Goal: Transaction & Acquisition: Obtain resource

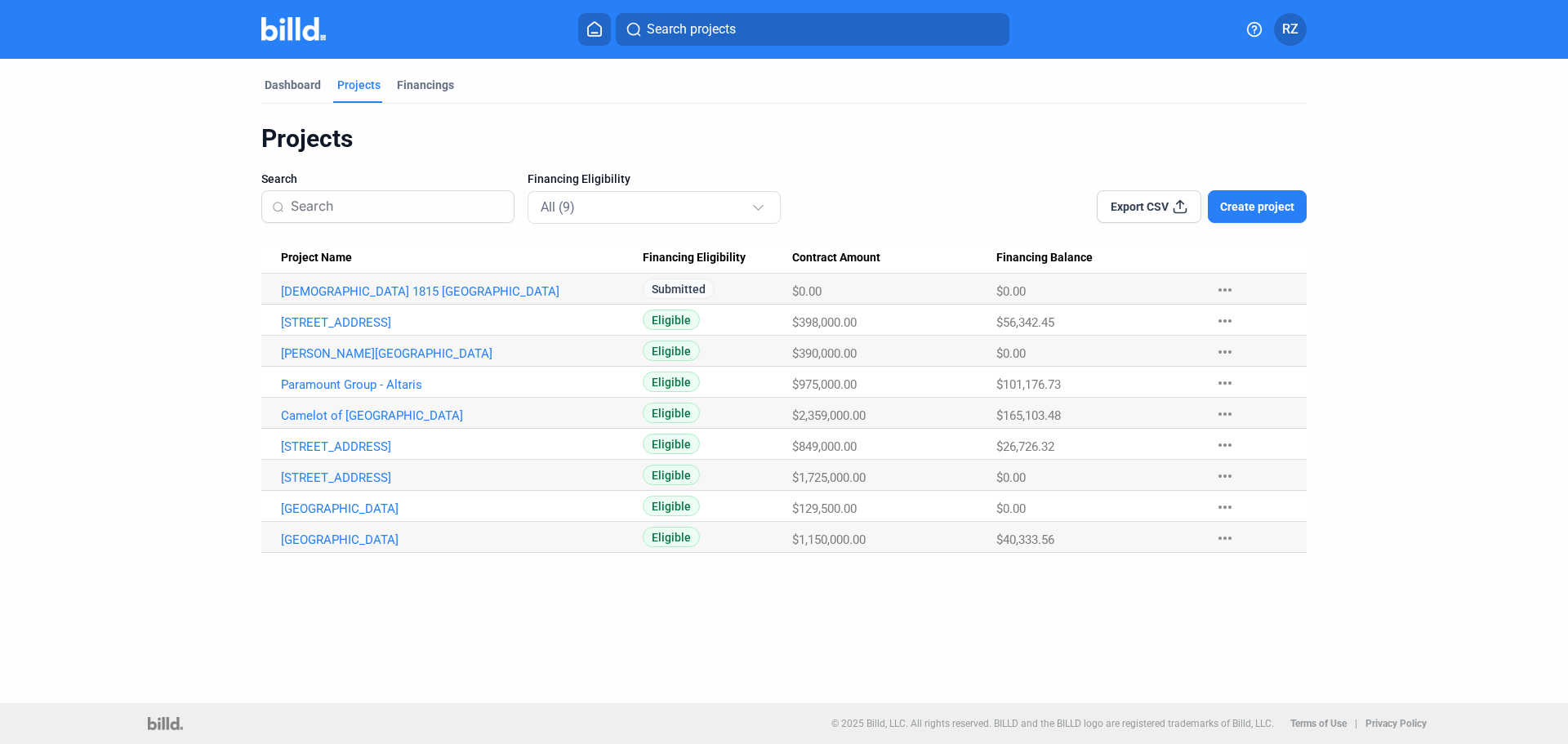
click at [292, 25] on img at bounding box center [293, 29] width 64 height 24
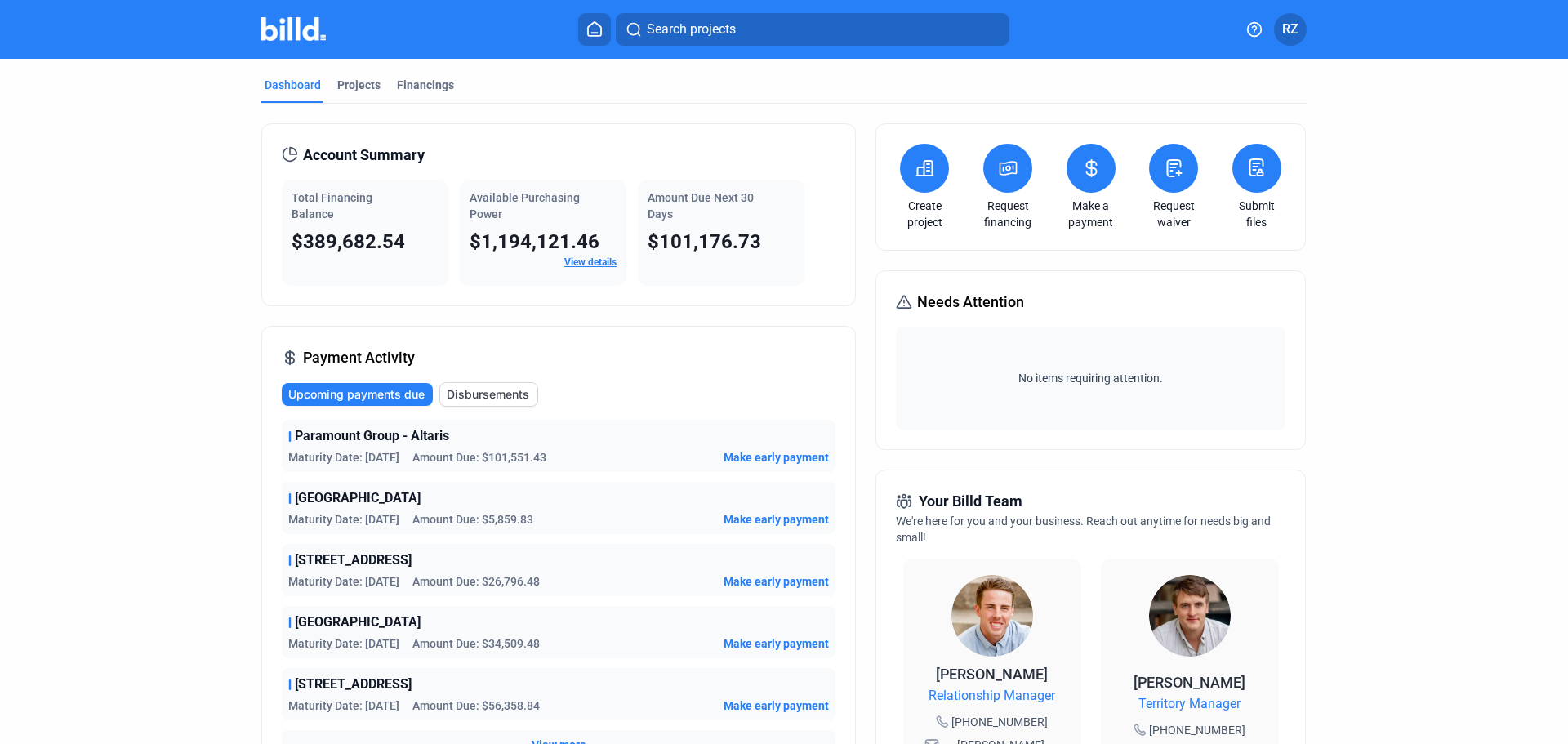
click at [309, 38] on img at bounding box center [293, 29] width 64 height 24
click at [365, 91] on div "Projects" at bounding box center [359, 85] width 44 height 16
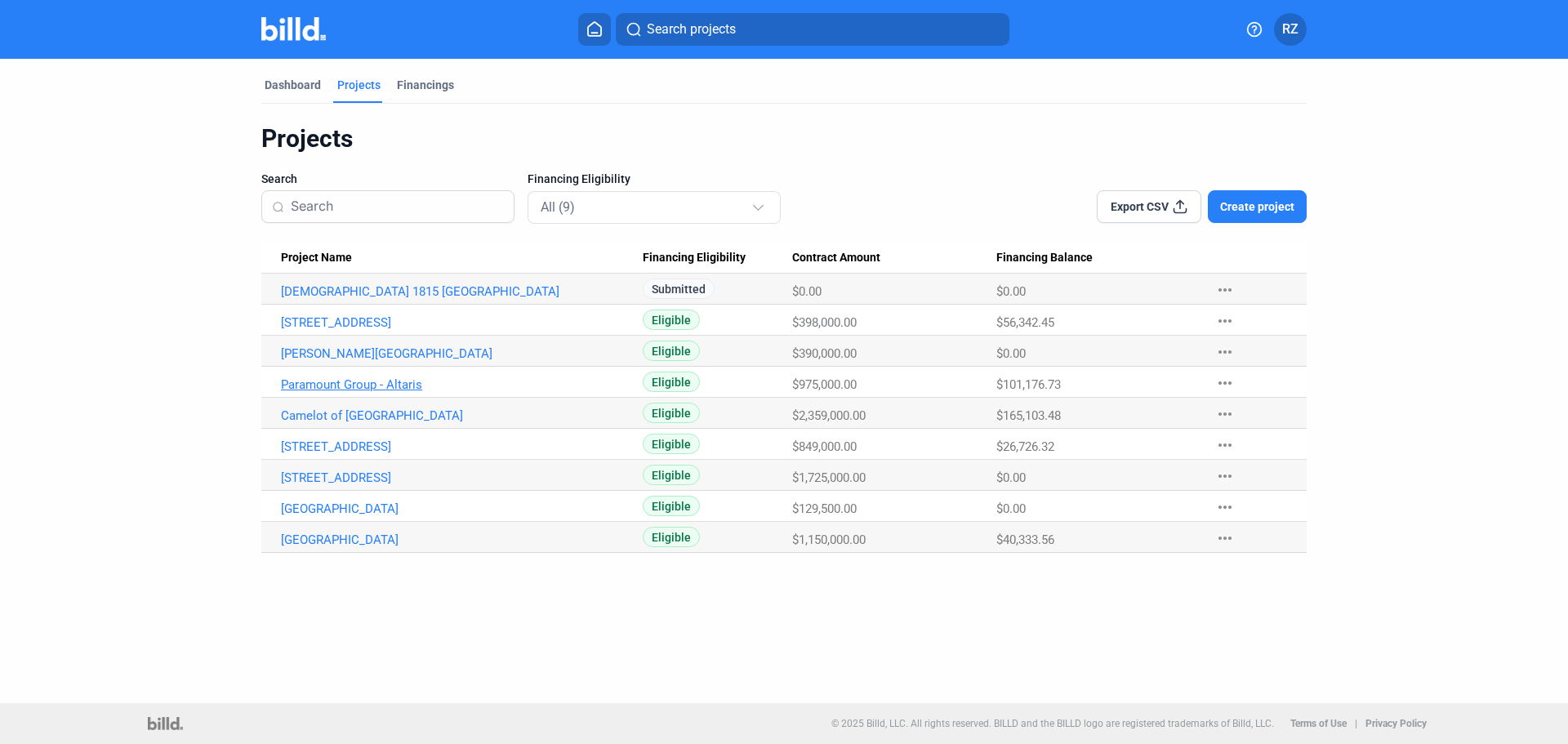
click at [321, 388] on link "Paramount Group - Altaris" at bounding box center [462, 385] width 362 height 15
click at [348, 381] on link "Paramount Group - Altaris" at bounding box center [462, 385] width 362 height 15
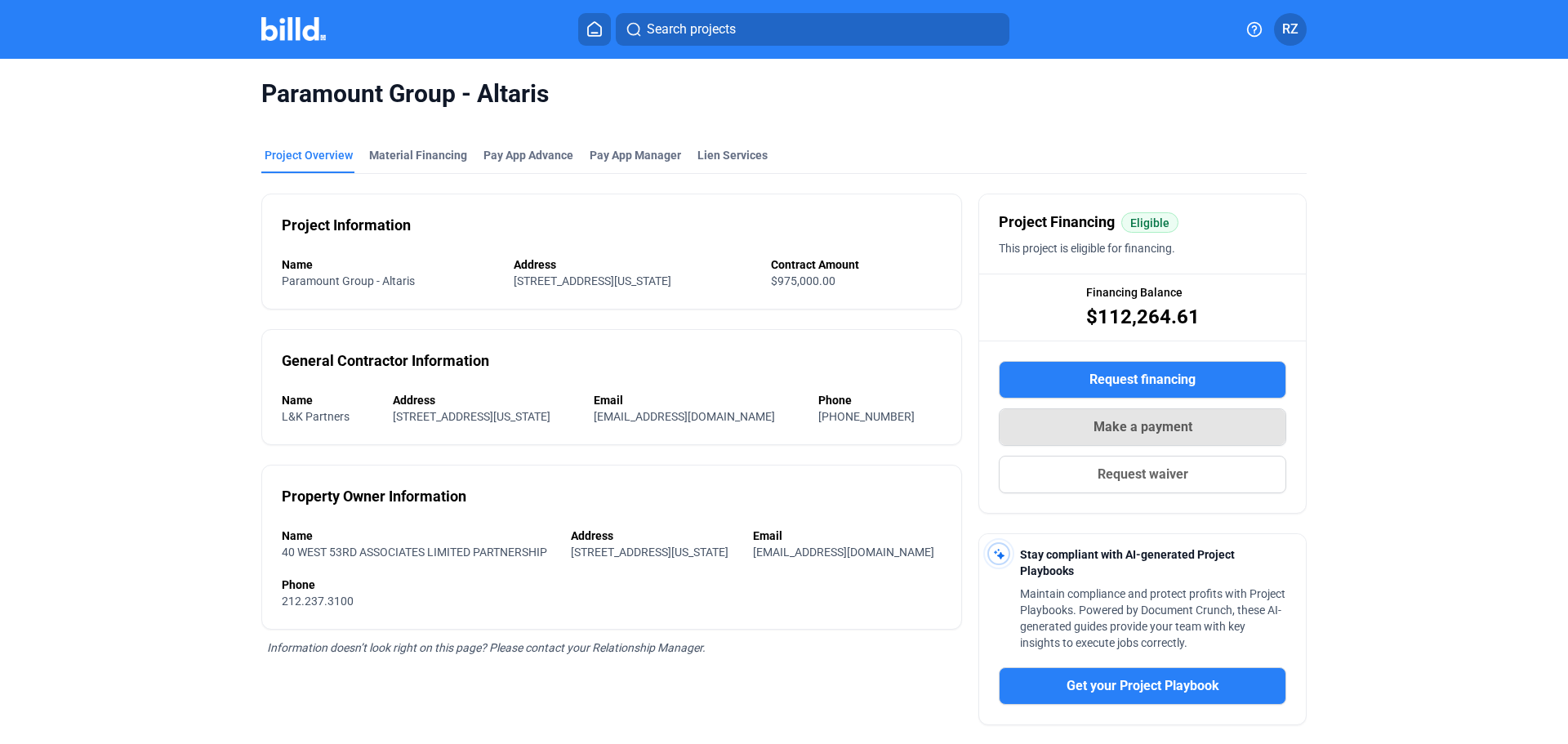
click at [1135, 416] on button "Make a payment" at bounding box center [1142, 426] width 288 height 37
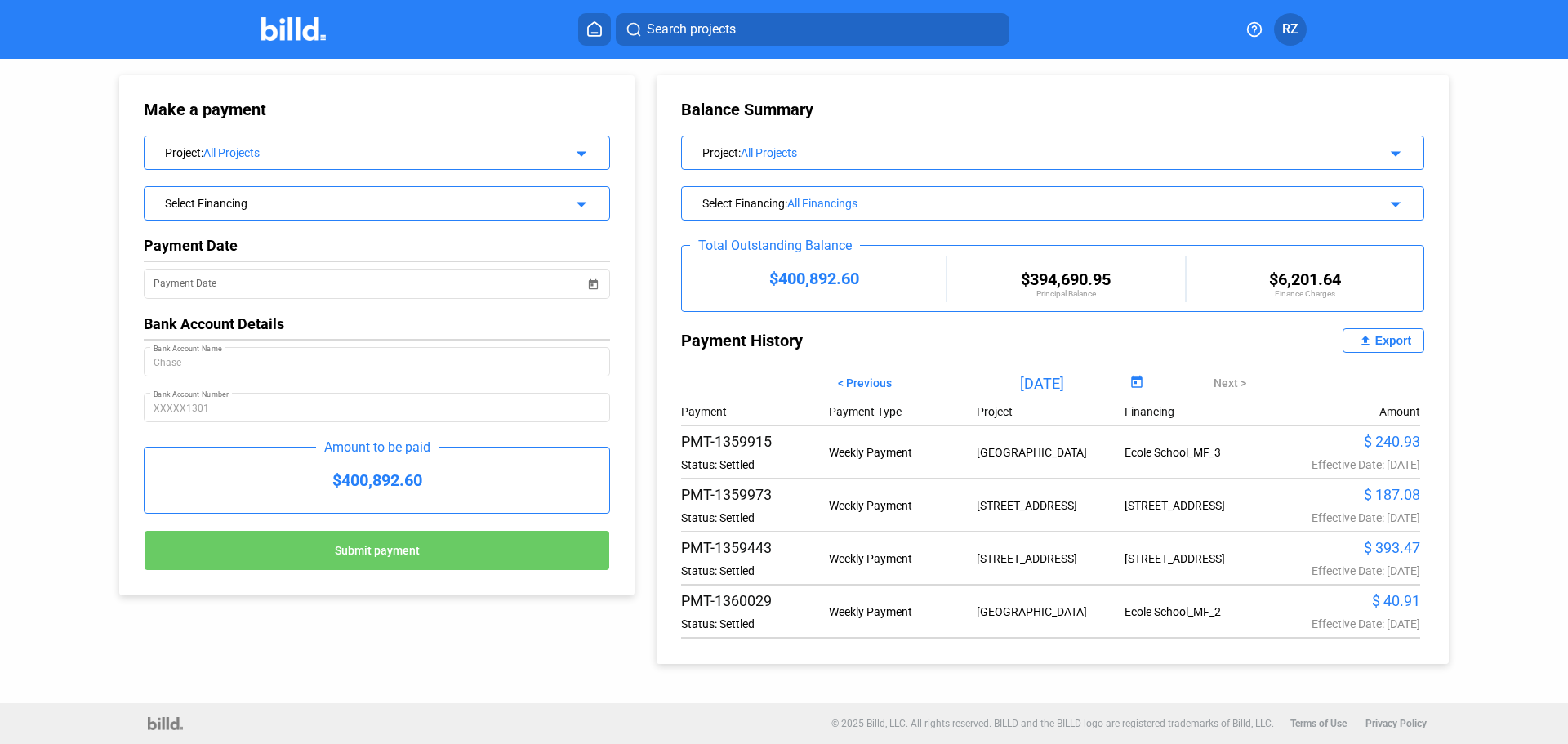
click at [451, 149] on div "All Projects" at bounding box center [375, 152] width 343 height 13
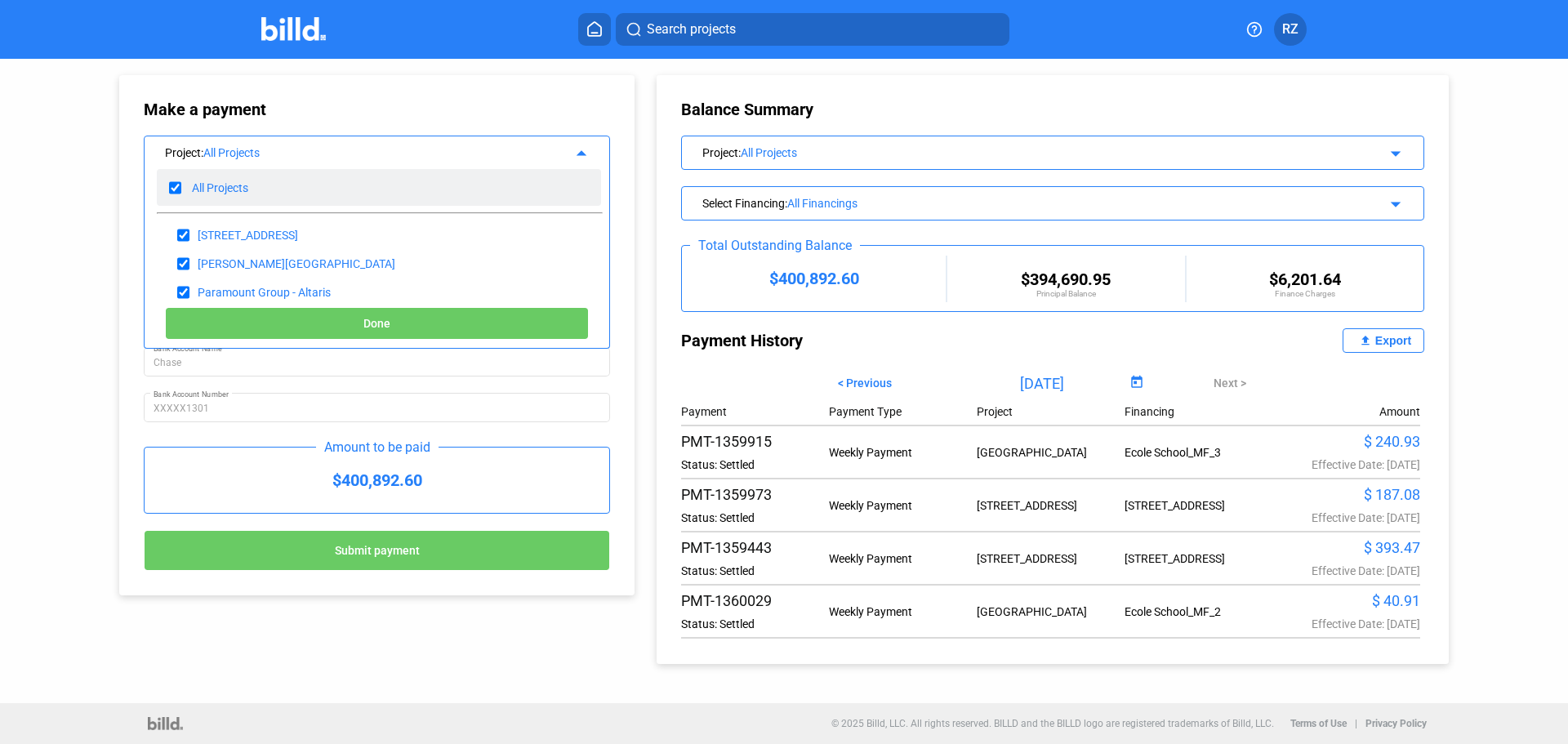
click at [180, 186] on input "checkbox" at bounding box center [175, 188] width 13 height 24
checkbox input "false"
click at [183, 183] on div "All Projects" at bounding box center [379, 187] width 445 height 37
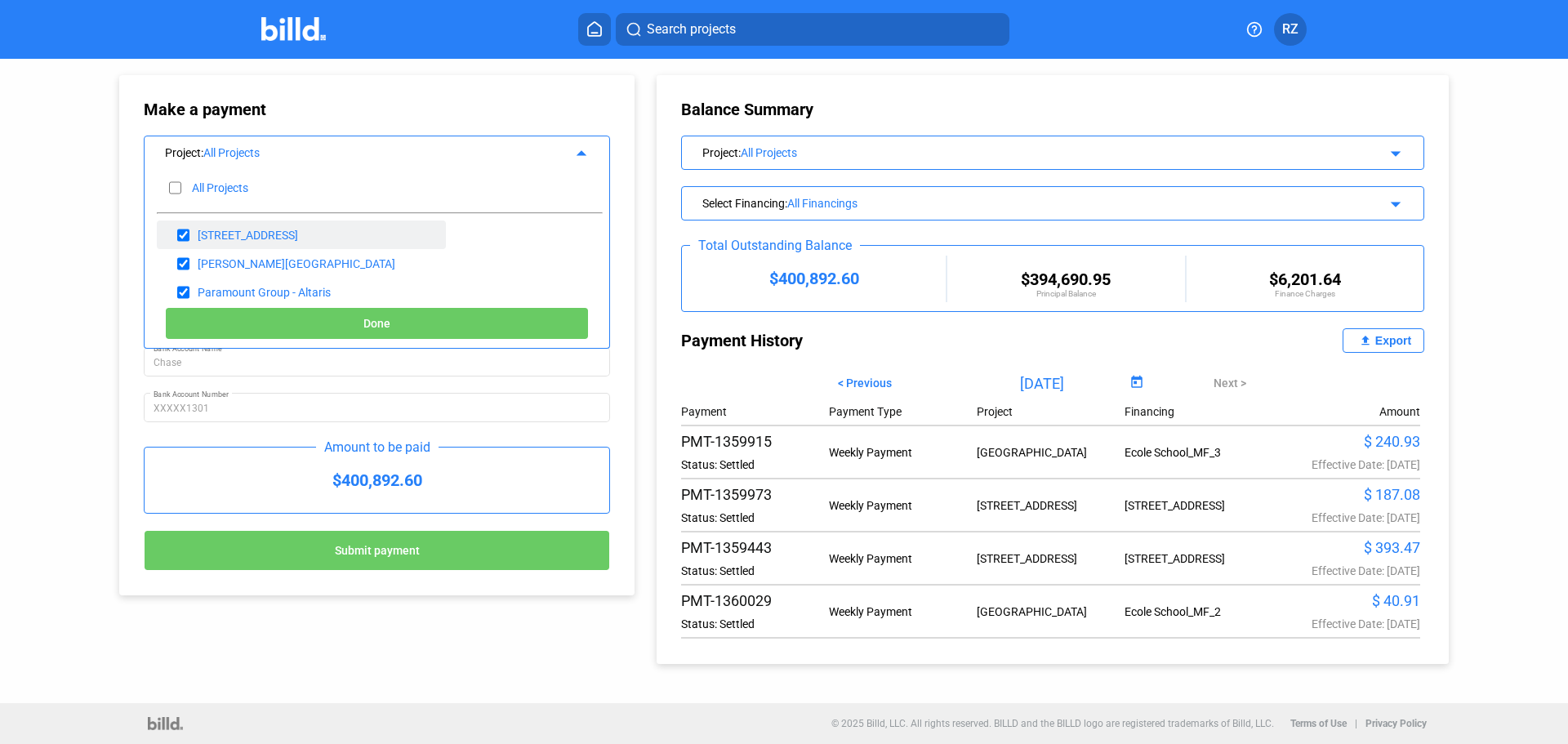
click at [184, 241] on input "checkbox" at bounding box center [183, 235] width 13 height 24
checkbox input "false"
click at [184, 260] on input "checkbox" at bounding box center [183, 263] width 13 height 24
checkbox input "false"
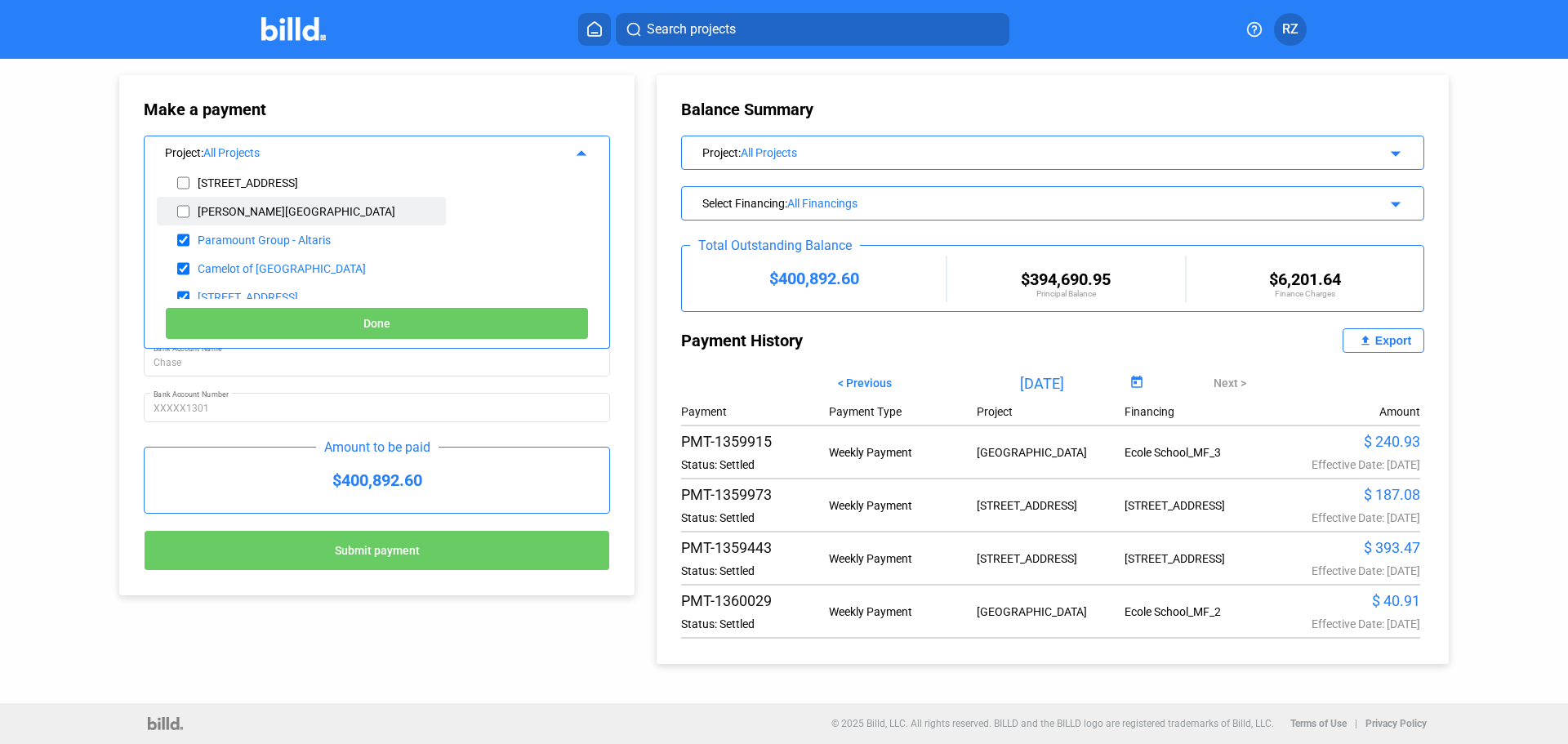
scroll to position [82, 0]
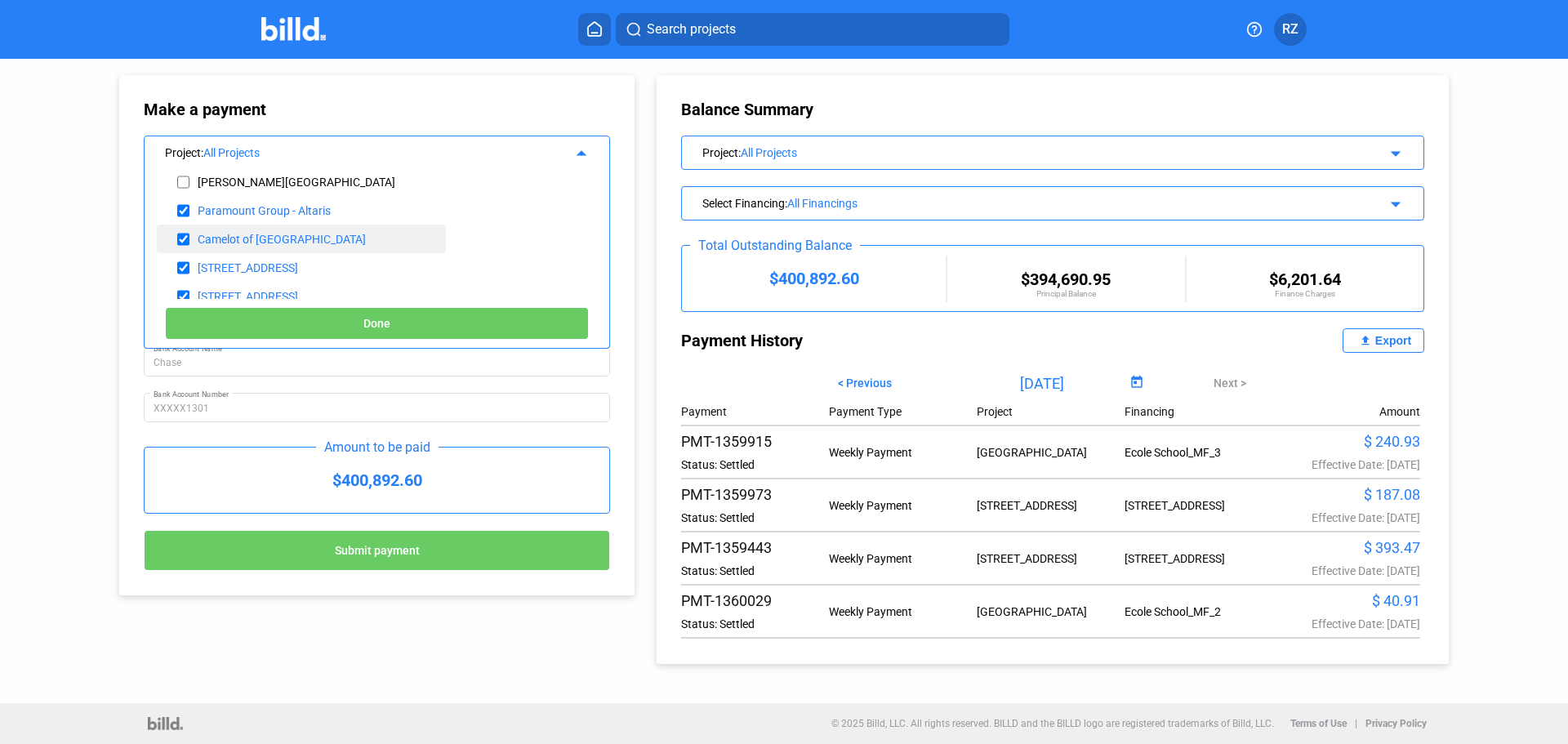
click at [186, 245] on input "checkbox" at bounding box center [183, 239] width 13 height 24
checkbox input "false"
click at [183, 273] on input "checkbox" at bounding box center [183, 268] width 13 height 24
checkbox input "false"
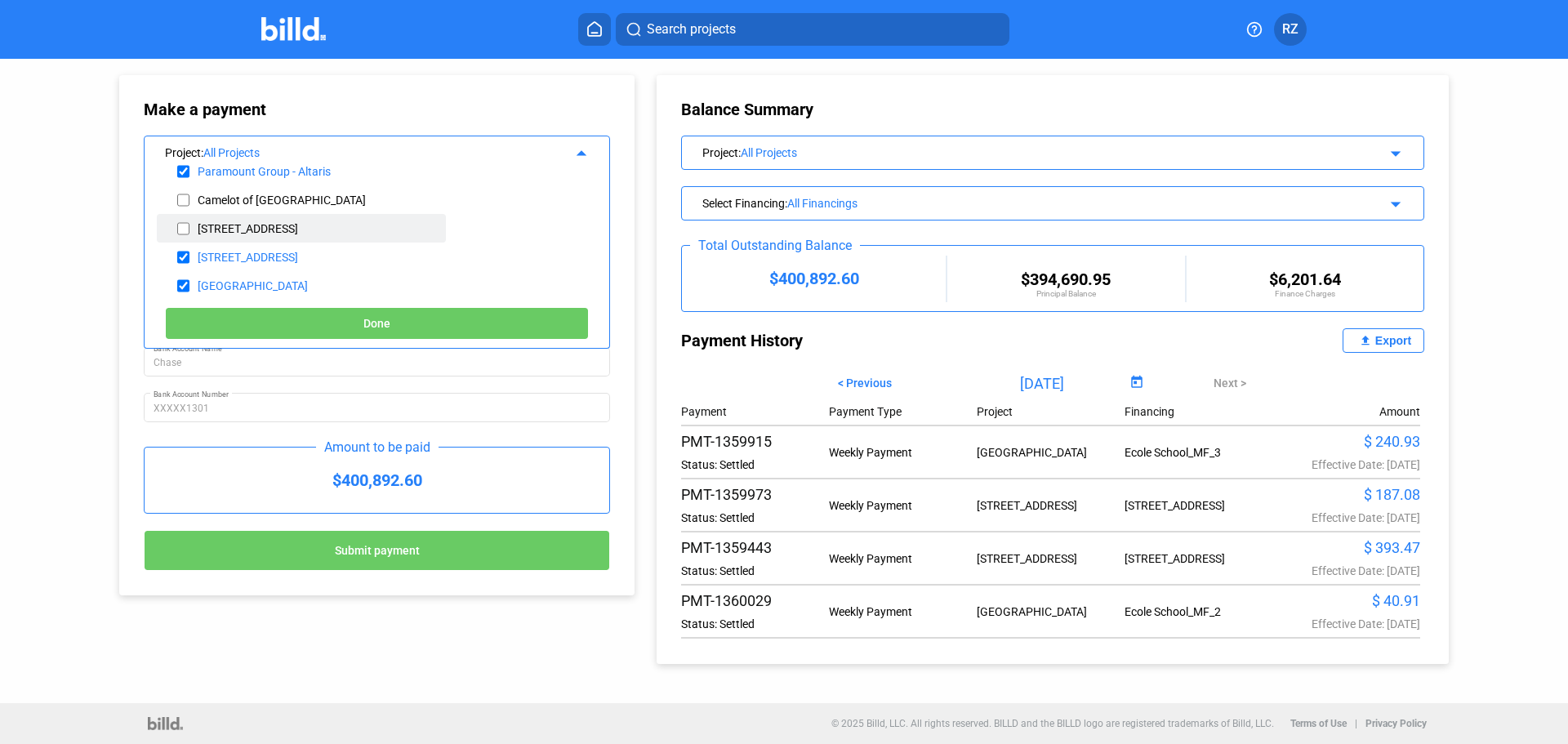
scroll to position [154, 0]
click at [184, 230] on input "checkbox" at bounding box center [183, 223] width 13 height 24
checkbox input "false"
click at [185, 253] on input "checkbox" at bounding box center [183, 252] width 13 height 24
checkbox input "false"
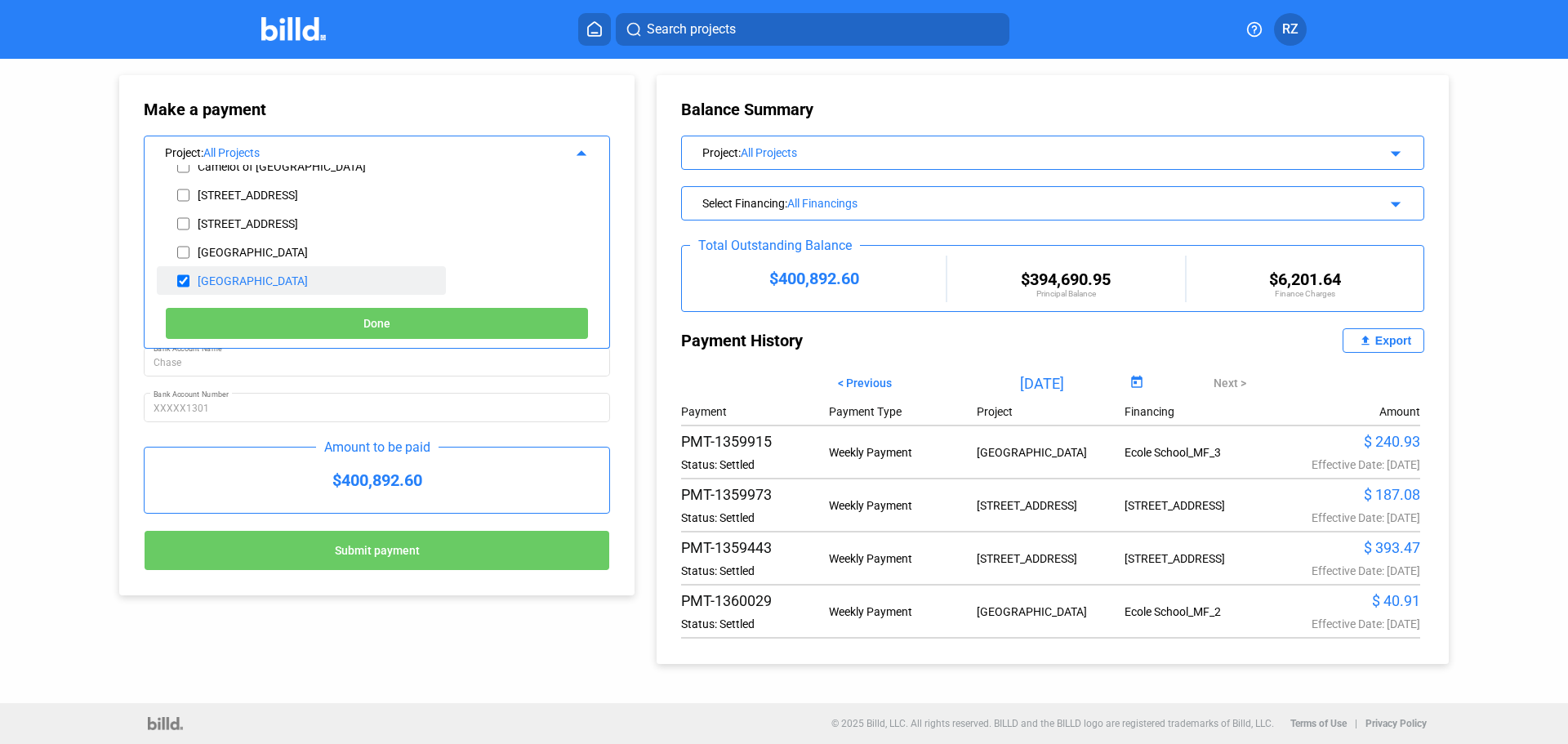
click at [185, 269] on input "checkbox" at bounding box center [183, 280] width 13 height 24
checkbox input "false"
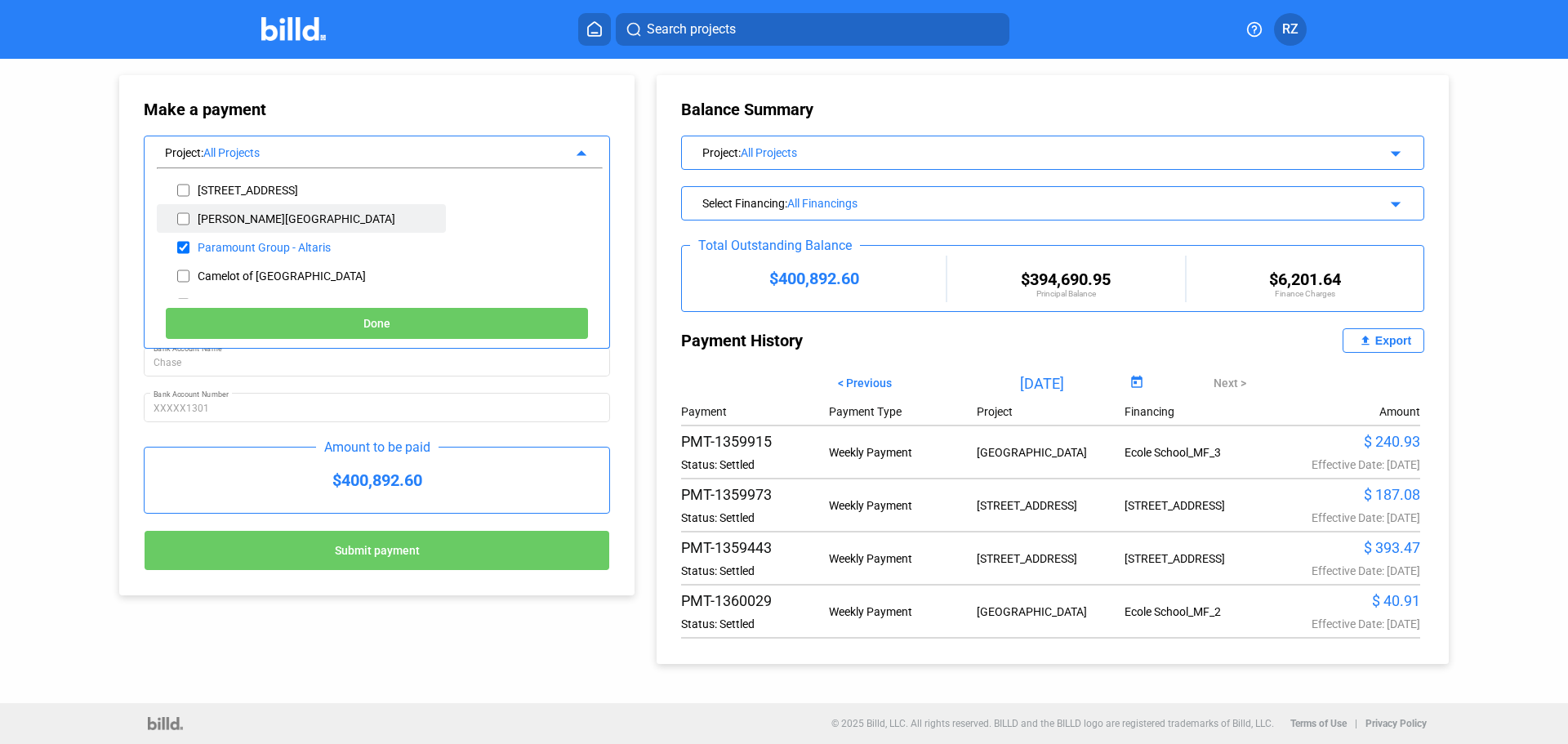
scroll to position [0, 0]
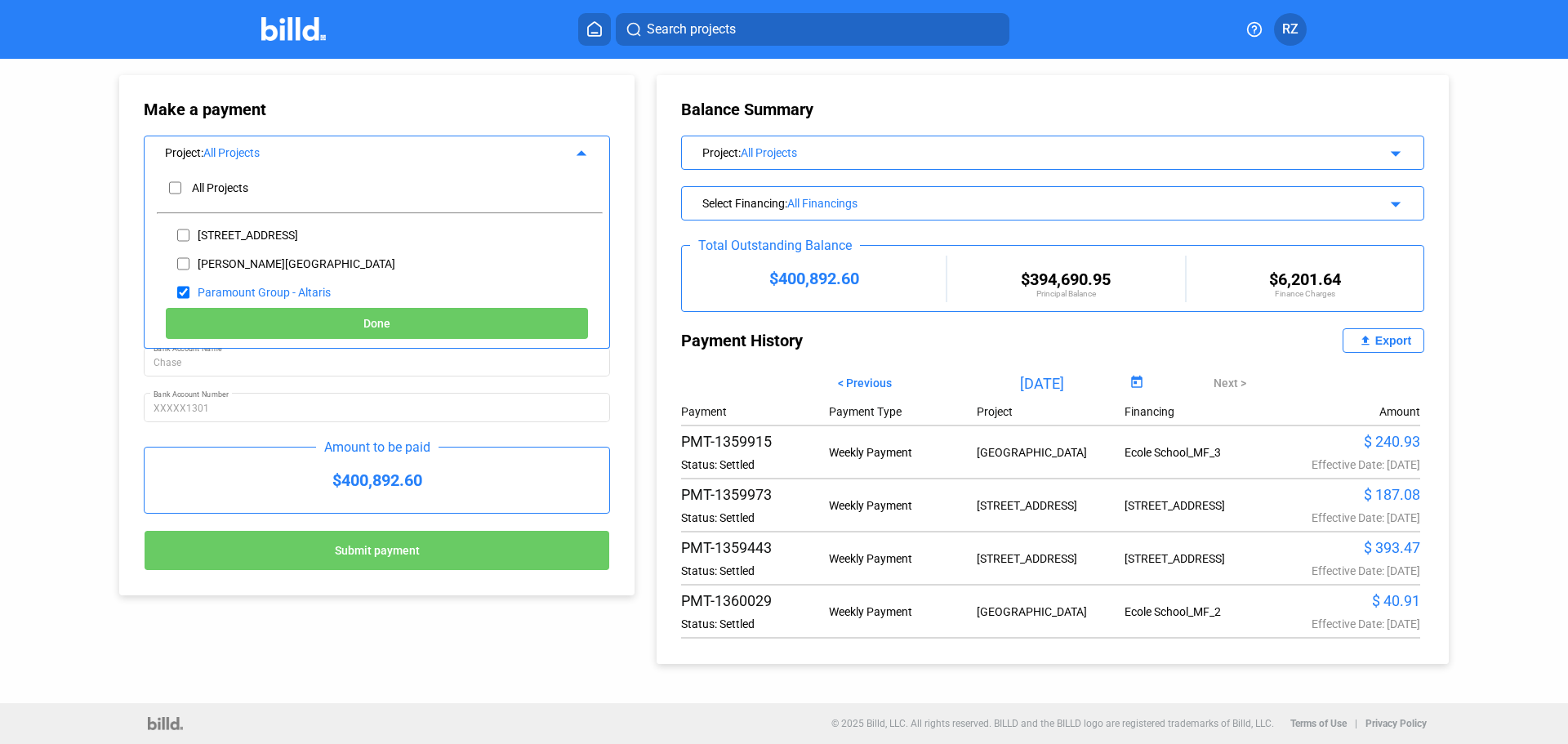
click at [309, 322] on button "Done" at bounding box center [377, 323] width 424 height 33
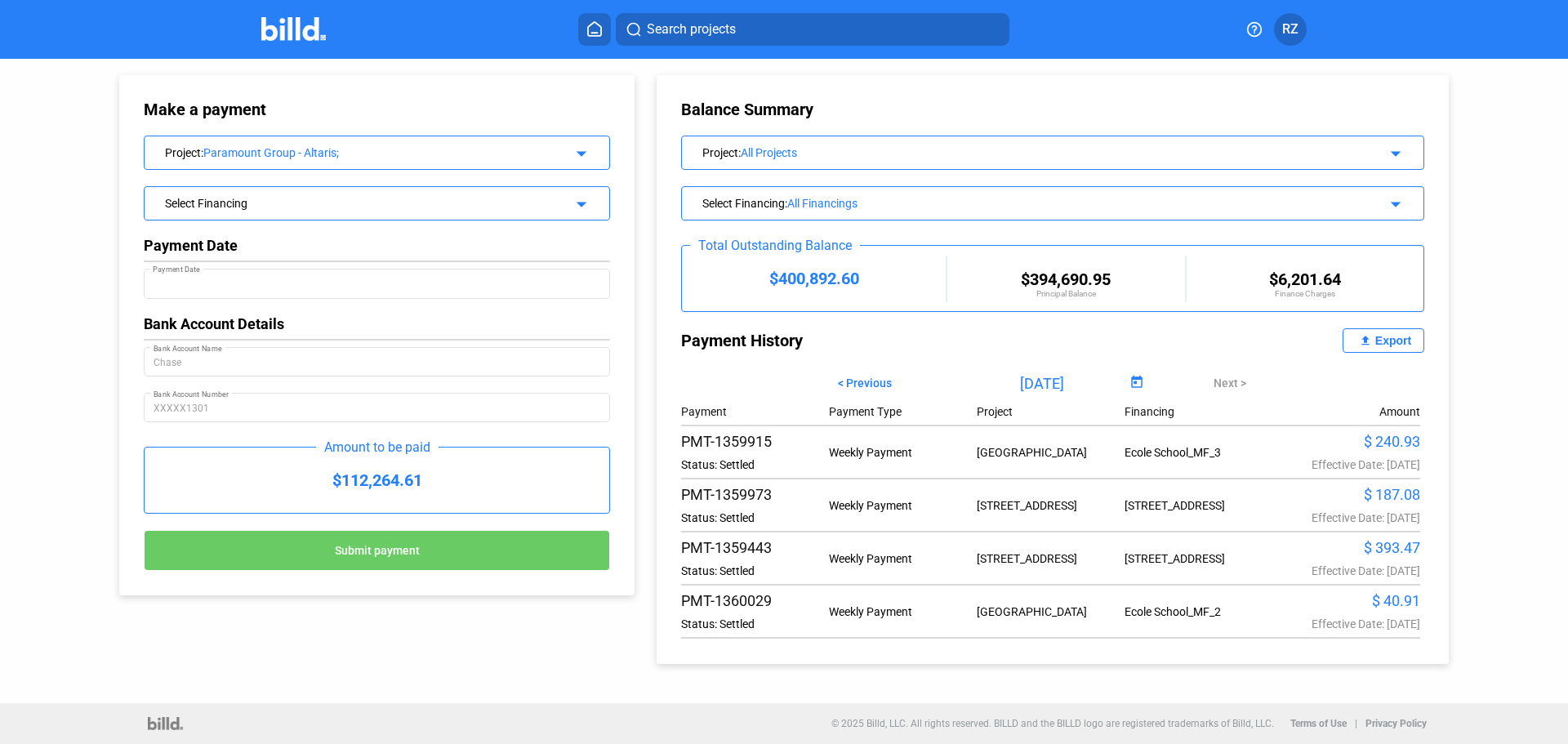
click at [397, 489] on div "$112,264.61" at bounding box center [377, 480] width 465 height 65
click at [818, 160] on div "Project : All Projects arrow_drop_down" at bounding box center [1053, 151] width 741 height 29
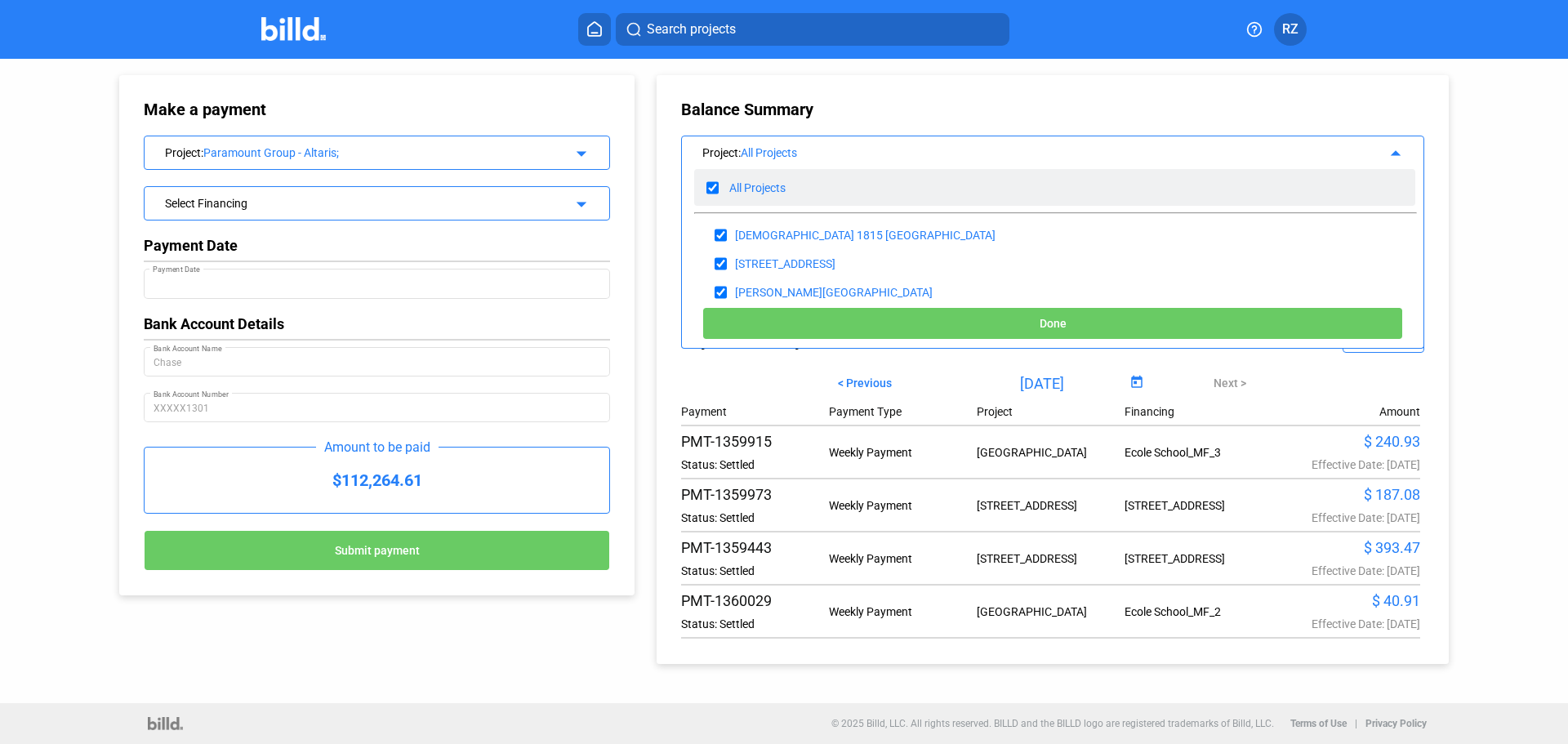
click at [710, 185] on input "checkbox" at bounding box center [713, 188] width 13 height 24
checkbox input "false"
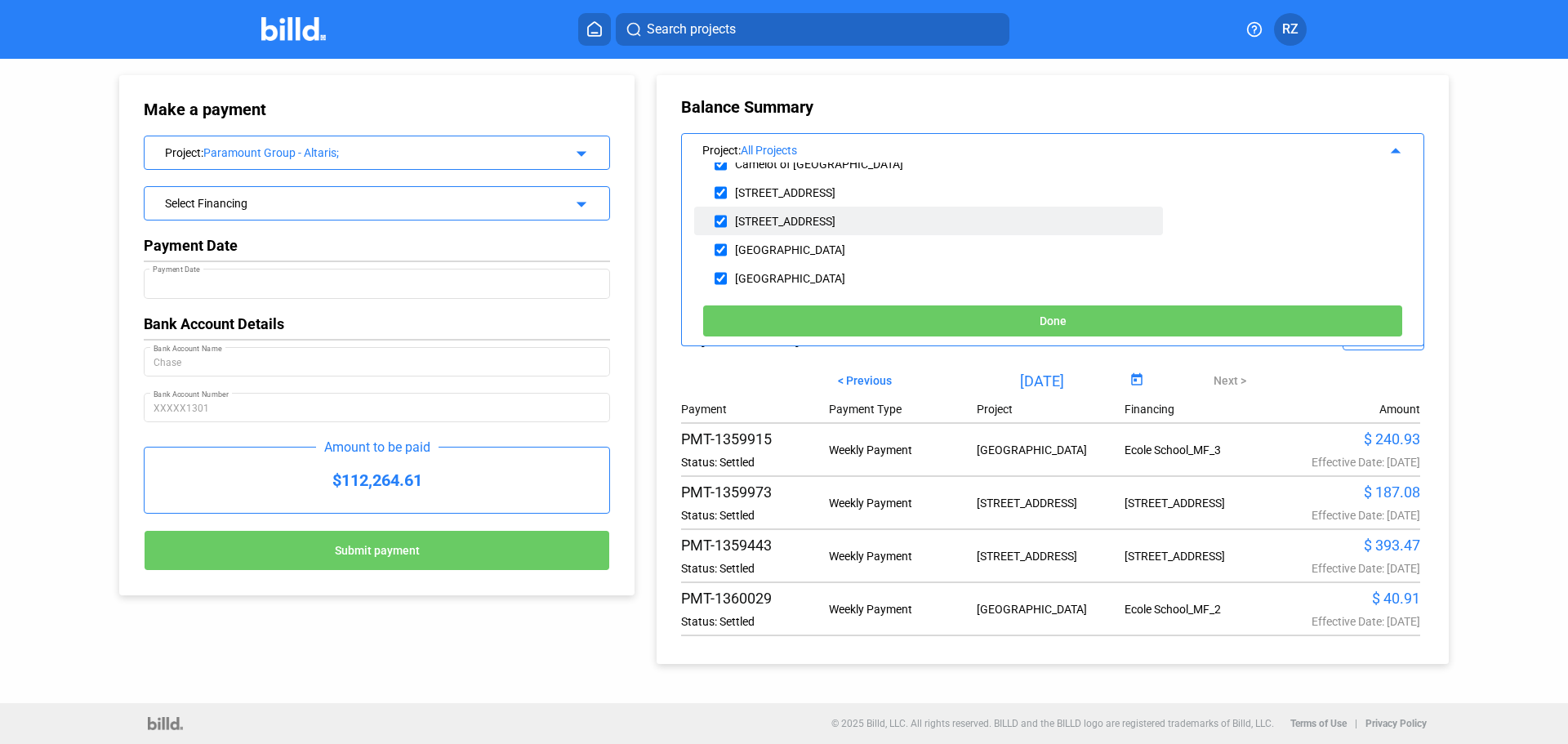
scroll to position [102, 0]
click at [799, 217] on div "Paramount Group - Altaris" at bounding box center [801, 217] width 133 height 13
click at [718, 213] on input "checkbox" at bounding box center [721, 217] width 13 height 24
checkbox input "true"
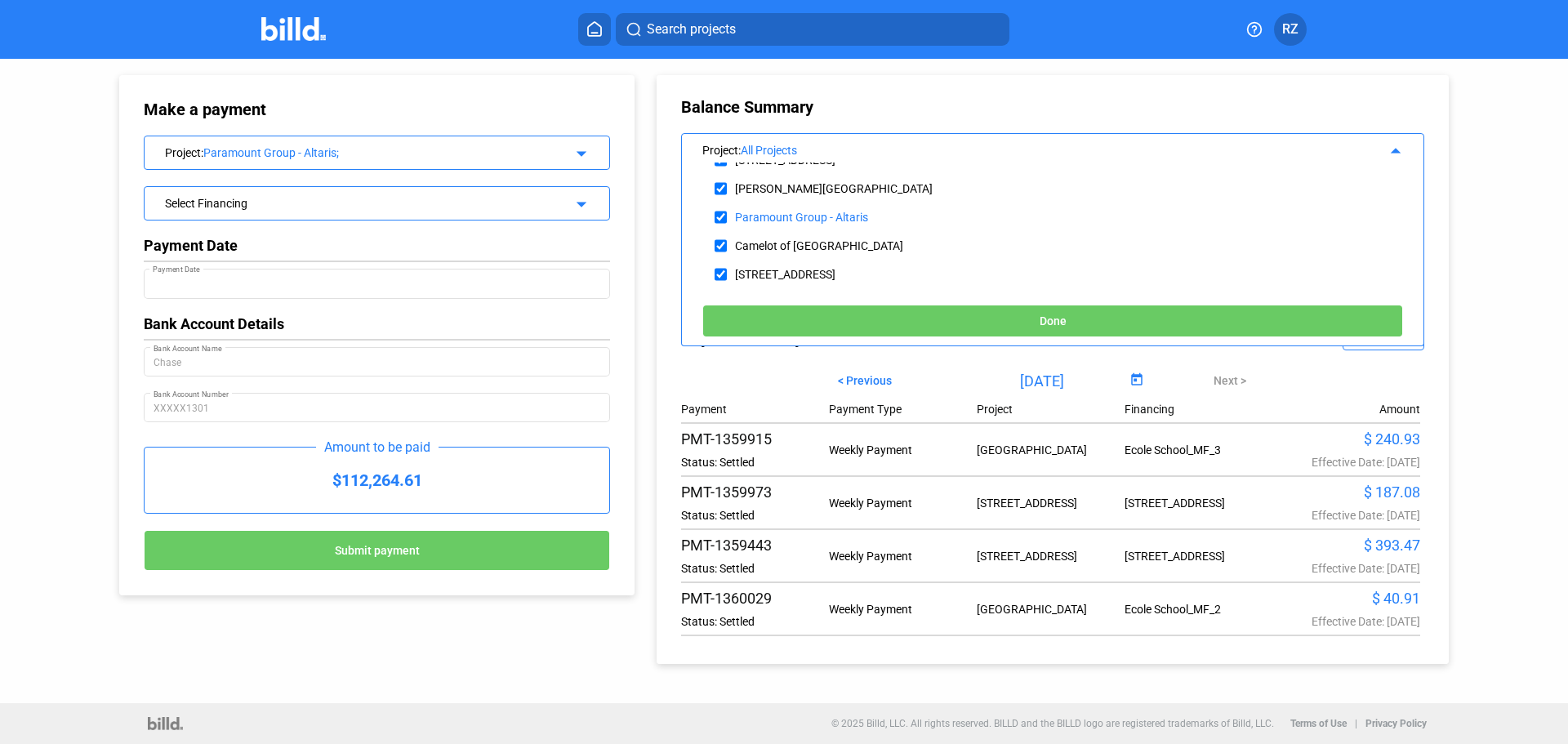
click at [1008, 323] on button "Done" at bounding box center [1053, 321] width 701 height 33
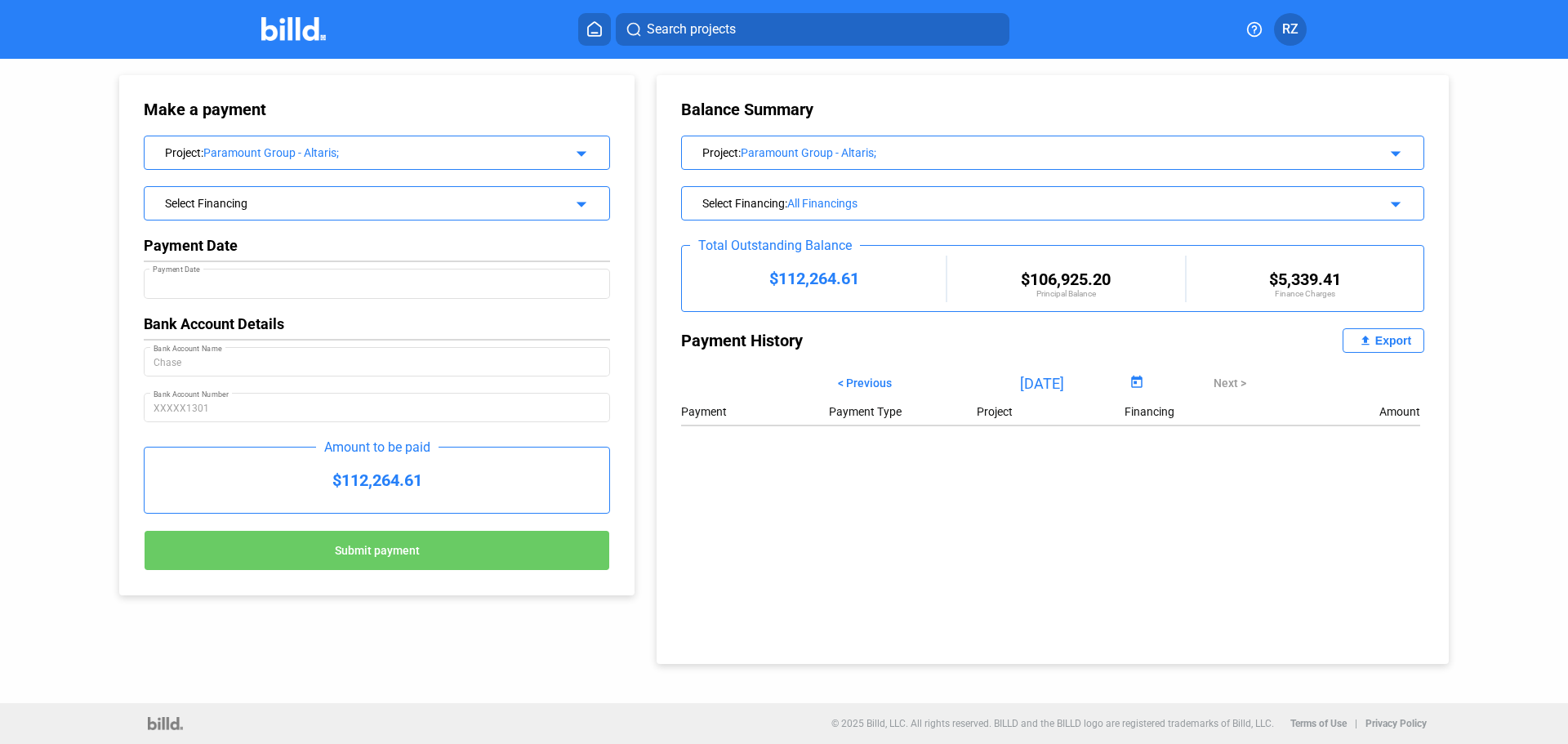
scroll to position [0, 0]
click at [241, 202] on div "Select Financing" at bounding box center [356, 201] width 381 height 16
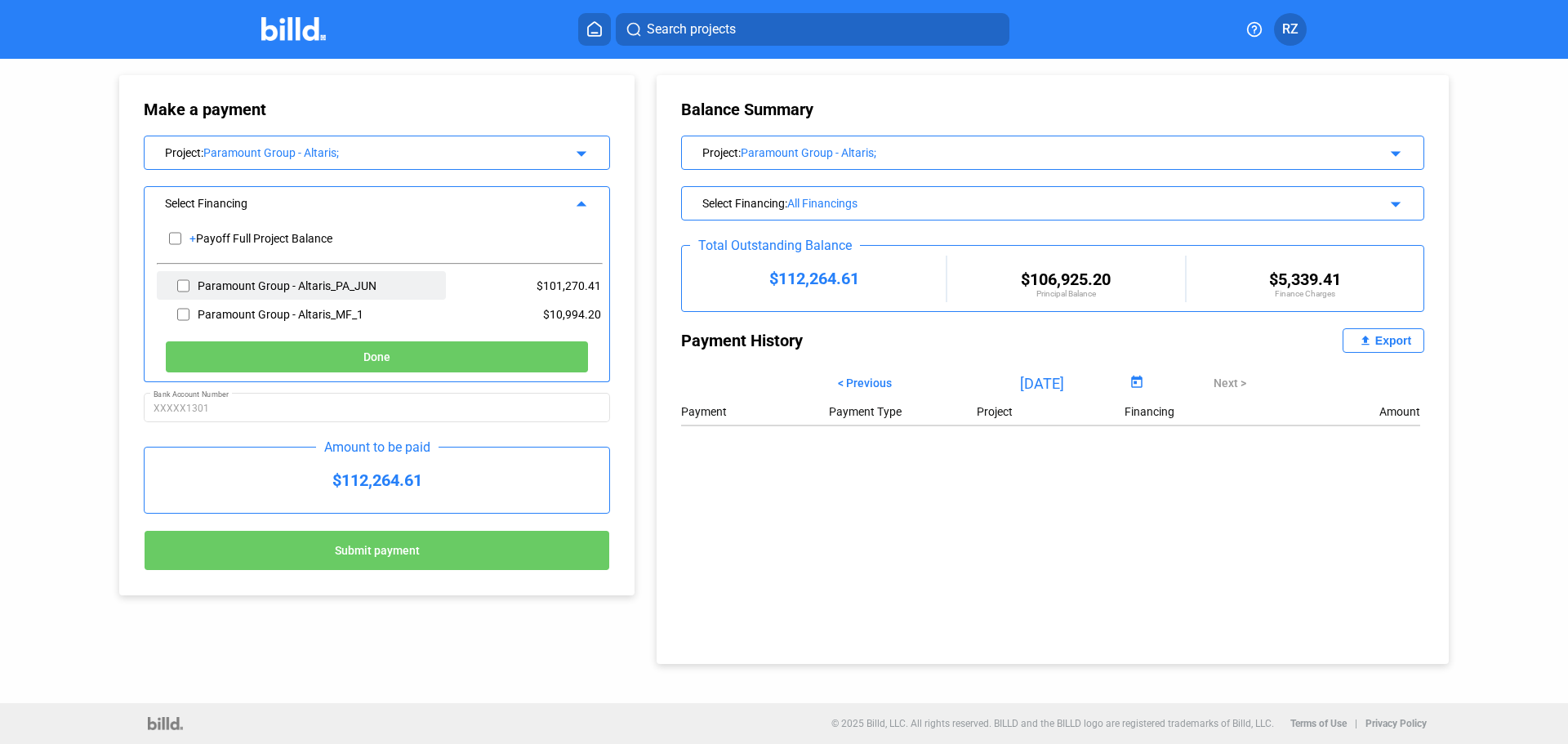
click at [261, 285] on div "Paramount Group - Altaris_PA_JUN" at bounding box center [287, 286] width 179 height 13
click at [184, 284] on input "checkbox" at bounding box center [183, 286] width 13 height 24
checkbox input "true"
click at [273, 353] on button "Done" at bounding box center [377, 357] width 424 height 33
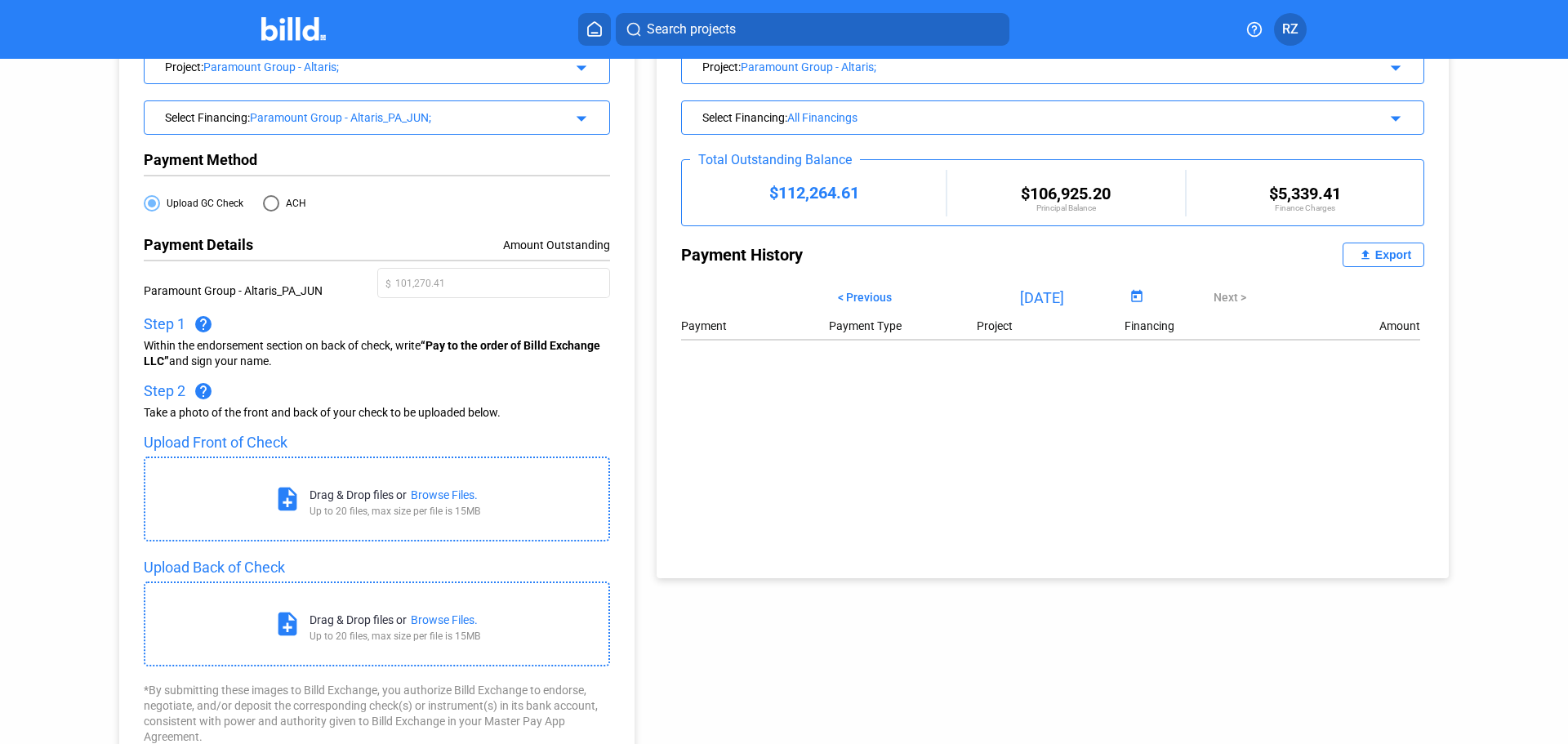
scroll to position [47, 0]
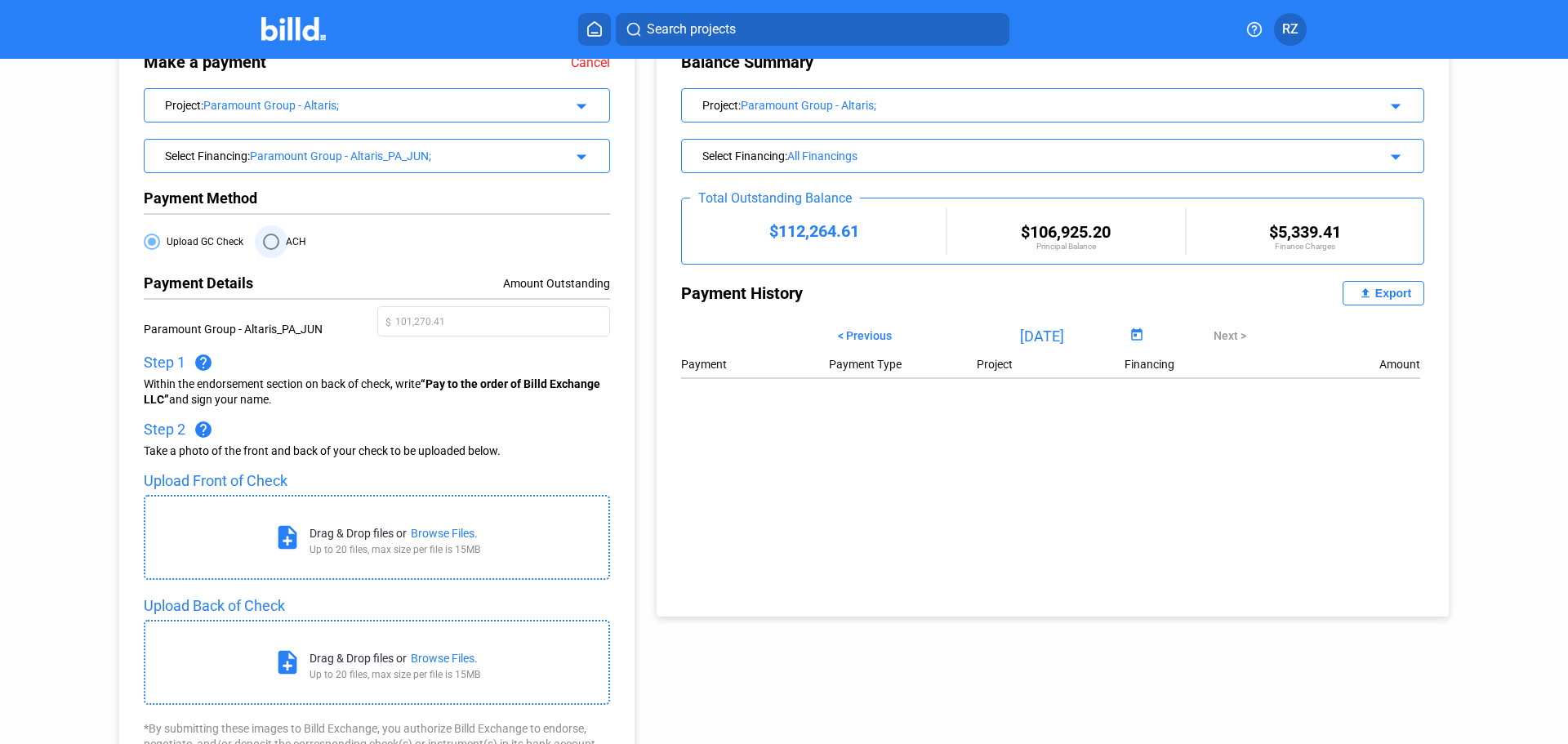
click at [272, 246] on span at bounding box center [271, 241] width 16 height 16
click at [272, 246] on input "ACH" at bounding box center [271, 241] width 16 height 16
radio input "true"
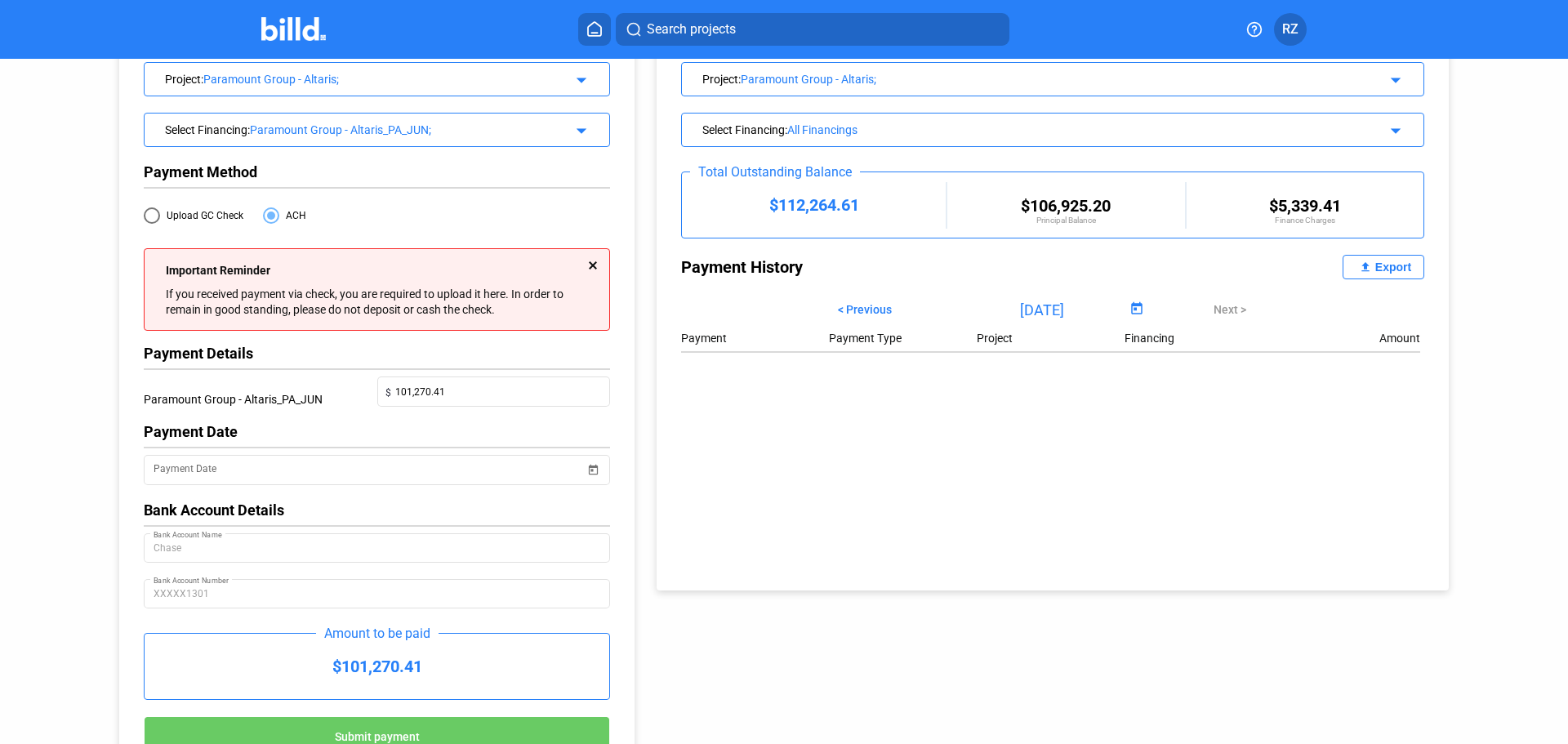
scroll to position [0, 0]
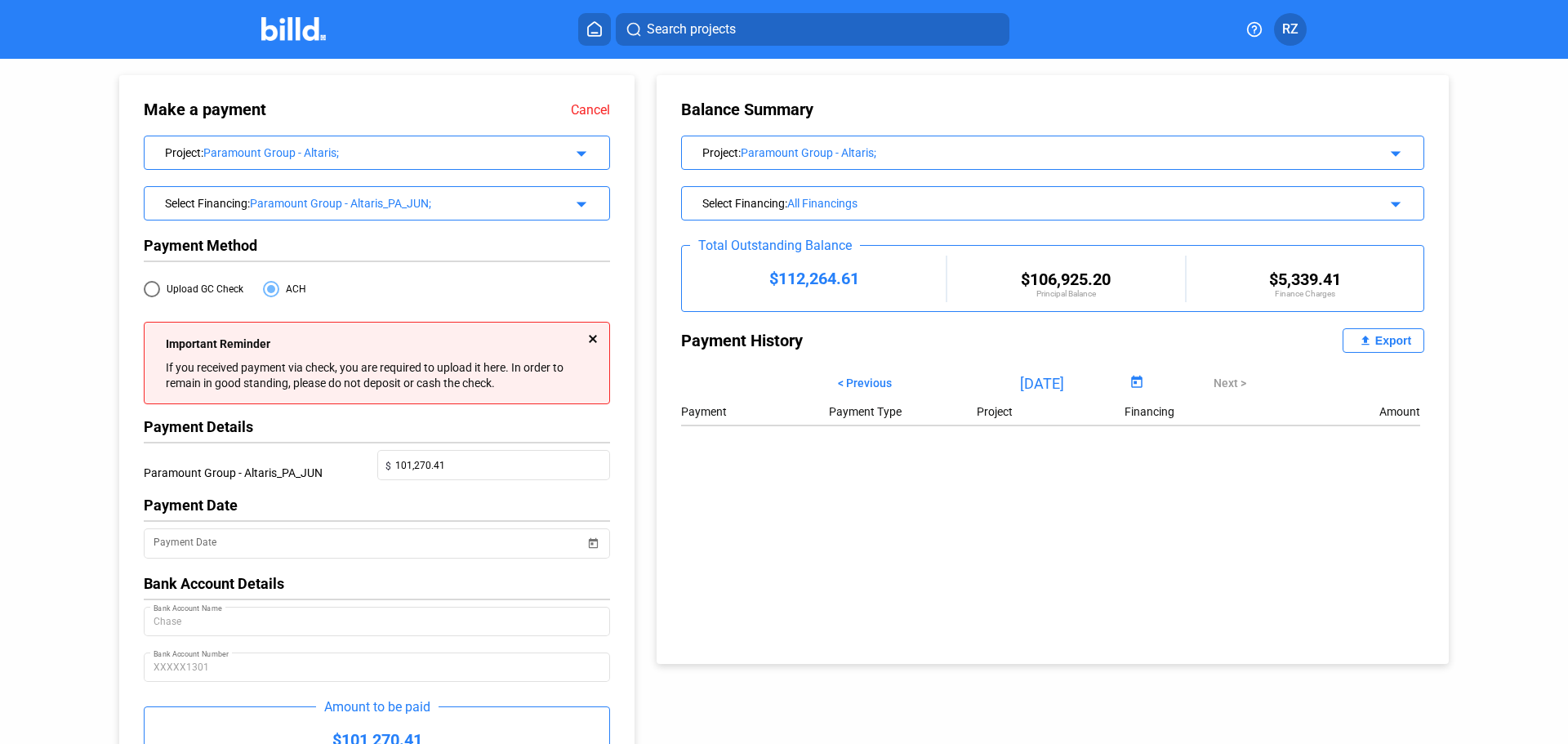
click at [333, 199] on div "Paramount Group - Altaris_PA_JUN;" at bounding box center [397, 203] width 297 height 13
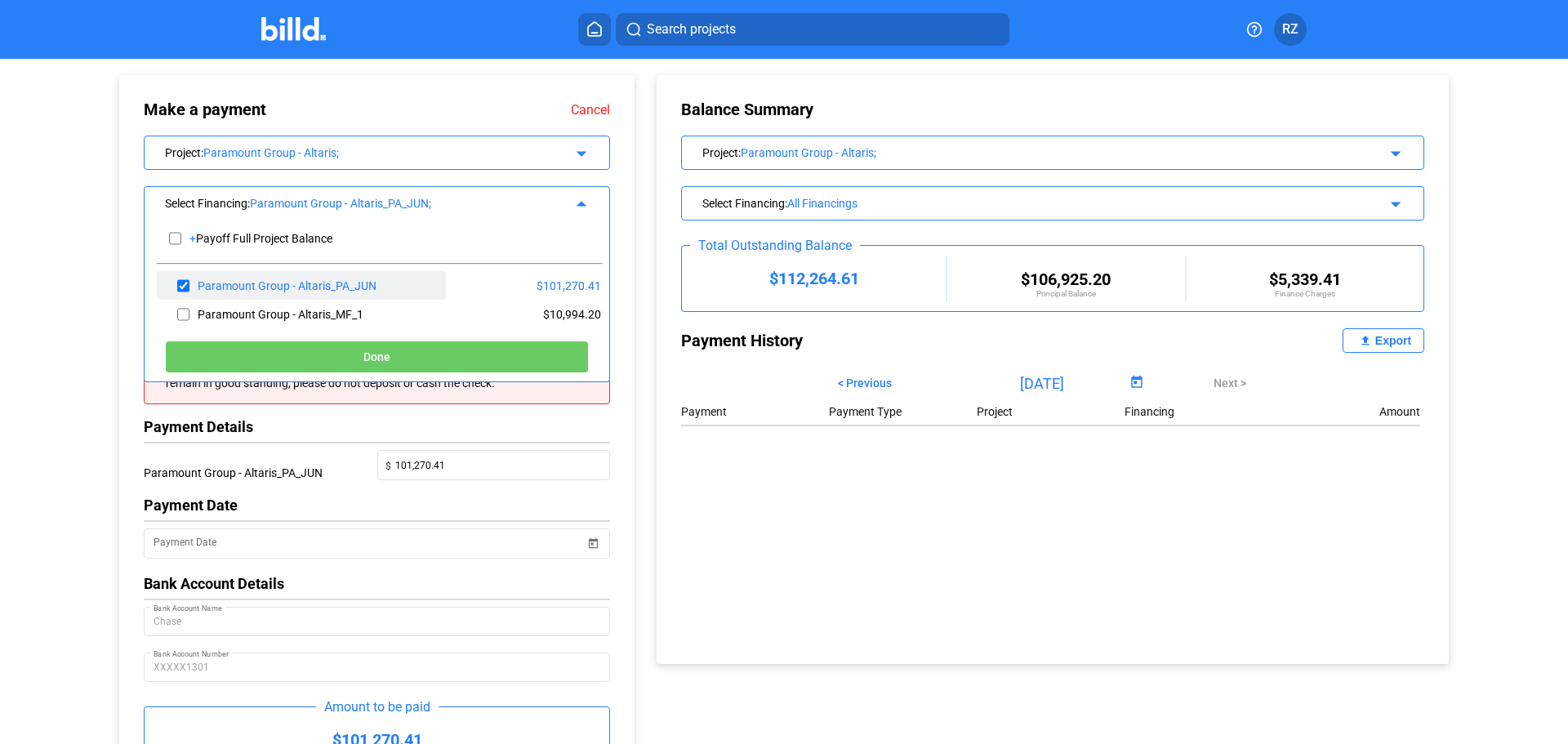
click at [185, 282] on input "checkbox" at bounding box center [183, 286] width 13 height 24
checkbox input "false"
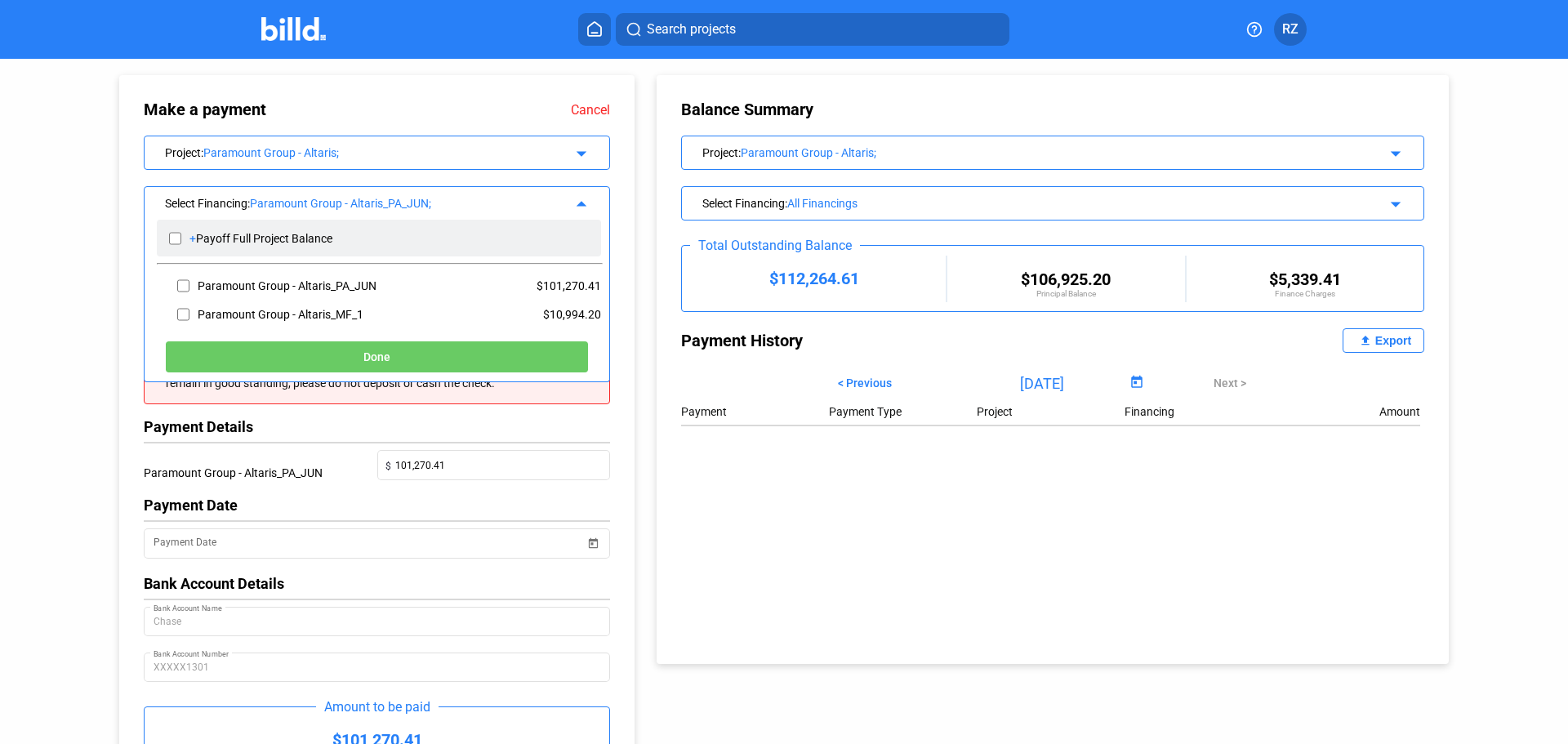
click at [173, 242] on input "checkbox" at bounding box center [175, 238] width 13 height 24
checkbox input "true"
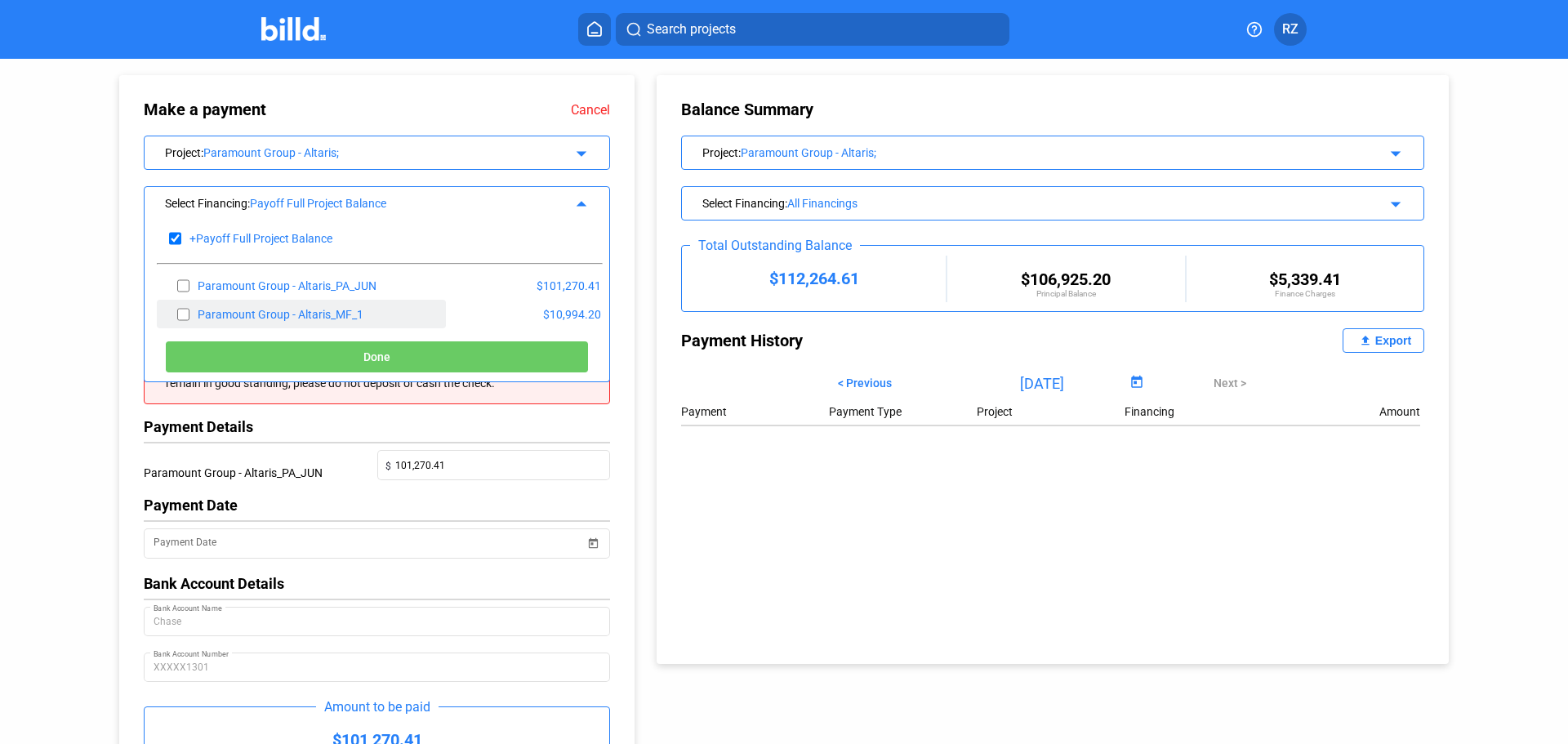
click at [185, 315] on input "checkbox" at bounding box center [183, 314] width 13 height 24
checkbox input "false"
click at [340, 361] on button "Done" at bounding box center [377, 357] width 424 height 33
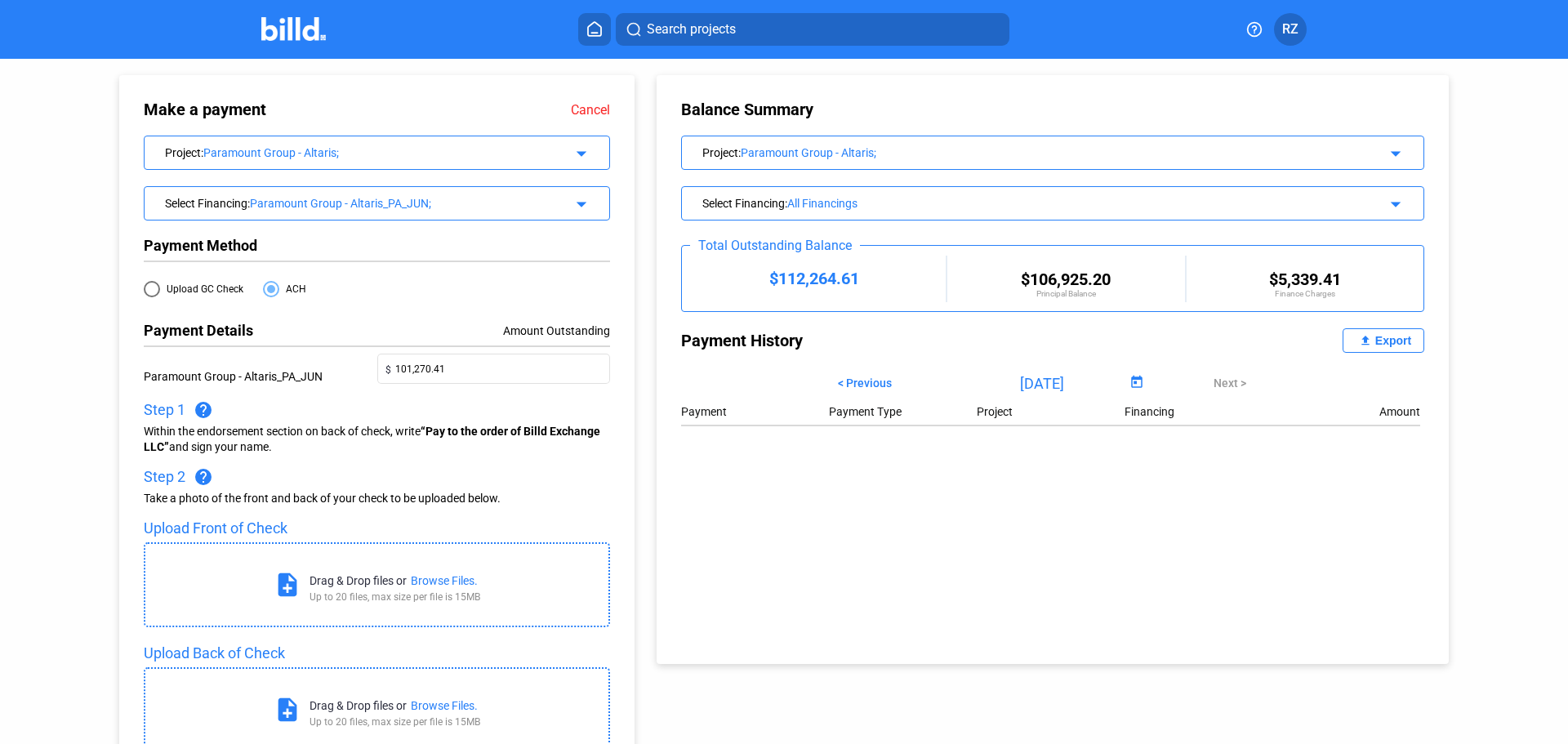
click at [816, 204] on div "All Financings" at bounding box center [1060, 203] width 545 height 13
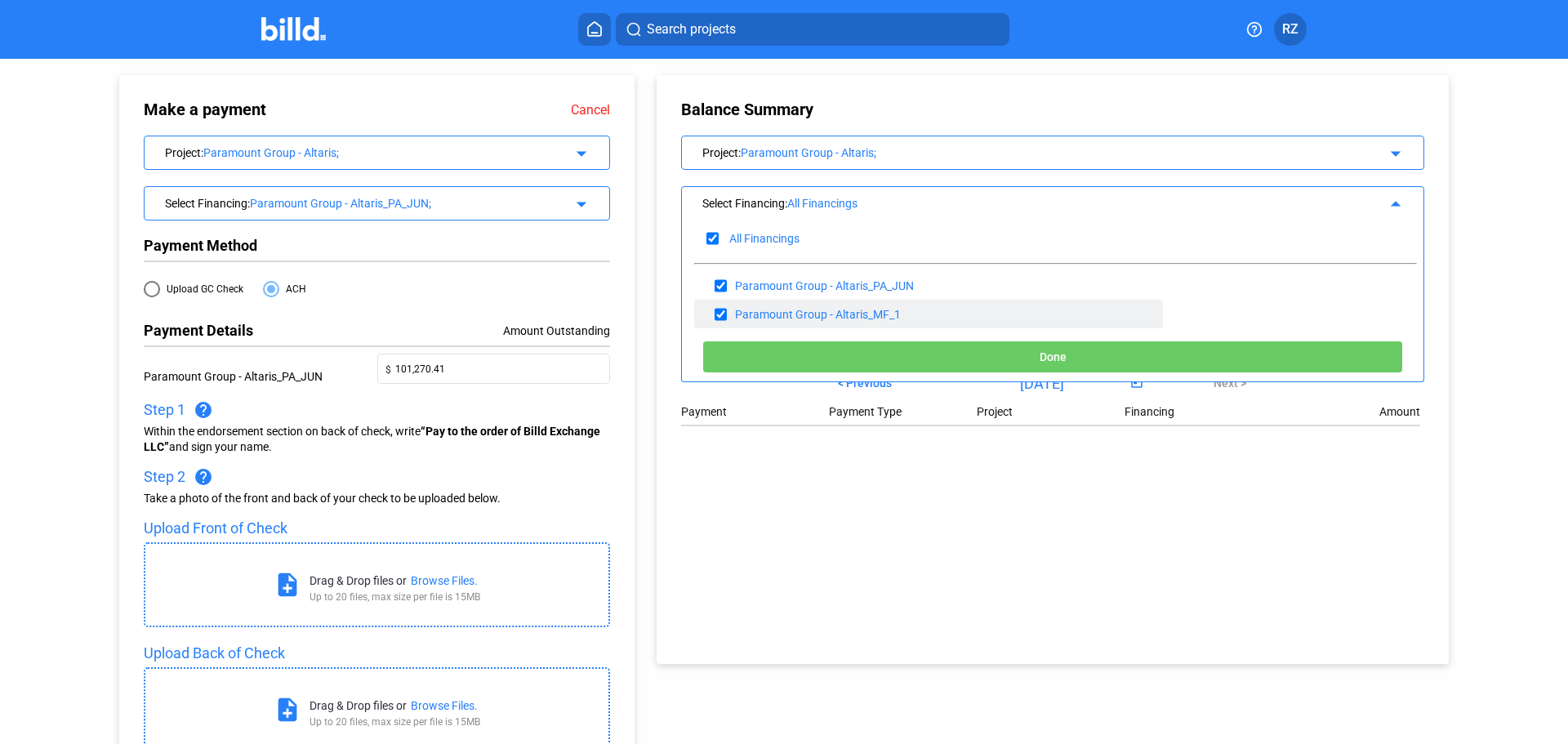
click at [718, 318] on input "checkbox" at bounding box center [721, 314] width 13 height 24
checkbox input "false"
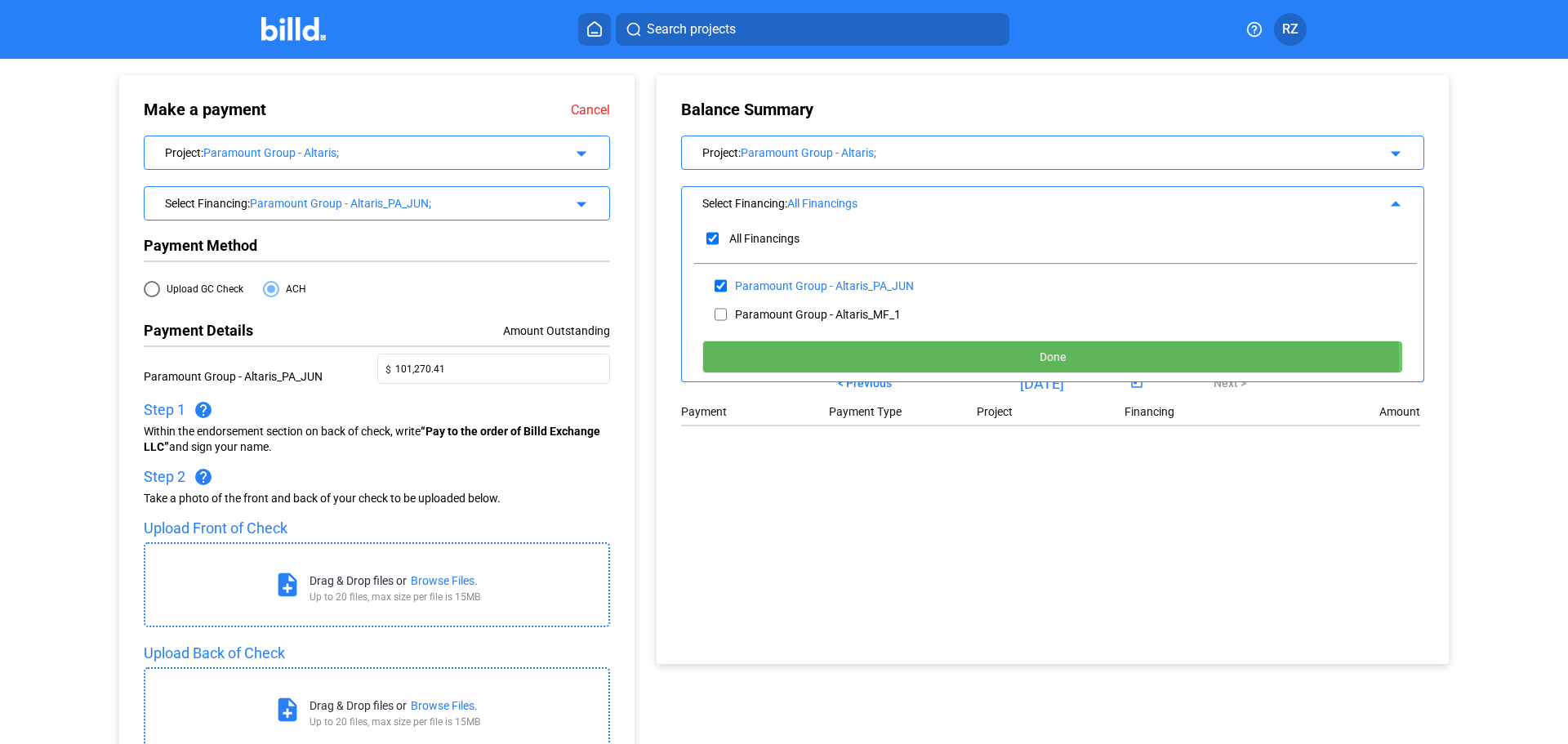
click at [794, 357] on button "Done" at bounding box center [1053, 357] width 701 height 33
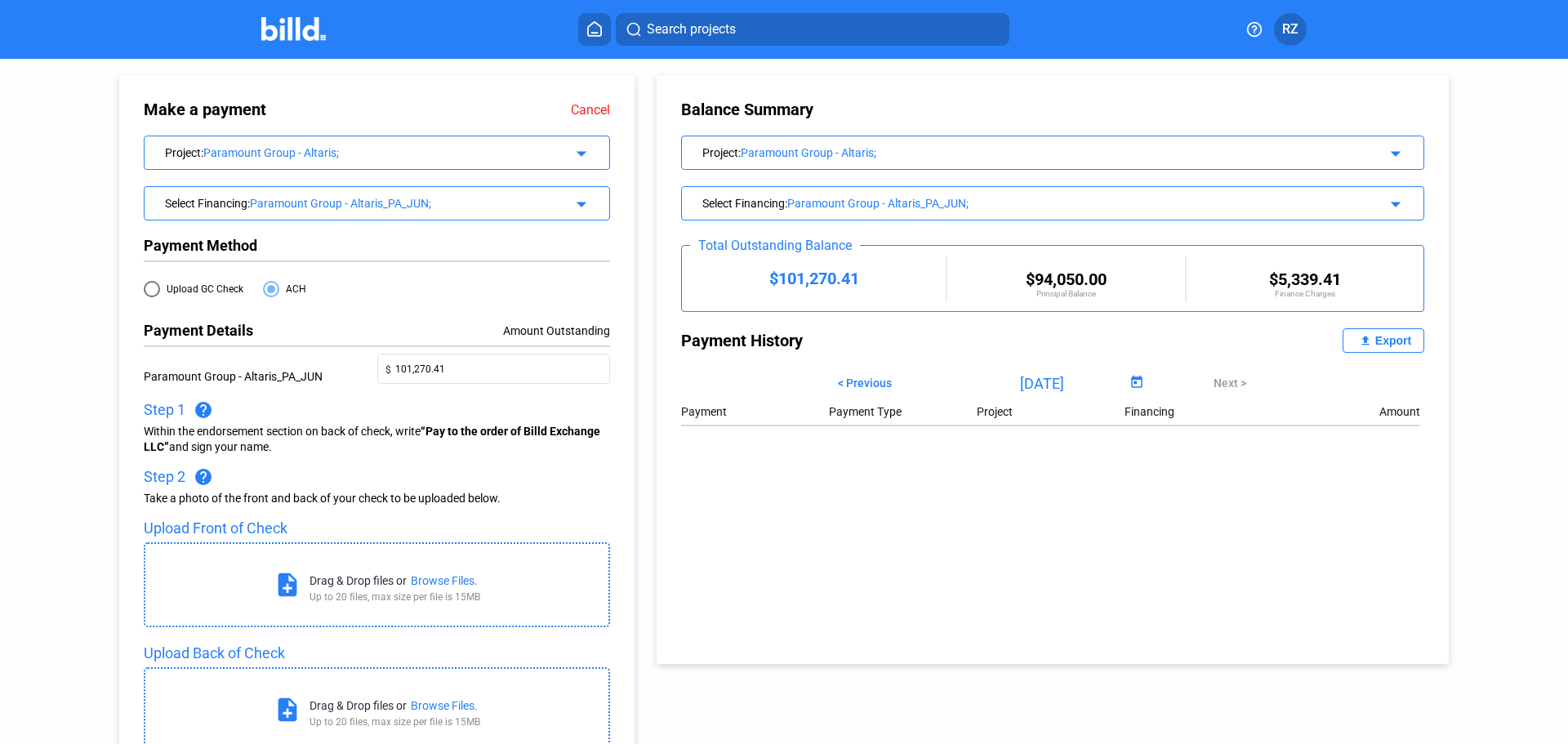
click at [271, 285] on span at bounding box center [271, 289] width 16 height 16
click at [271, 285] on input "ACH" at bounding box center [271, 289] width 16 height 16
click at [436, 374] on input "101,270.41" at bounding box center [499, 367] width 207 height 23
click at [333, 426] on div "Within the endorsement section on back of check, write “Pay to the order of Bil…" at bounding box center [377, 439] width 466 height 31
click at [155, 289] on span at bounding box center [152, 289] width 16 height 16
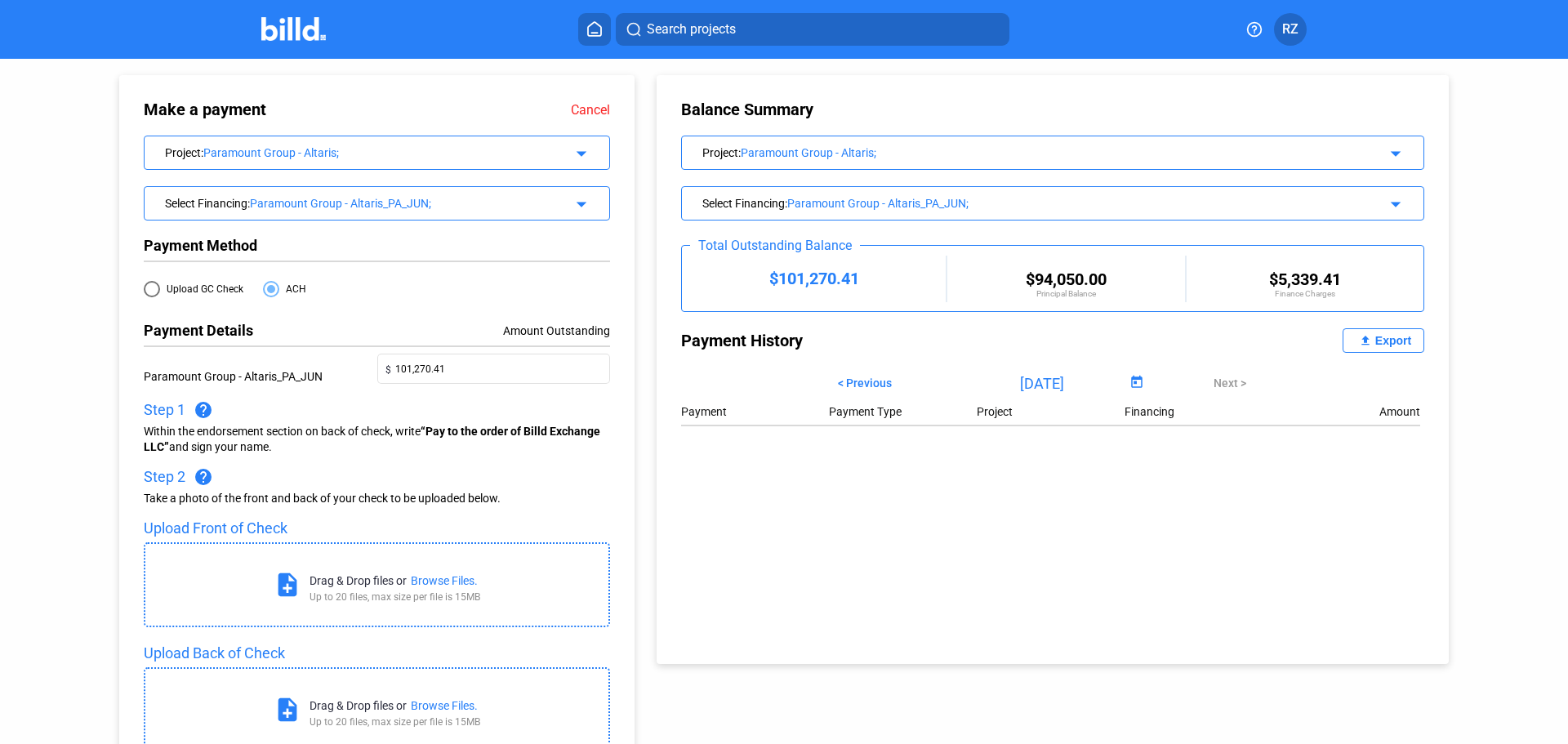
click at [155, 289] on input "Upload GC Check" at bounding box center [152, 289] width 16 height 16
radio input "true"
click at [273, 289] on span at bounding box center [271, 289] width 16 height 16
click at [273, 289] on input "ACH" at bounding box center [271, 289] width 16 height 16
radio input "true"
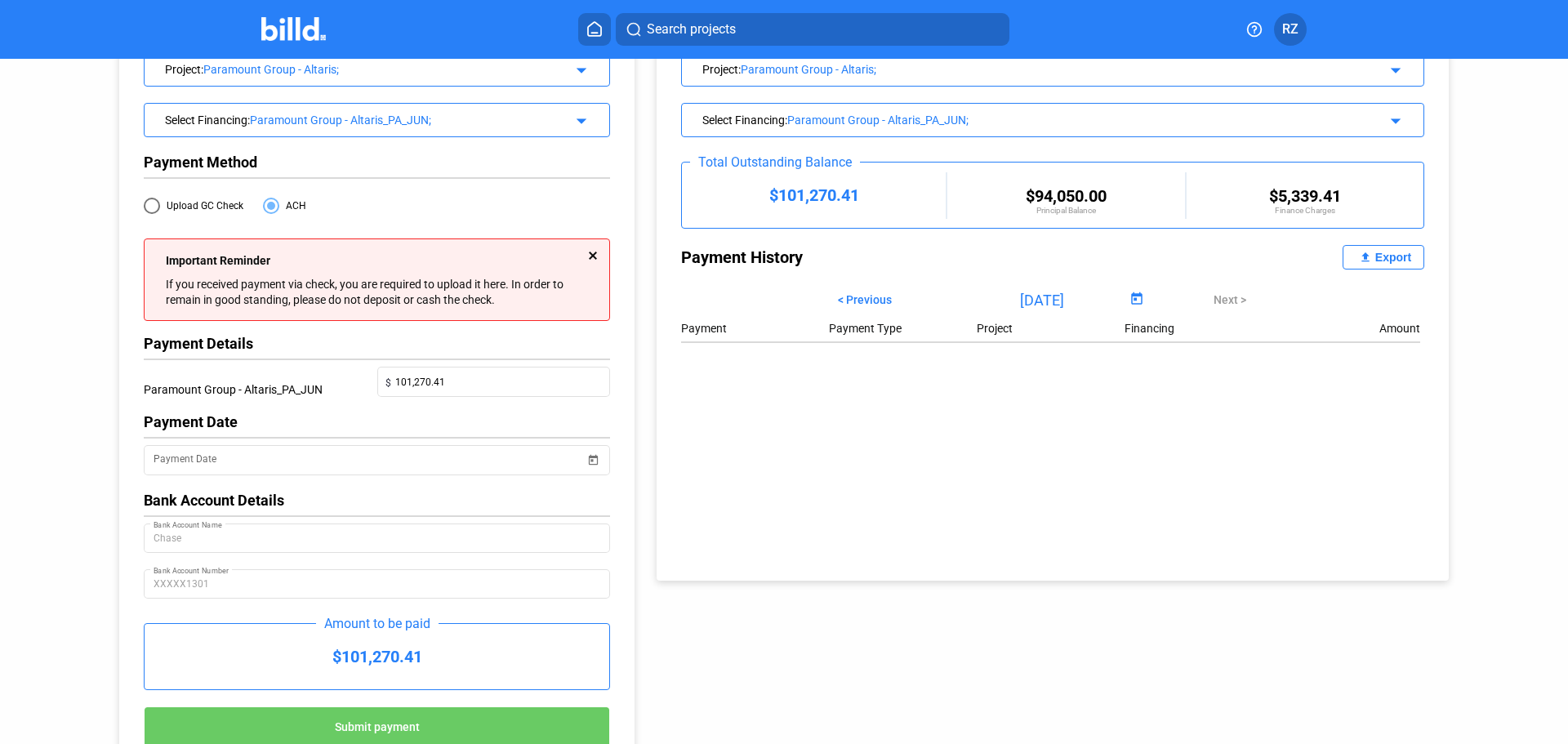
scroll to position [155, 0]
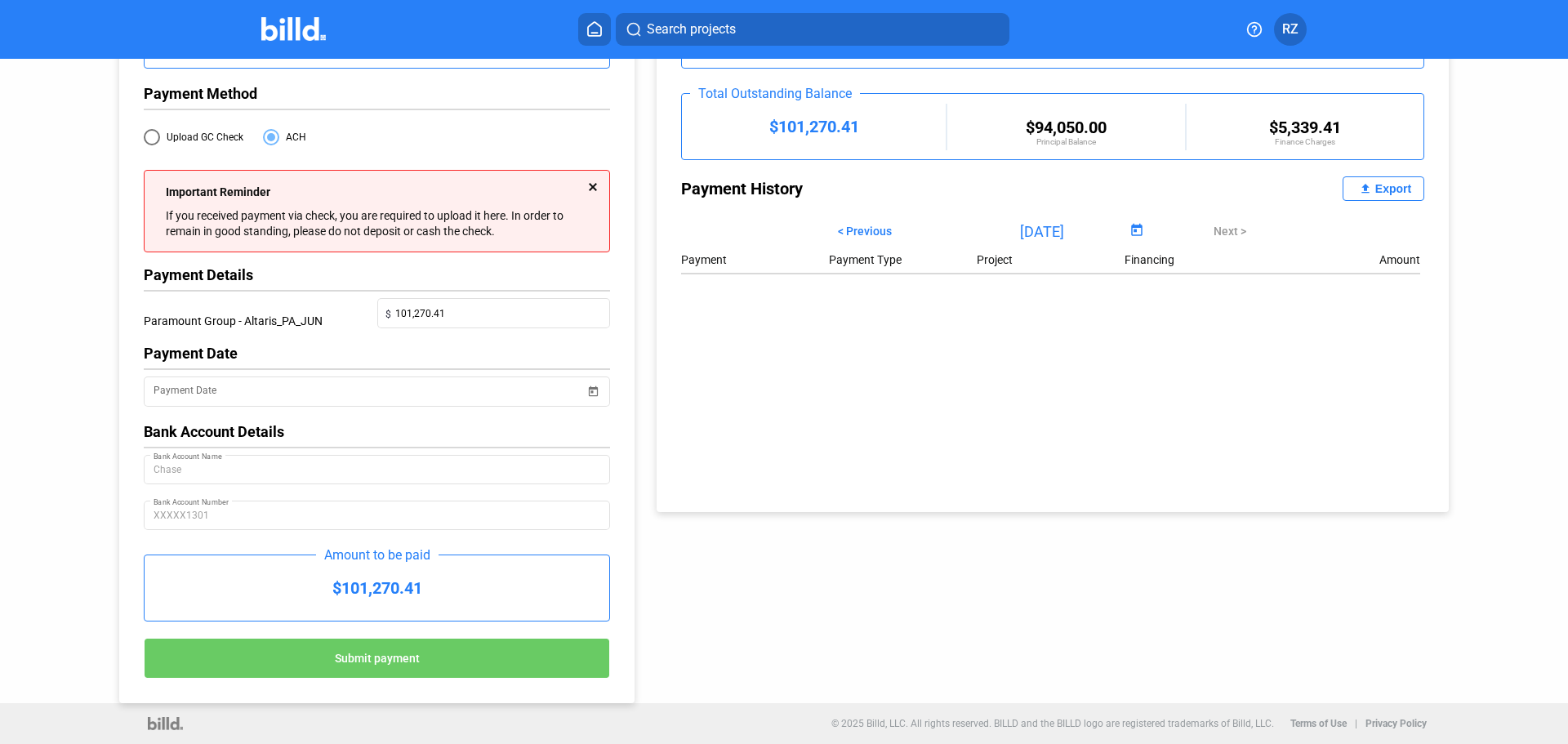
click at [589, 183] on div at bounding box center [593, 187] width 8 height 8
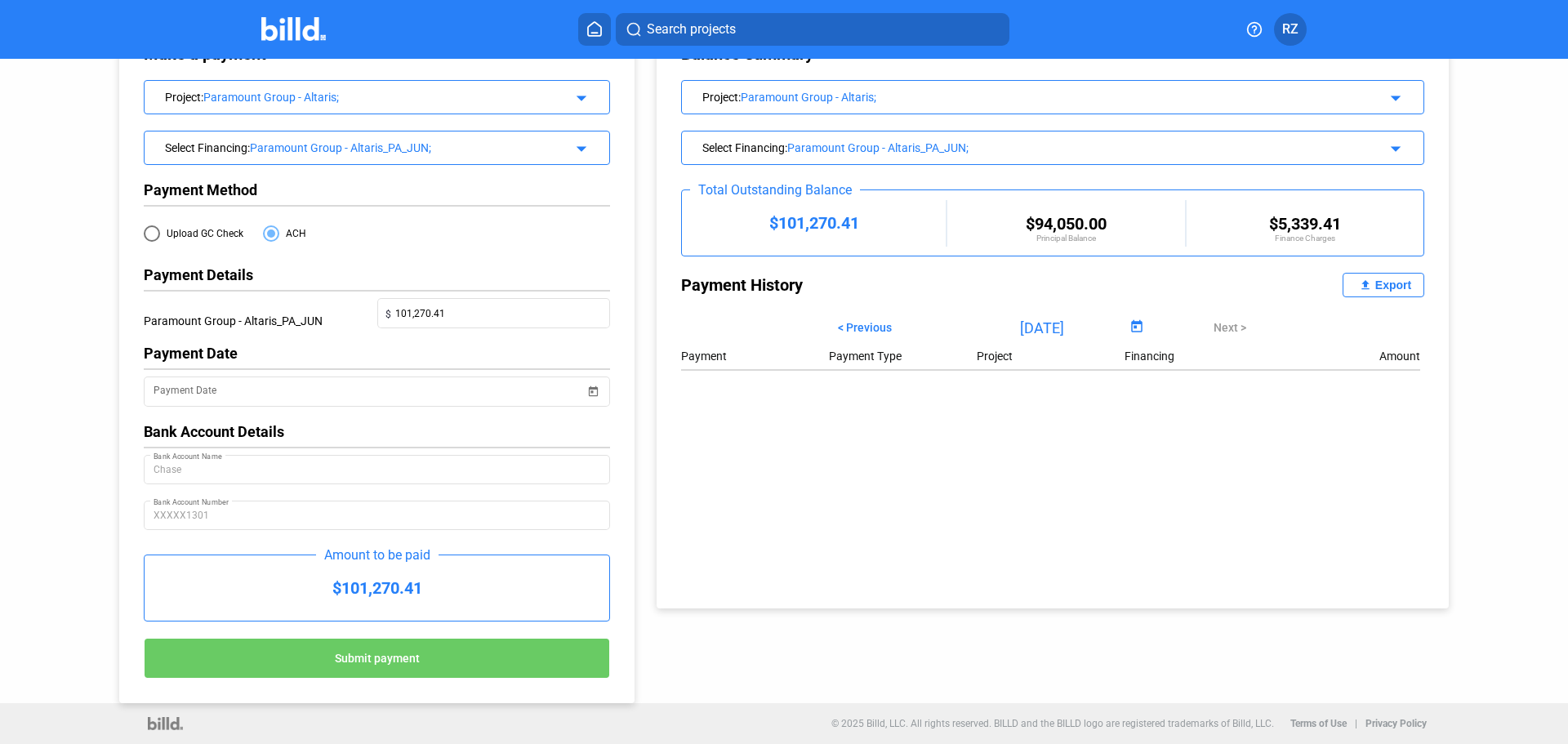
scroll to position [59, 0]
click at [216, 394] on input "Payment Date" at bounding box center [368, 392] width 431 height 20
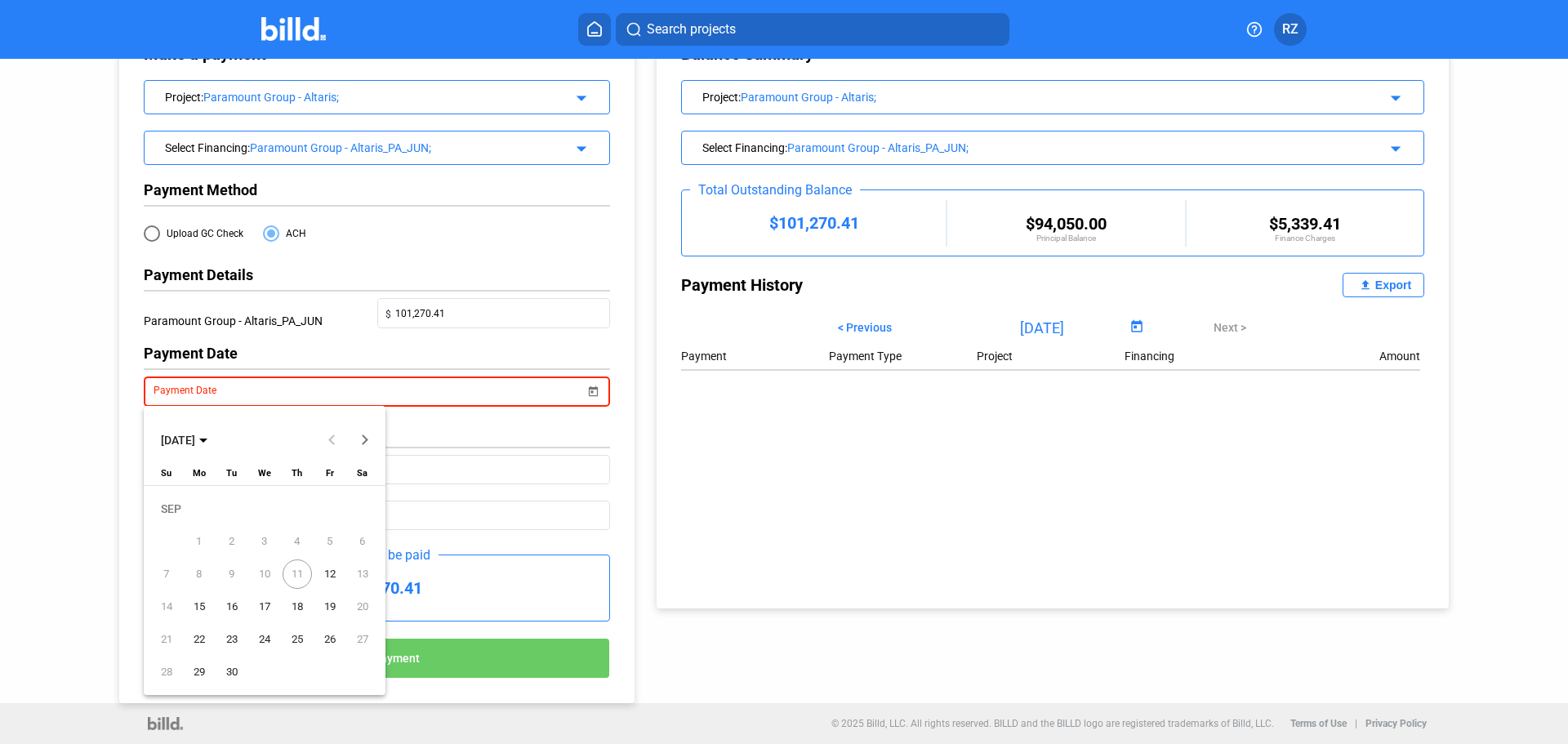
click at [68, 406] on div at bounding box center [784, 372] width 1568 height 744
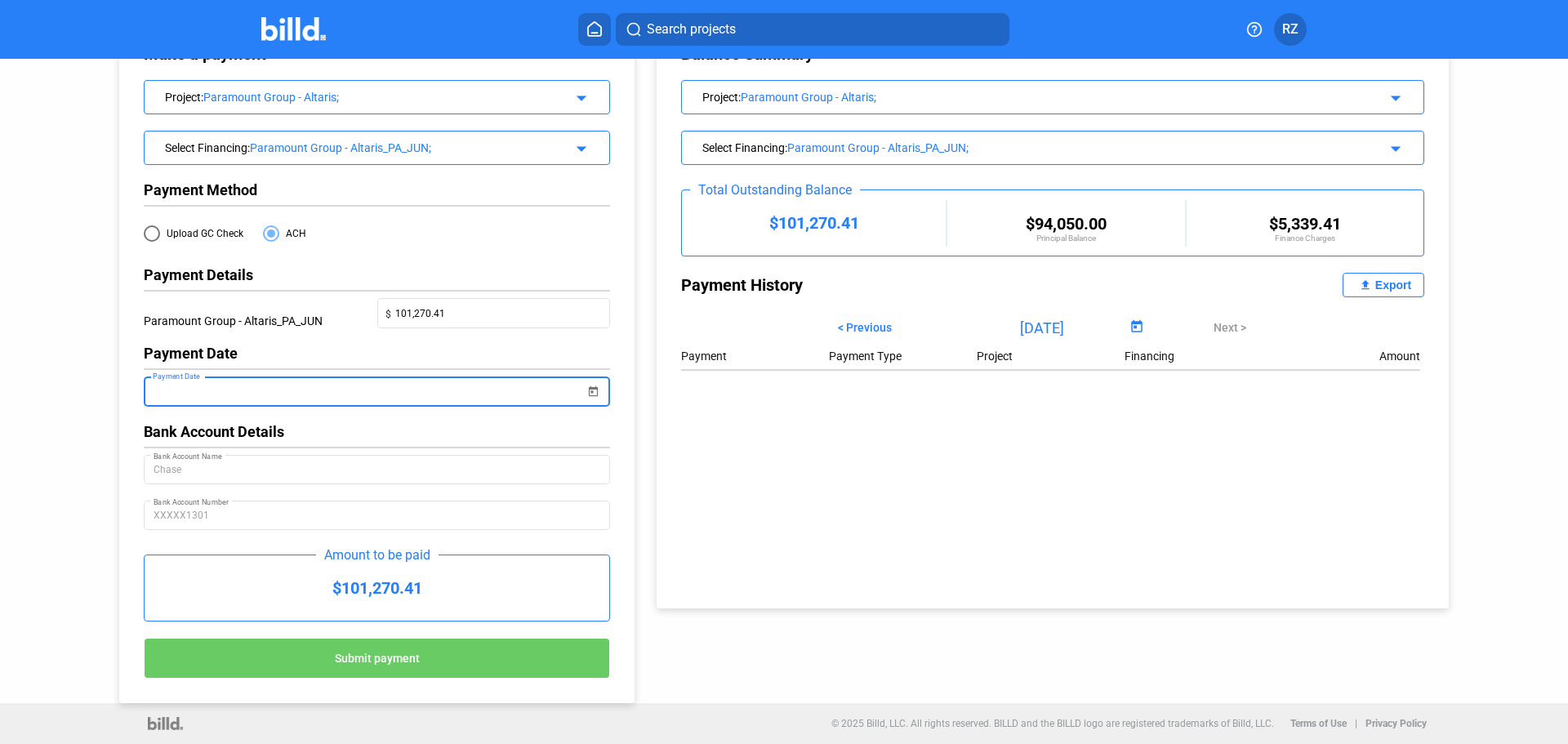
click at [91, 472] on div "Make a payment Cancel Project : Paramount Group - Altaris; arrow_drop_down Sele…" at bounding box center [360, 353] width 564 height 700
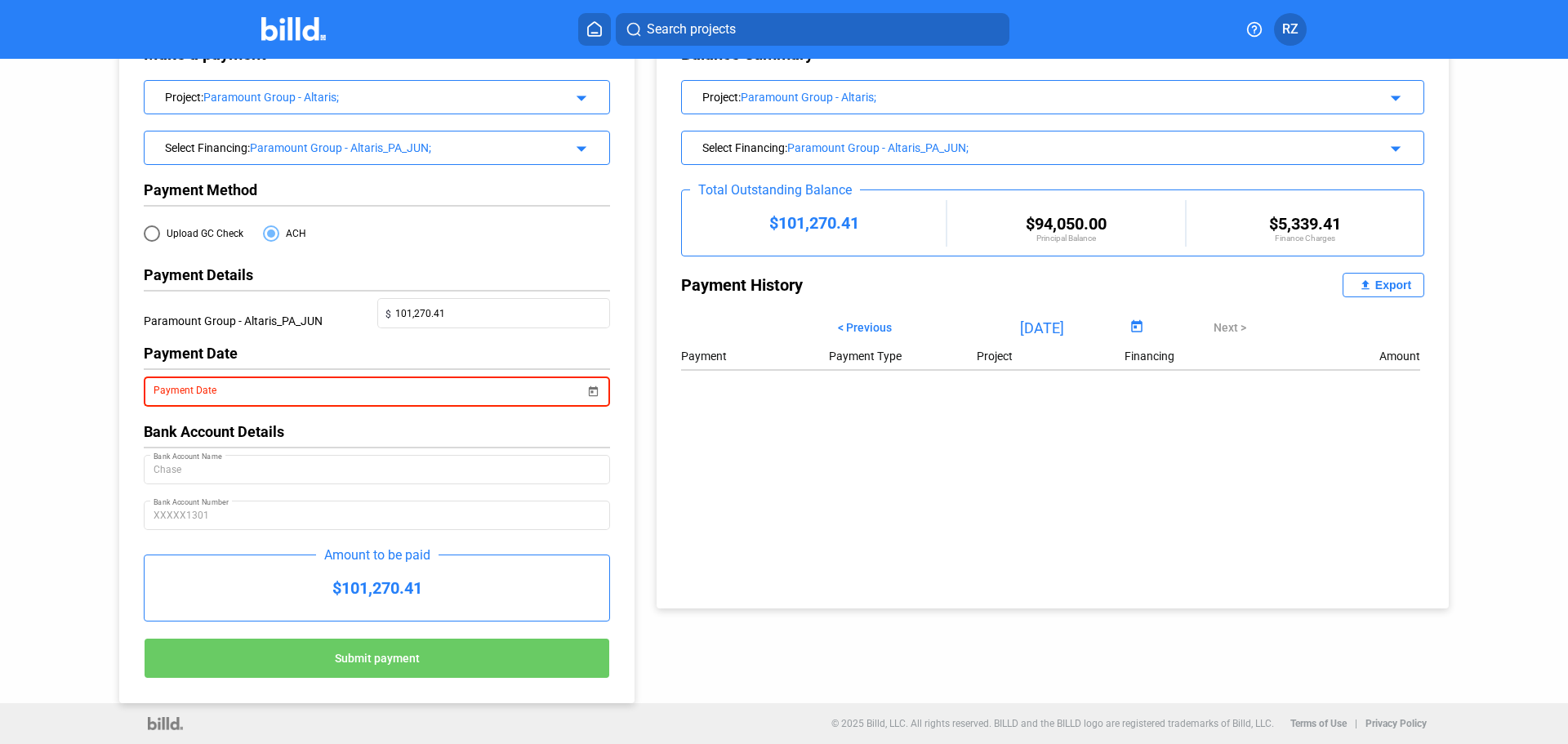
click at [94, 370] on div "Make a payment Cancel Project : Paramount Group - Altaris; arrow_drop_down Sele…" at bounding box center [360, 353] width 564 height 700
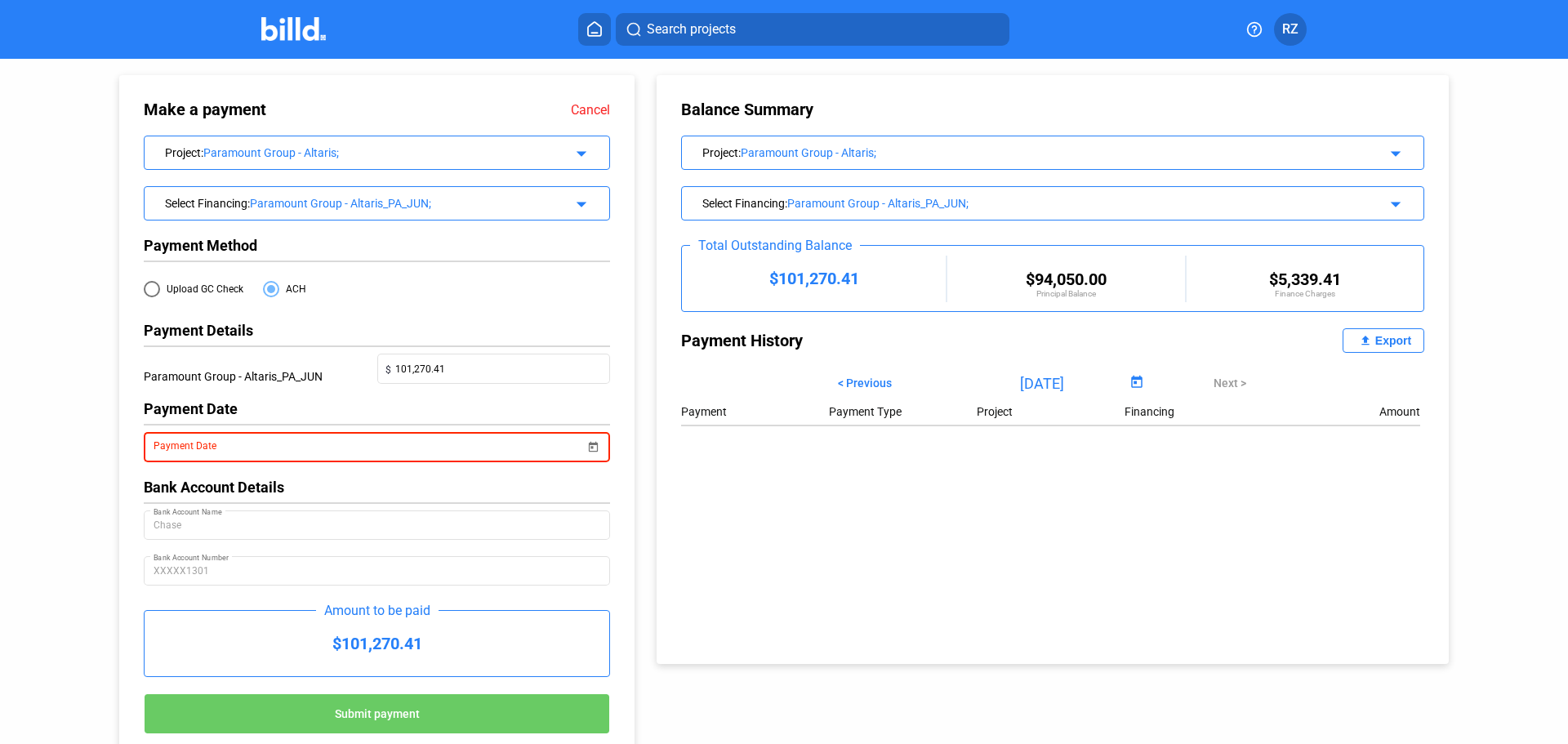
click at [88, 387] on div "Make a payment Cancel Project : Paramount Group - Altaris; arrow_drop_down Sele…" at bounding box center [360, 408] width 564 height 700
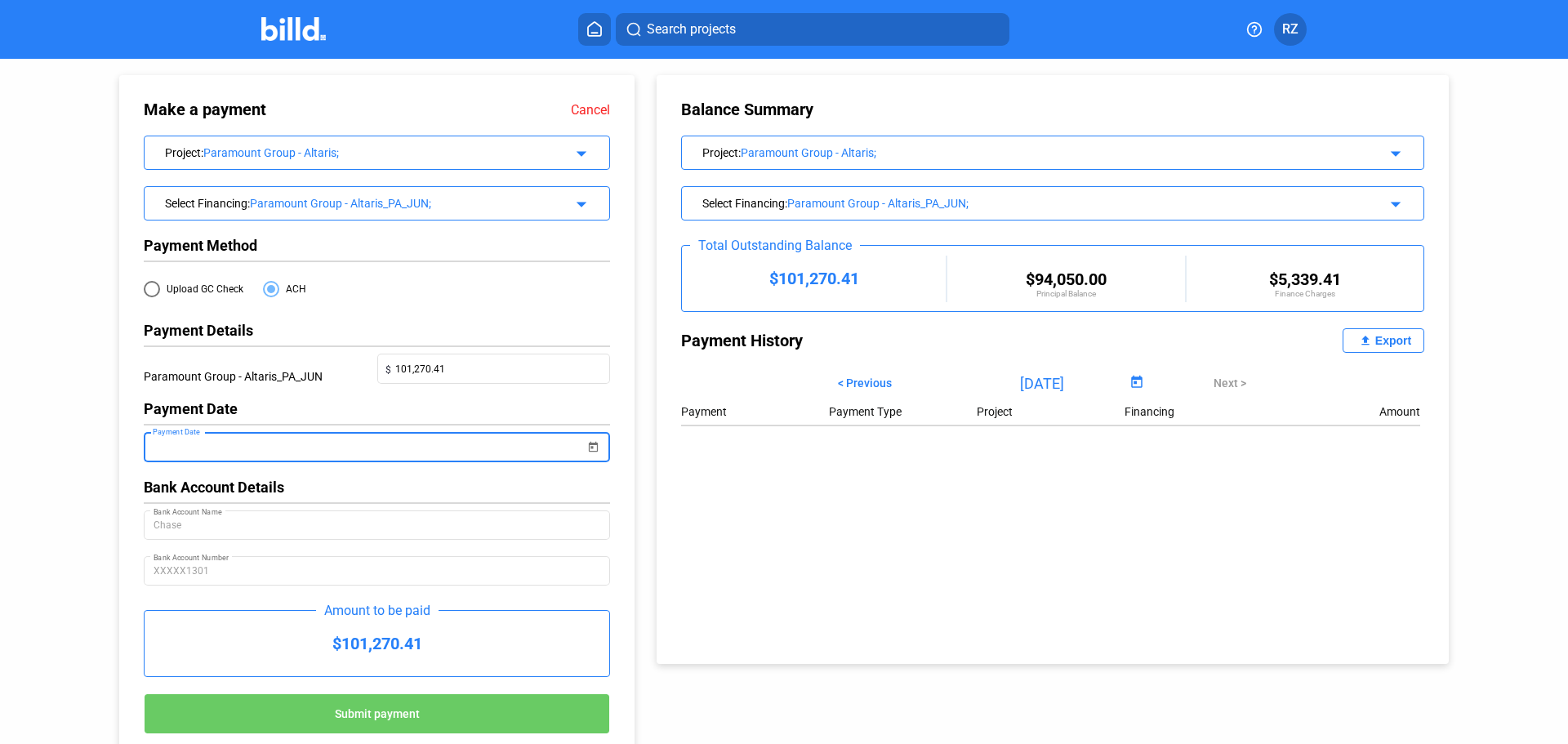
click at [348, 454] on input "Payment Date" at bounding box center [368, 447] width 431 height 20
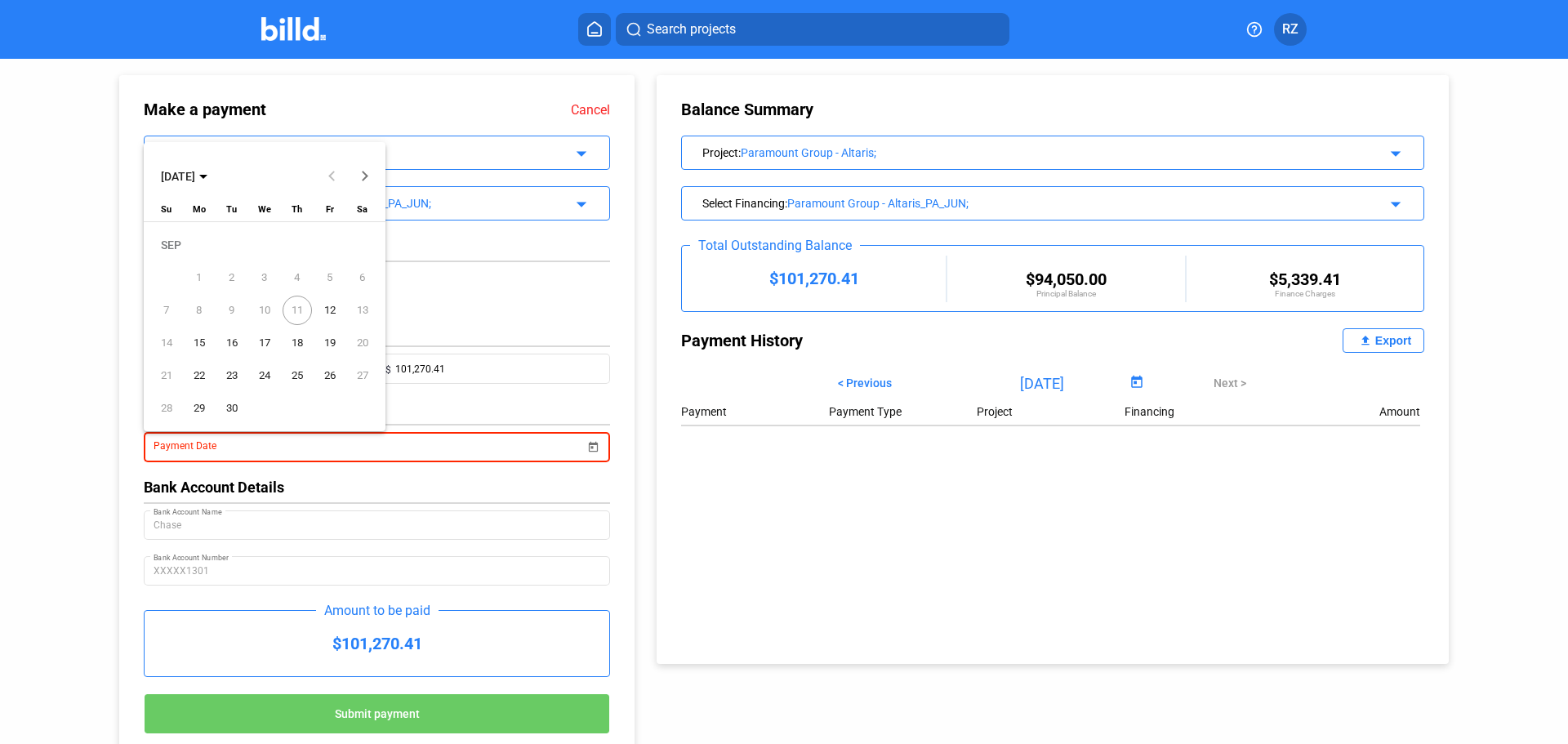
click at [426, 458] on div at bounding box center [784, 372] width 1568 height 744
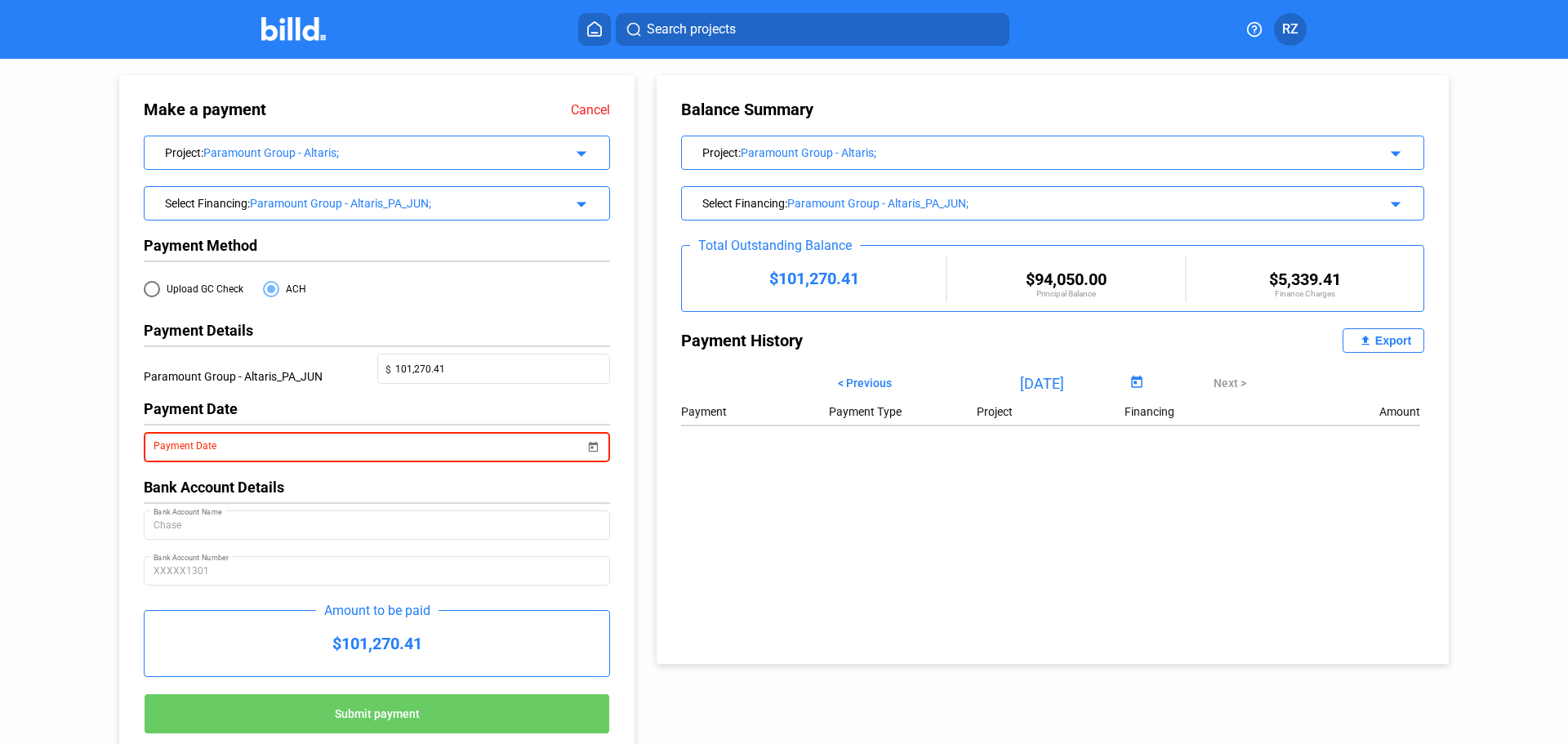
click at [356, 15] on div "Search projects RZ" at bounding box center [784, 29] width 1274 height 33
click at [298, 28] on img at bounding box center [293, 29] width 64 height 24
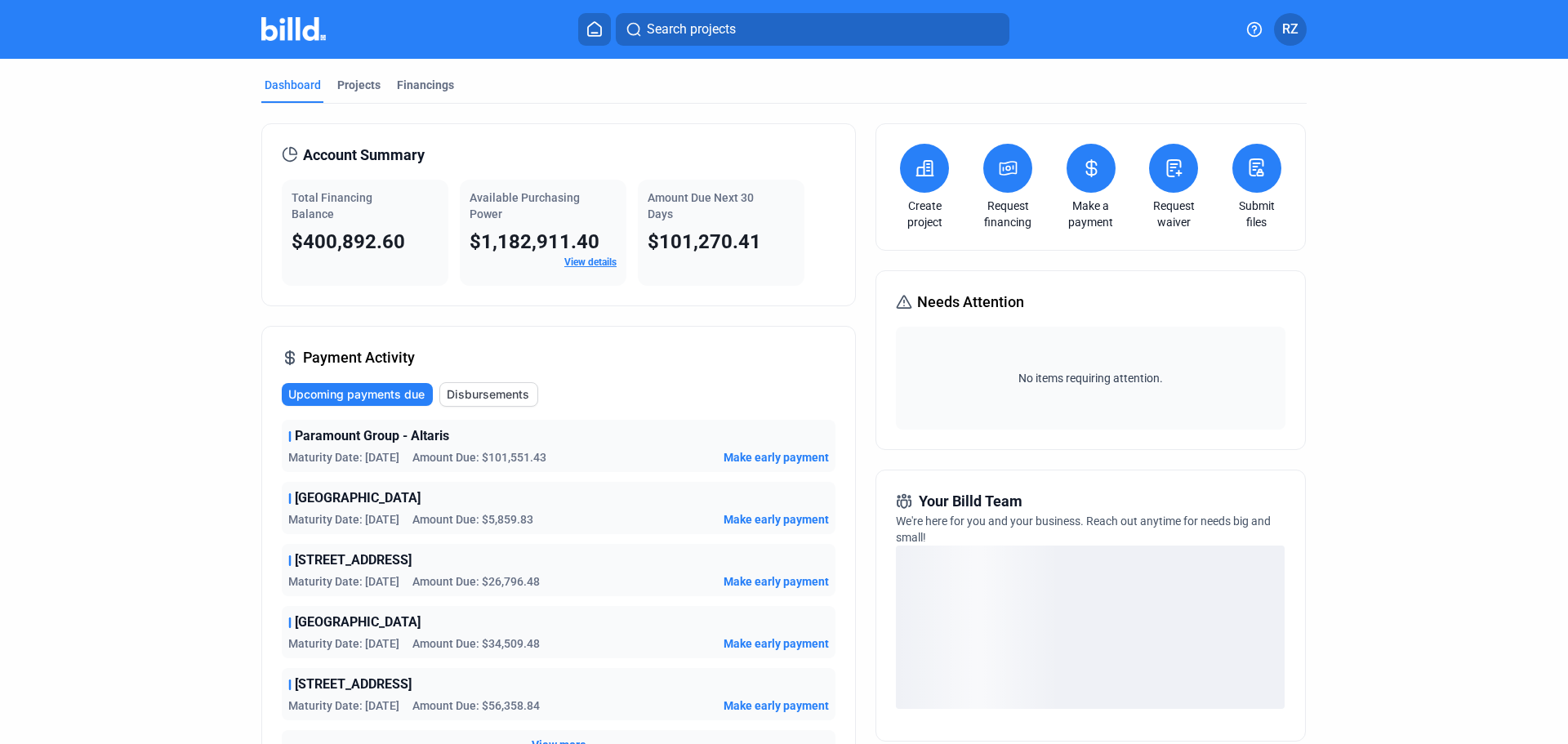
scroll to position [82, 0]
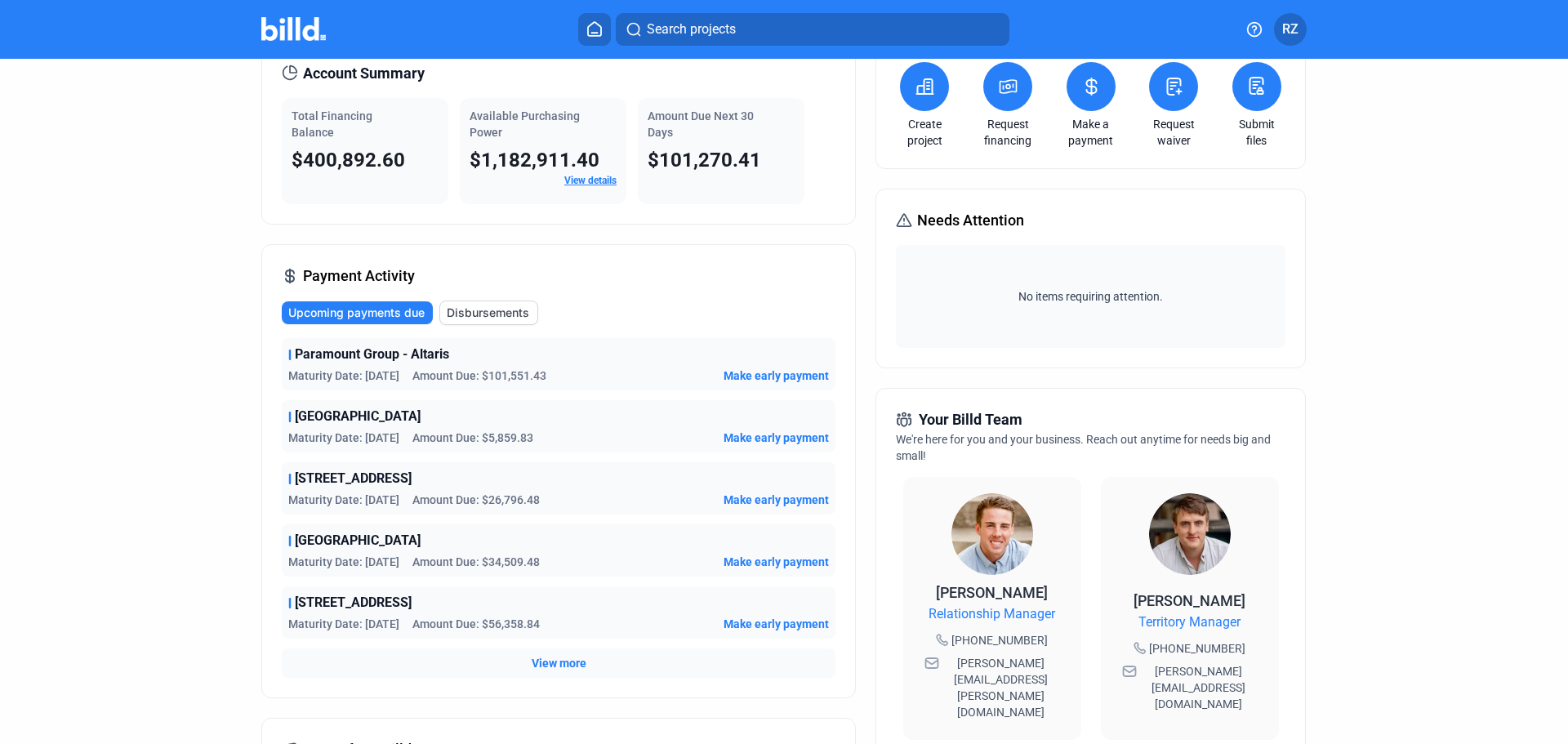
click at [532, 614] on div "[STREET_ADDRESS] Date: [DATE] Amount Due: $56,358.84 Make early payment" at bounding box center [559, 612] width 554 height 53
click at [340, 600] on span "[STREET_ADDRESS]" at bounding box center [353, 603] width 117 height 20
click at [564, 667] on span "View more" at bounding box center [559, 663] width 54 height 16
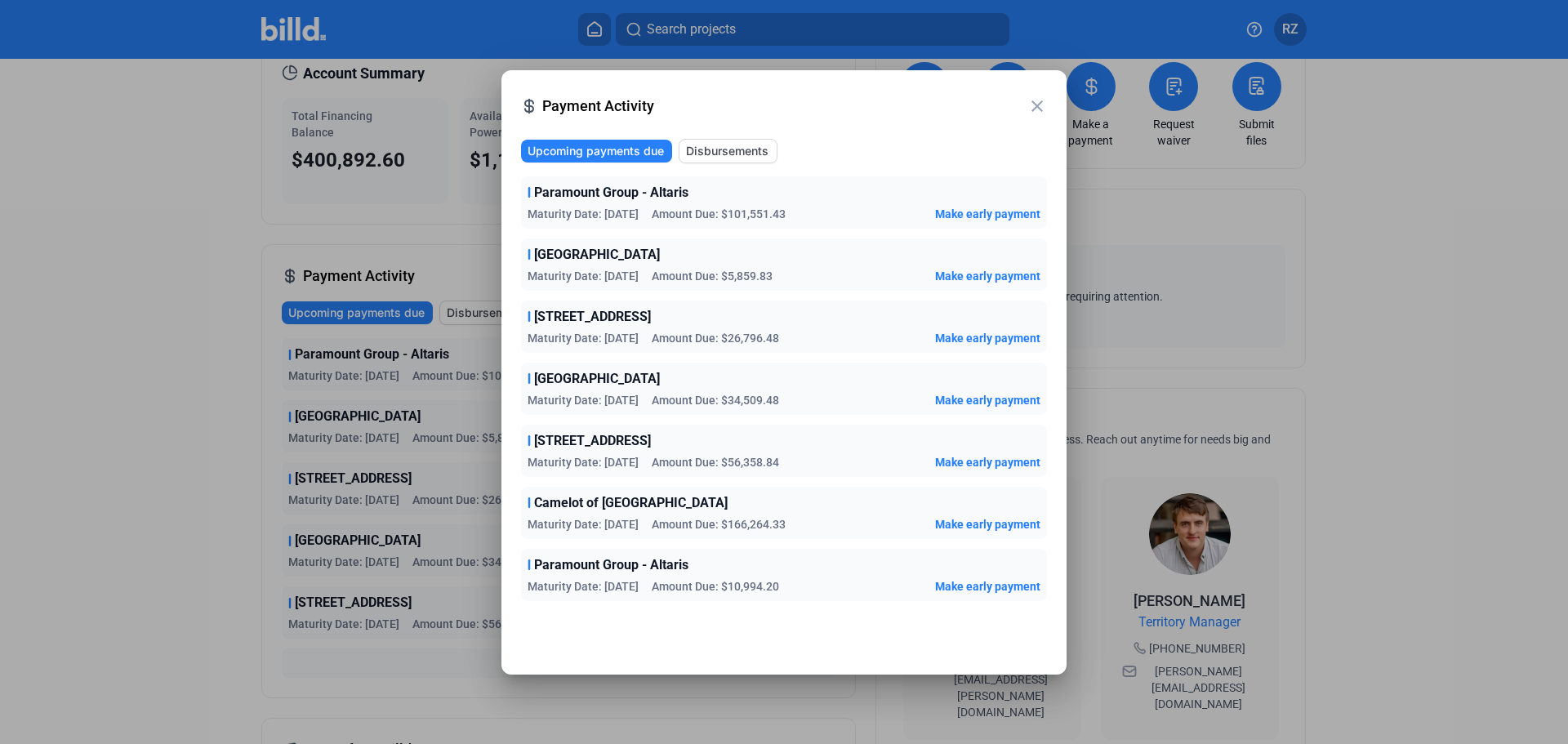
click at [712, 146] on span "Disbursements" at bounding box center [727, 152] width 83 height 16
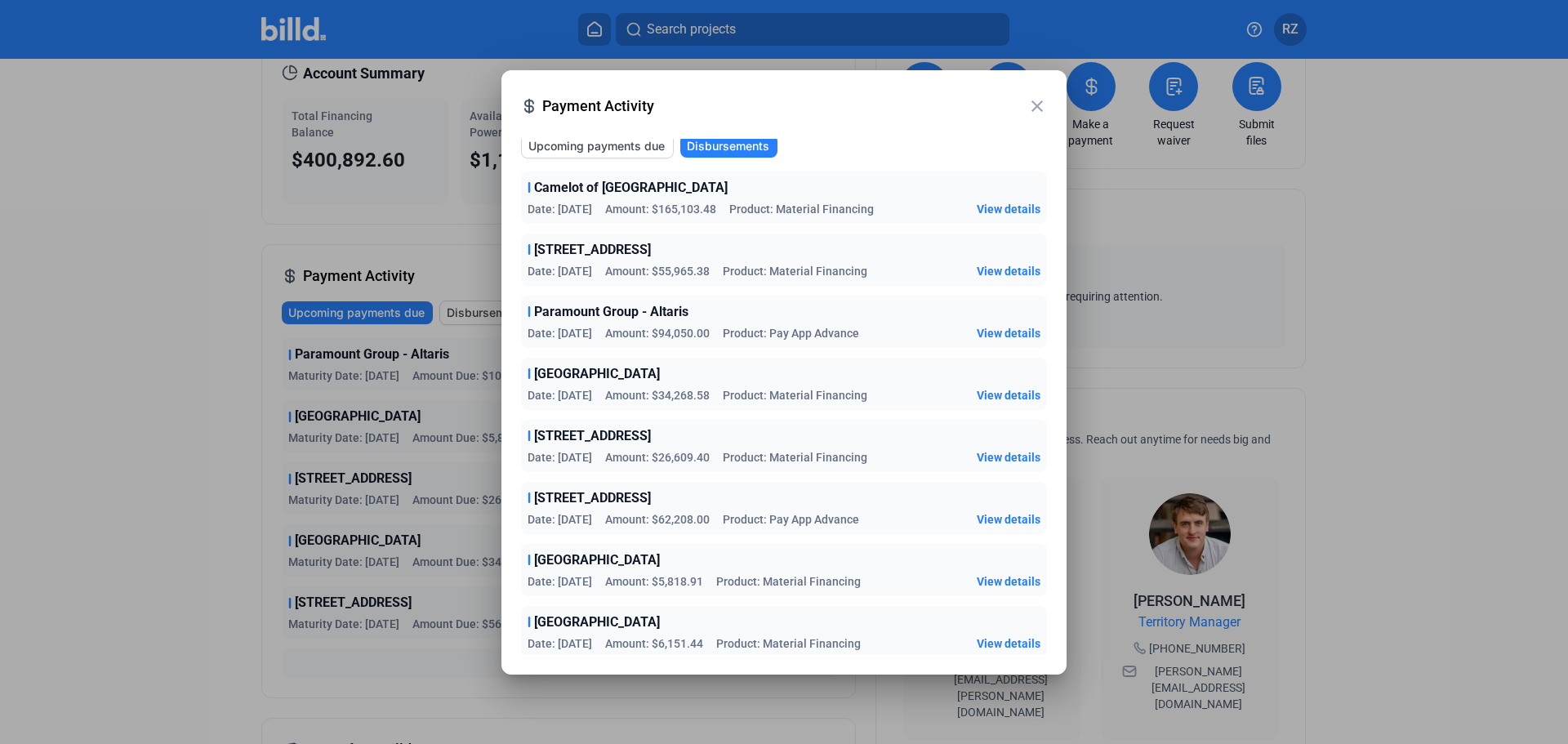
scroll to position [8, 0]
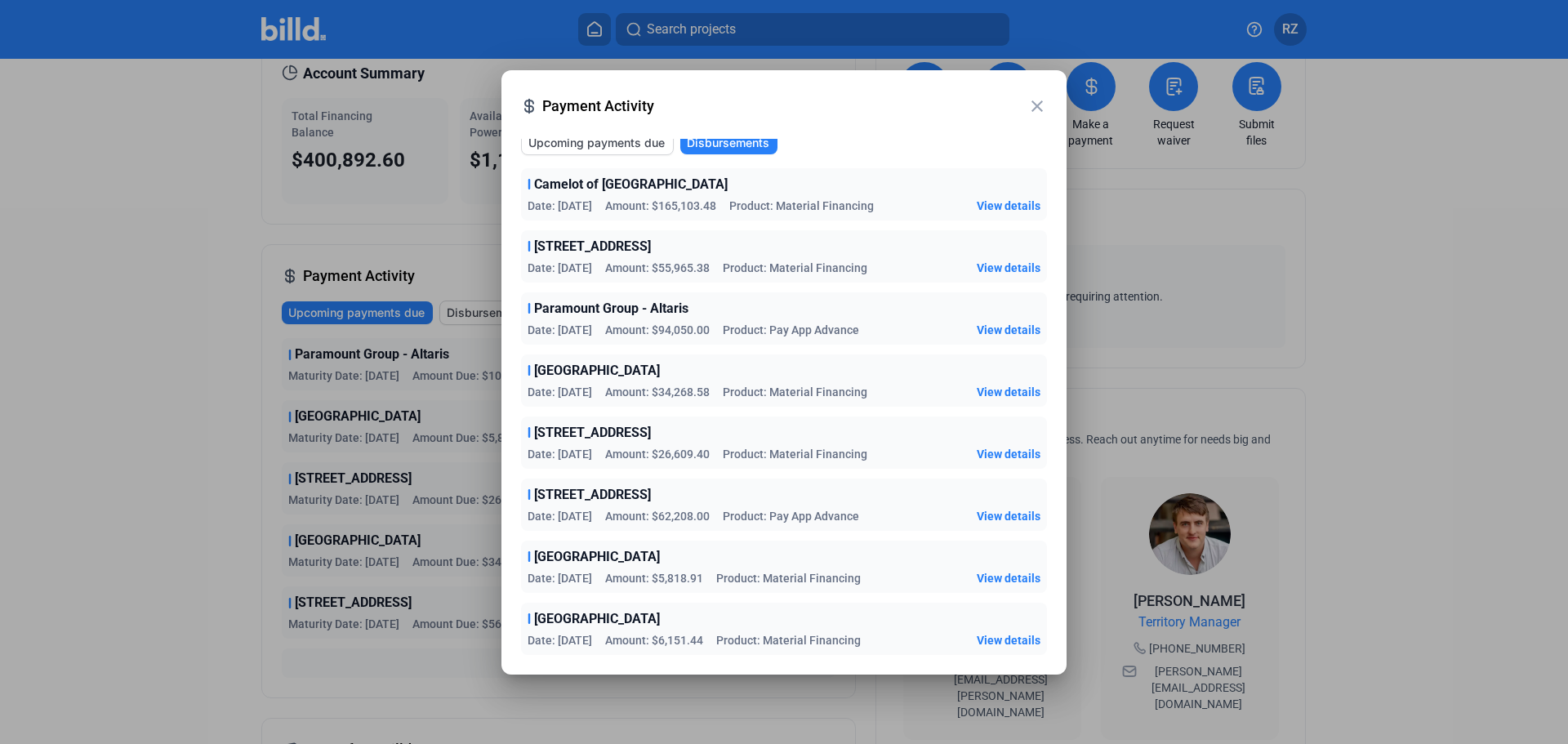
click at [994, 266] on span "View details" at bounding box center [1009, 268] width 64 height 16
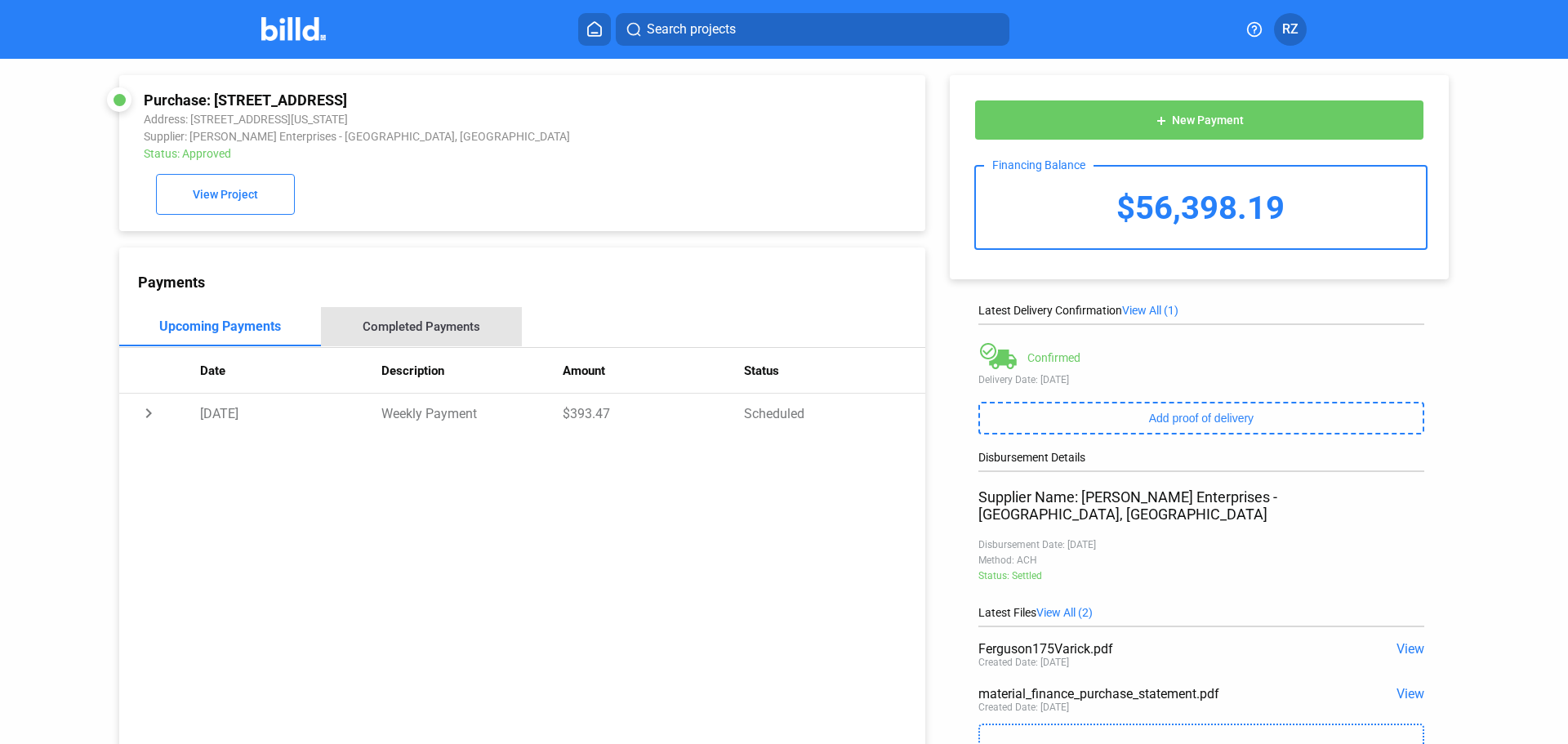
click at [422, 334] on div "Completed Payments" at bounding box center [422, 327] width 118 height 15
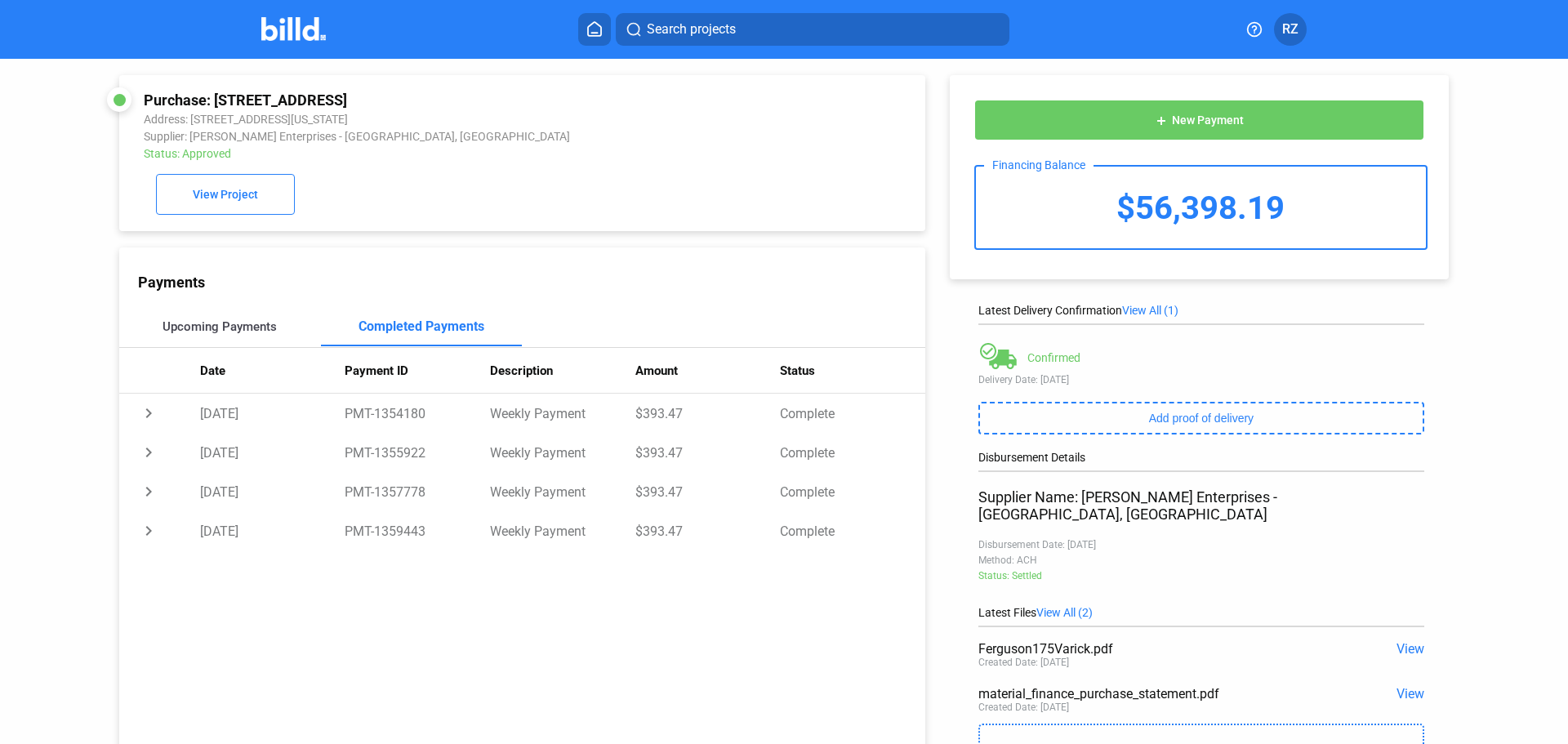
click at [212, 333] on div "Upcoming Payments" at bounding box center [220, 327] width 114 height 15
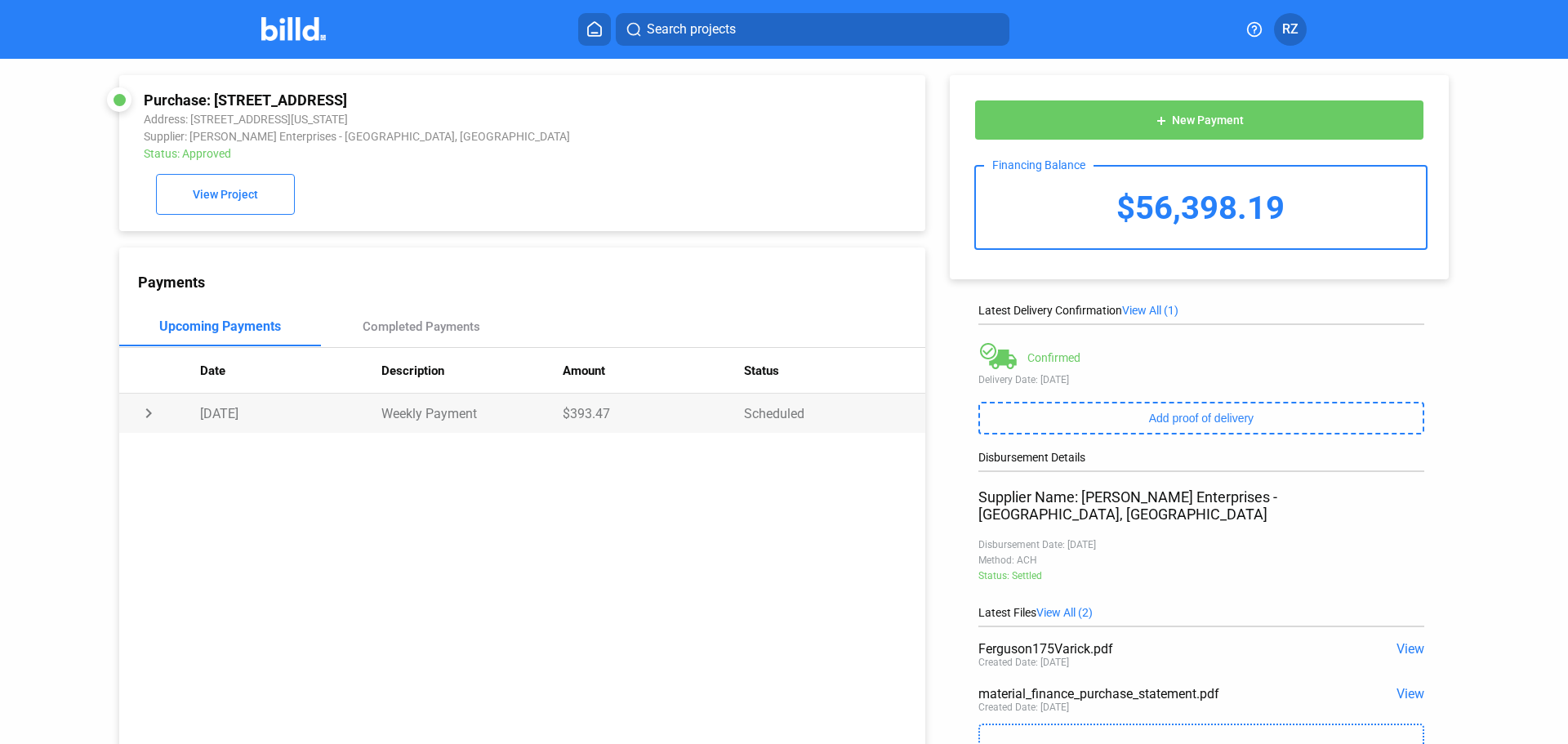
click at [150, 413] on td "chevron_right" at bounding box center [159, 413] width 81 height 39
click at [152, 416] on td "expand_more" at bounding box center [159, 413] width 81 height 39
click at [439, 331] on div "Completed Payments" at bounding box center [422, 327] width 118 height 15
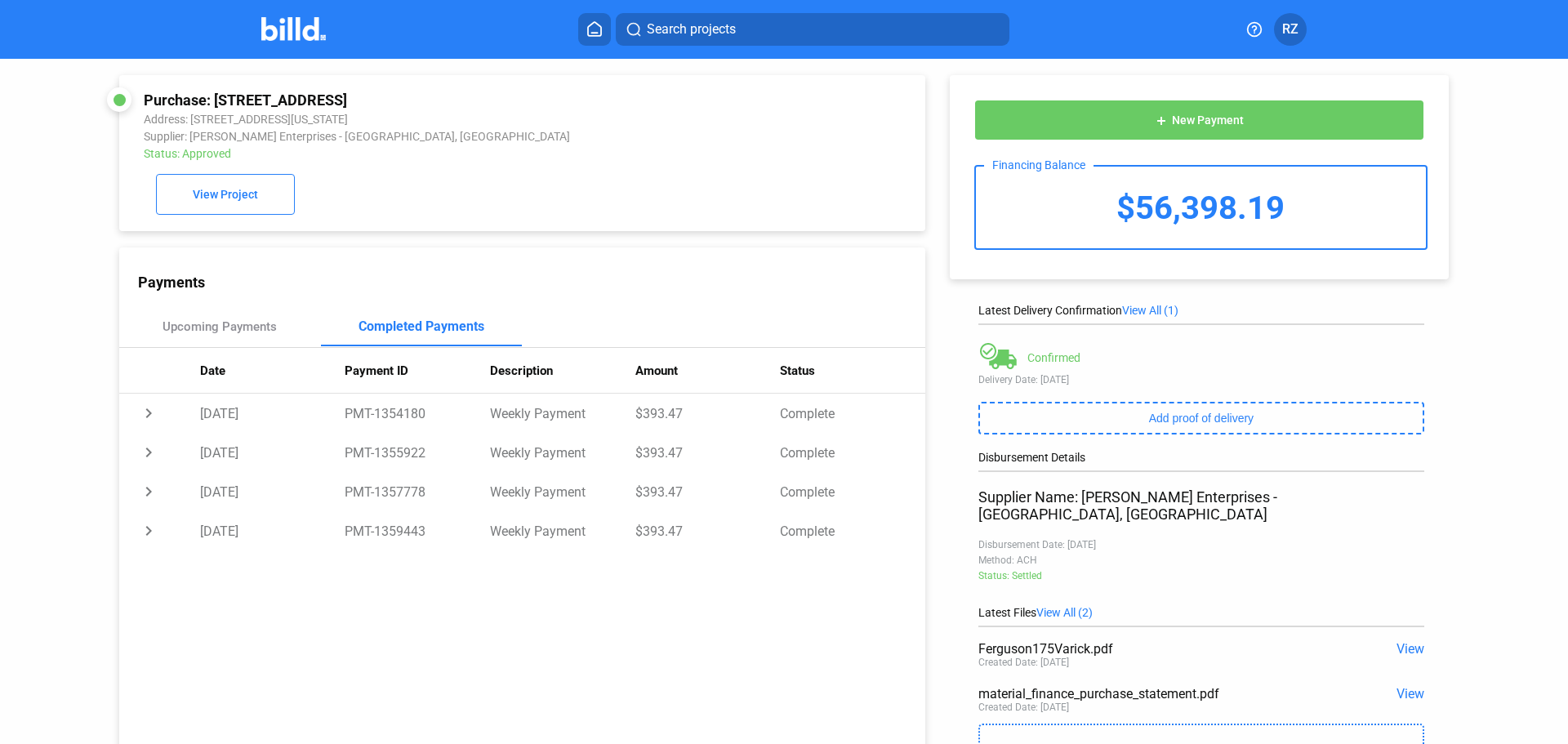
click at [300, 28] on img at bounding box center [293, 29] width 64 height 24
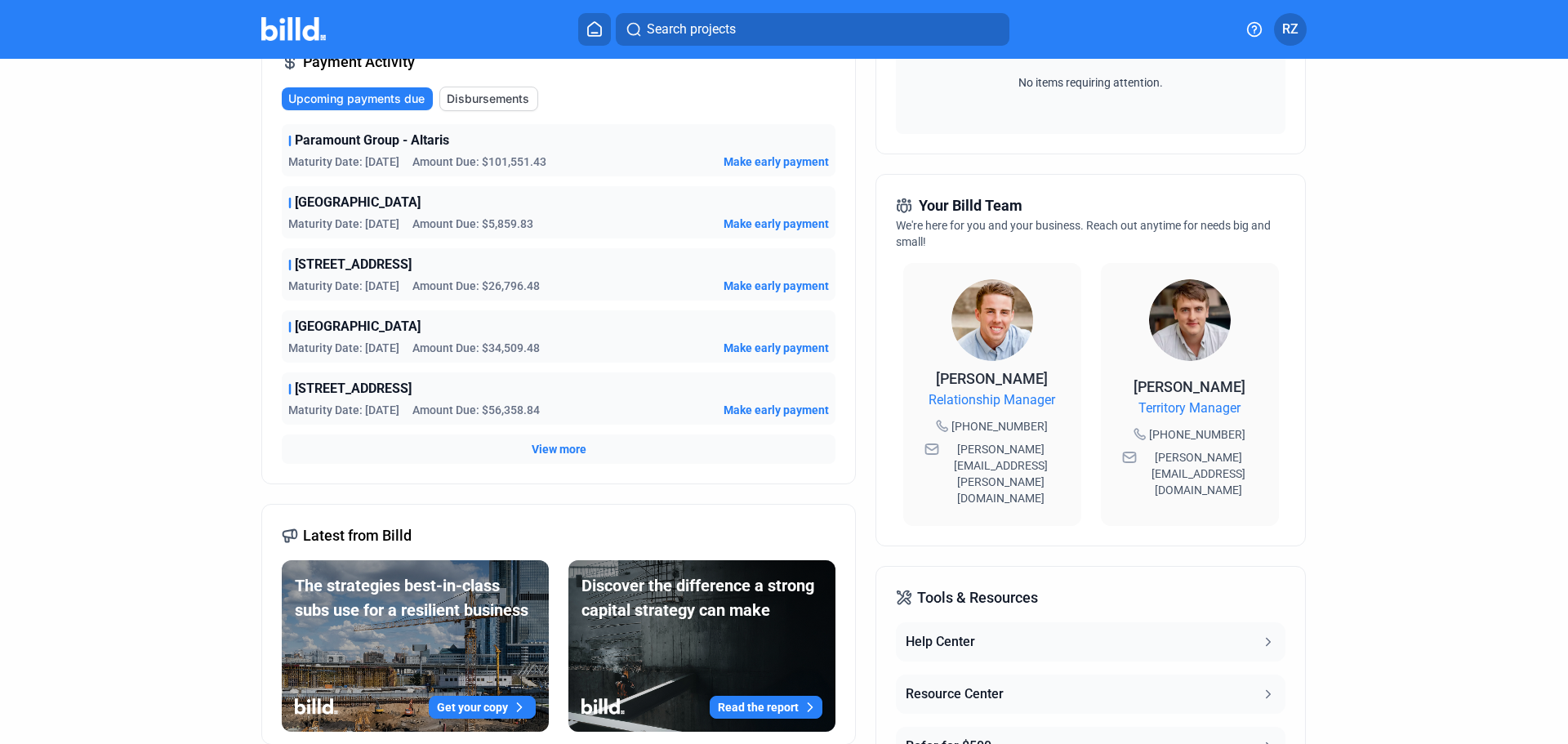
scroll to position [285, 0]
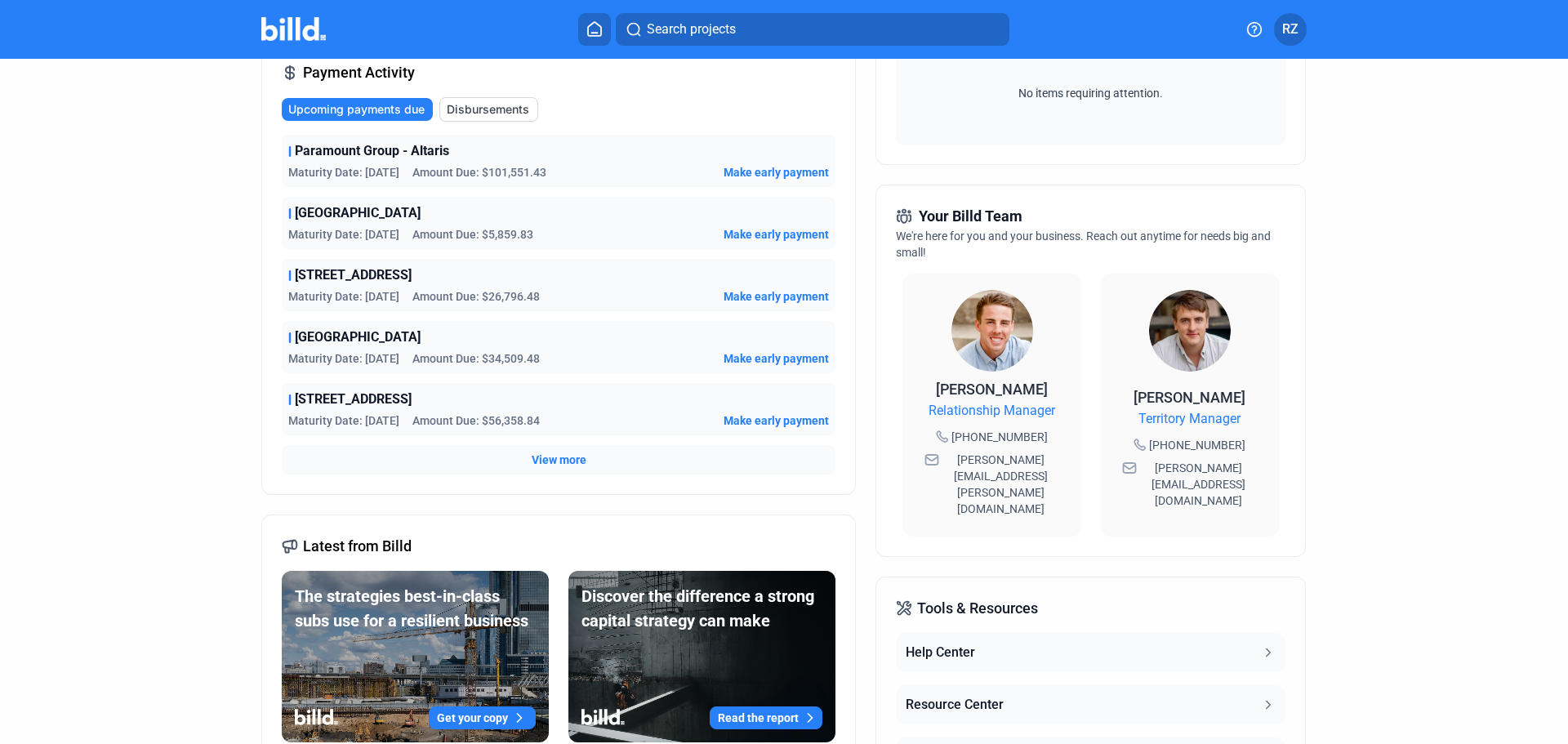
click at [547, 455] on span "View more" at bounding box center [559, 460] width 54 height 16
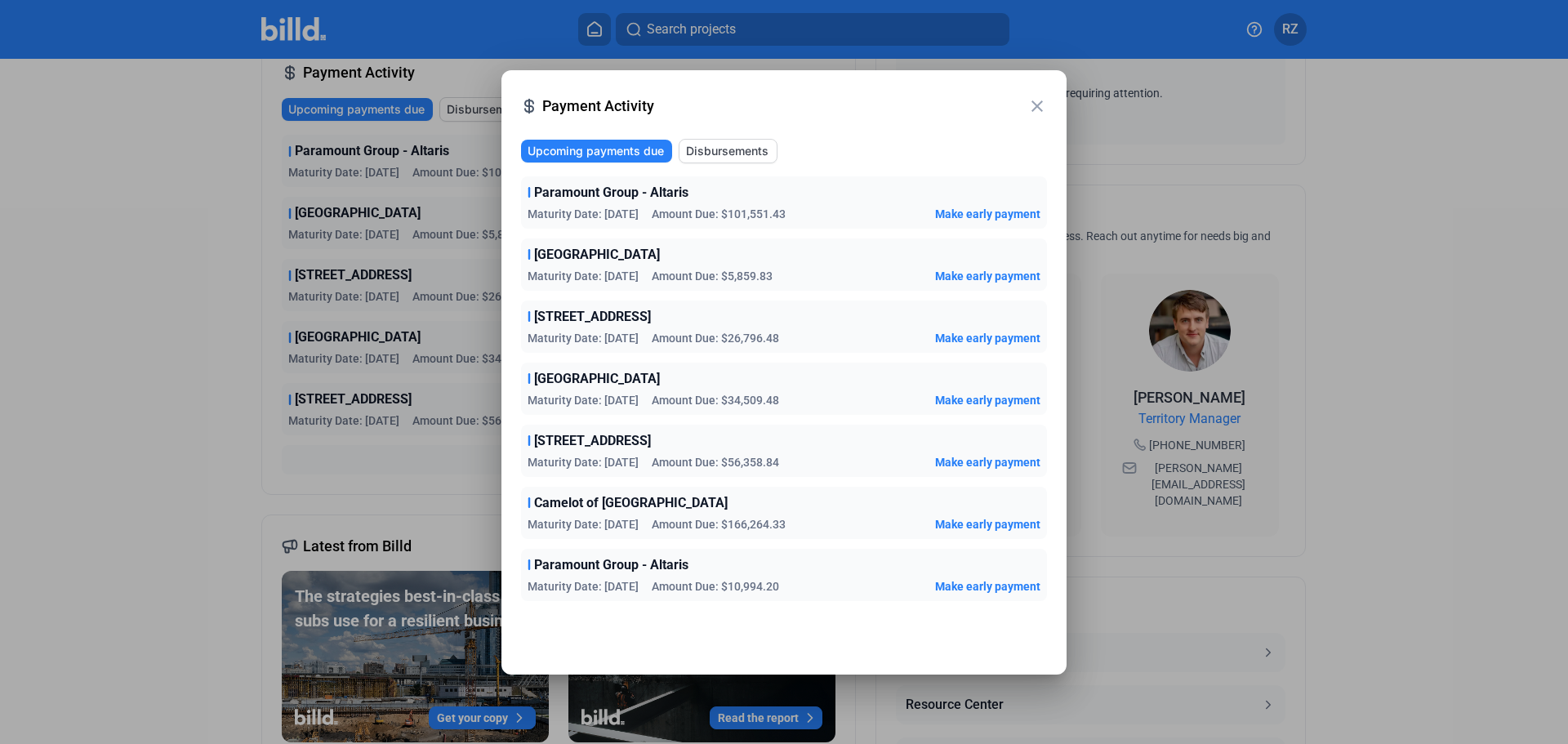
drag, startPoint x: 732, startPoint y: 217, endPoint x: 830, endPoint y: 212, distance: 98.1
click at [830, 212] on div "Maturity Date: [DATE] Amount Due: $101,551.43 Make early payment" at bounding box center [783, 214] width 513 height 16
click at [828, 212] on div "Maturity Date: [DATE] Amount Due: $101,551.43 Make early payment" at bounding box center [783, 214] width 513 height 16
click at [1028, 97] on mat-icon "close" at bounding box center [1037, 106] width 20 height 20
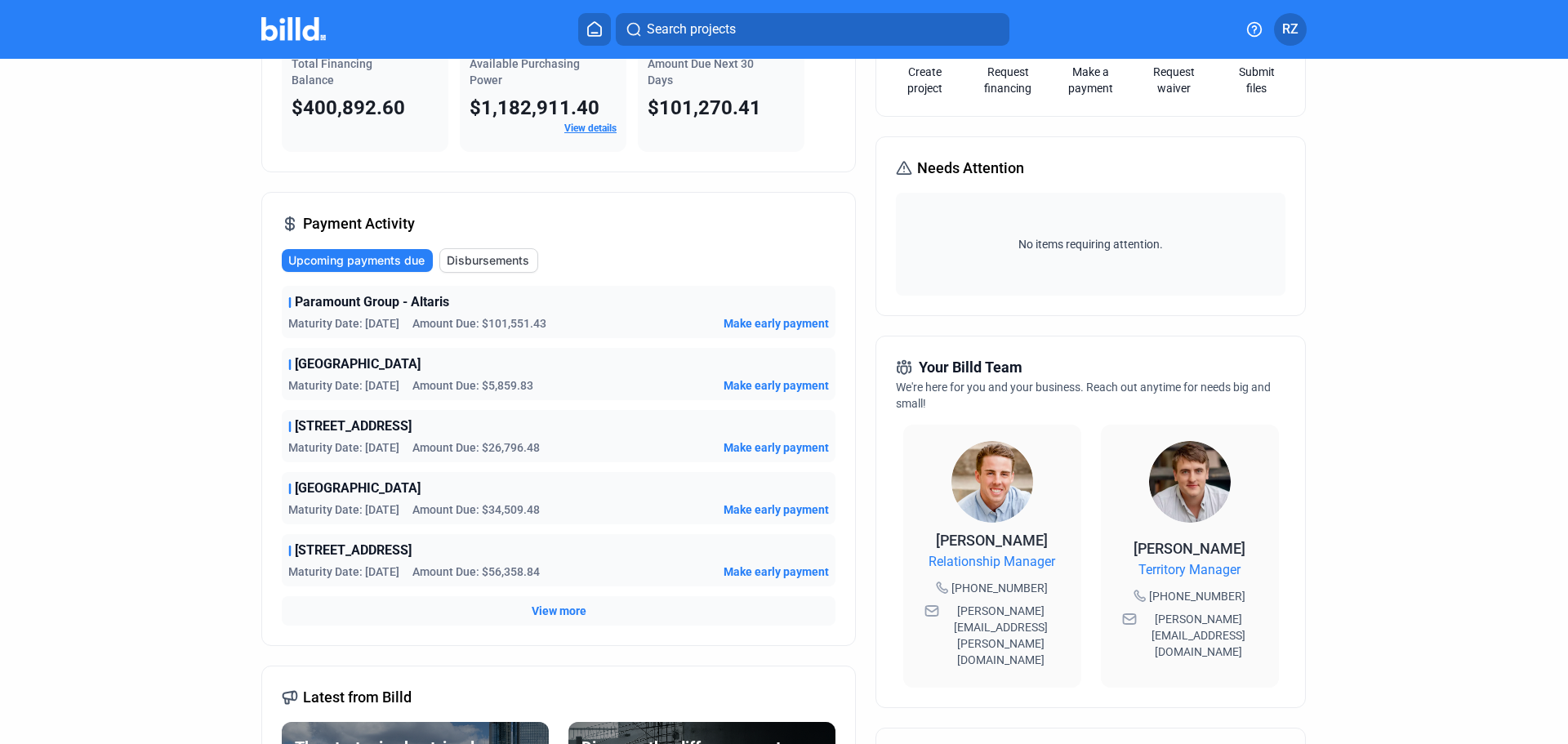
scroll to position [0, 0]
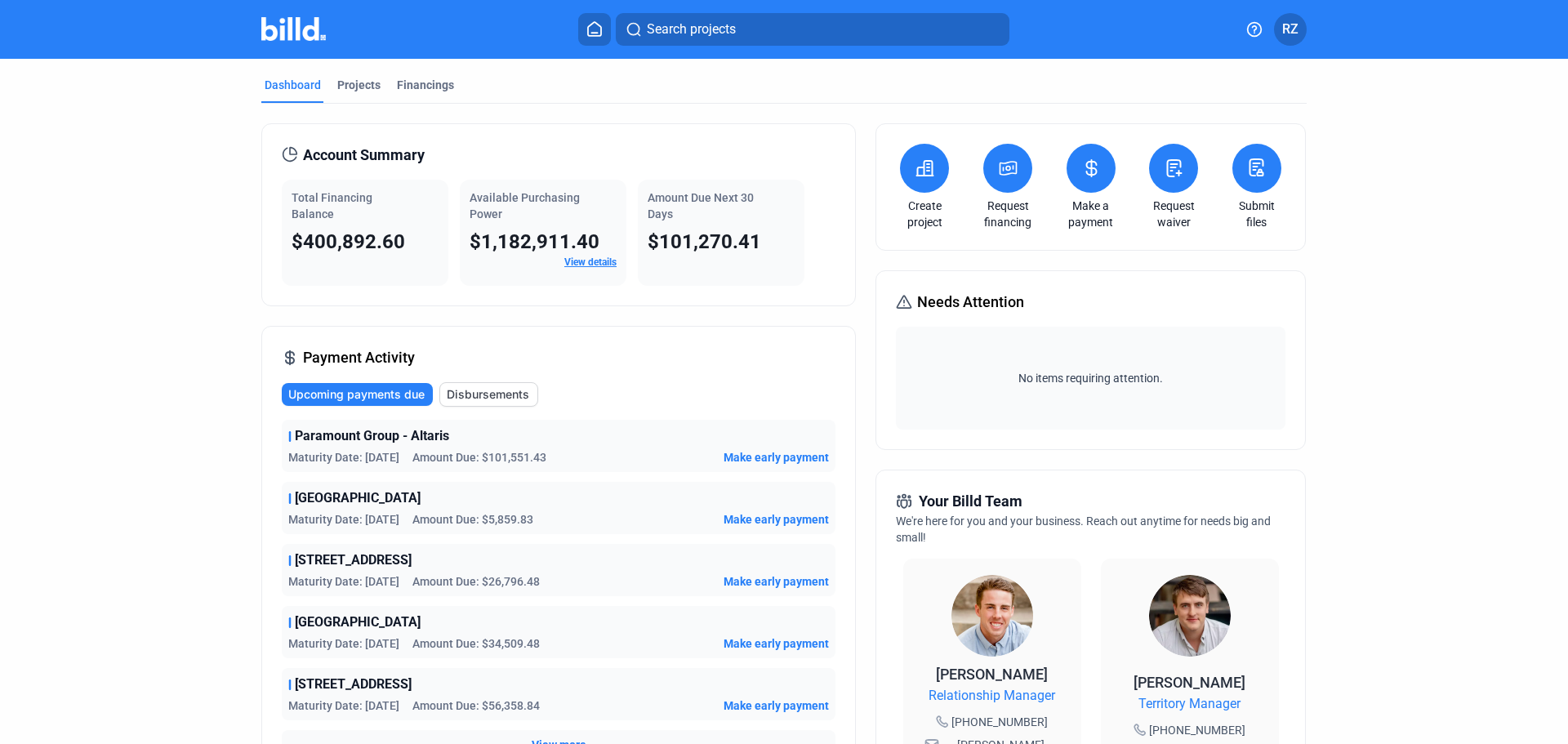
click at [1296, 24] on span "RZ" at bounding box center [1290, 30] width 16 height 20
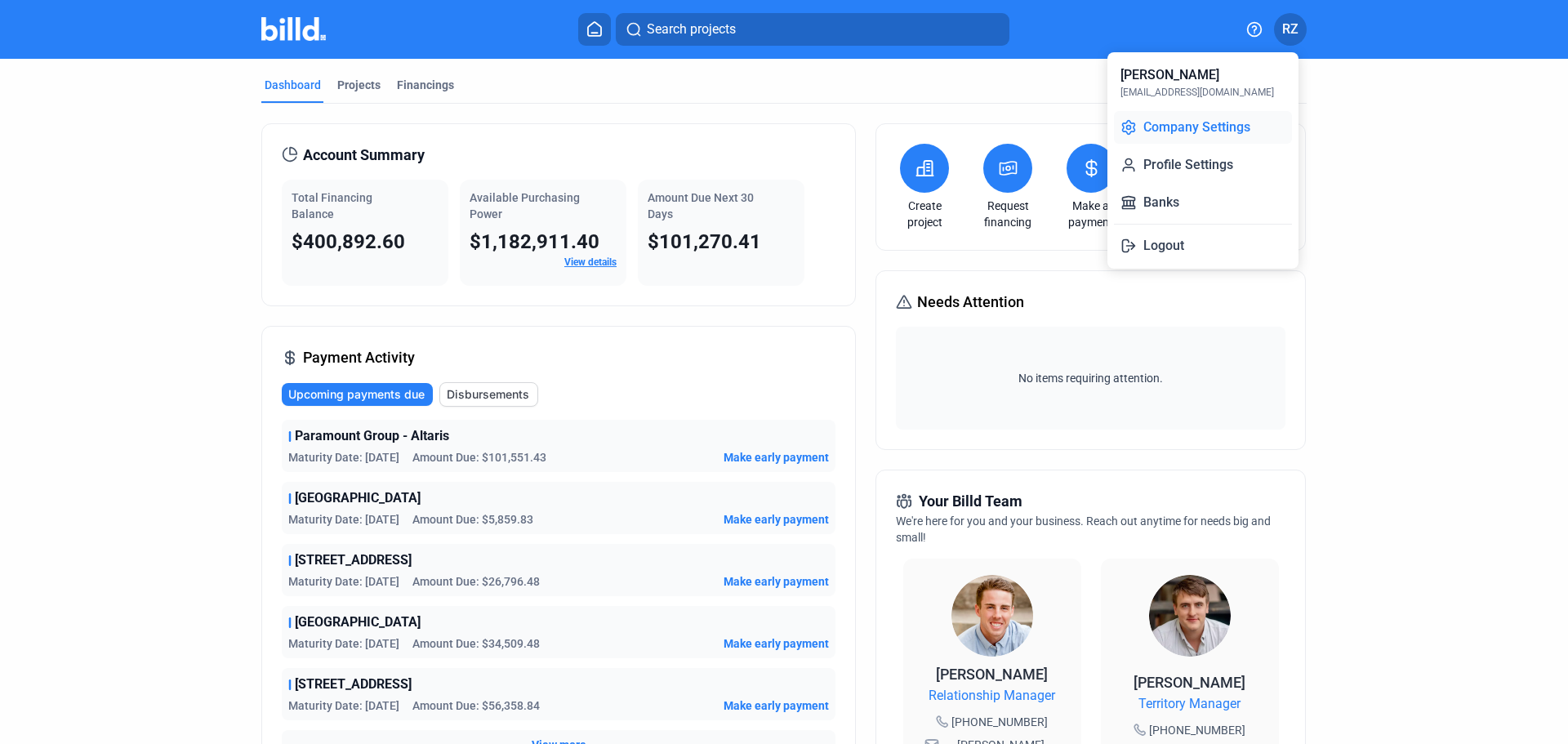
click at [1183, 130] on button "Company Settings" at bounding box center [1203, 127] width 178 height 33
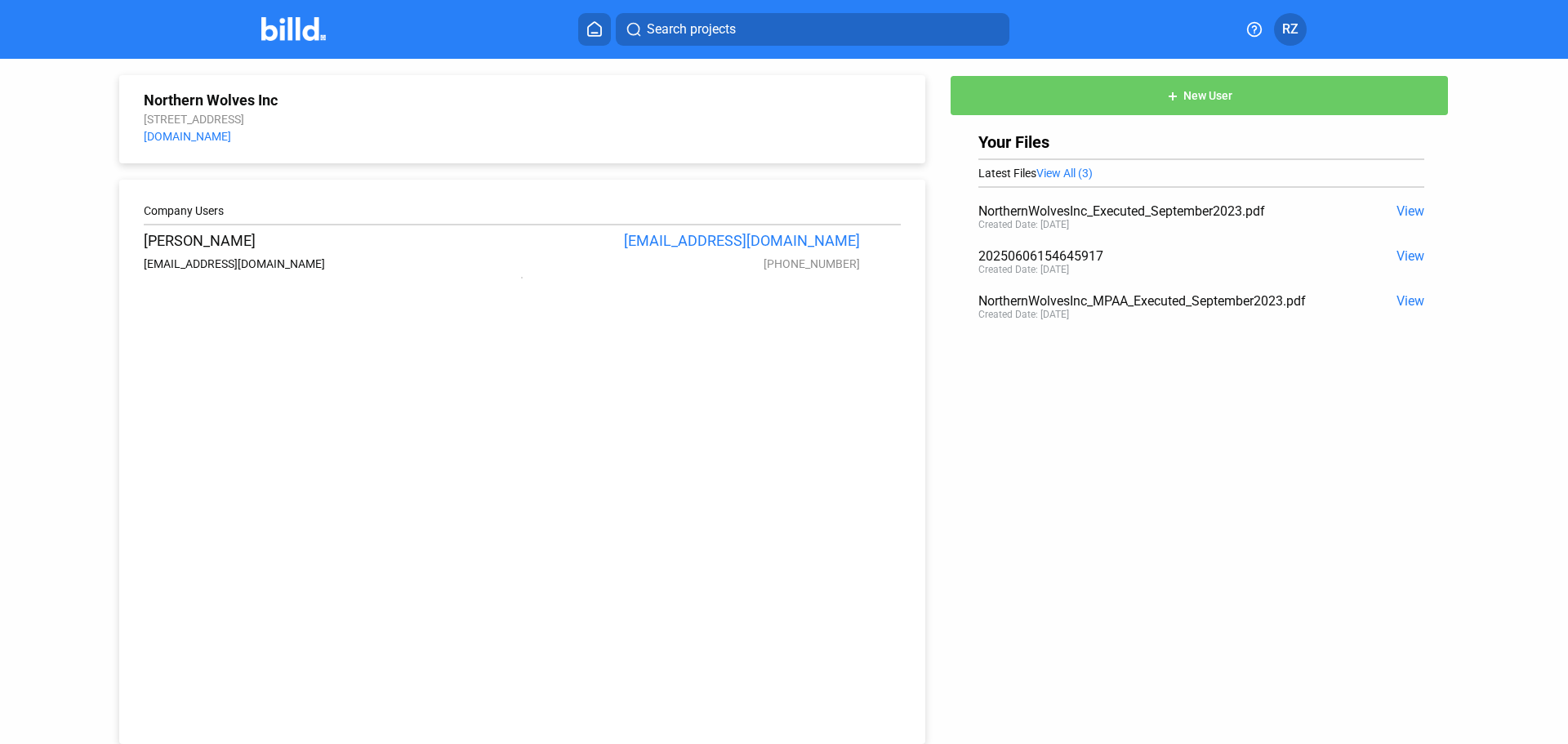
click at [258, 37] on div "Search projects RZ" at bounding box center [784, 29] width 1274 height 33
click at [278, 34] on img at bounding box center [293, 29] width 64 height 24
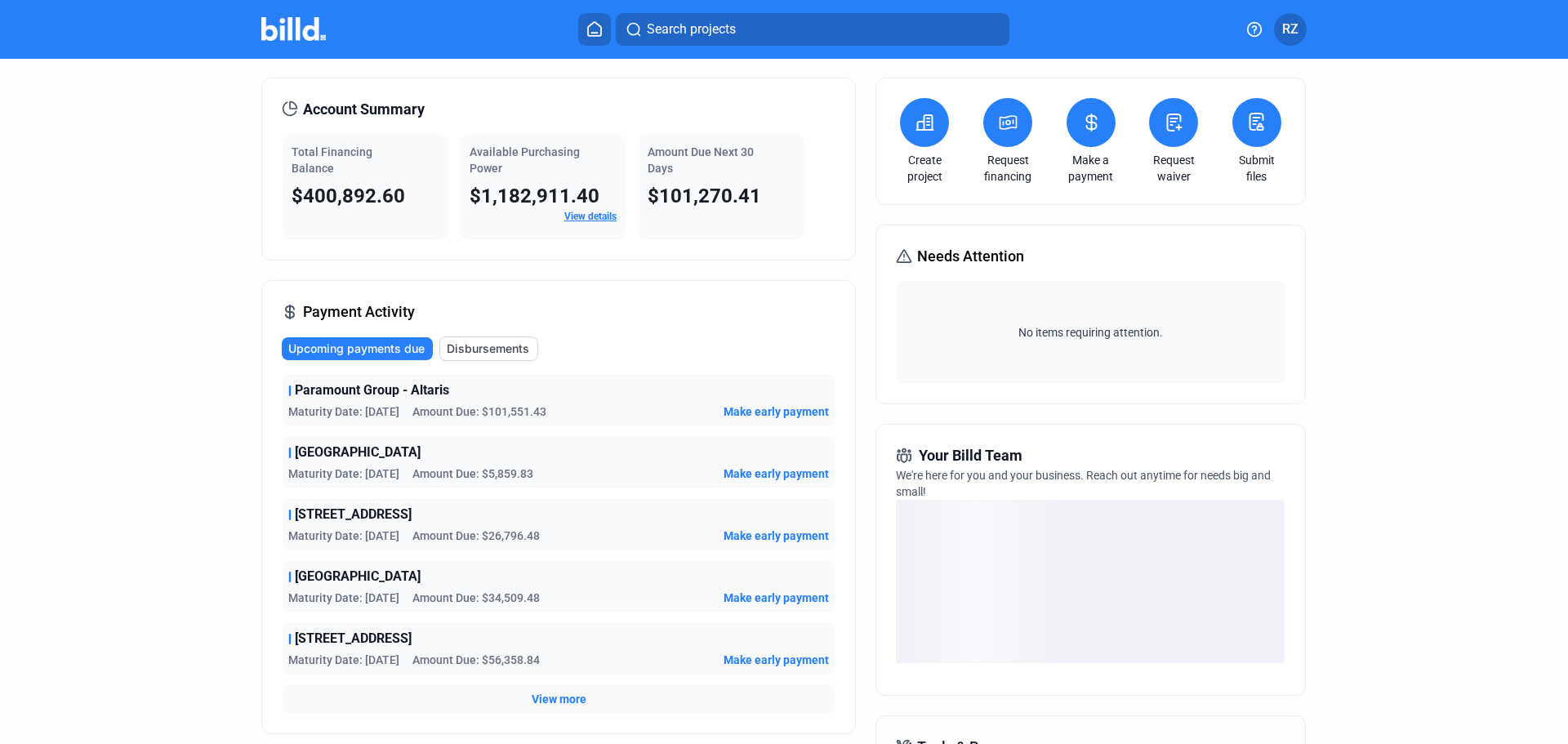
scroll to position [163, 0]
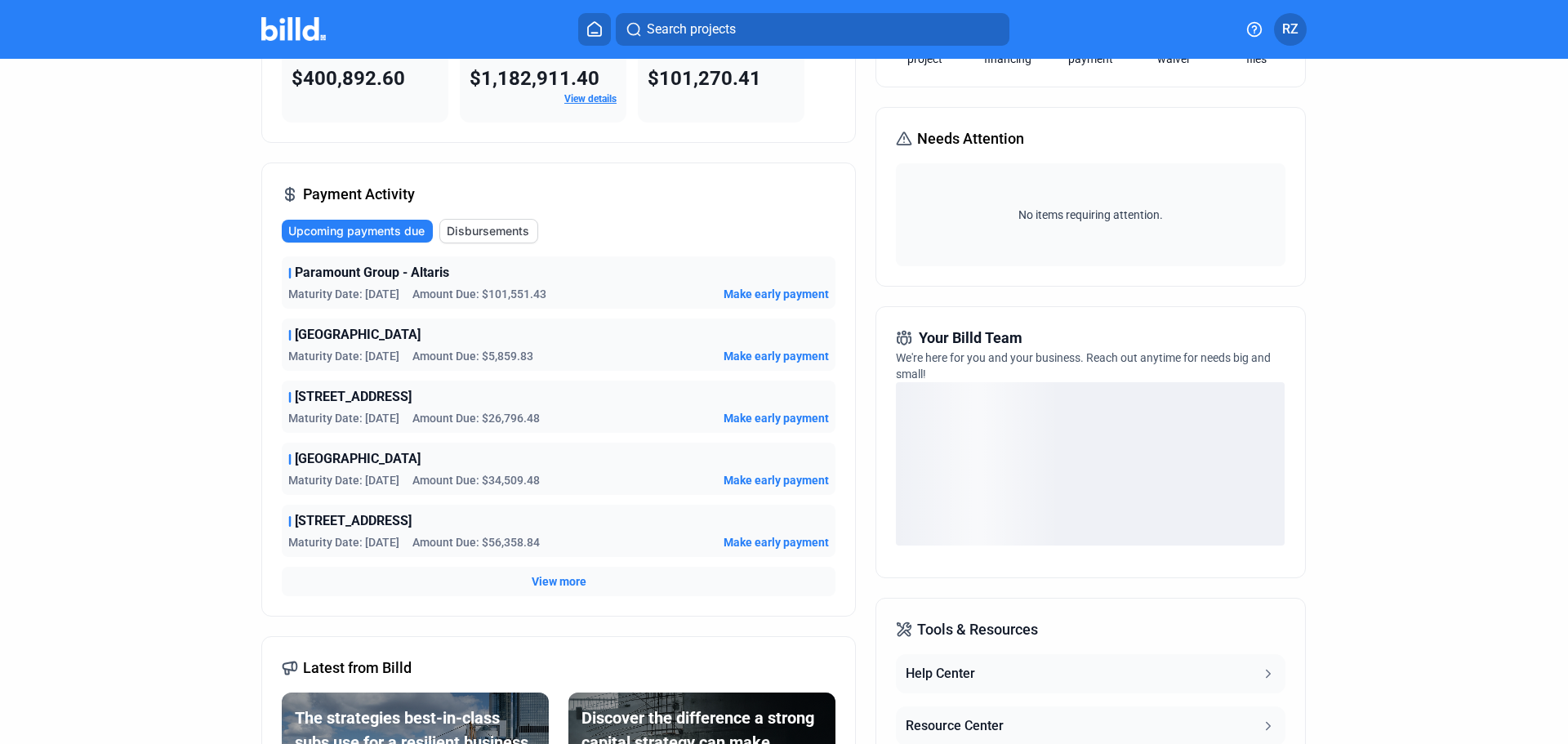
click at [504, 284] on div "Paramount Group - Altaris Maturity Date: [DATE] Amount Due: $101,551.43 Make ea…" at bounding box center [559, 283] width 554 height 53
click at [794, 289] on span "Make early payment" at bounding box center [777, 294] width 105 height 16
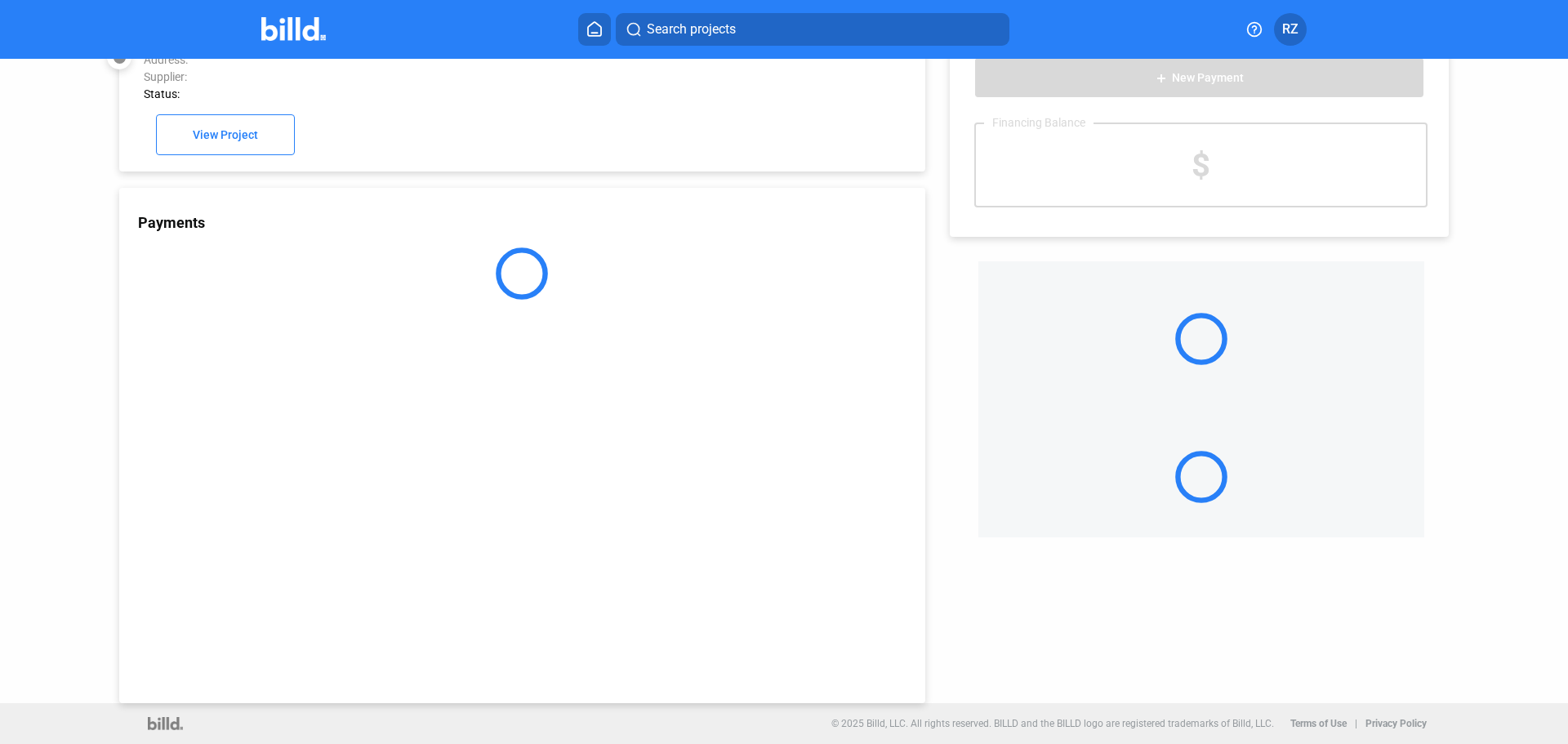
scroll to position [45, 0]
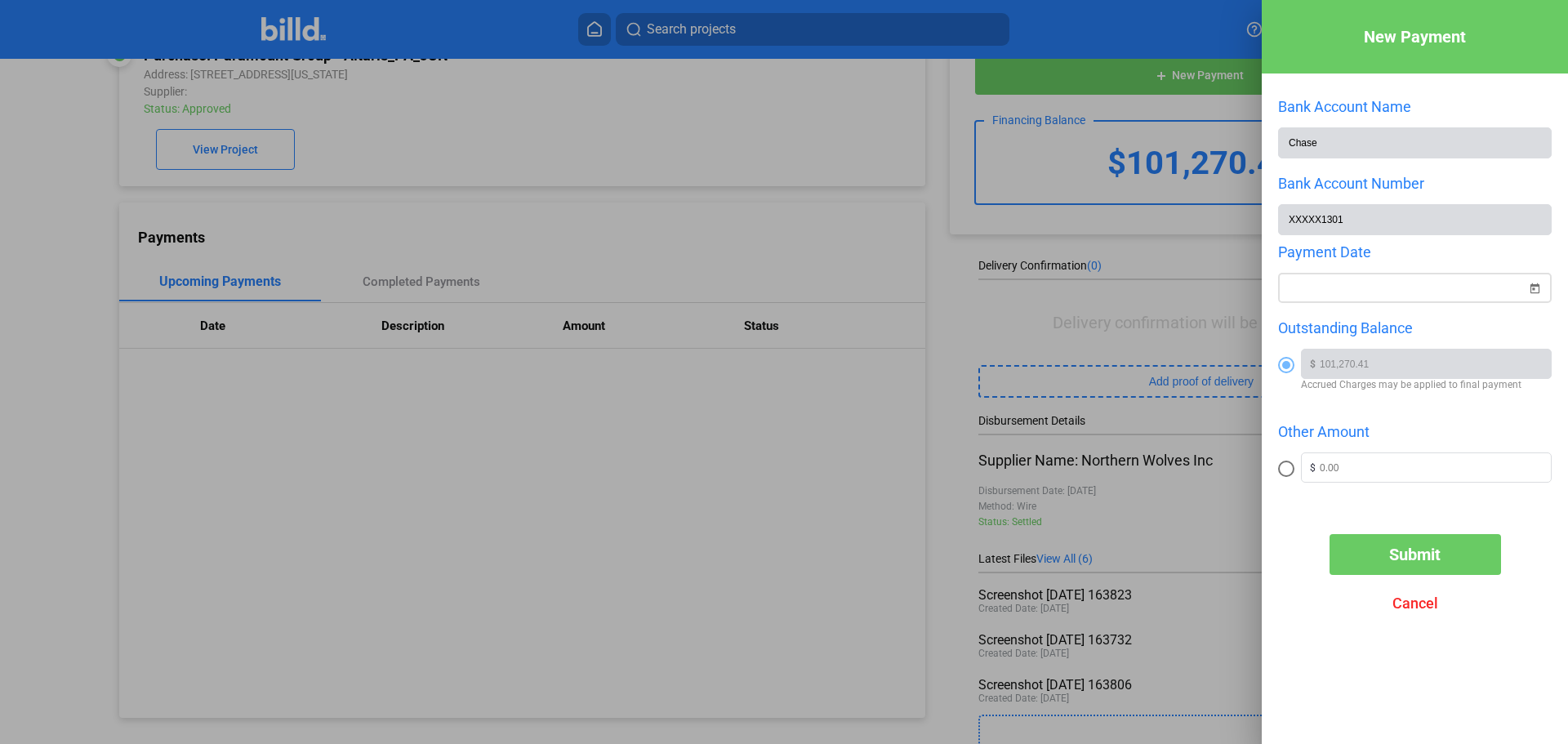
click at [1331, 291] on div "New Payment Bank Account Name Chase Bank Account Number XXXXX1301 Payment Date …" at bounding box center [784, 372] width 1568 height 744
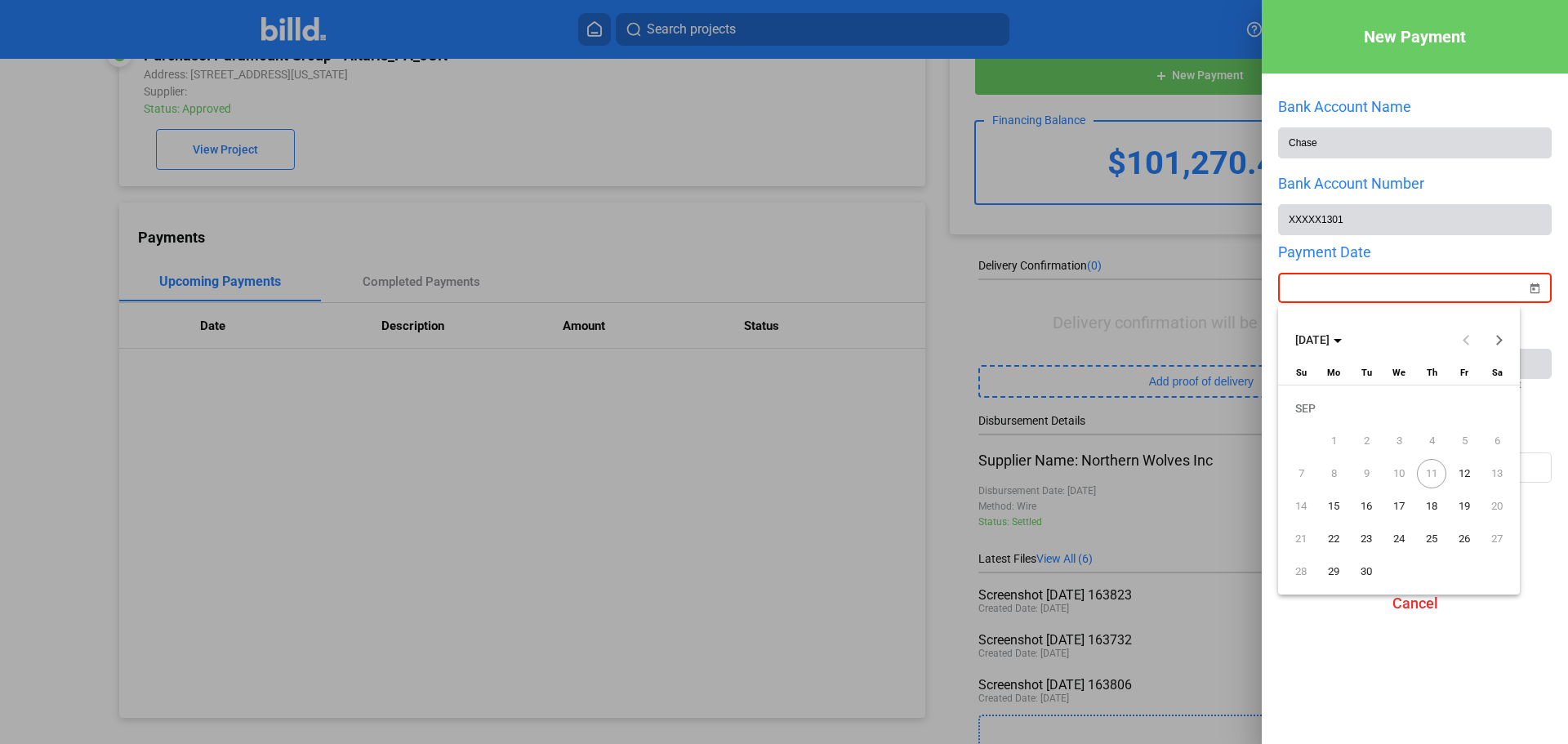
click at [1348, 280] on div at bounding box center [784, 372] width 1568 height 744
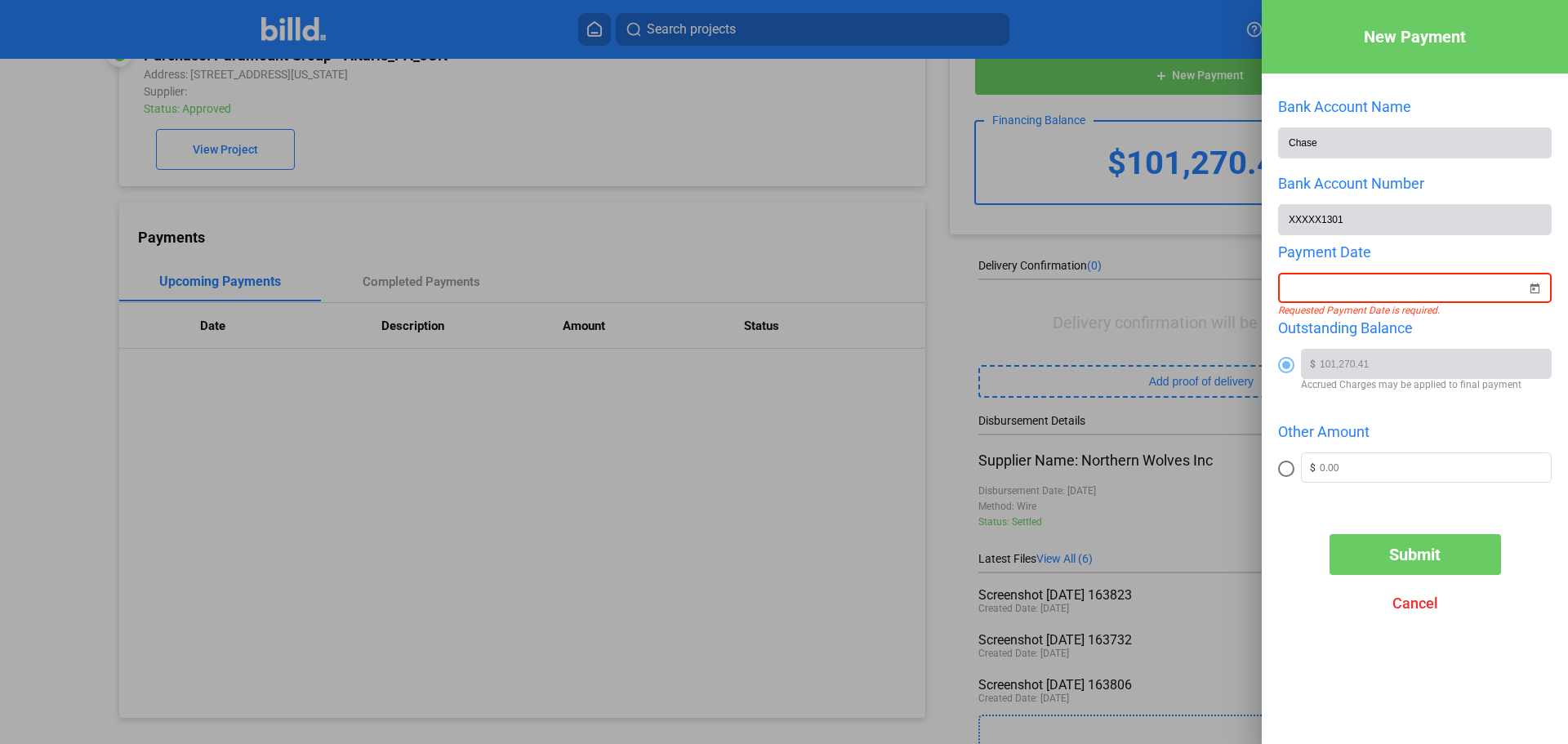
click at [1334, 250] on div "Payment Date" at bounding box center [1416, 251] width 274 height 17
click at [884, 337] on div at bounding box center [784, 372] width 1568 height 744
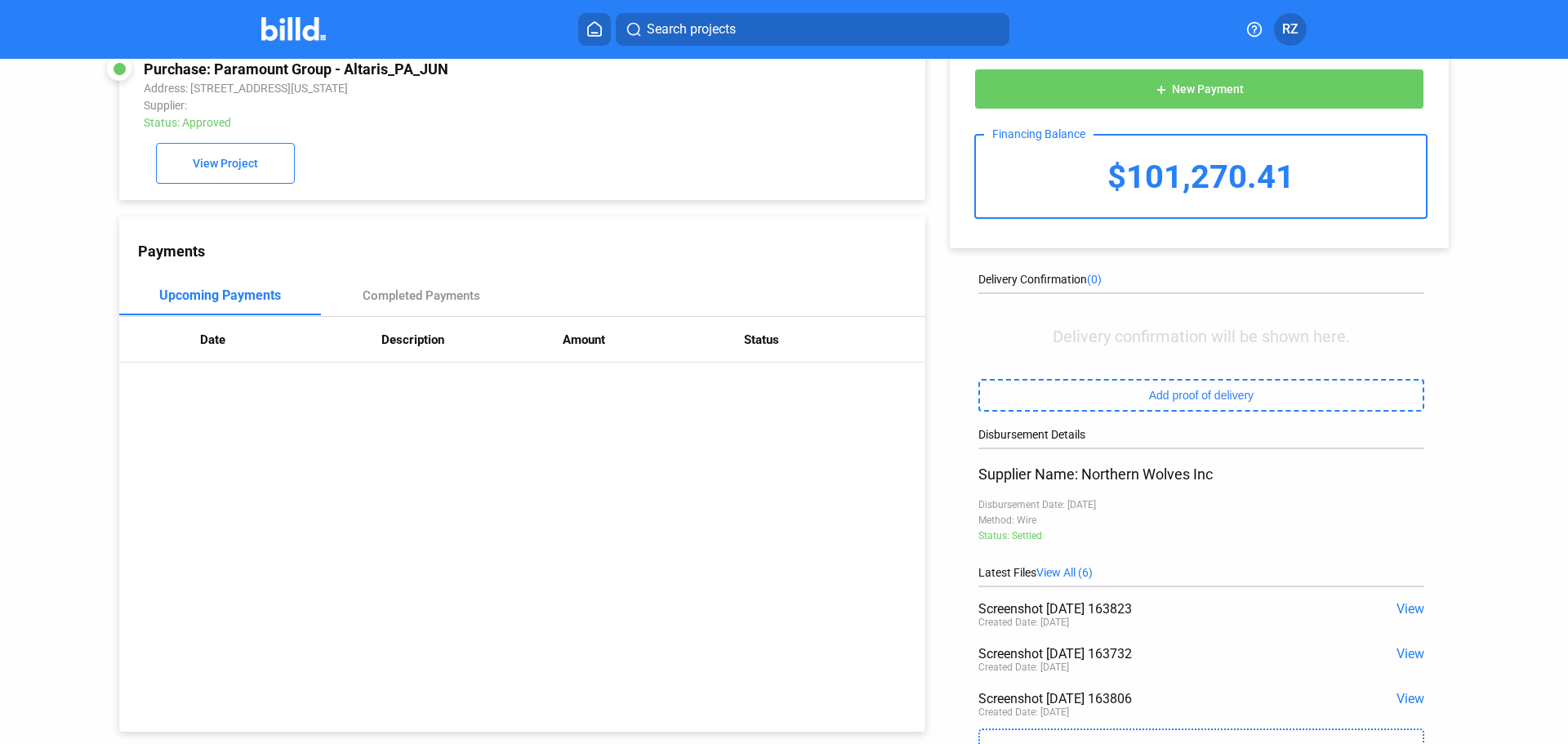
scroll to position [0, 0]
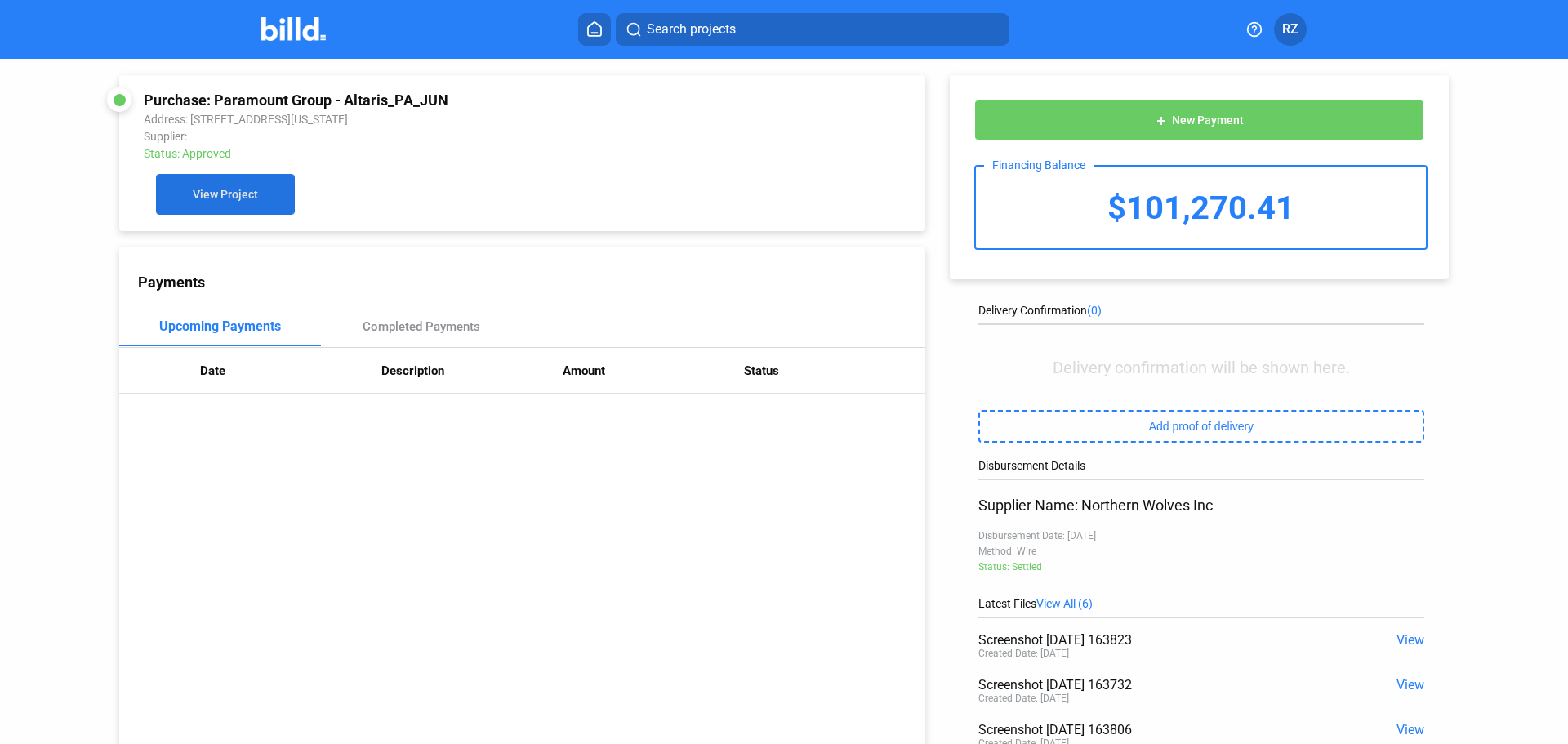
click at [239, 201] on span "View Project" at bounding box center [225, 195] width 65 height 13
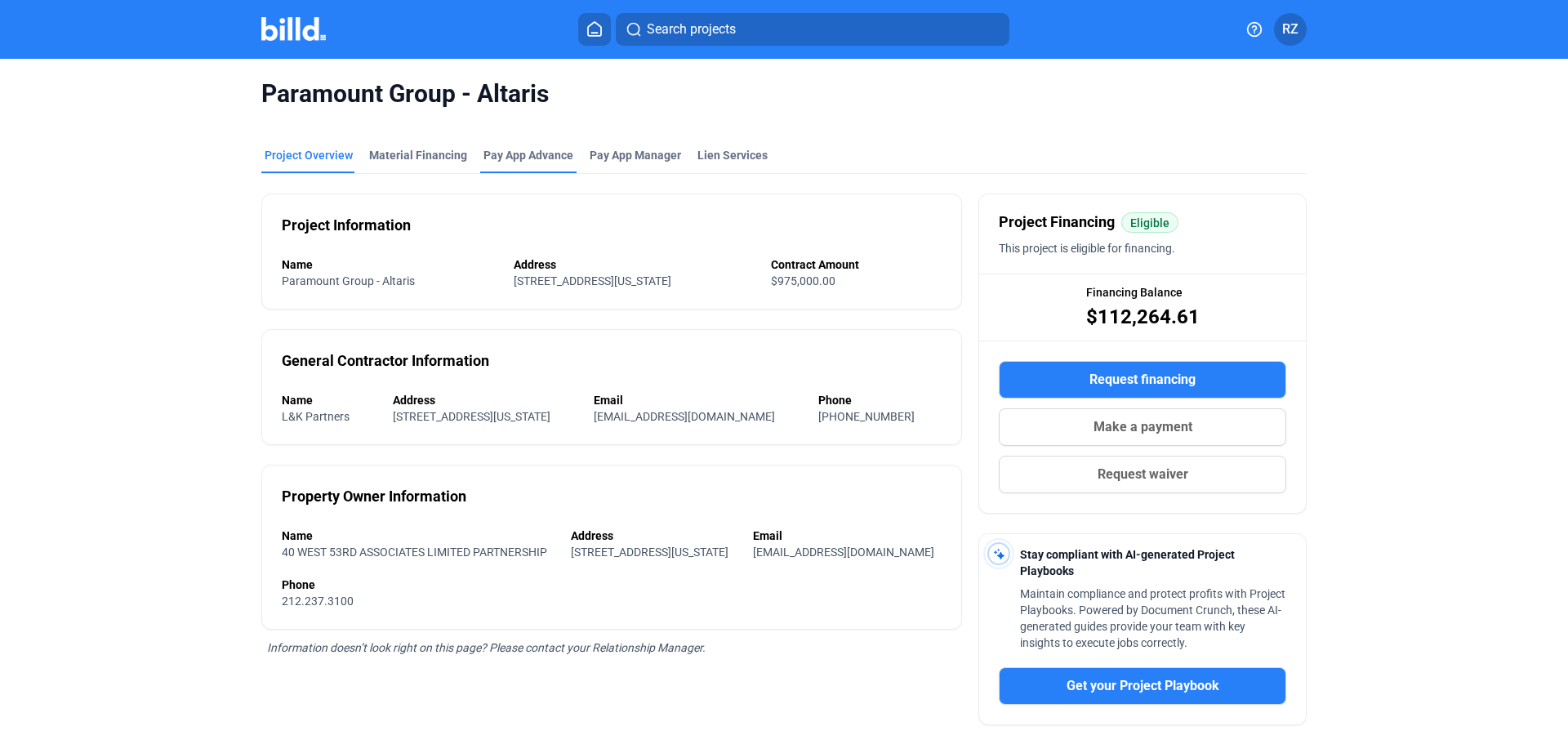
click at [523, 160] on div "Pay App Advance" at bounding box center [528, 155] width 90 height 16
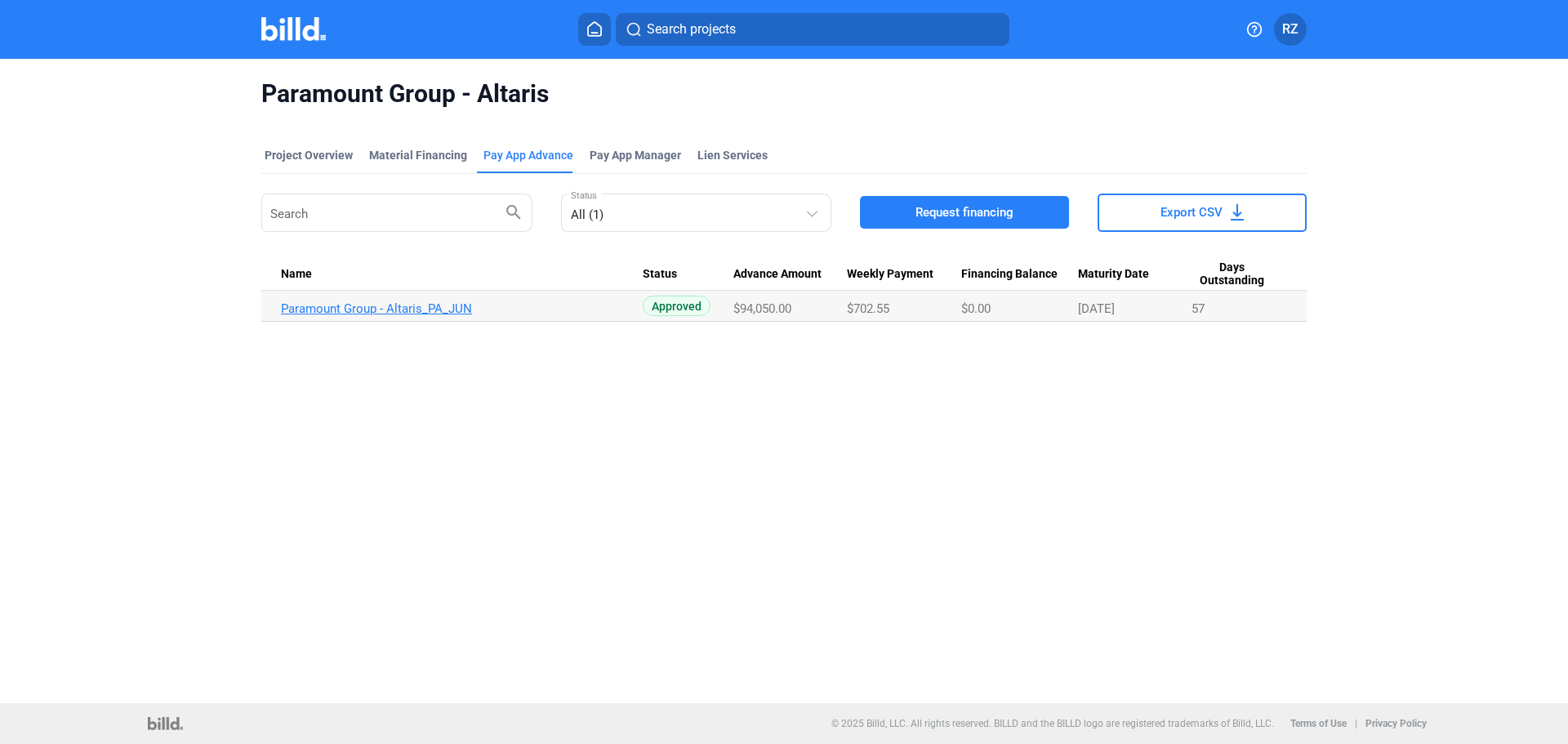
click at [381, 312] on link "Paramount Group - Altaris_PA_JUN" at bounding box center [462, 308] width 362 height 15
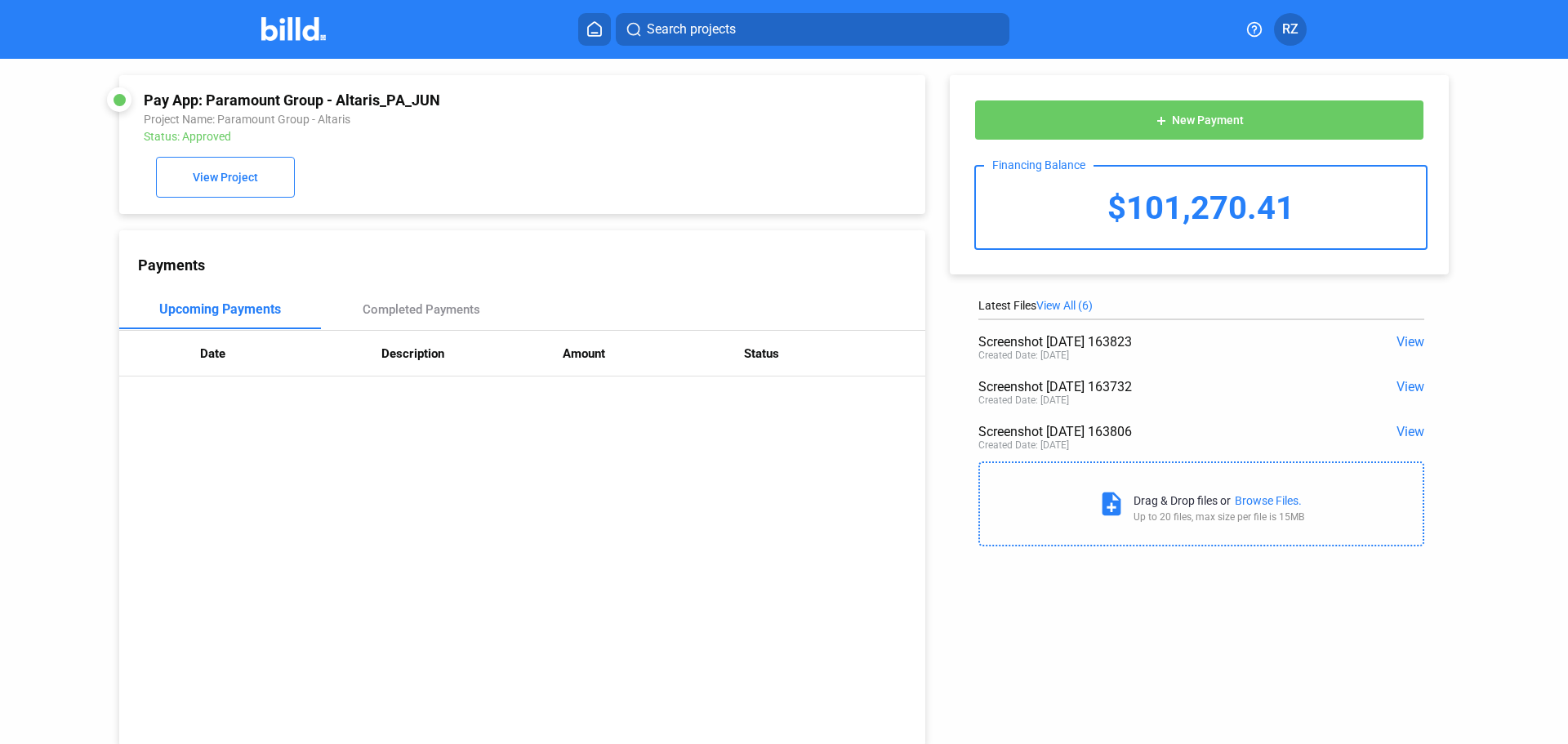
click at [1060, 303] on span "View All (6)" at bounding box center [1064, 305] width 56 height 13
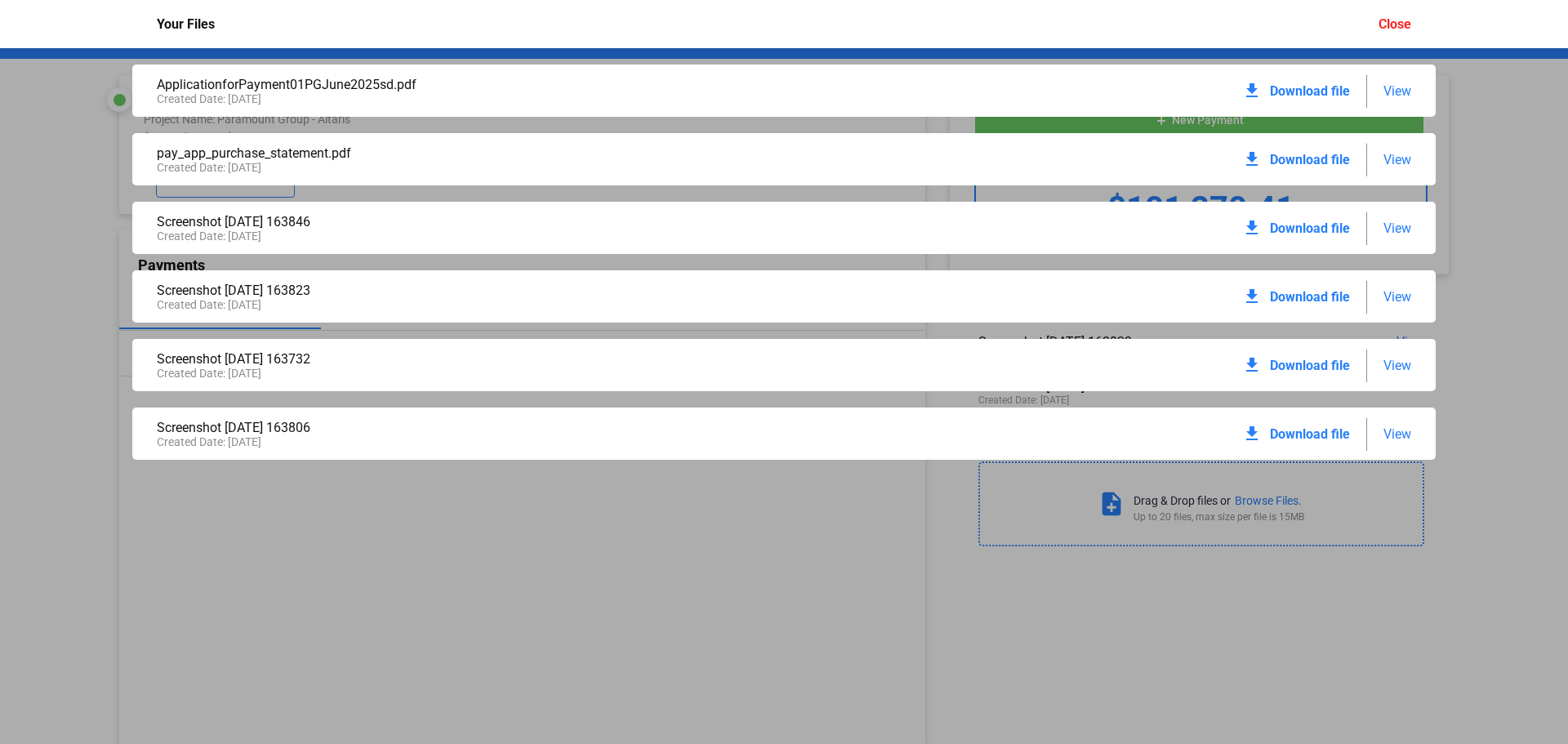
click at [58, 332] on div "ApplicationforPayment01PGJune2025sd.pdf Created Date: [DATE] download Download …" at bounding box center [784, 396] width 1568 height 696
click at [1402, 26] on div "Close" at bounding box center [1395, 24] width 33 height 15
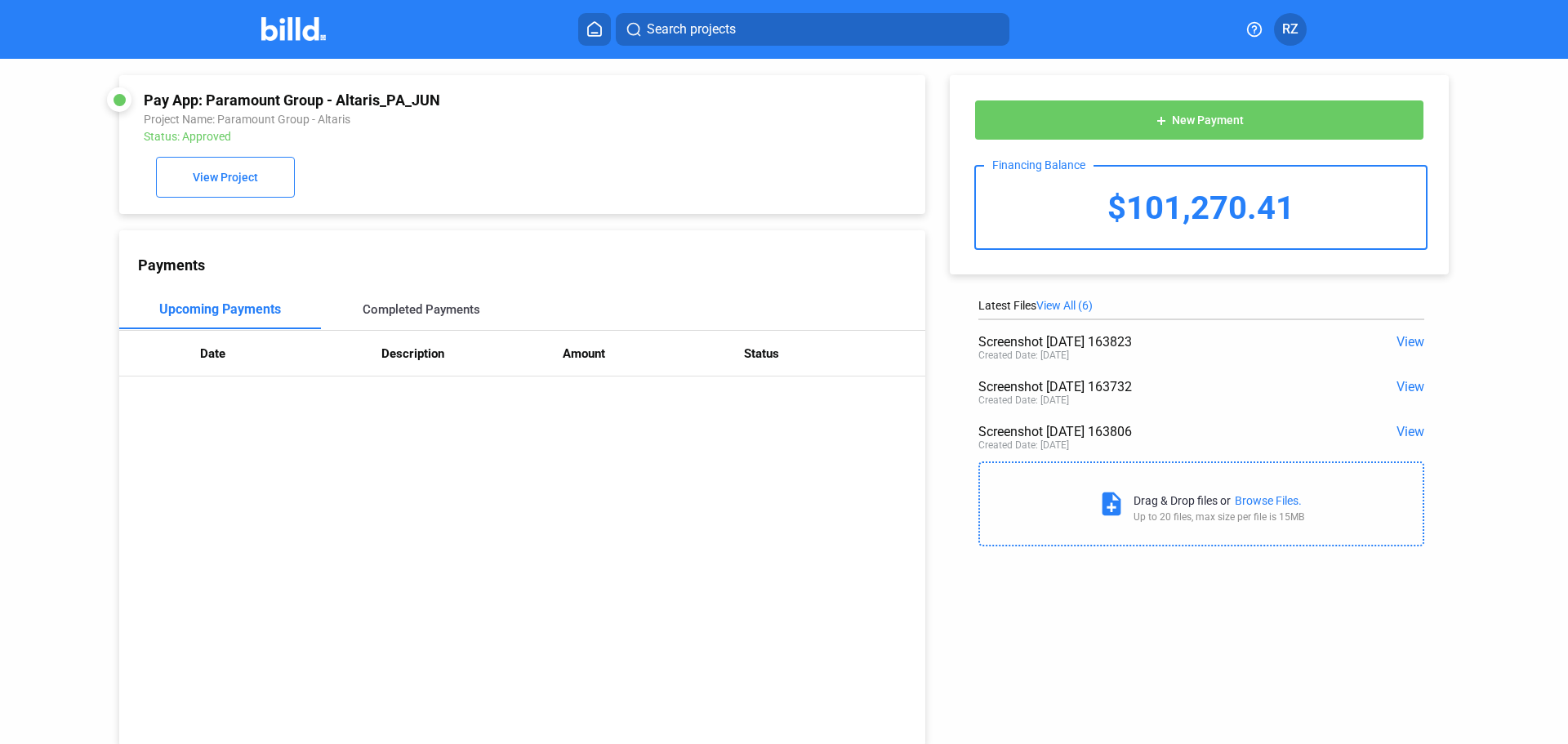
click at [441, 315] on div "Completed Payments" at bounding box center [422, 309] width 118 height 15
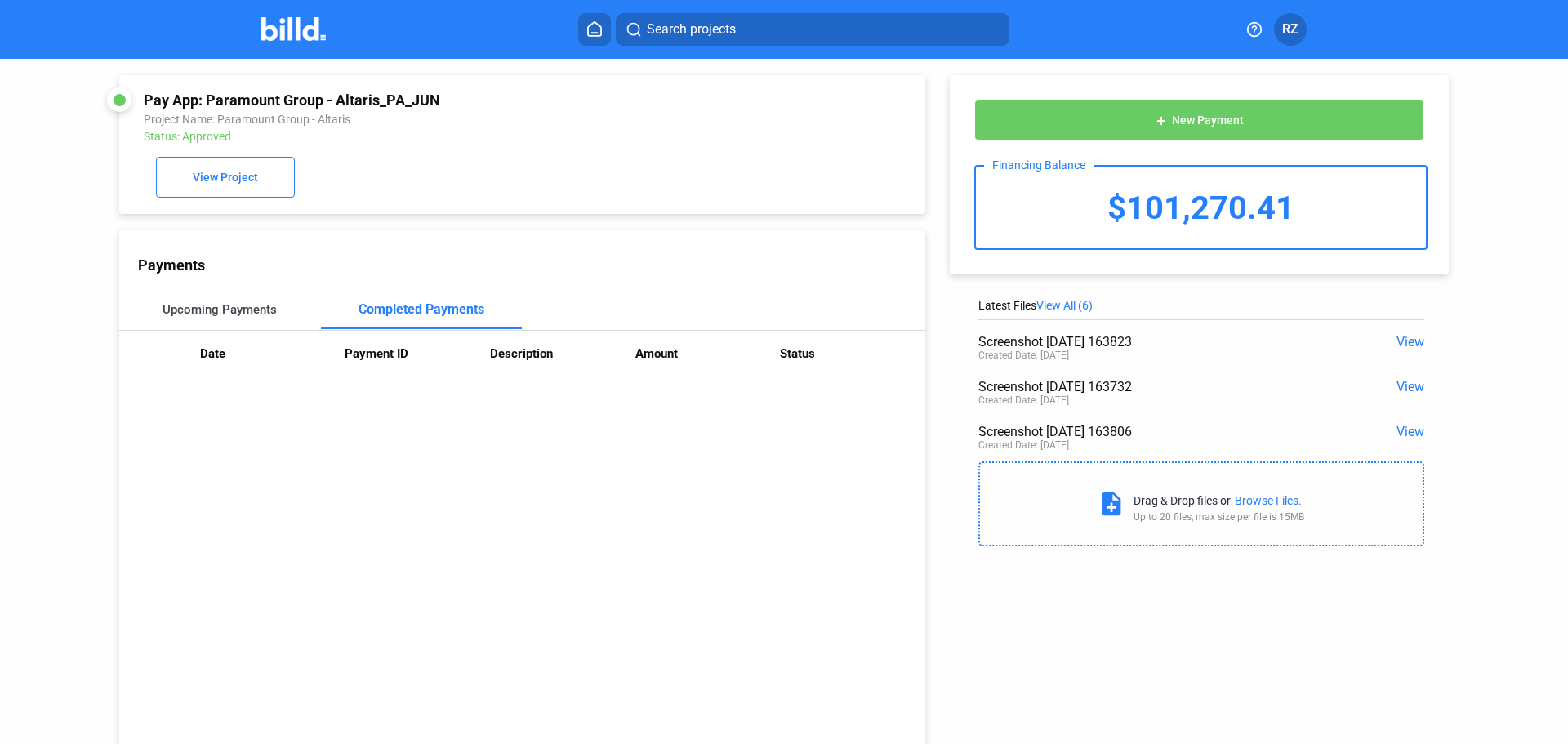
click at [237, 305] on div "Upcoming Payments" at bounding box center [220, 309] width 201 height 39
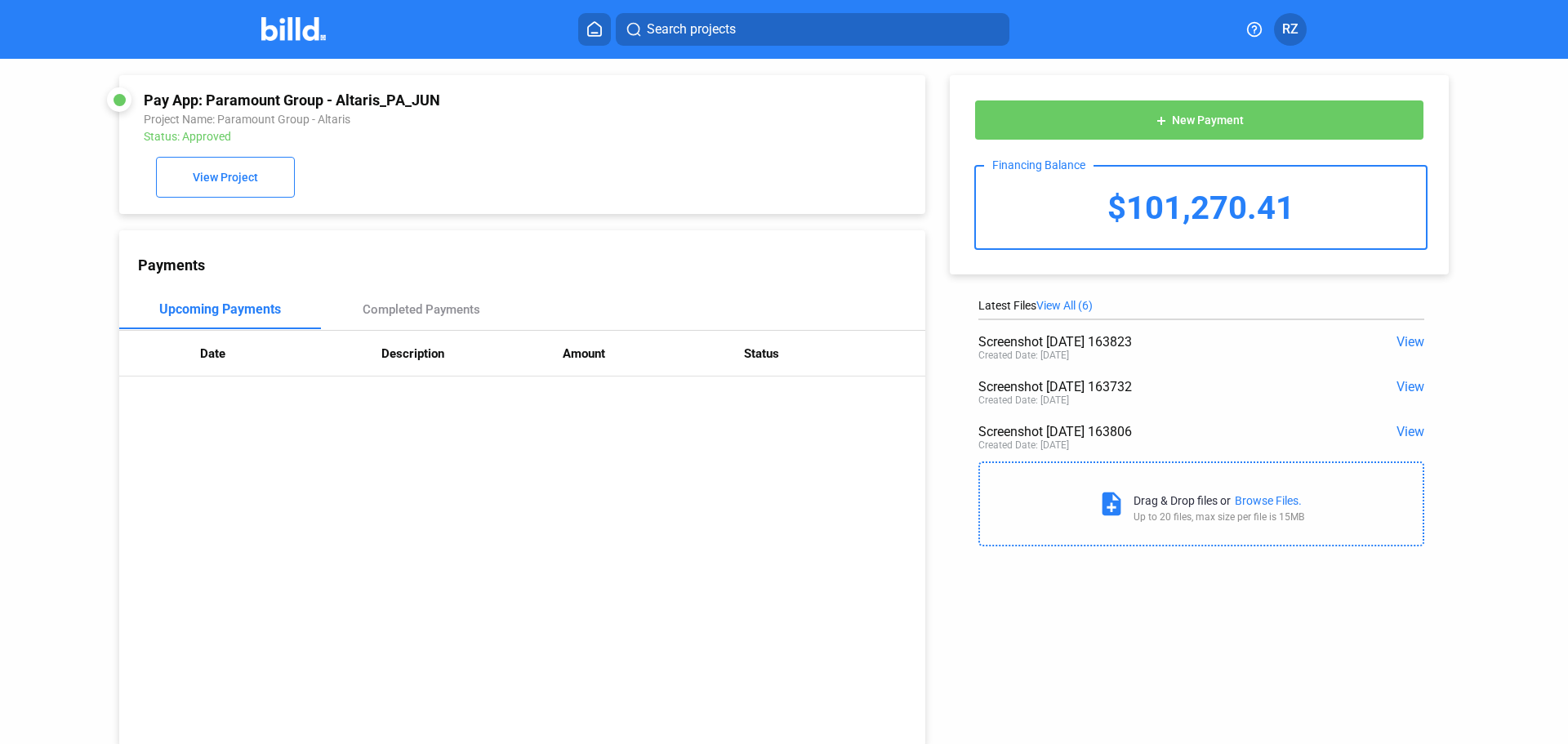
click at [267, 101] on div "Pay App: Paramount Group - Altaris_PA_JUN" at bounding box center [446, 100] width 605 height 17
click at [1148, 118] on button "add New Payment" at bounding box center [1200, 120] width 450 height 41
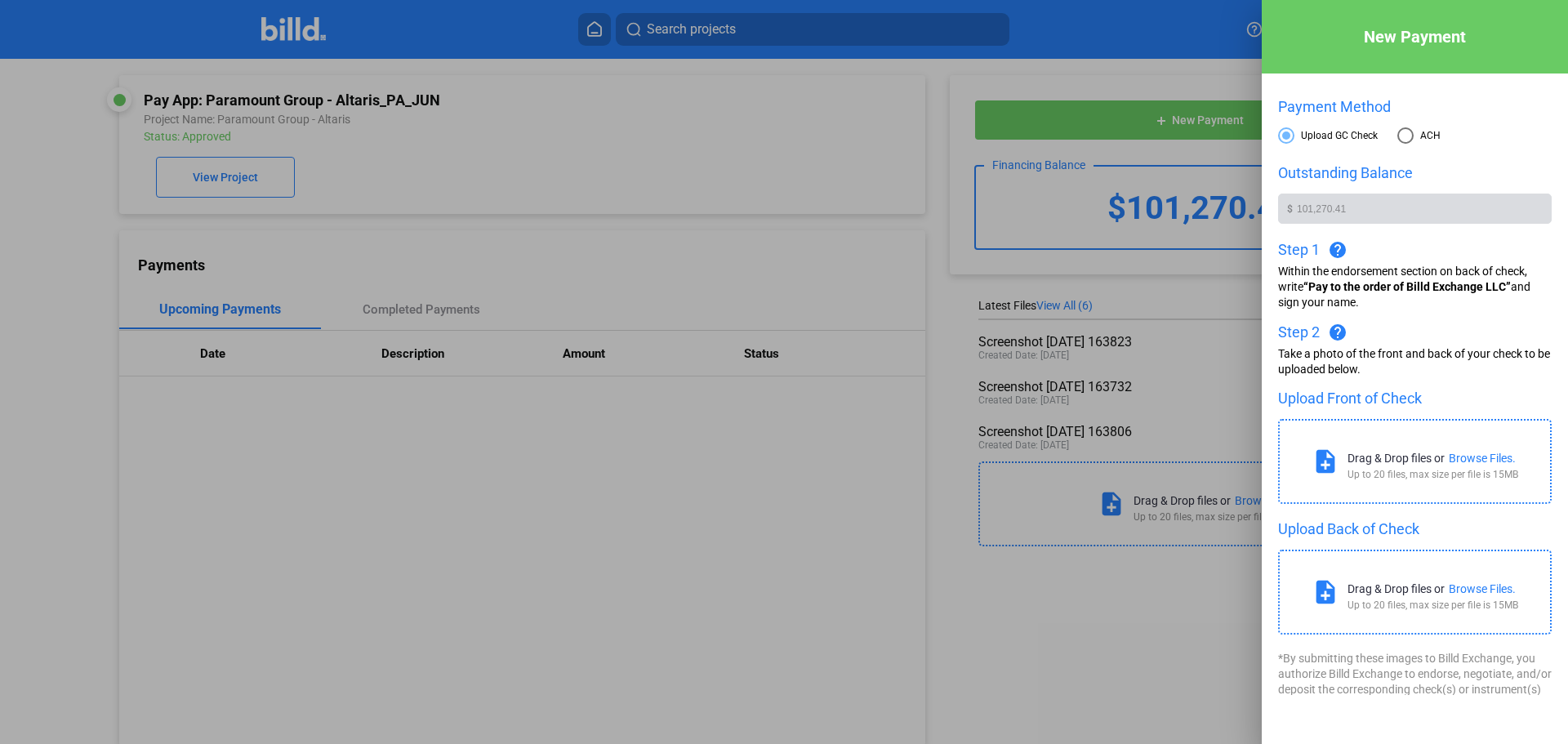
click at [1410, 144] on label "ACH" at bounding box center [1419, 137] width 44 height 21
click at [1410, 143] on input "ACH" at bounding box center [1406, 135] width 16 height 16
radio input "true"
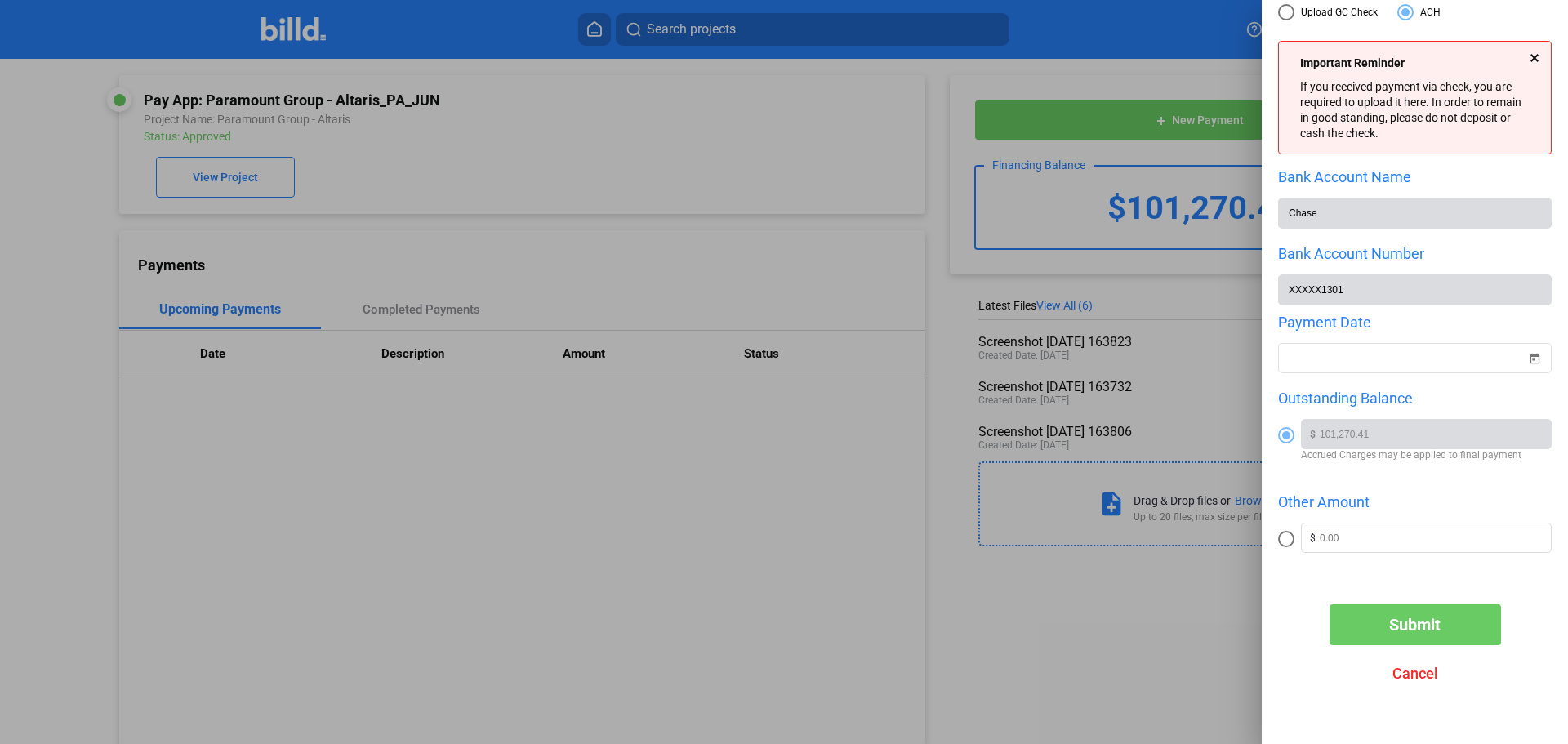
scroll to position [128, 0]
click at [574, 396] on div at bounding box center [784, 372] width 1568 height 744
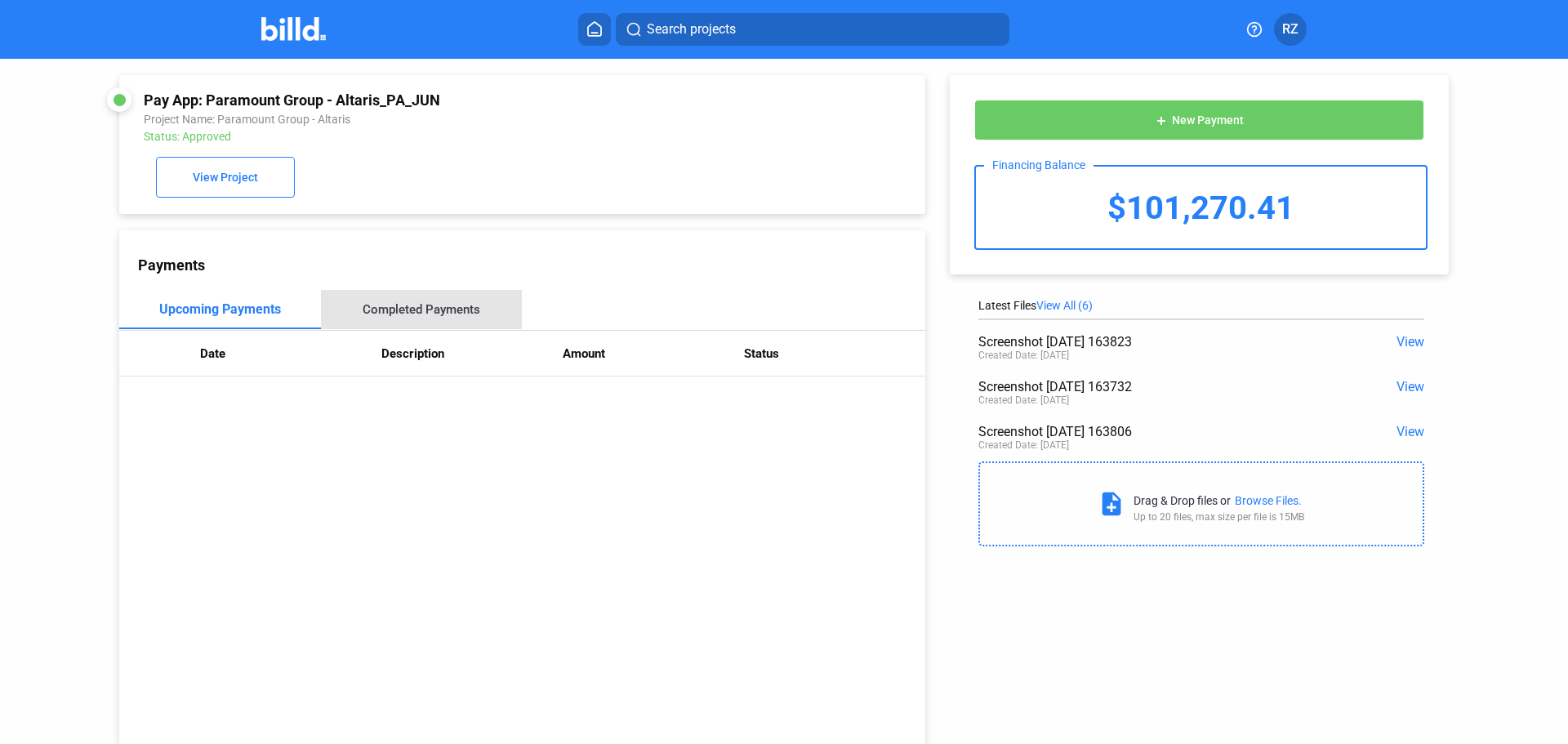
click at [431, 313] on div "Completed Payments" at bounding box center [422, 309] width 118 height 15
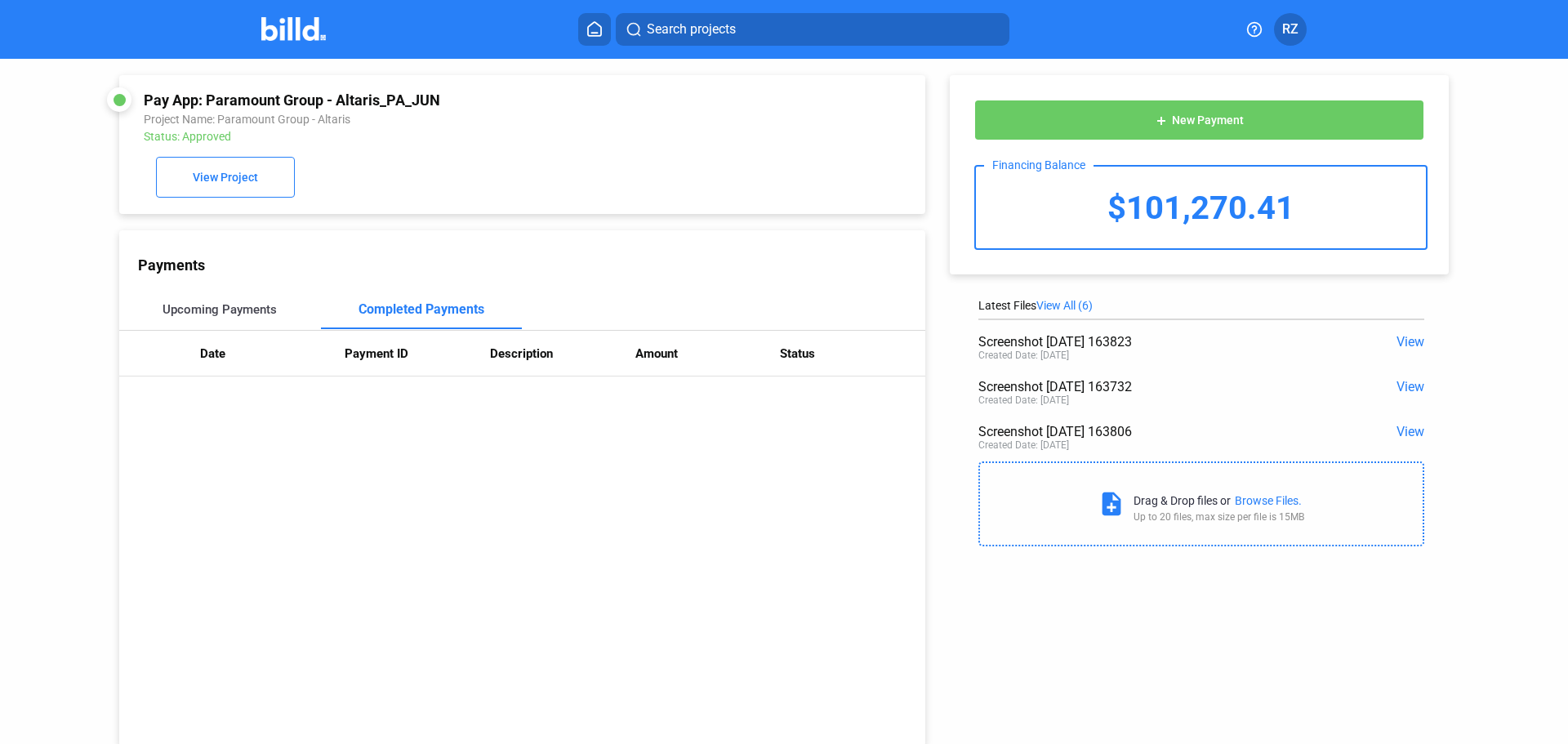
click at [274, 313] on div "Upcoming Payments" at bounding box center [220, 309] width 114 height 15
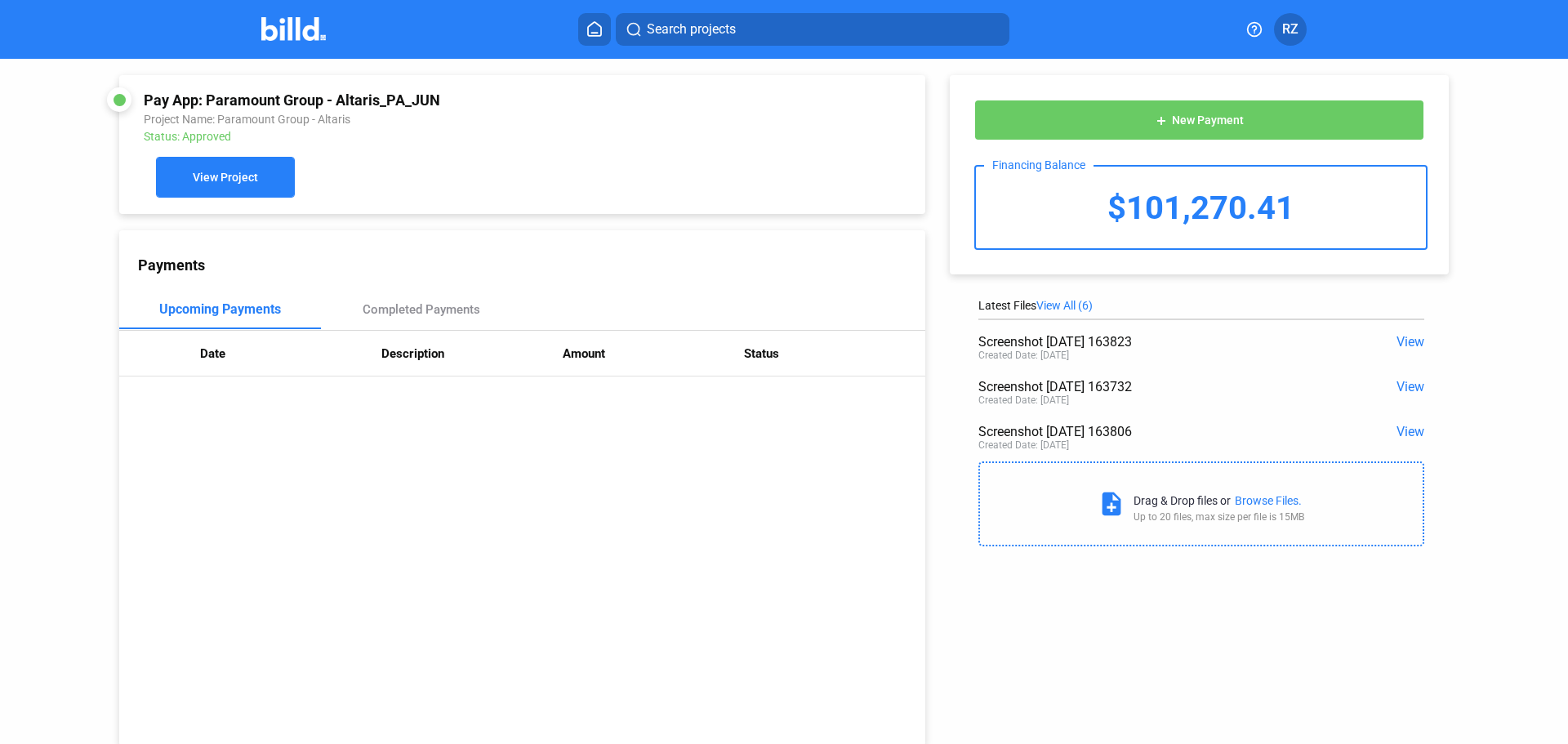
click at [217, 172] on span "View Project" at bounding box center [225, 178] width 65 height 13
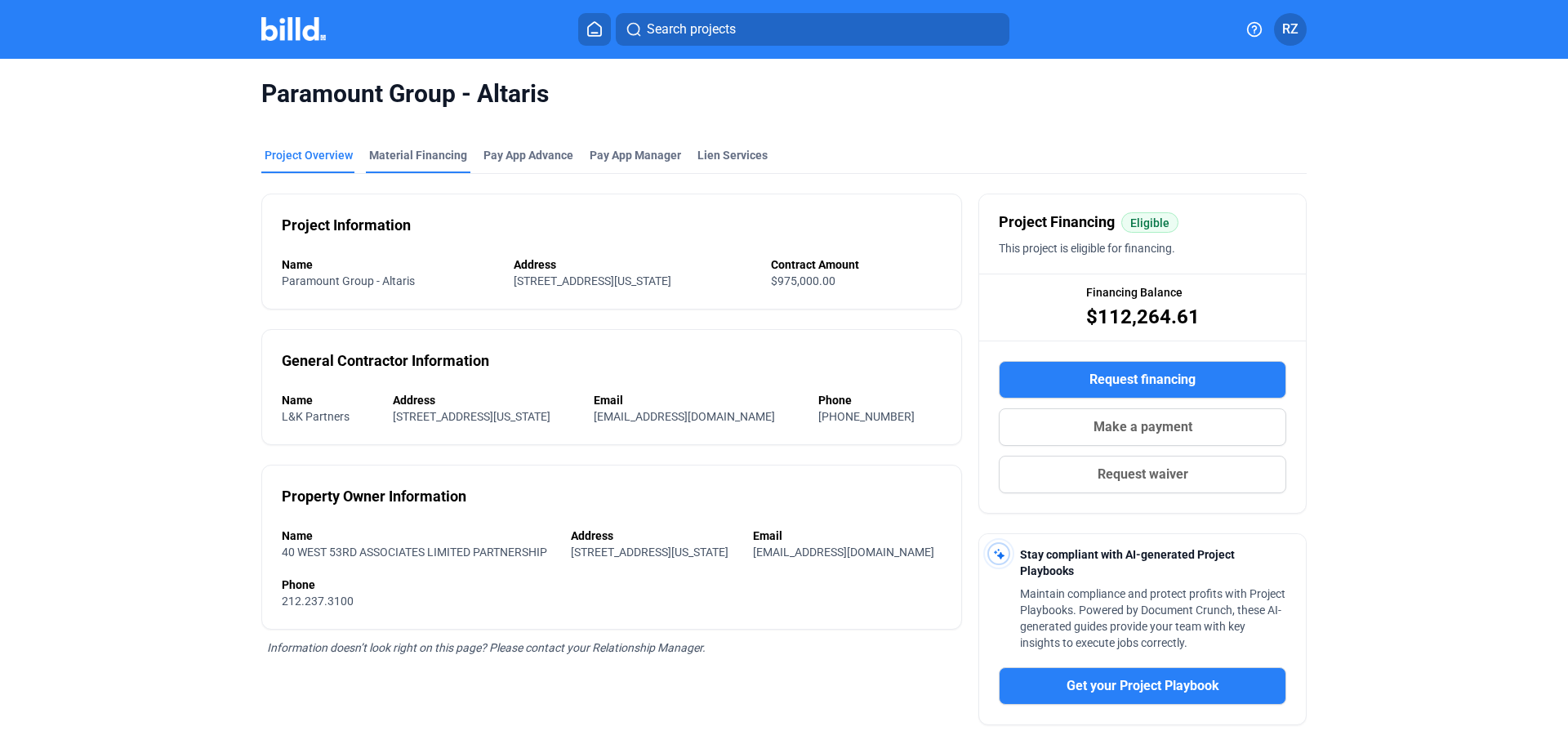
click at [416, 150] on div "Material Financing" at bounding box center [418, 155] width 98 height 16
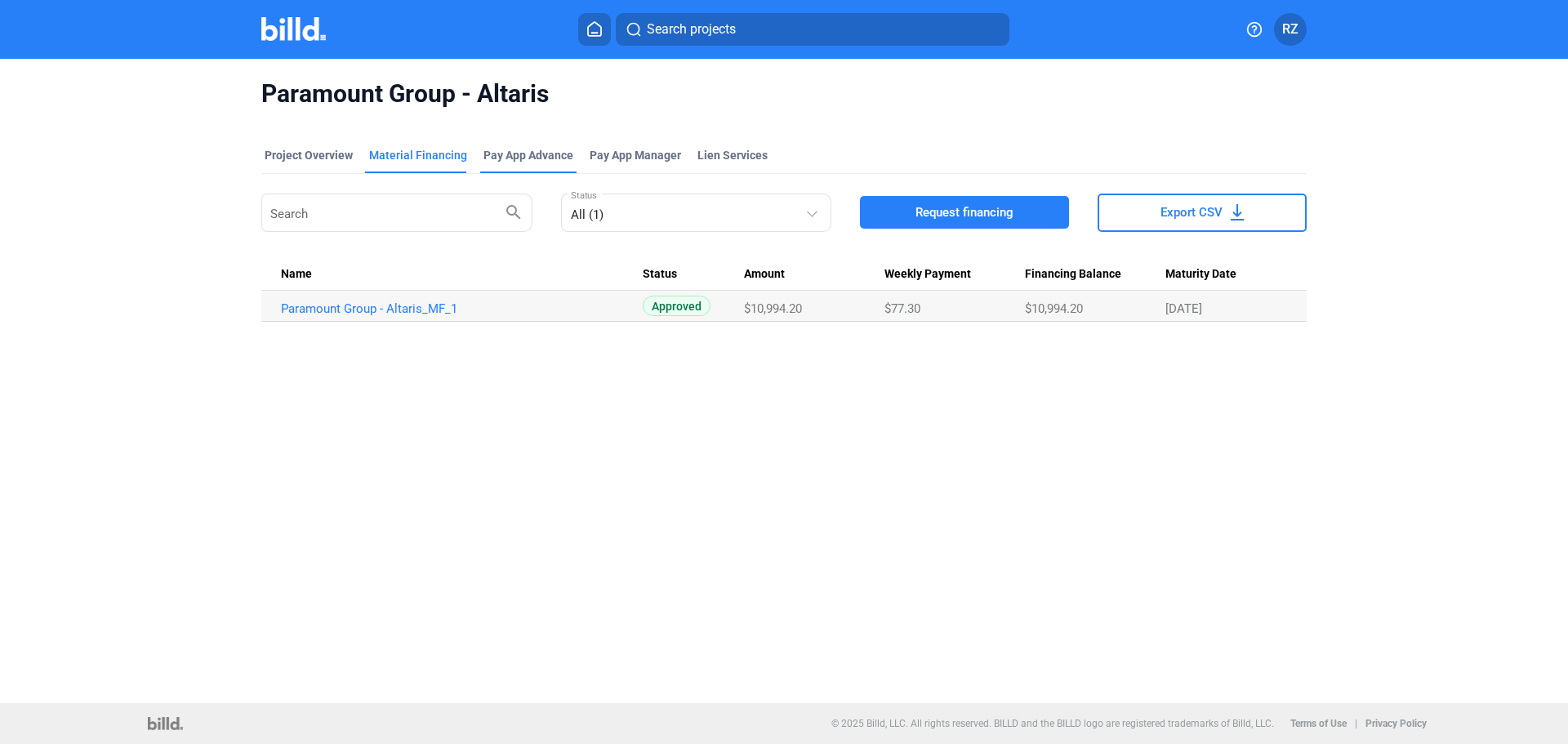
click at [525, 152] on div "Pay App Advance" at bounding box center [528, 155] width 90 height 16
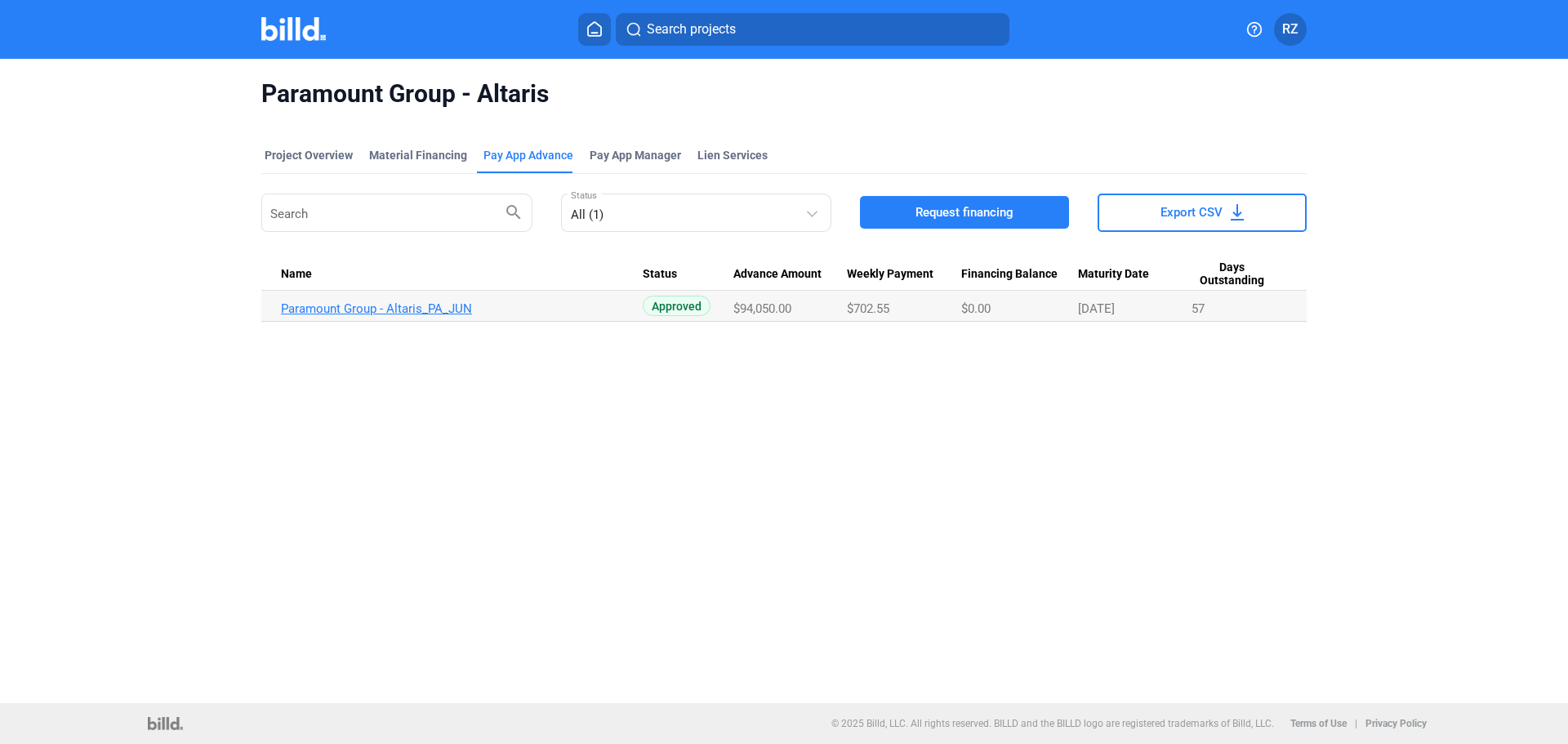
click at [372, 306] on link "Paramount Group - Altaris_PA_JUN" at bounding box center [462, 308] width 362 height 15
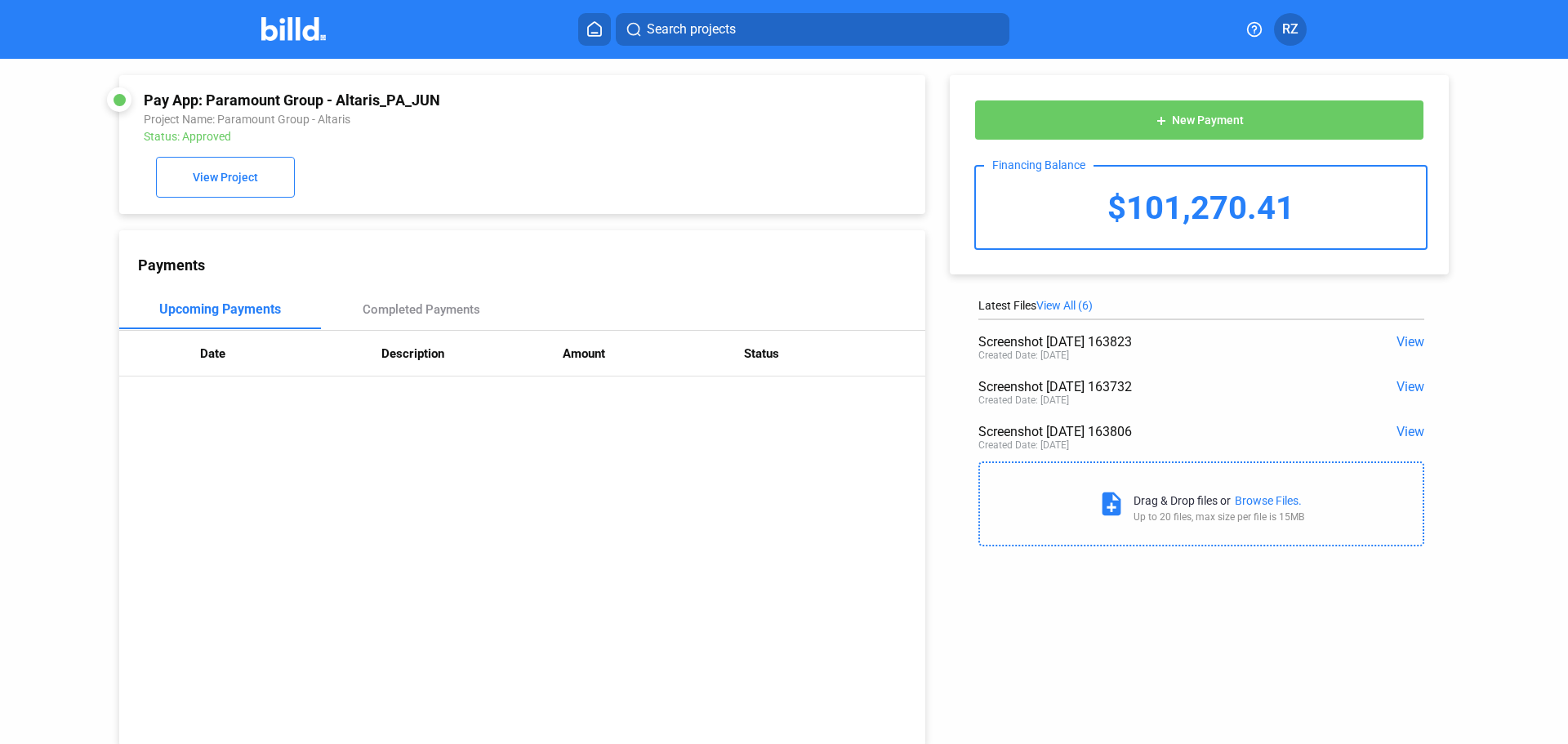
click at [1411, 338] on span "View" at bounding box center [1410, 341] width 28 height 15
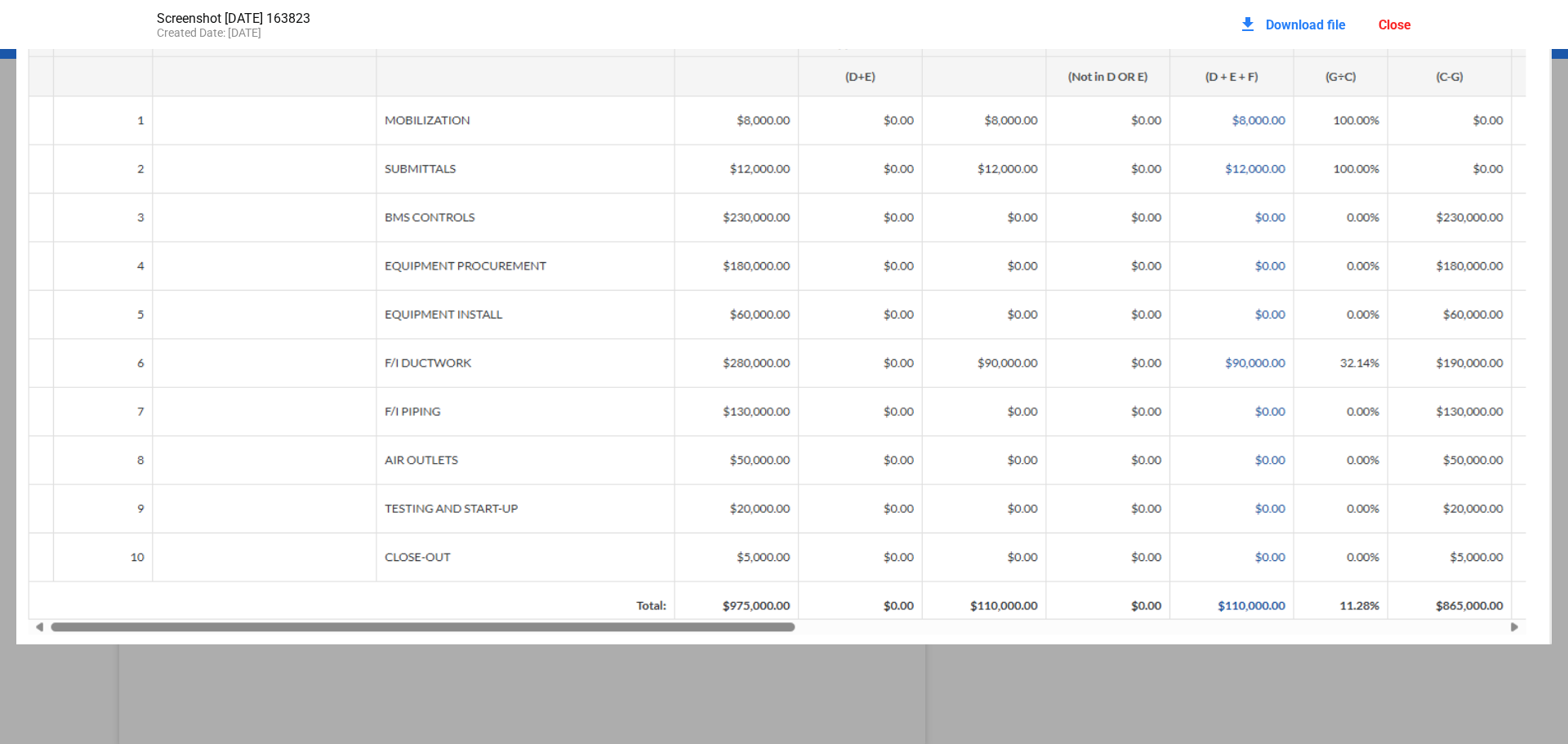
scroll to position [331, 0]
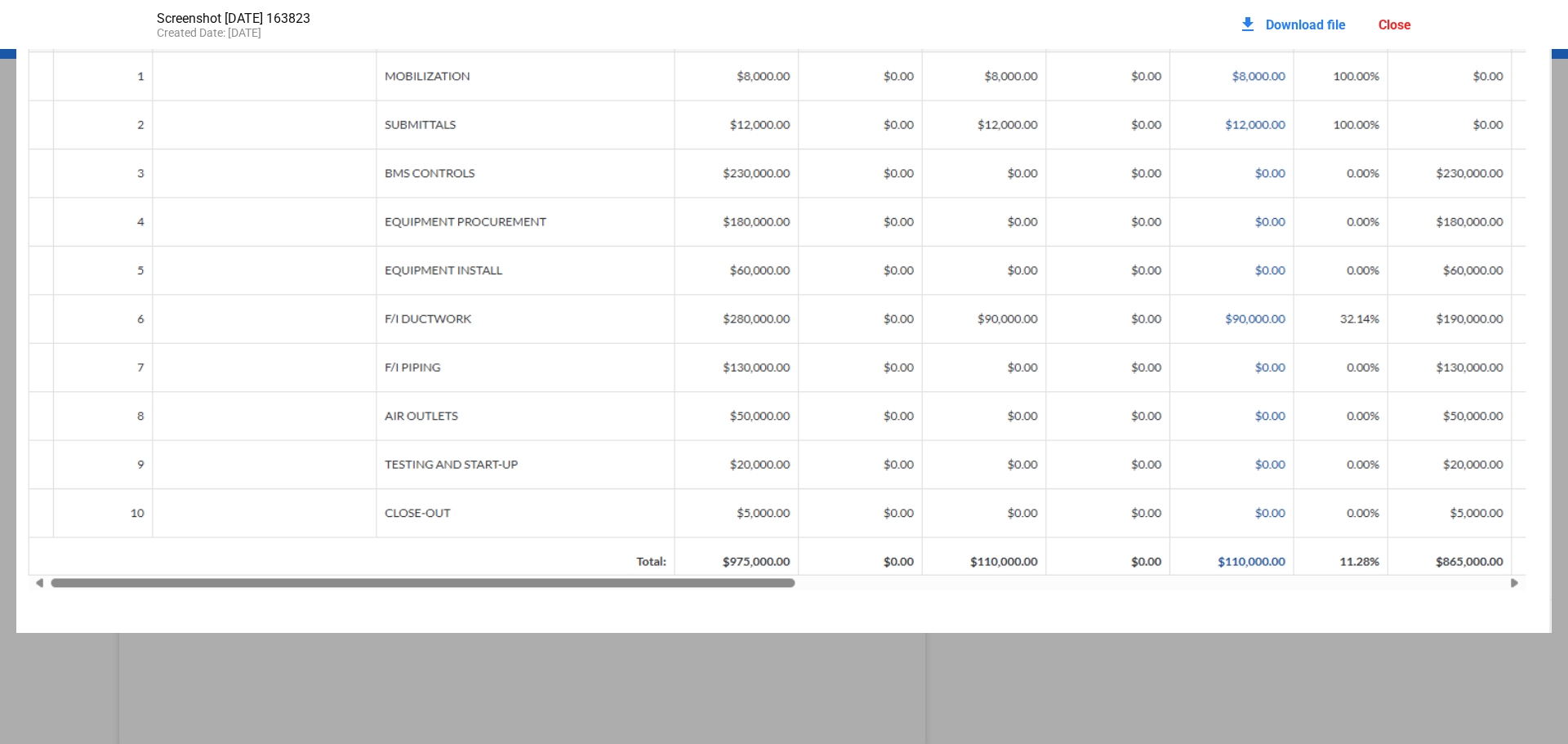
click at [1402, 21] on div "Close" at bounding box center [1395, 24] width 33 height 15
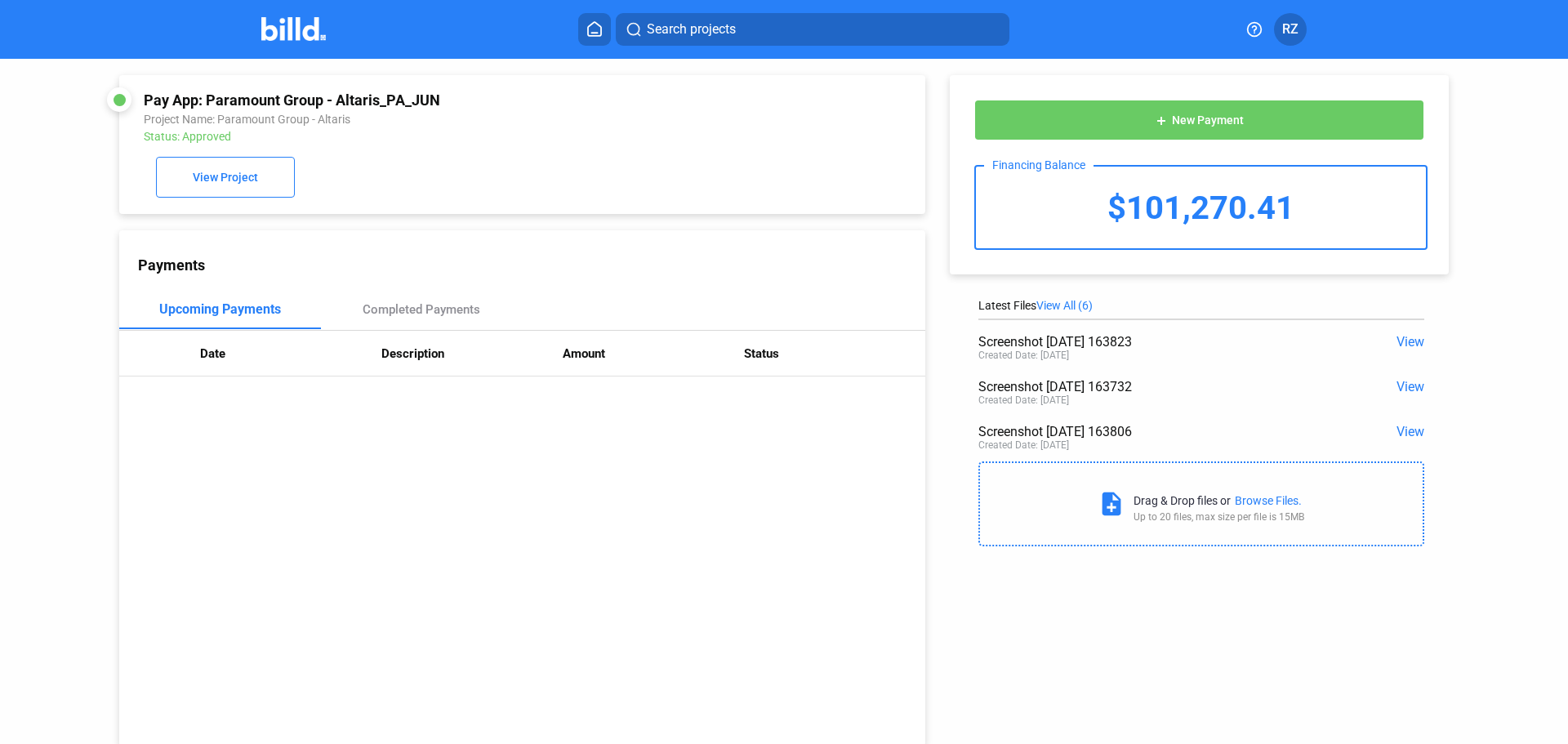
click at [1062, 302] on span "View All (6)" at bounding box center [1064, 305] width 56 height 13
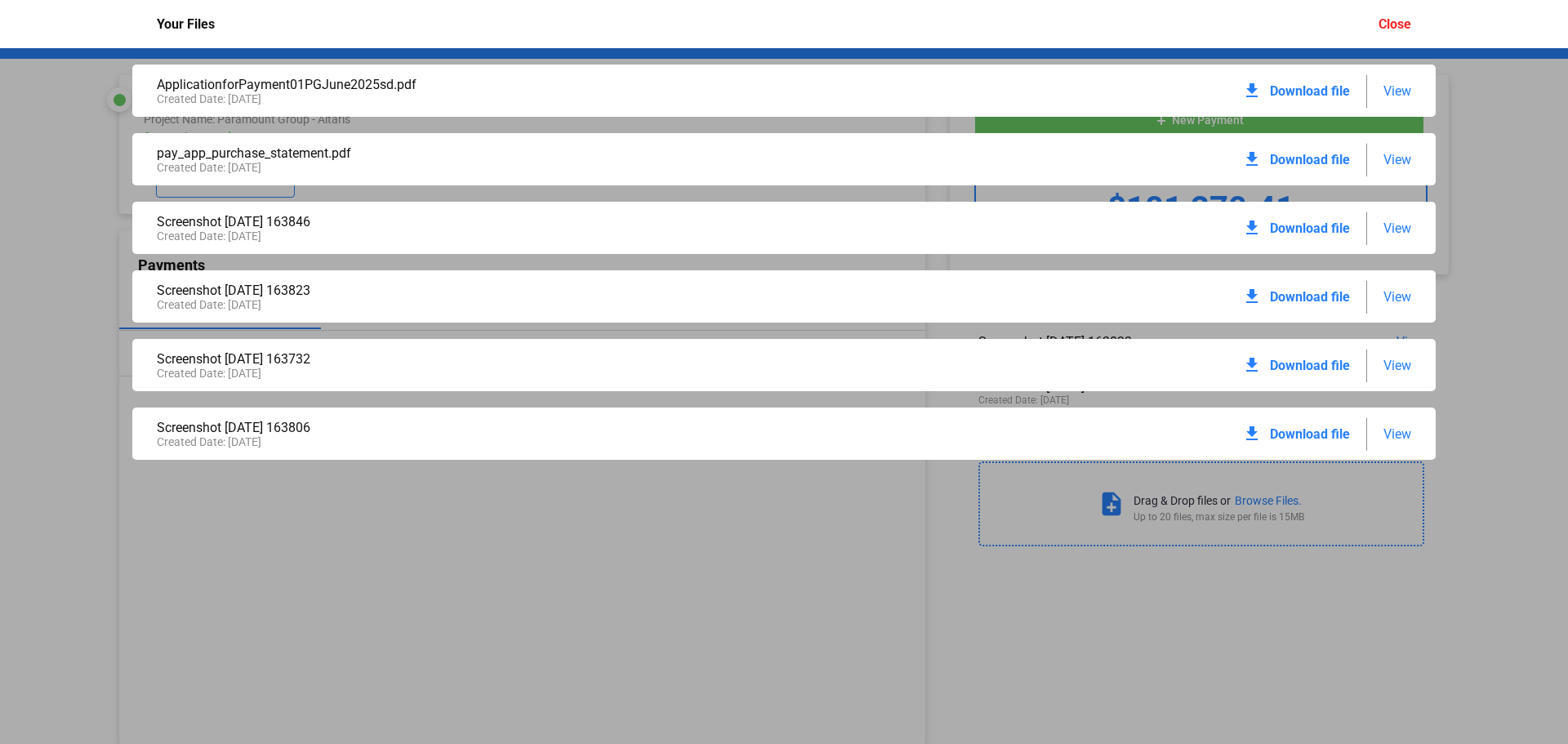
click at [1397, 157] on span "View" at bounding box center [1397, 159] width 28 height 15
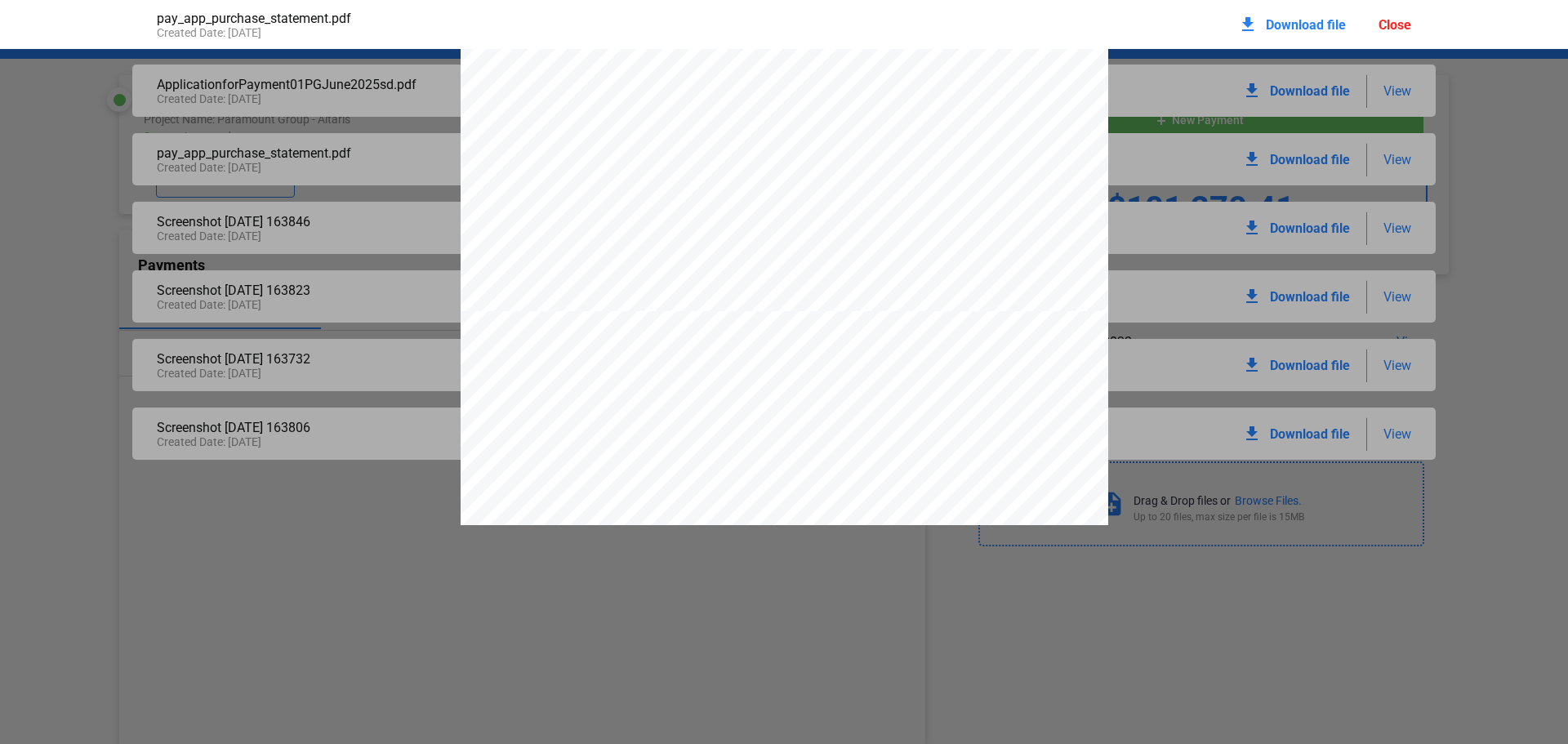
scroll to position [735, 0]
click at [866, 646] on div "pay_app_purchase_statement.pdf Created Date: [DATE] download Download file Clos…" at bounding box center [784, 372] width 1568 height 744
click at [1395, 18] on div "Close" at bounding box center [1395, 24] width 33 height 15
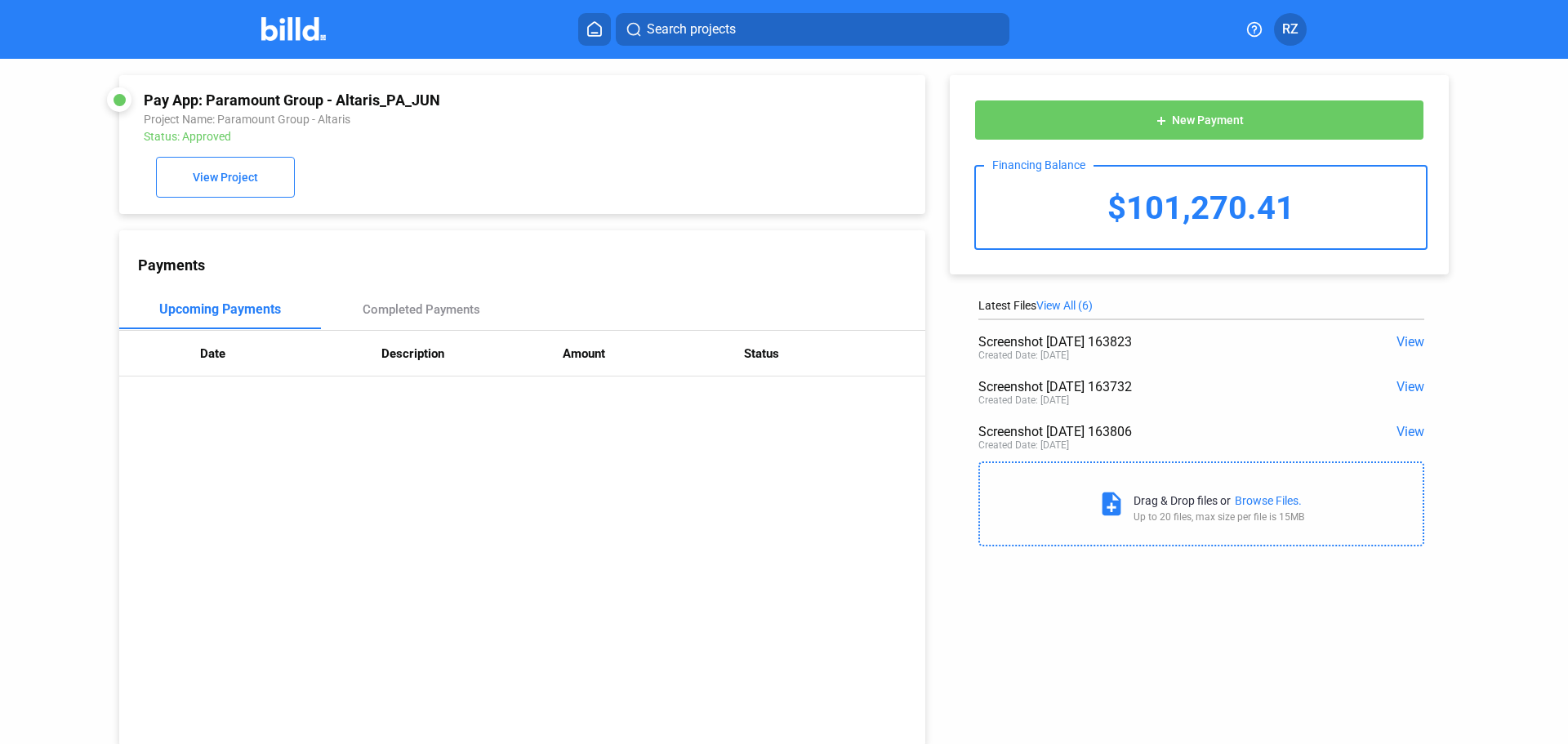
click at [282, 24] on img at bounding box center [293, 29] width 64 height 24
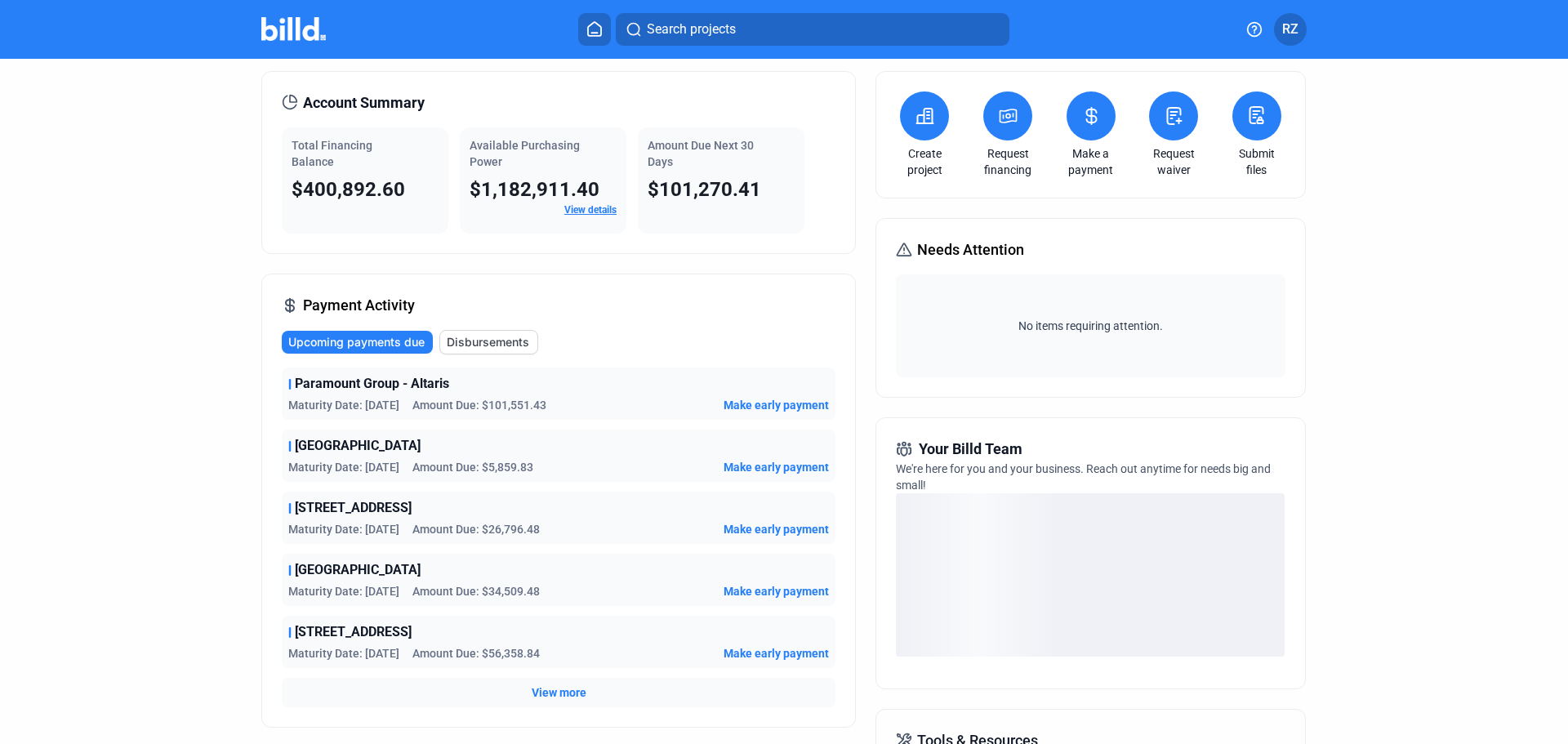
scroll to position [82, 0]
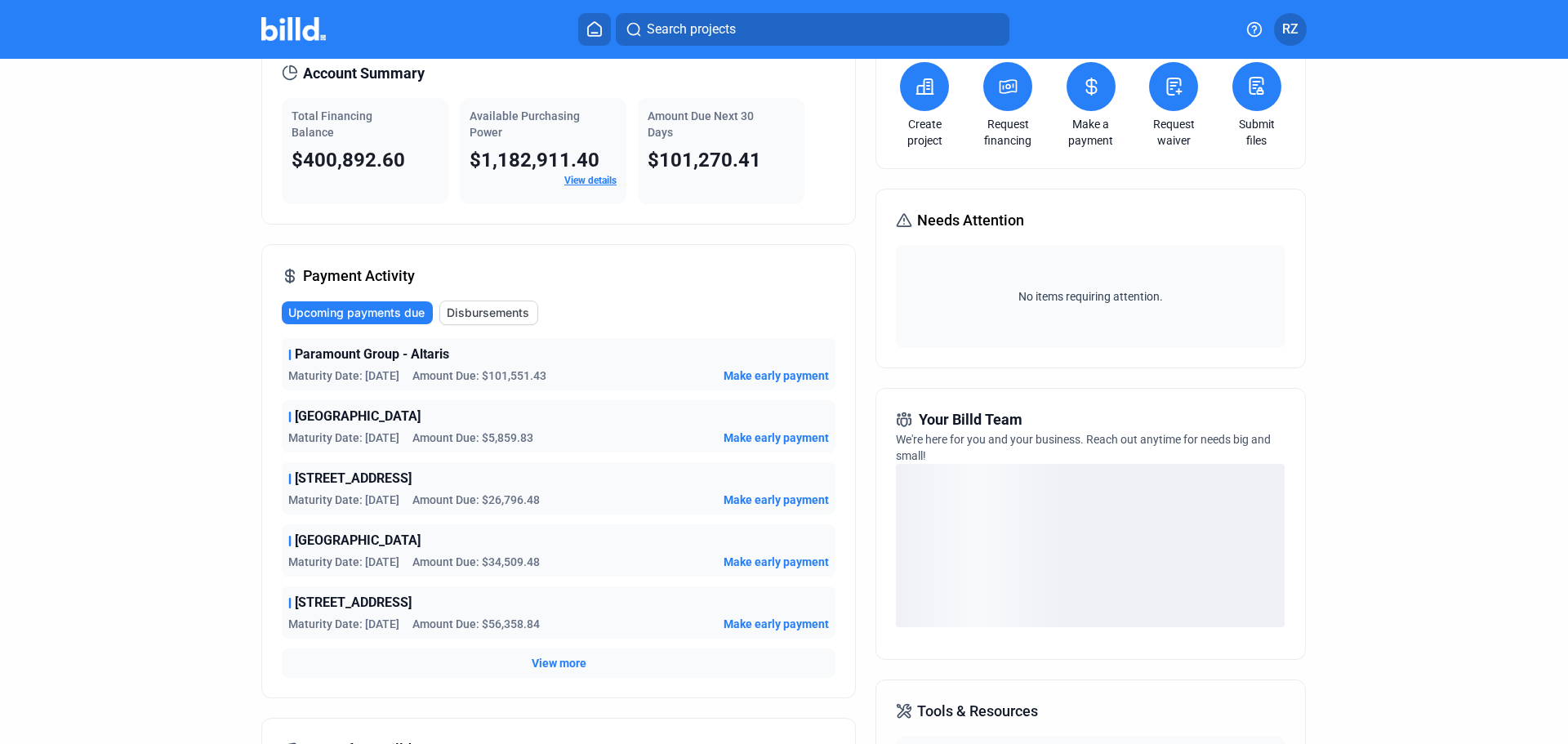
click at [485, 314] on span "Disbursements" at bounding box center [487, 313] width 83 height 16
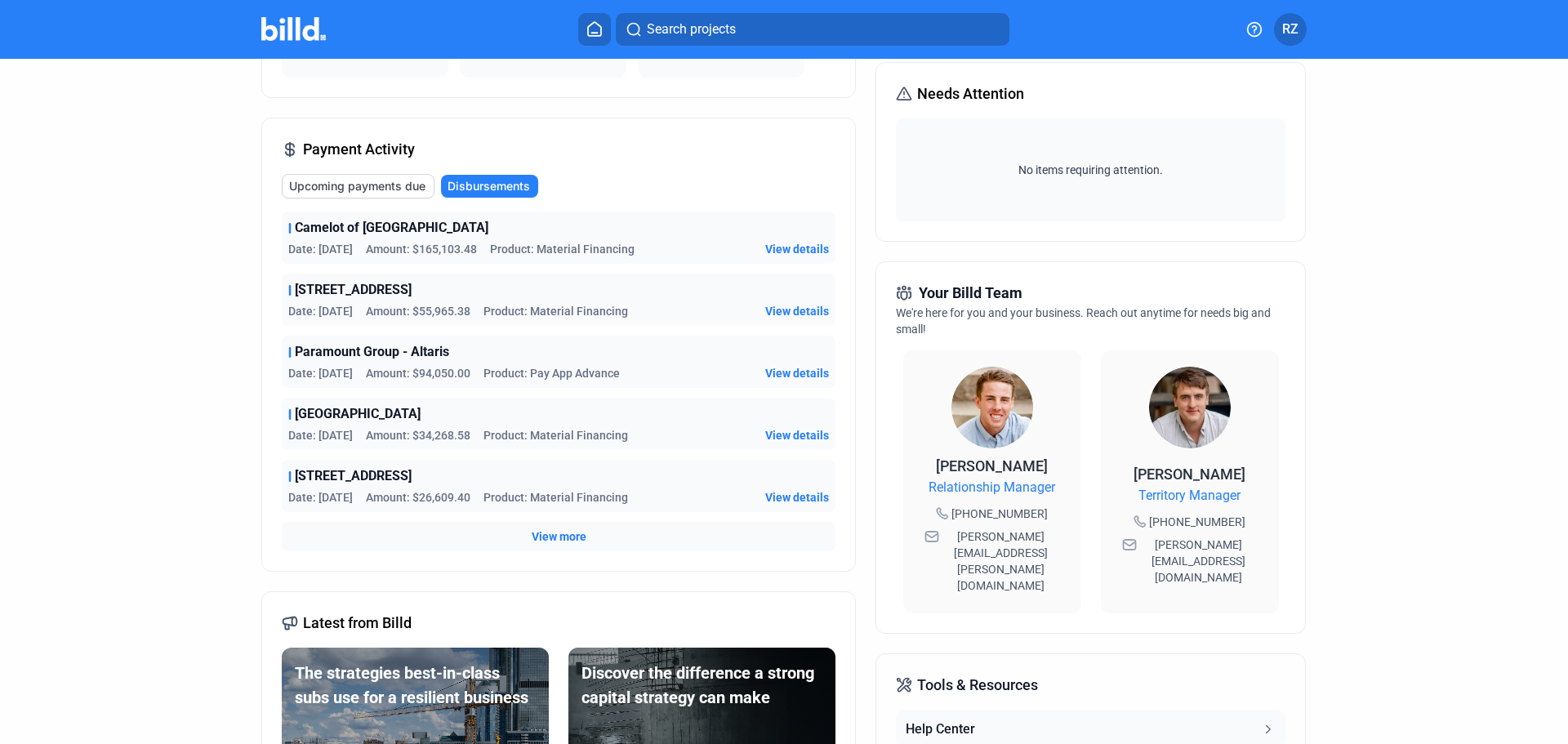
scroll to position [245, 0]
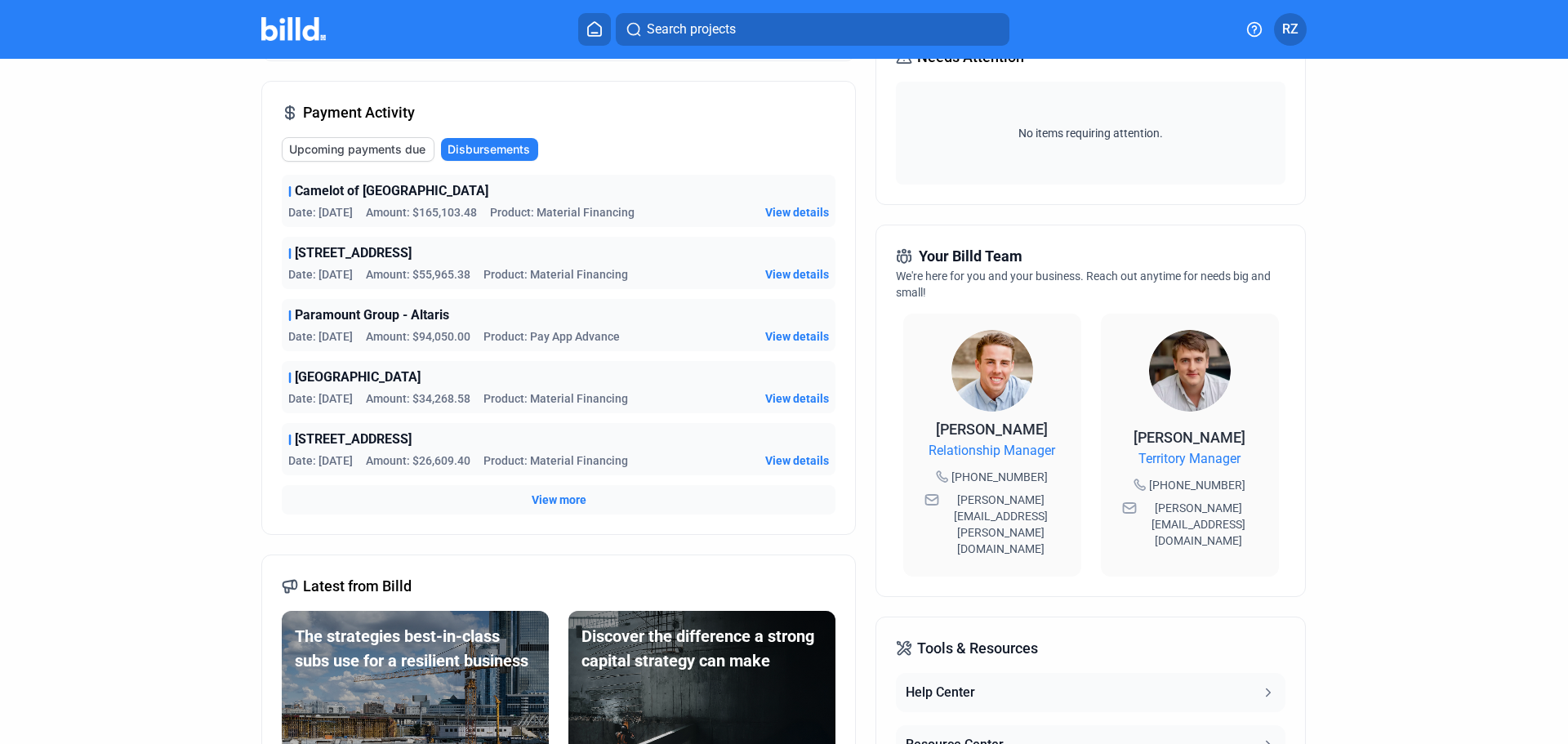
click at [553, 492] on span "View more" at bounding box center [559, 500] width 54 height 16
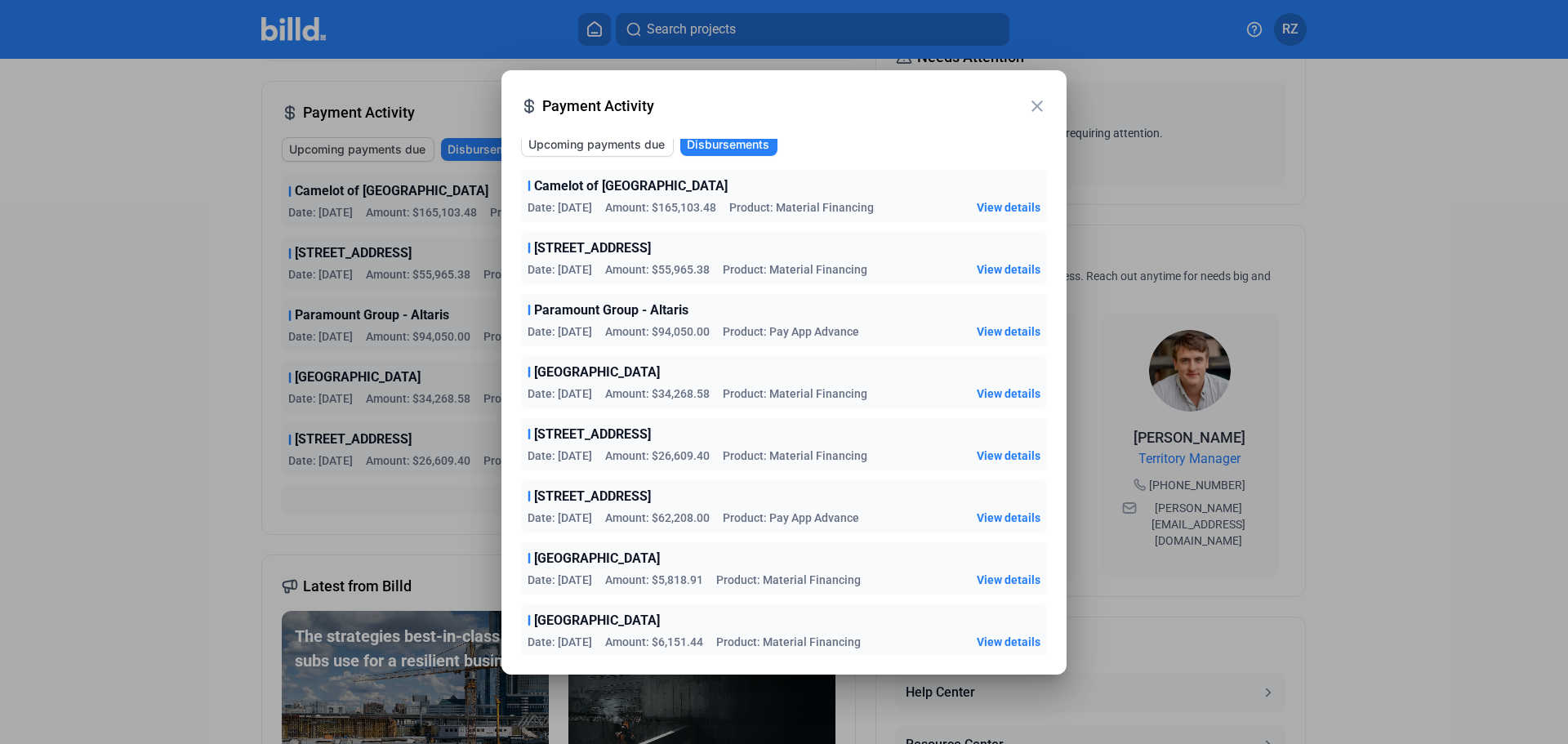
scroll to position [8, 0]
click at [384, 463] on div at bounding box center [784, 372] width 1568 height 744
click at [1042, 108] on mat-icon "close" at bounding box center [1037, 106] width 20 height 20
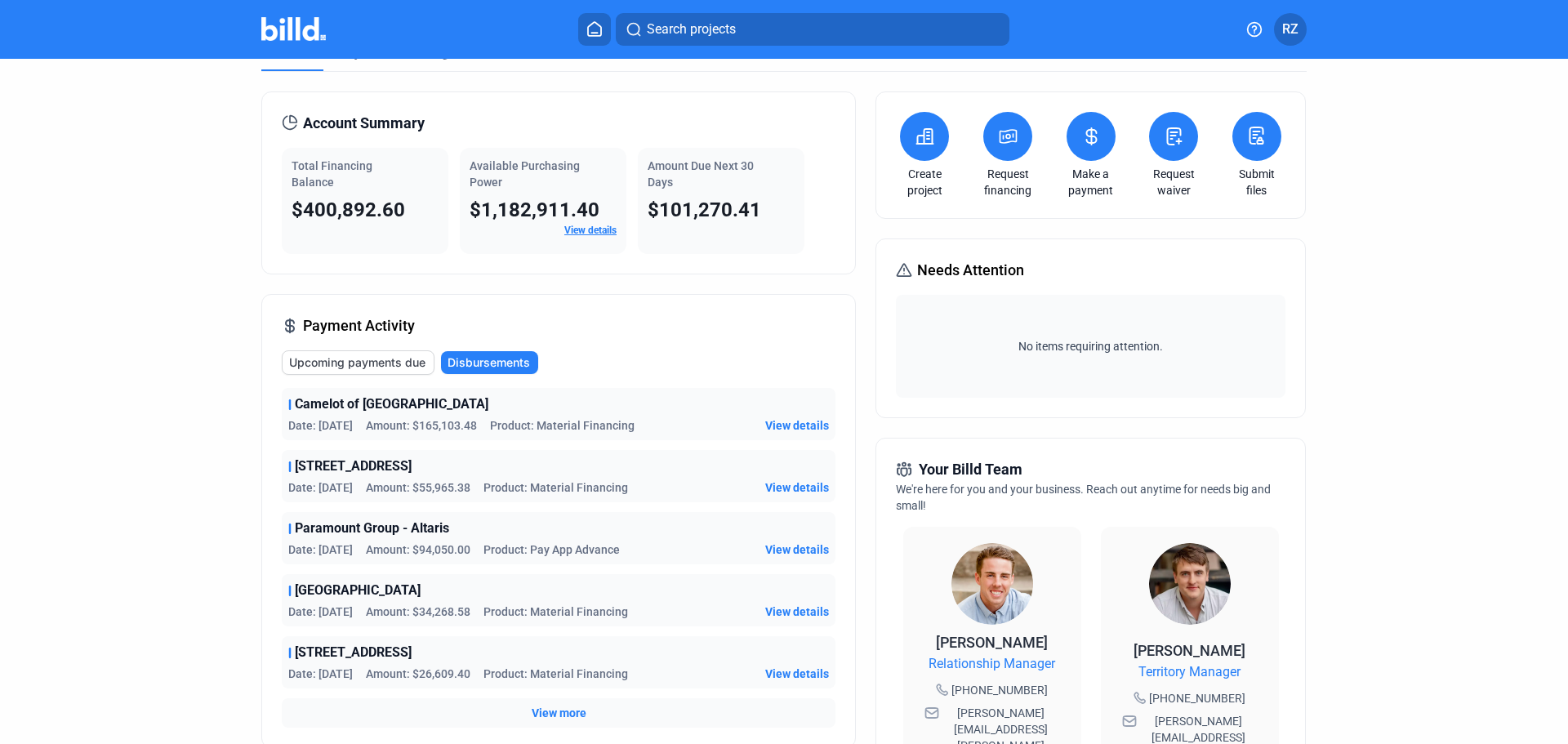
scroll to position [0, 0]
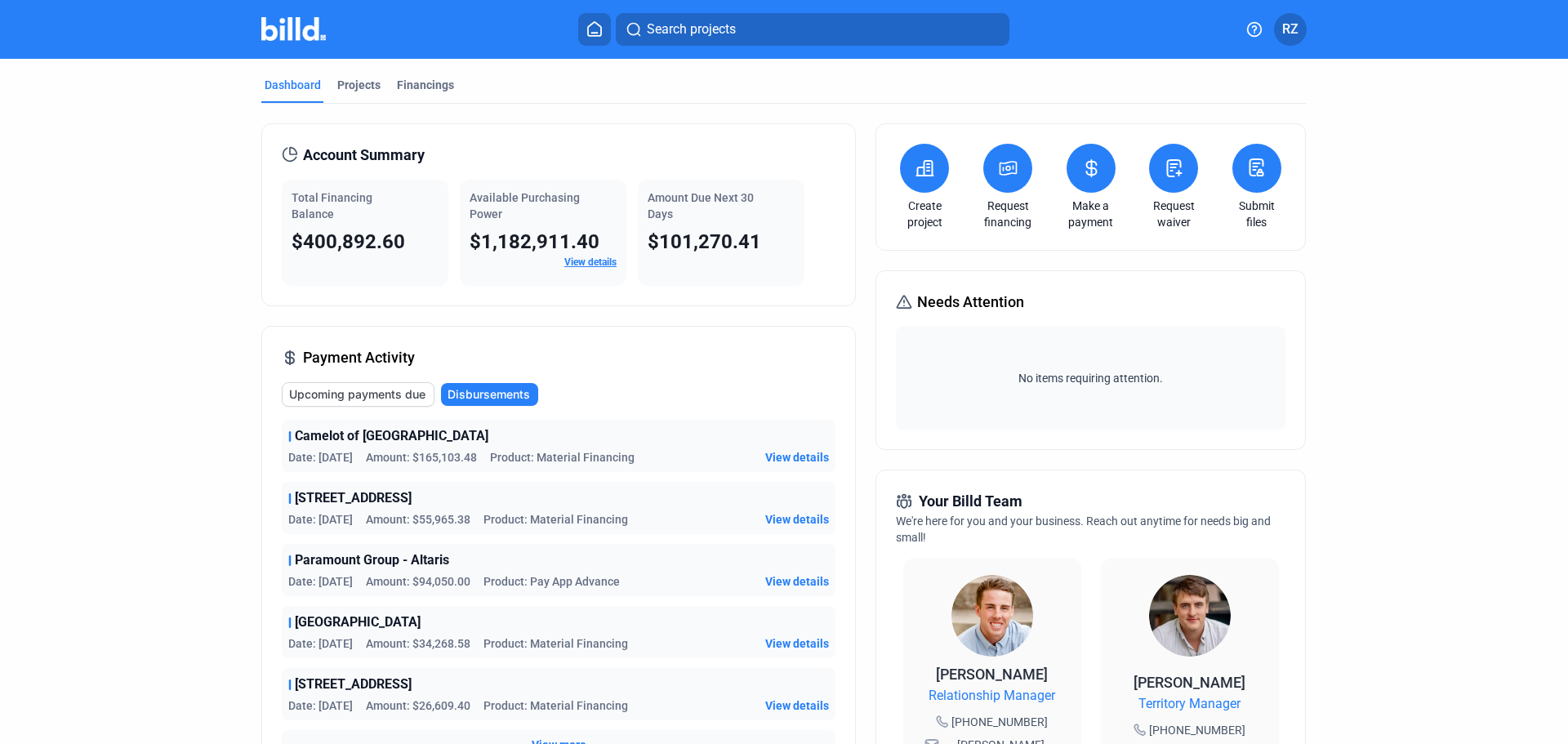
click at [440, 73] on mat-tab-group "Dashboard Projects Financings Account Summary Total Financing Balance $400,892.…" at bounding box center [784, 623] width 1045 height 1130
click at [438, 79] on div "Financings" at bounding box center [425, 85] width 57 height 16
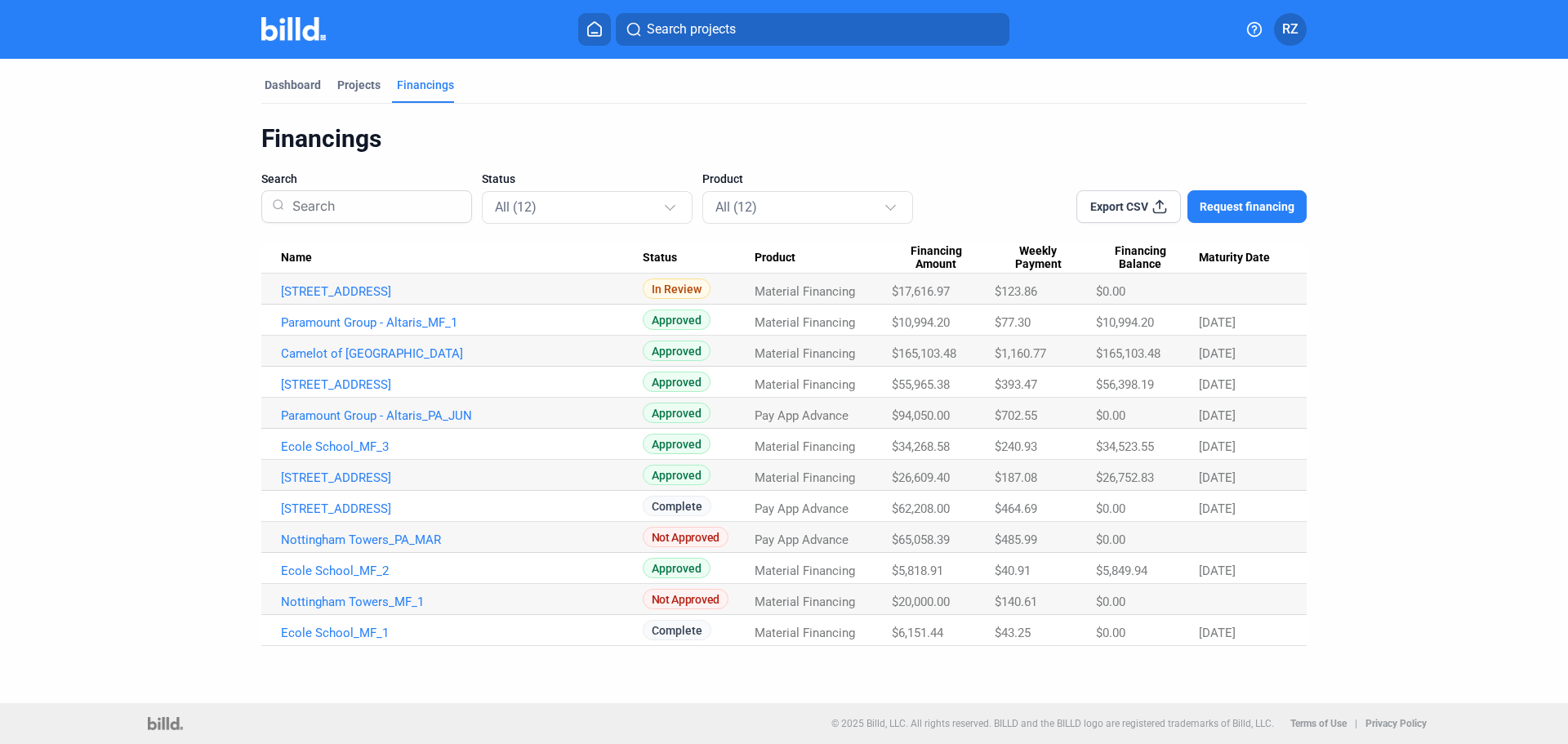
drag, startPoint x: 1016, startPoint y: 413, endPoint x: 1123, endPoint y: 417, distance: 107.1
click at [1123, 417] on tr "Paramount Group - Altaris_PA_JUN Approved Pay App Advance $94,050.00 $702.55 $0…" at bounding box center [784, 413] width 1045 height 31
drag, startPoint x: 948, startPoint y: 541, endPoint x: 781, endPoint y: 543, distance: 167.0
click at [781, 543] on tr "Nottingham Towers_PA_MAR Not Approved Pay App Advance $65,058.39 $485.99 $0.00" at bounding box center [784, 537] width 1045 height 31
drag, startPoint x: 897, startPoint y: 601, endPoint x: 740, endPoint y: 606, distance: 157.1
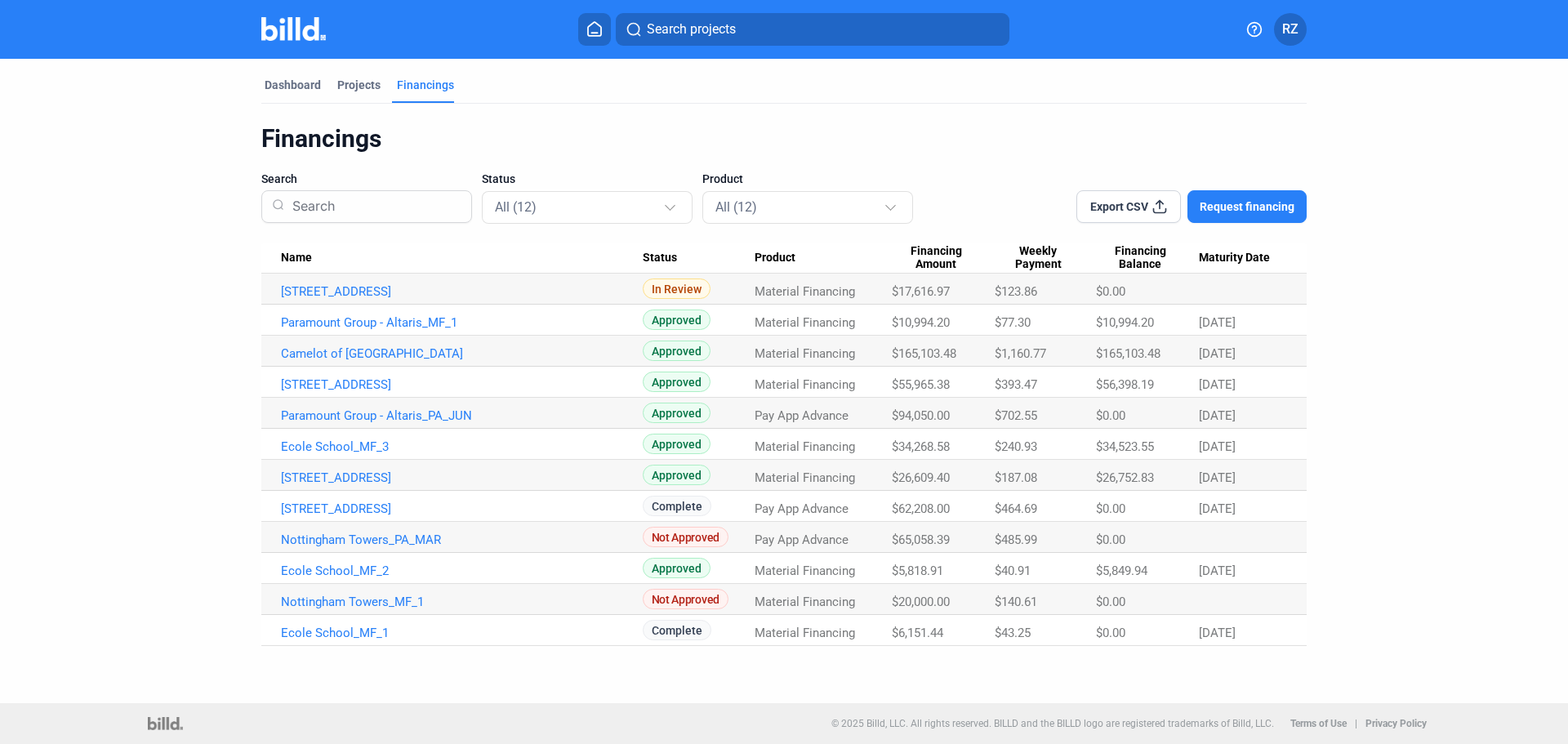
click at [740, 606] on tr "Nottingham Towers_MF_1 Not Approved Material Financing $20,000.00 $140.61 $0.00" at bounding box center [784, 600] width 1045 height 31
click at [784, 524] on td "Pay App Advance" at bounding box center [824, 537] width 138 height 31
drag, startPoint x: 796, startPoint y: 514, endPoint x: 1016, endPoint y: 501, distance: 220.4
click at [1016, 501] on tr "[STREET_ADDRESS] Complete Pay App Advance $62,208.00 $464.69 $0.00 [DATE]" at bounding box center [784, 506] width 1045 height 31
drag, startPoint x: 779, startPoint y: 413, endPoint x: 928, endPoint y: 413, distance: 149.0
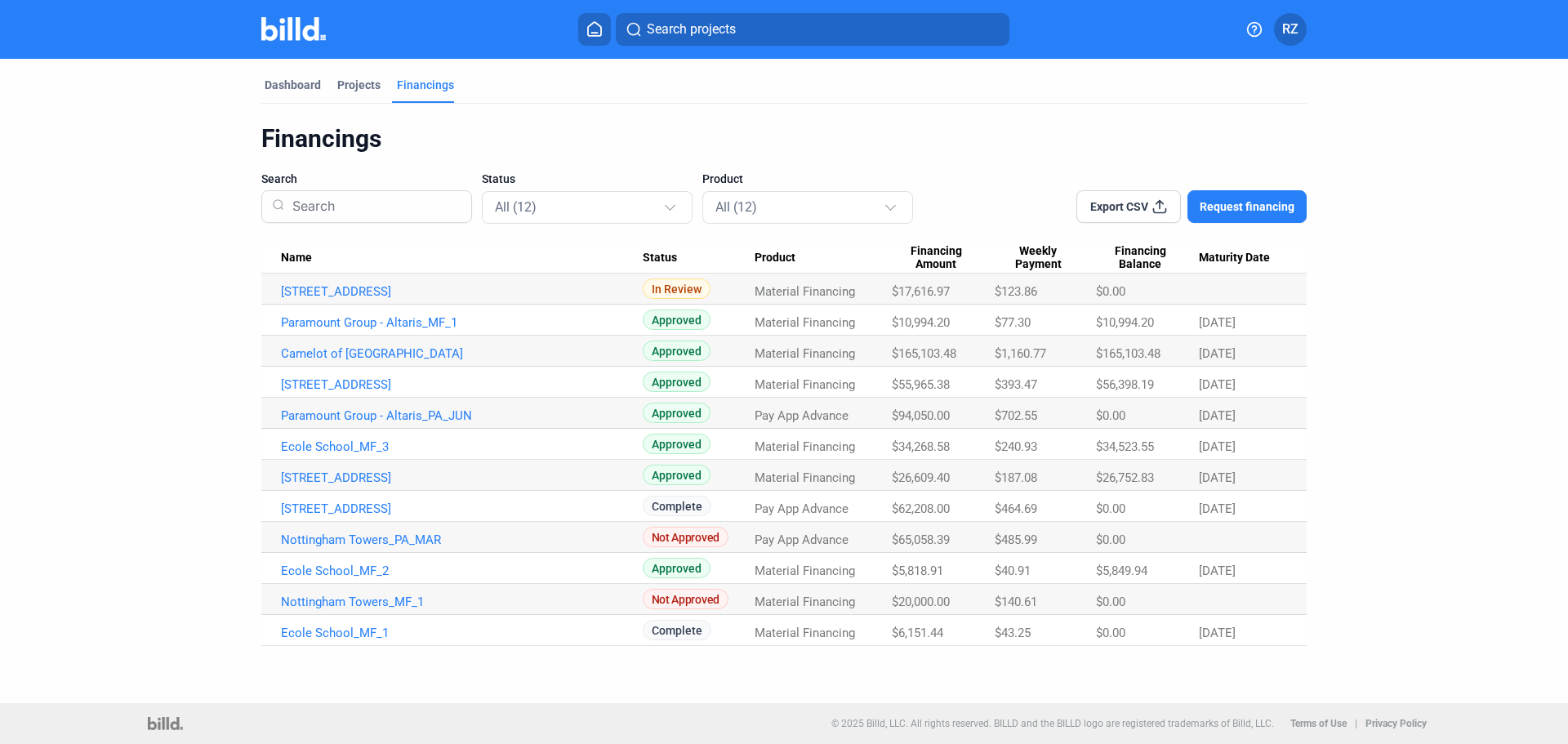
click at [928, 413] on tr "Paramount Group - Altaris_PA_JUN Approved Pay App Advance $94,050.00 $702.55 $0…" at bounding box center [784, 413] width 1045 height 31
click at [822, 388] on span "Material Financing" at bounding box center [805, 385] width 101 height 15
drag, startPoint x: 904, startPoint y: 417, endPoint x: 1260, endPoint y: 415, distance: 356.0
click at [1260, 415] on tr "Paramount Group - Altaris_PA_JUN Approved Pay App Advance $94,050.00 $702.55 $0…" at bounding box center [784, 413] width 1045 height 31
click at [1208, 372] on Date "[DATE]" at bounding box center [1252, 382] width 108 height 31
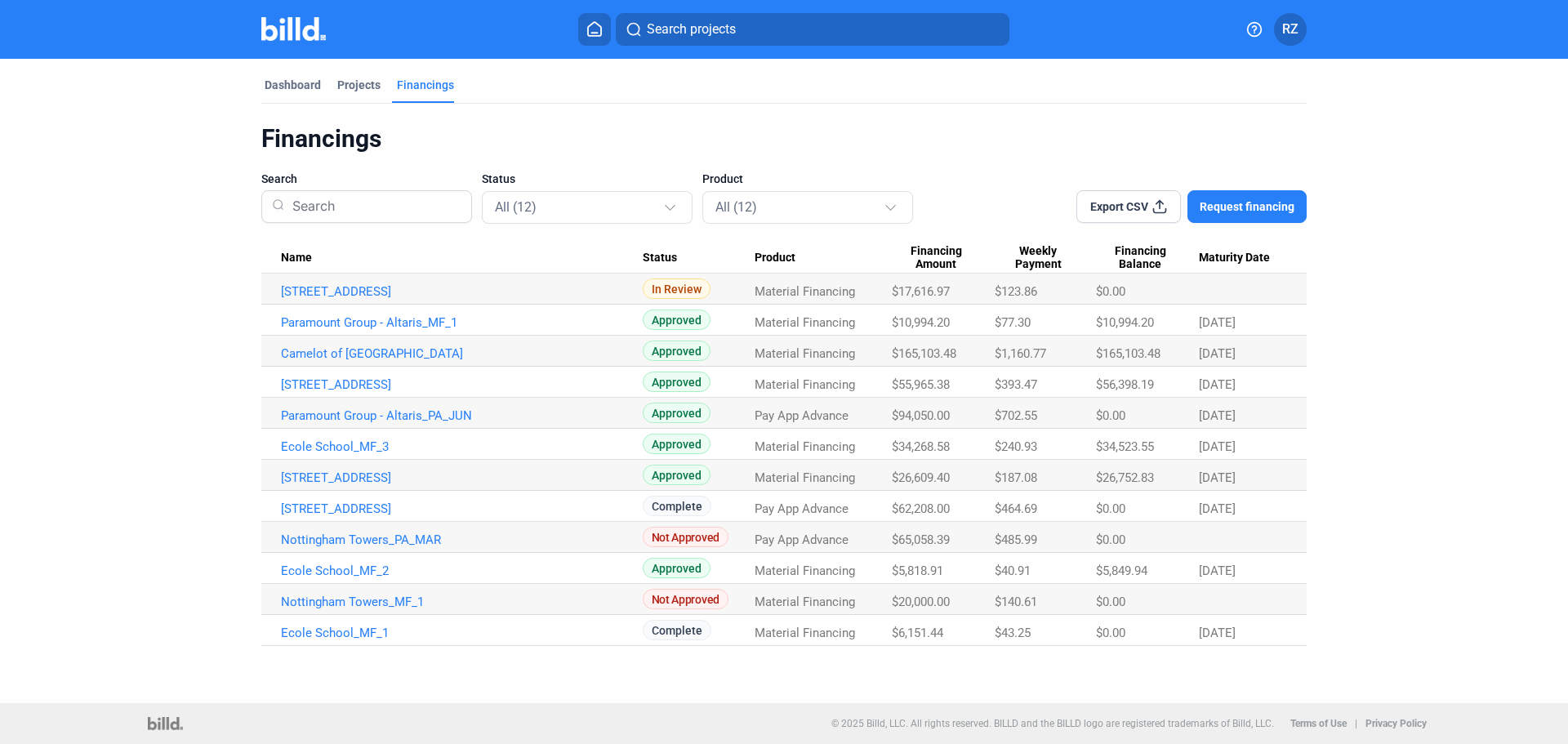
click at [291, 26] on img at bounding box center [293, 29] width 64 height 24
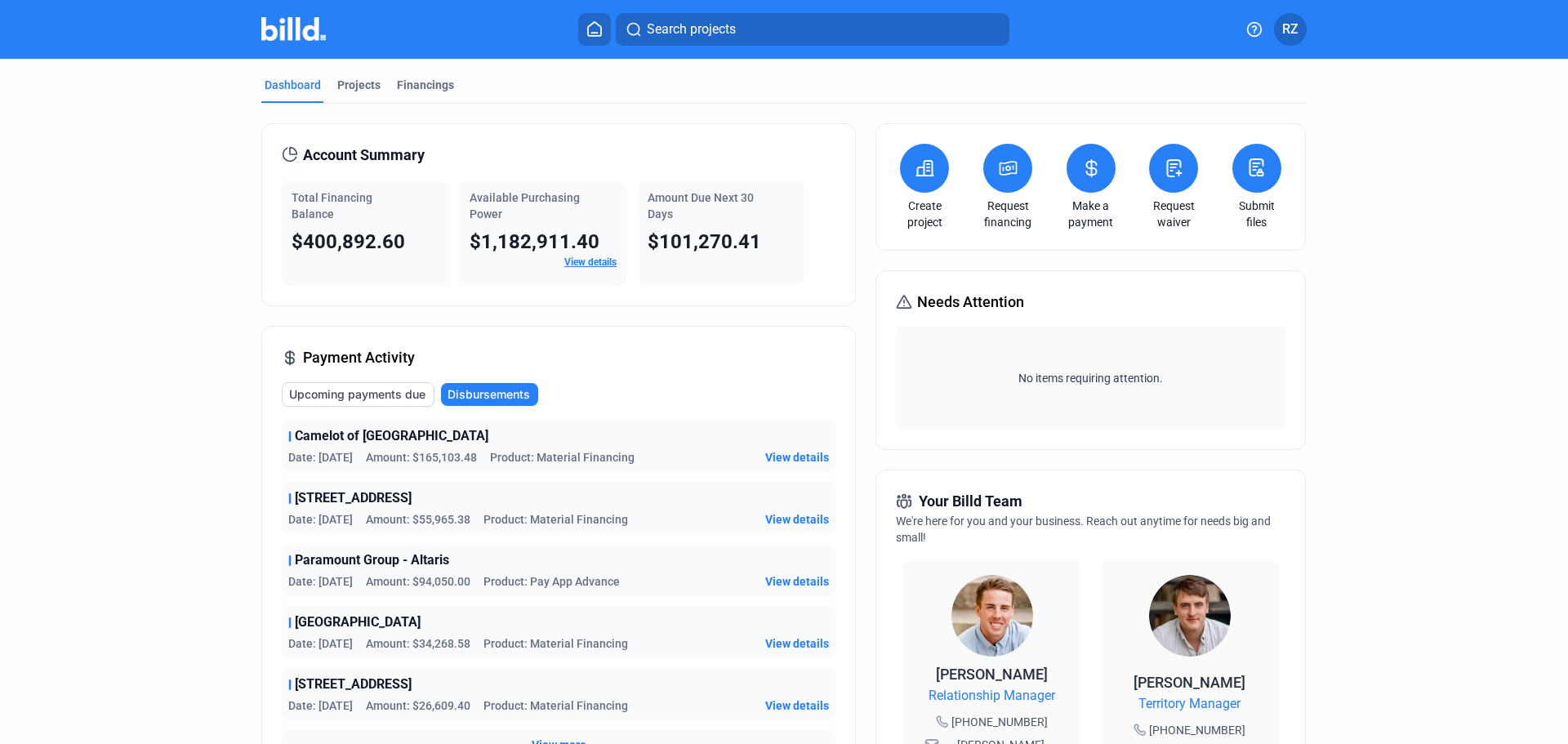
scroll to position [82, 0]
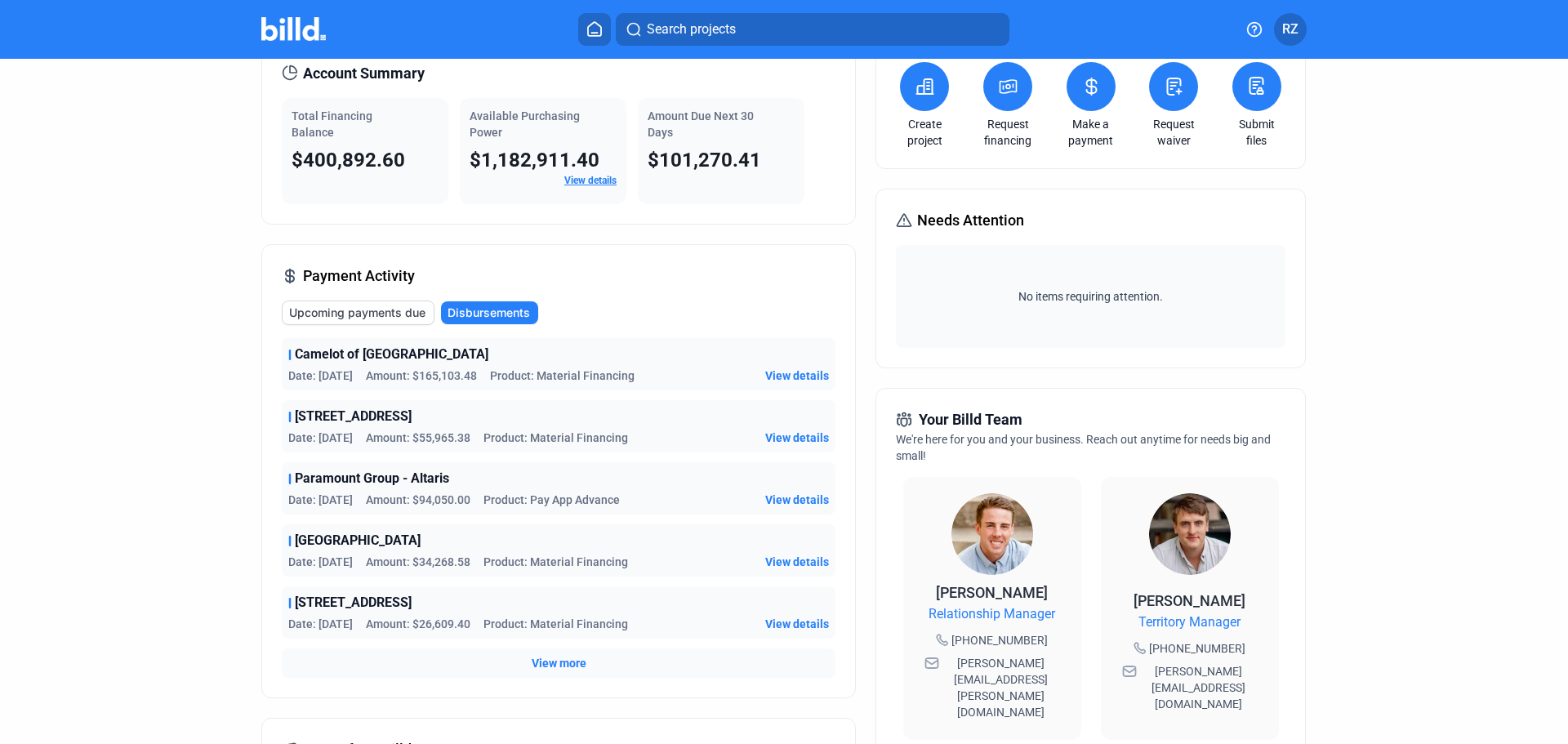
click at [552, 662] on span "View more" at bounding box center [559, 663] width 54 height 16
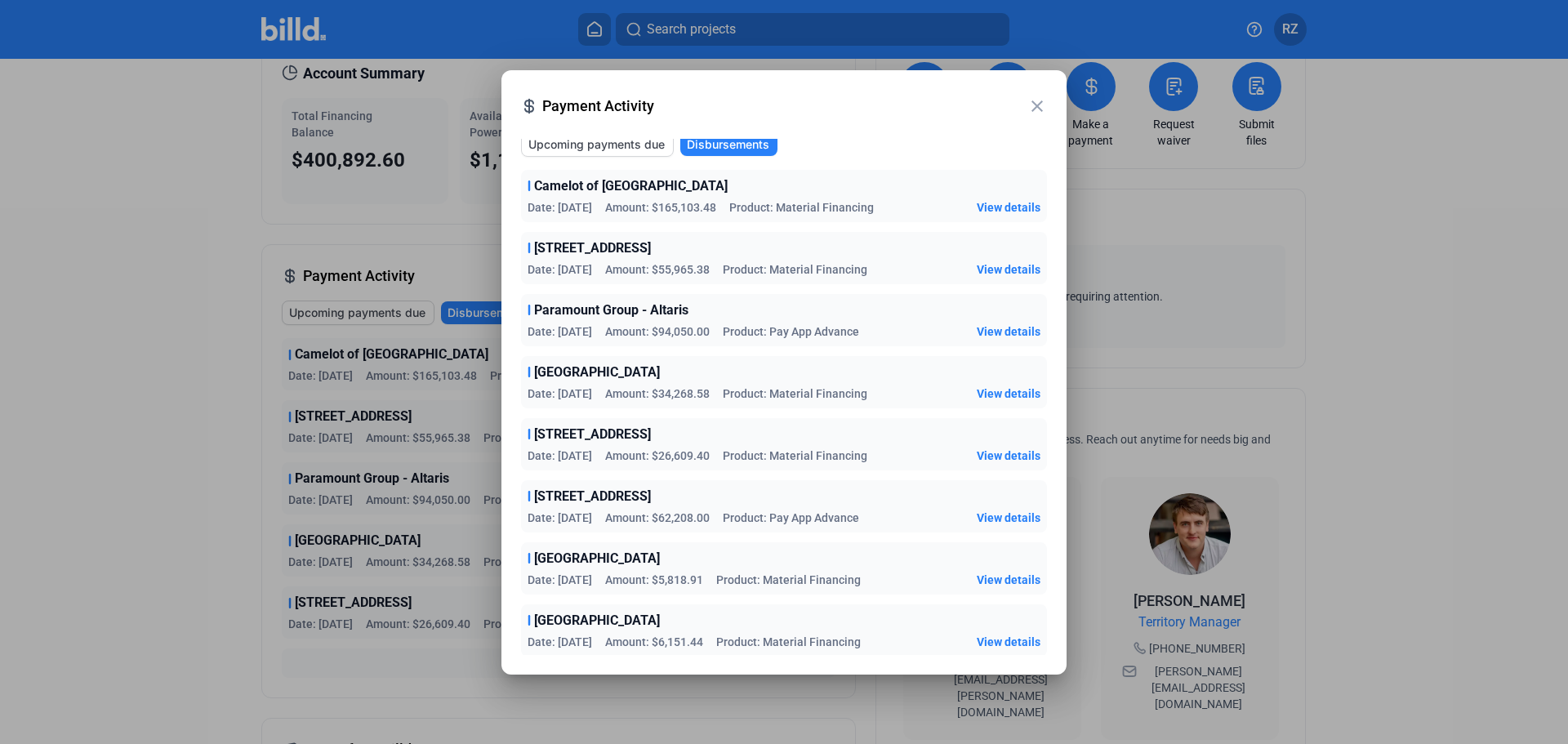
scroll to position [8, 0]
drag, startPoint x: 612, startPoint y: 326, endPoint x: 716, endPoint y: 327, distance: 104.0
click at [710, 327] on span "Amount: $94,050.00" at bounding box center [657, 330] width 104 height 16
click at [658, 377] on div "[GEOGRAPHIC_DATA]" at bounding box center [783, 371] width 513 height 20
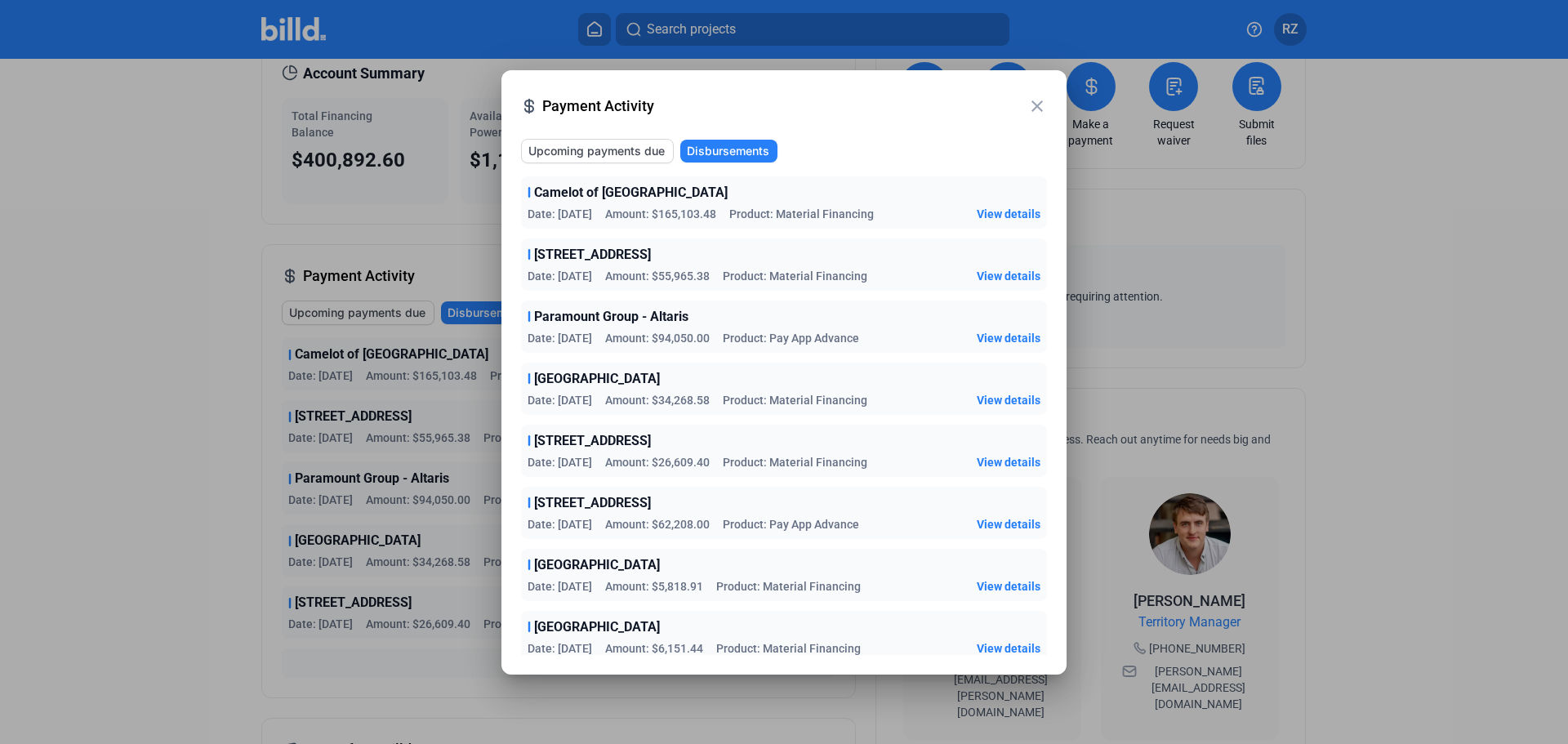
click at [1041, 102] on mat-icon "close" at bounding box center [1037, 106] width 20 height 20
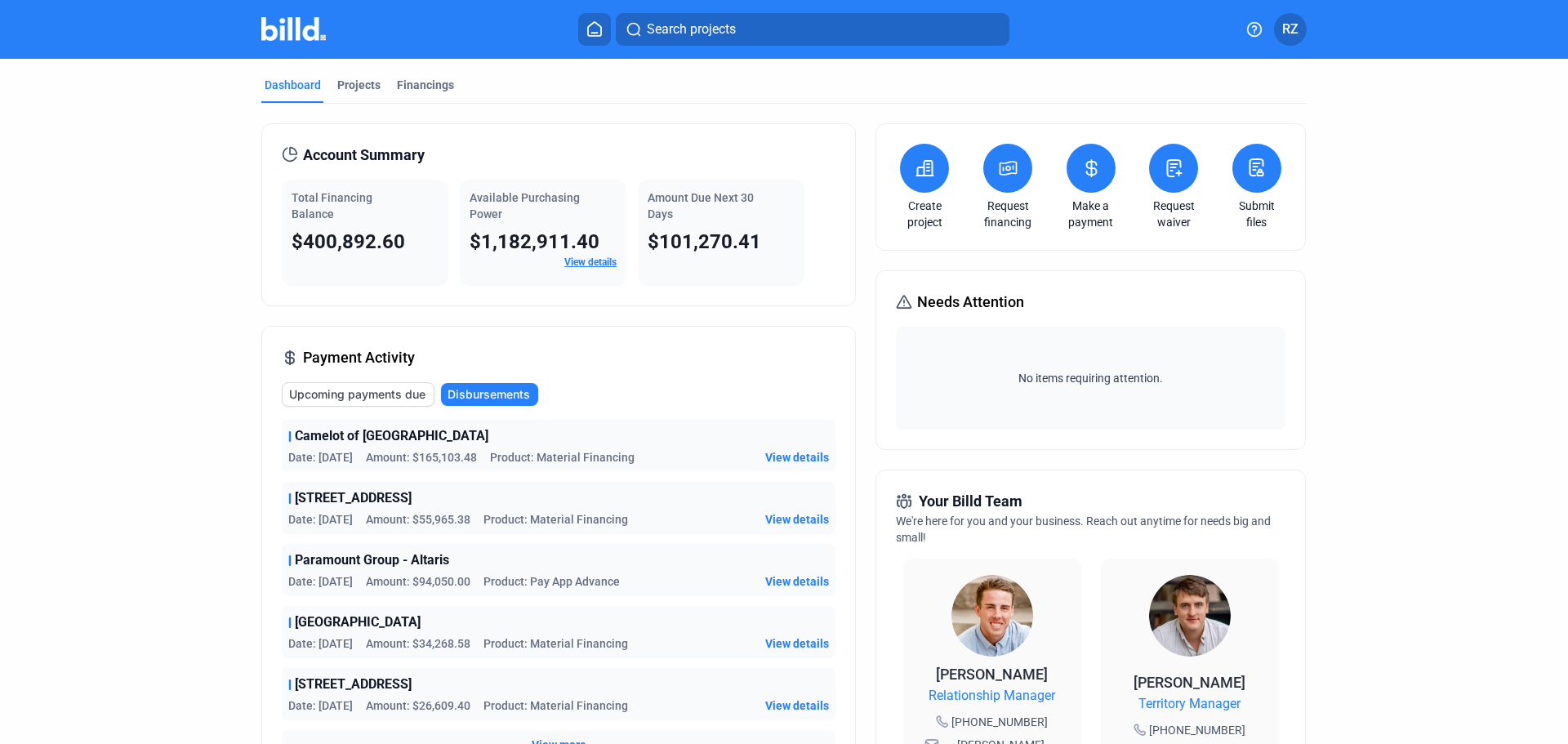
drag, startPoint x: 364, startPoint y: 97, endPoint x: 363, endPoint y: 105, distance: 8.1
click at [364, 100] on div "Projects" at bounding box center [358, 90] width 50 height 26
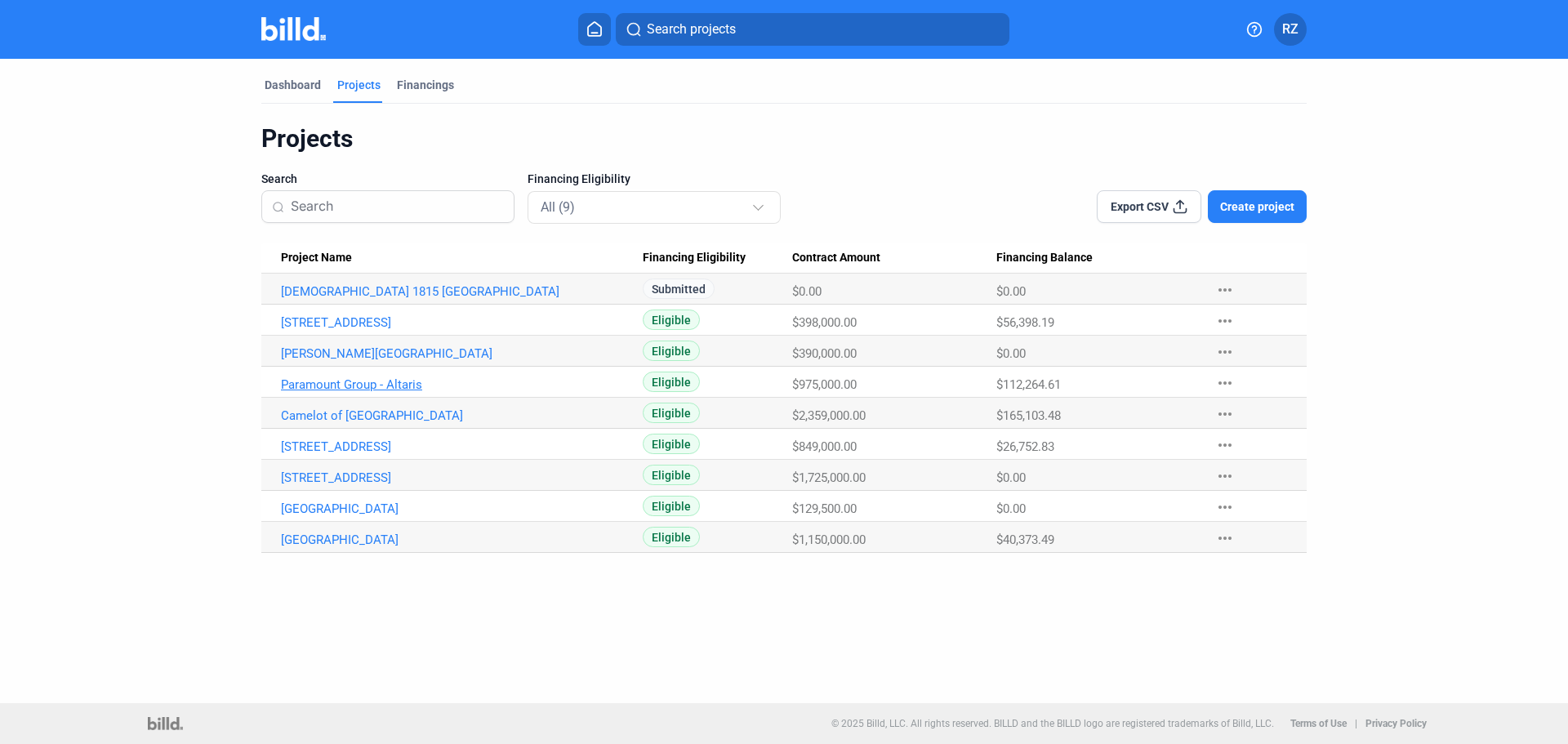
click at [345, 381] on link "Paramount Group - Altaris" at bounding box center [462, 385] width 362 height 15
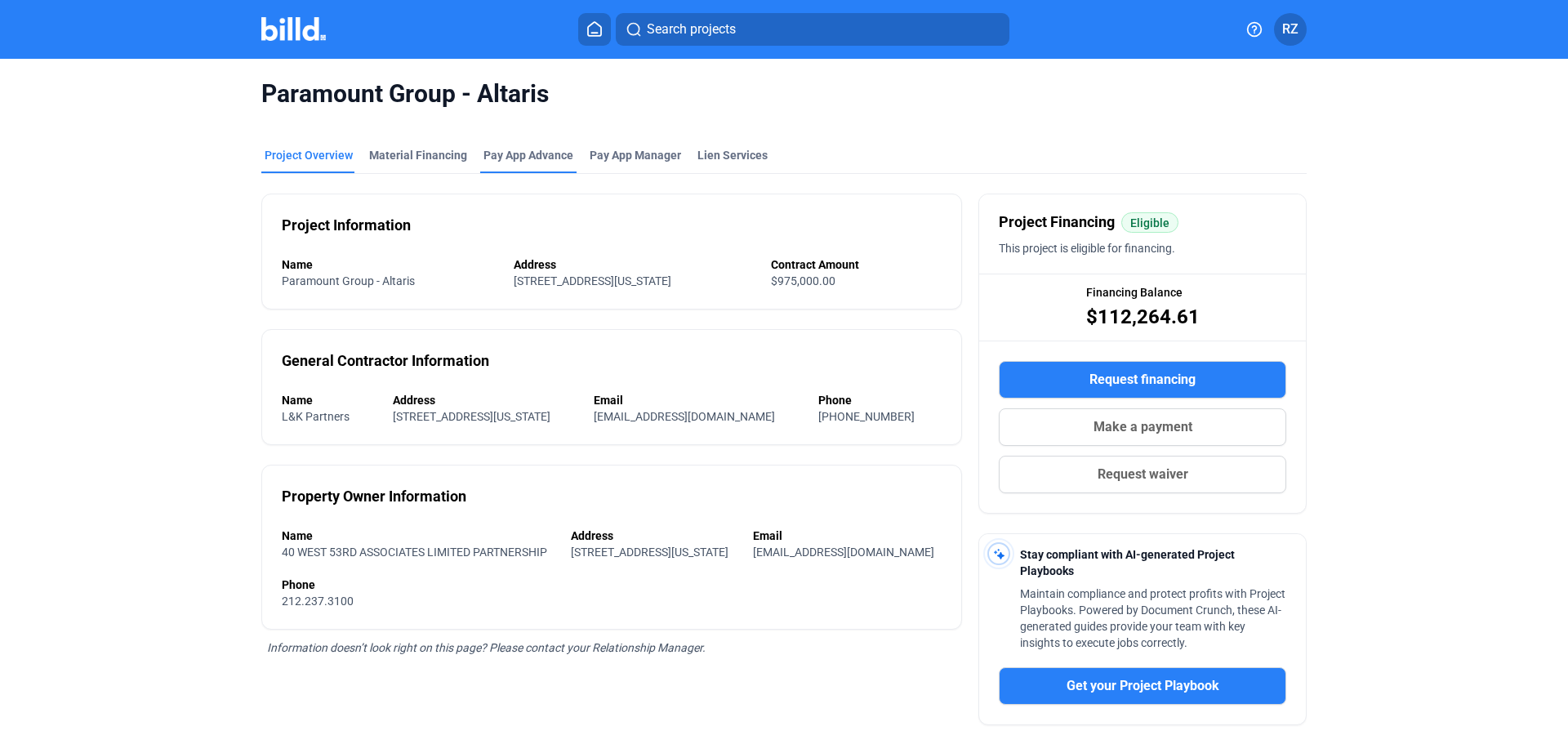
click at [508, 160] on div "Pay App Advance" at bounding box center [528, 155] width 90 height 16
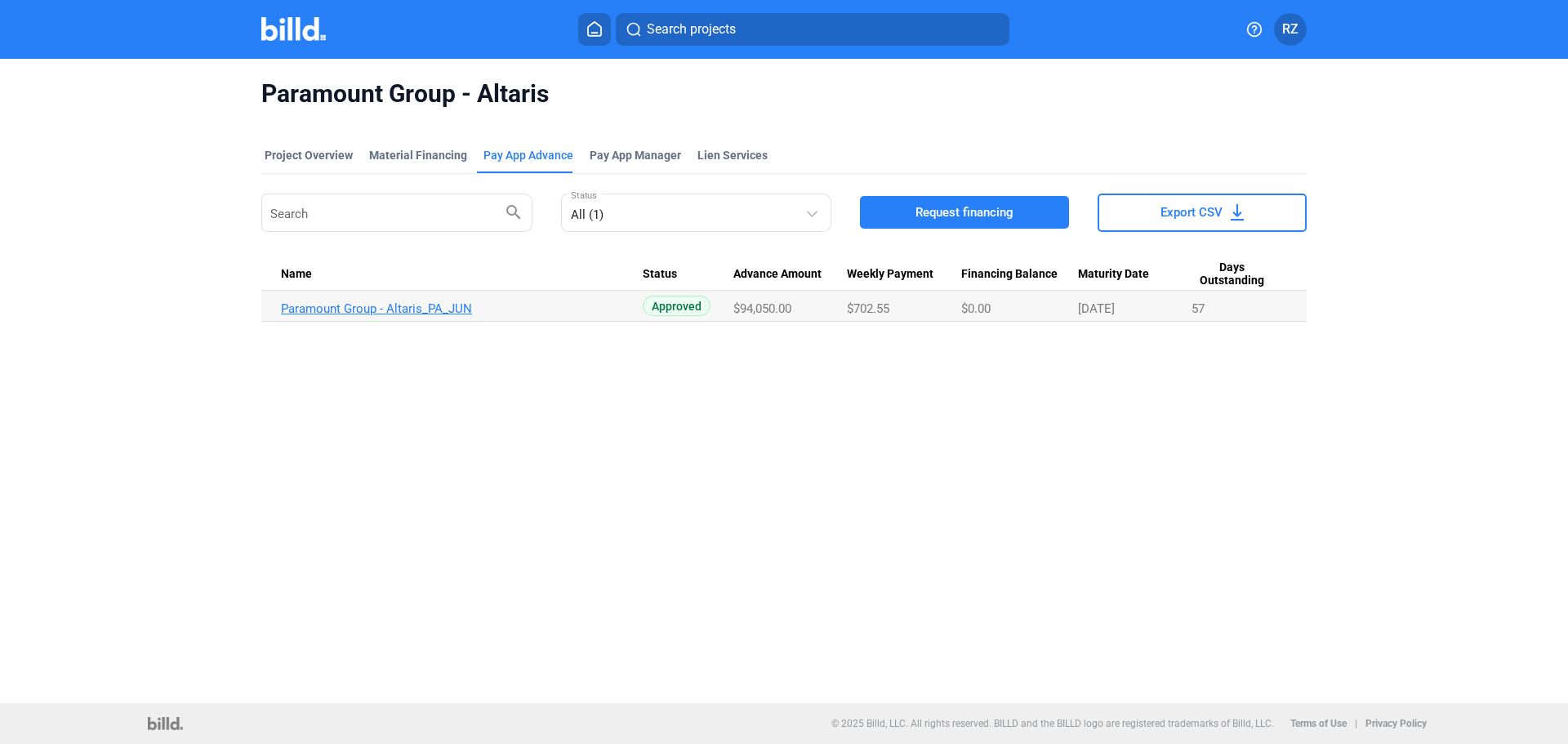
click at [444, 315] on link "Paramount Group - Altaris_PA_JUN" at bounding box center [462, 308] width 362 height 15
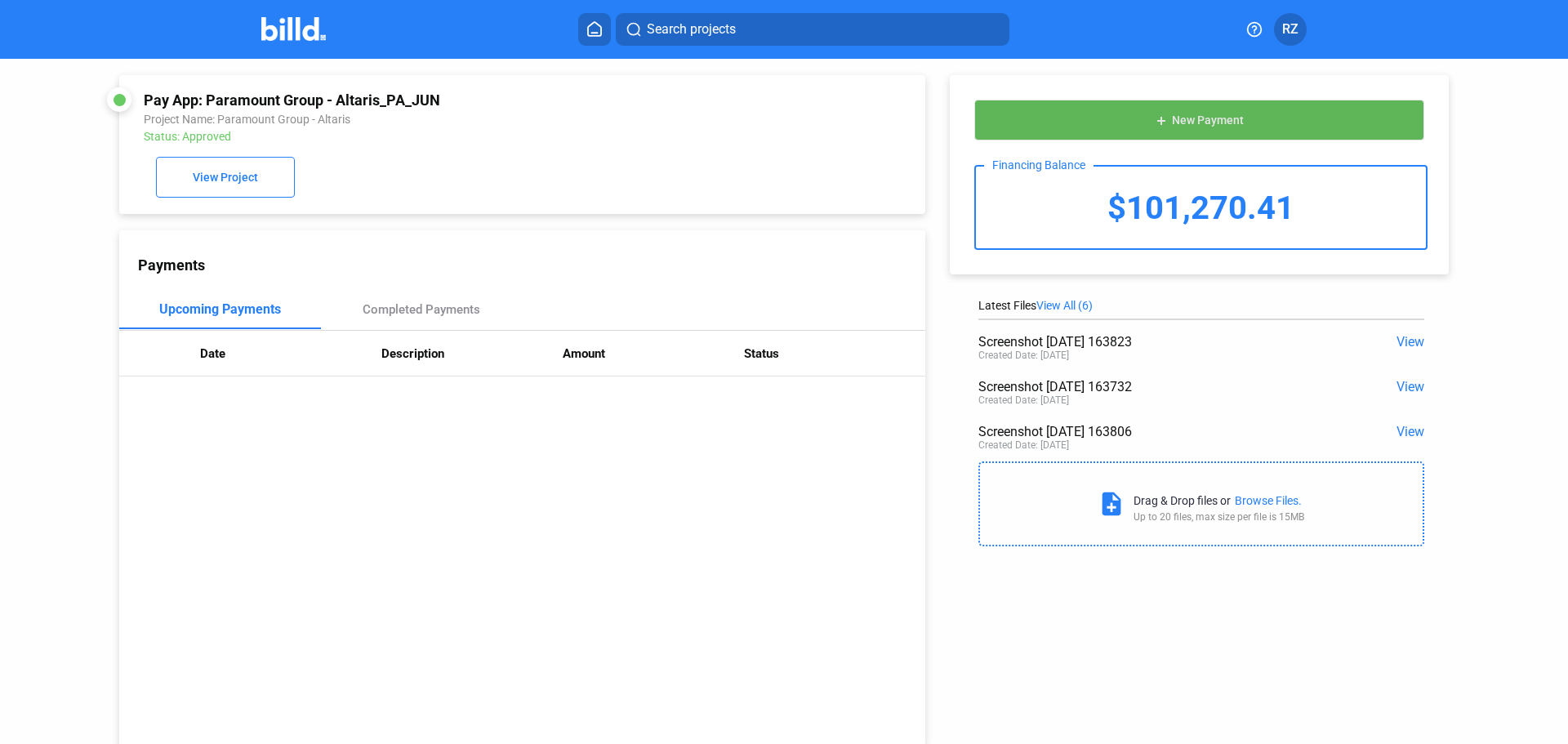
click at [1203, 114] on span "New Payment" at bounding box center [1208, 121] width 72 height 13
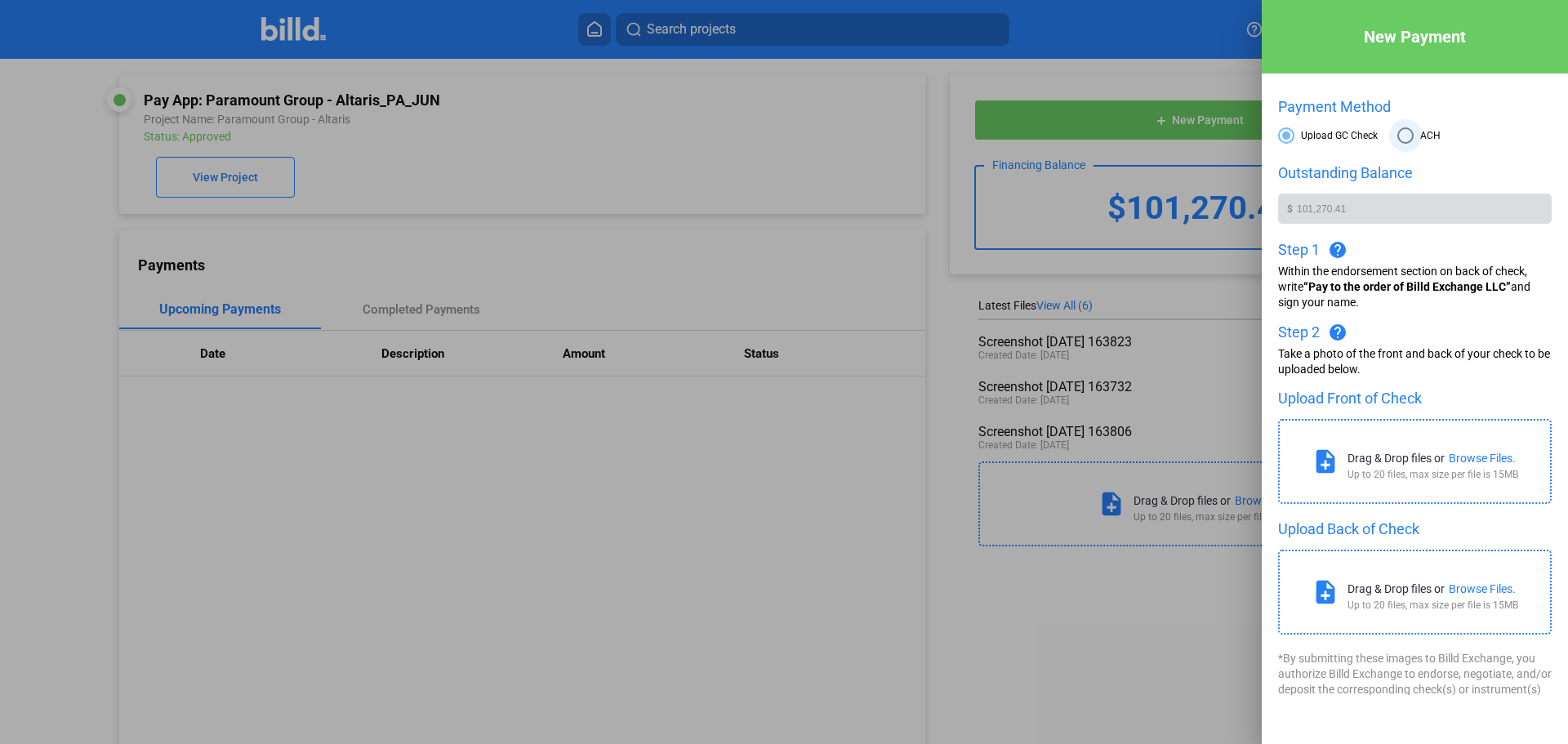
click at [1411, 136] on span at bounding box center [1406, 135] width 16 height 16
click at [1411, 136] on input "ACH" at bounding box center [1406, 135] width 16 height 16
radio input "true"
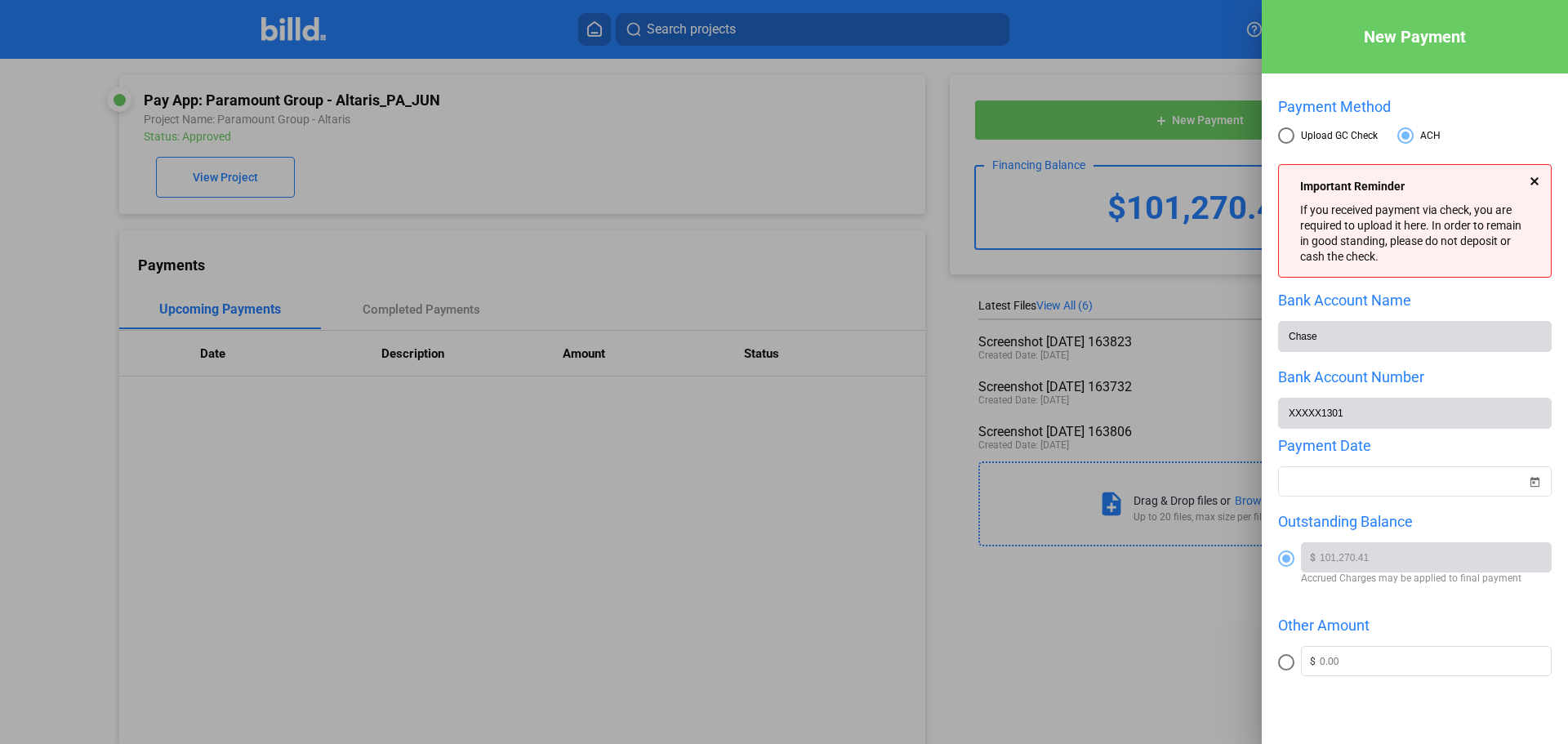
click at [1516, 183] on div "Important Reminder" at bounding box center [1414, 186] width 228 height 15
click at [1531, 181] on div at bounding box center [1534, 181] width 8 height 8
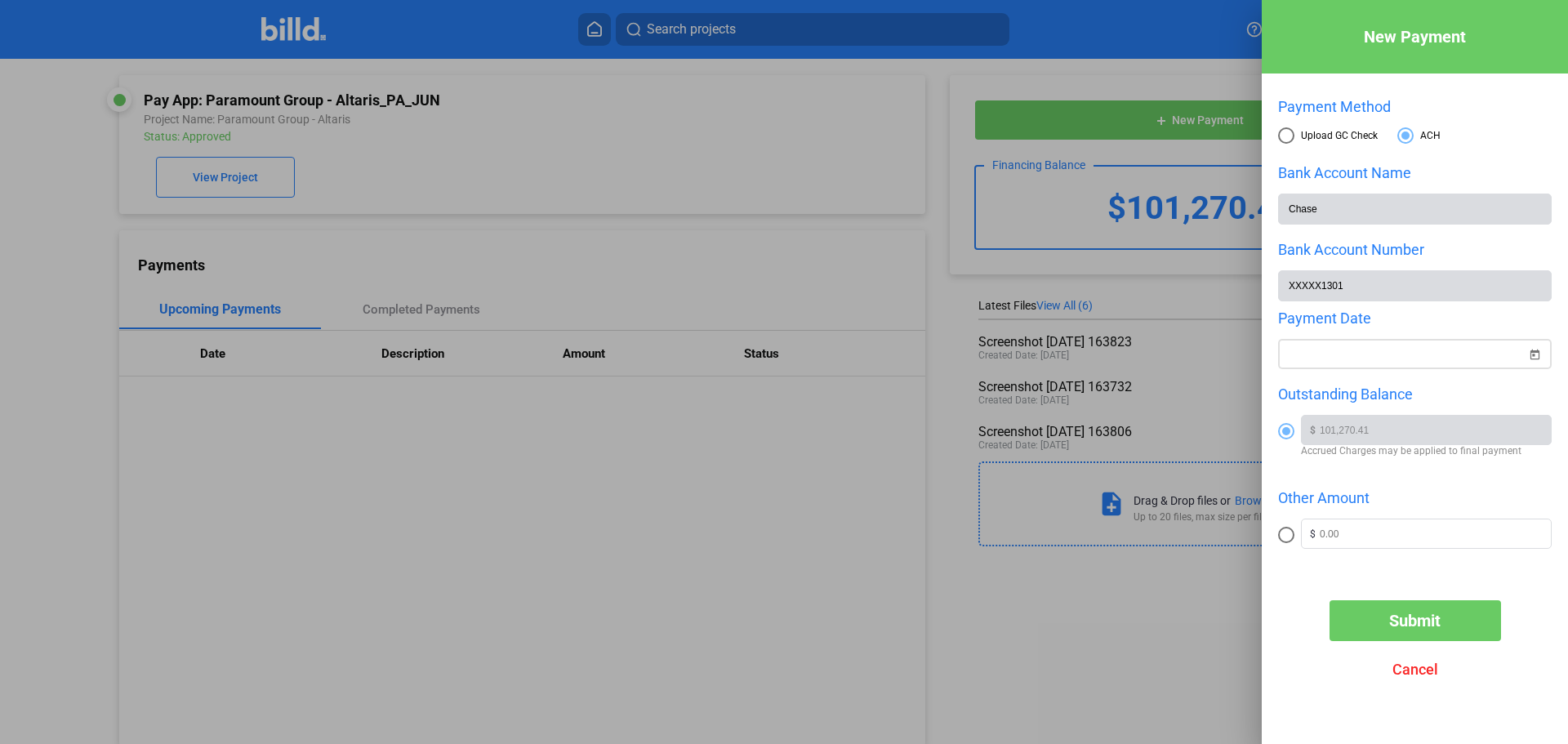
click at [1341, 361] on div "New Payment Payment Method Upload GC Check ACH Bank Account Name Chase Bank Acc…" at bounding box center [784, 372] width 1568 height 744
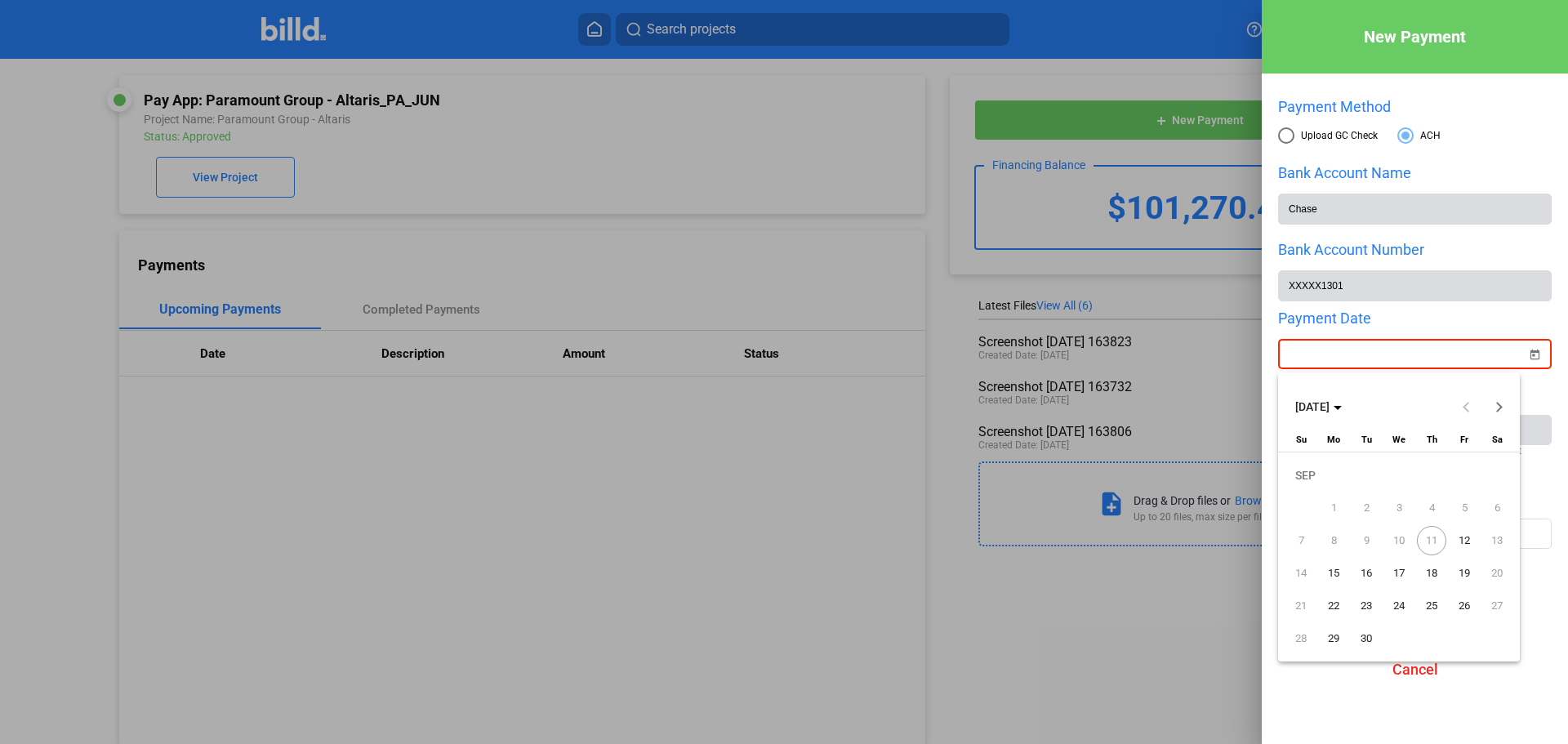
click at [1436, 536] on span "11" at bounding box center [1432, 541] width 29 height 29
click at [1435, 544] on span "11" at bounding box center [1432, 541] width 29 height 29
click at [1467, 543] on span "12" at bounding box center [1465, 541] width 29 height 29
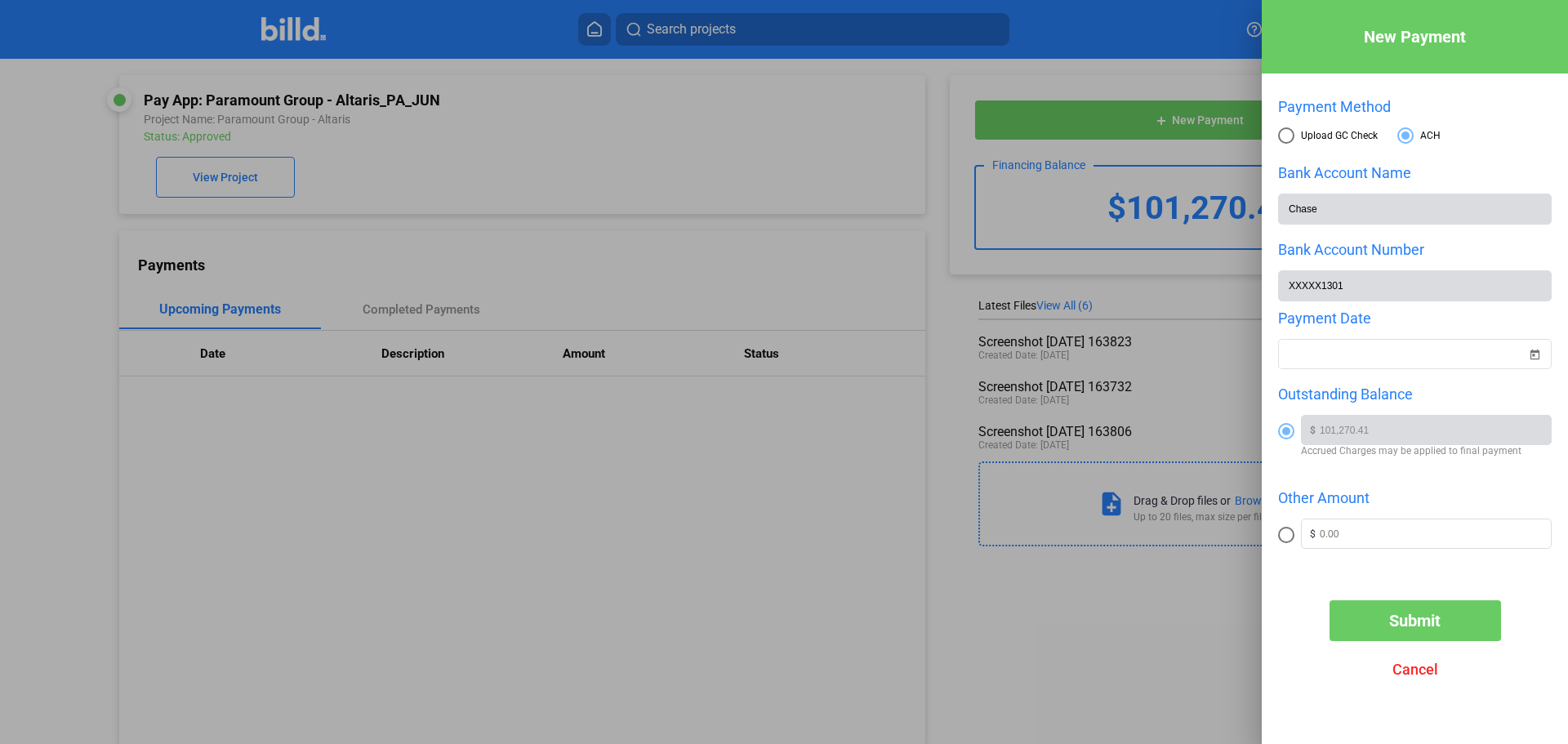
click at [1313, 591] on div "New Payment Payment Method Upload GC Check ACH Bank Account Name Chase Bank Acc…" at bounding box center [1416, 348] width 307 height 695
click at [1404, 624] on span "Submit" at bounding box center [1415, 621] width 52 height 20
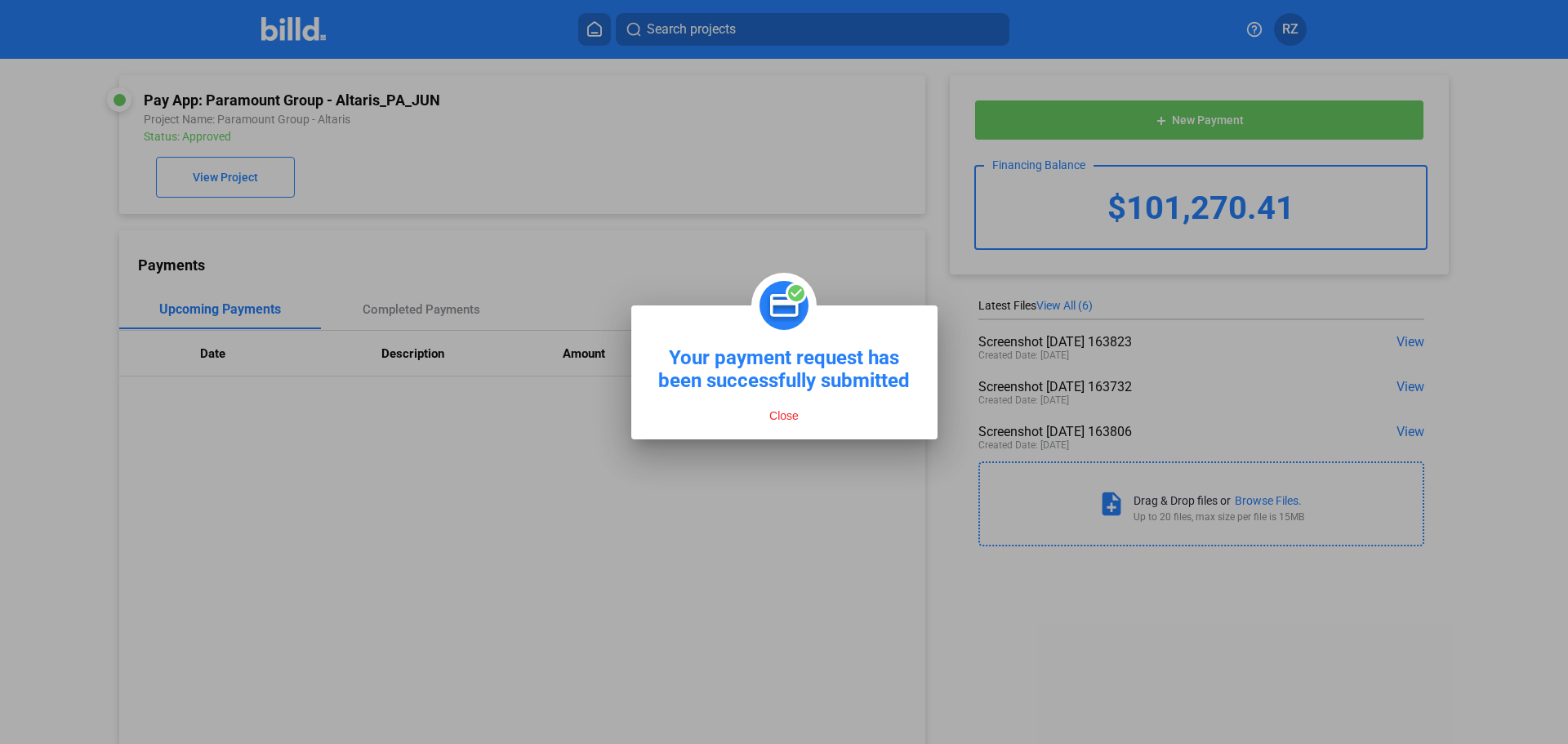
click at [784, 414] on button "Close" at bounding box center [784, 416] width 39 height 15
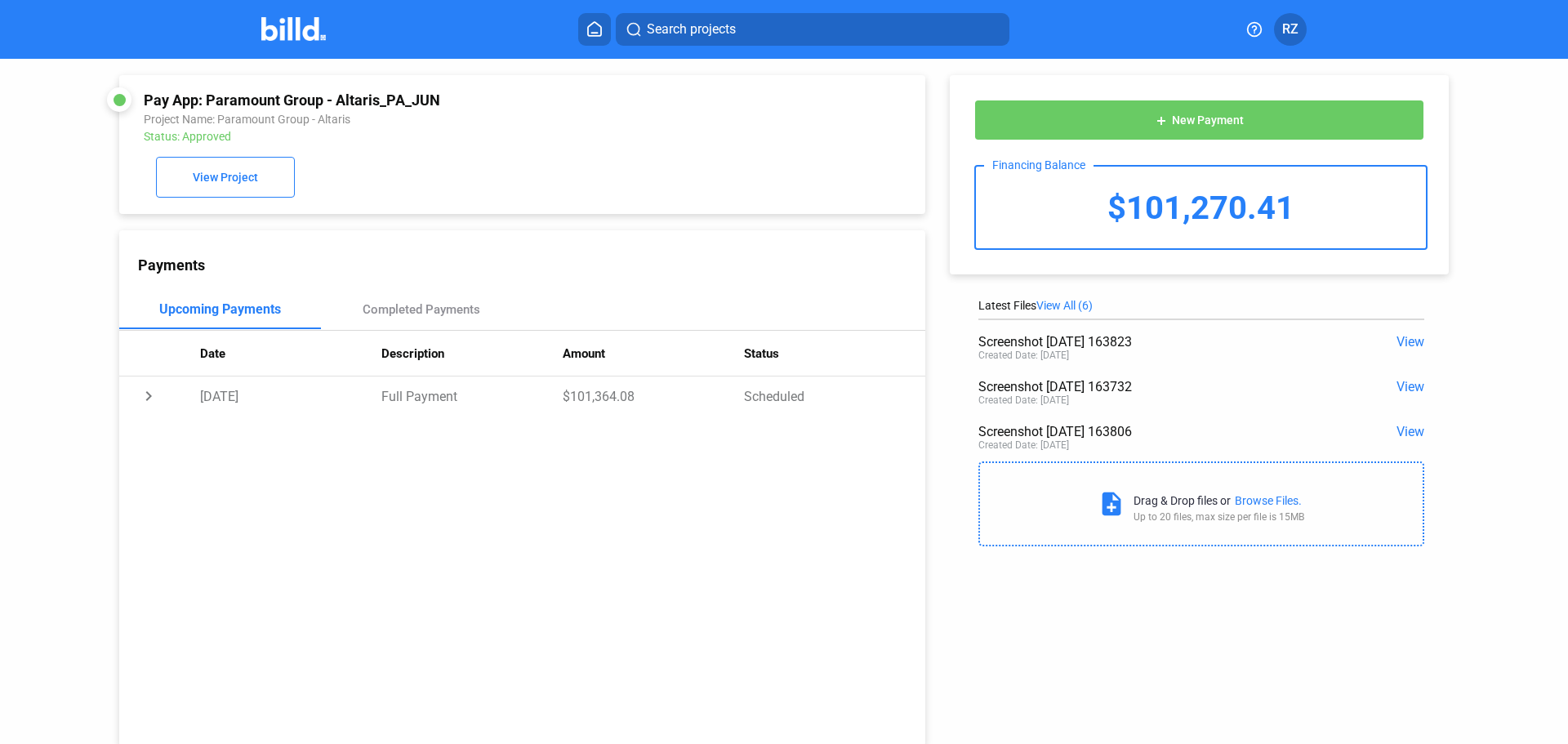
click at [268, 24] on img at bounding box center [293, 29] width 64 height 24
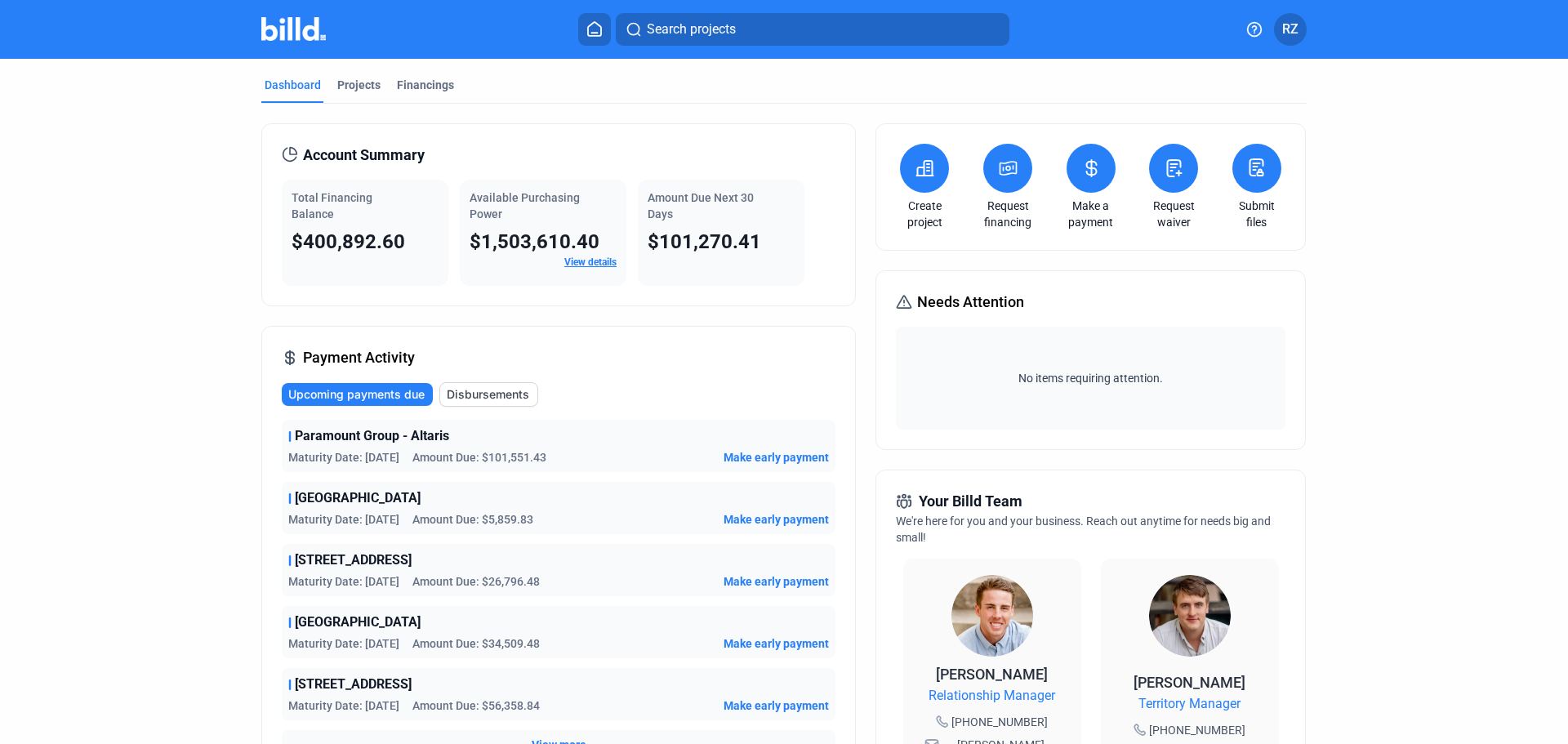
click at [298, 35] on img at bounding box center [293, 29] width 64 height 24
click at [349, 87] on div "Projects" at bounding box center [359, 85] width 44 height 16
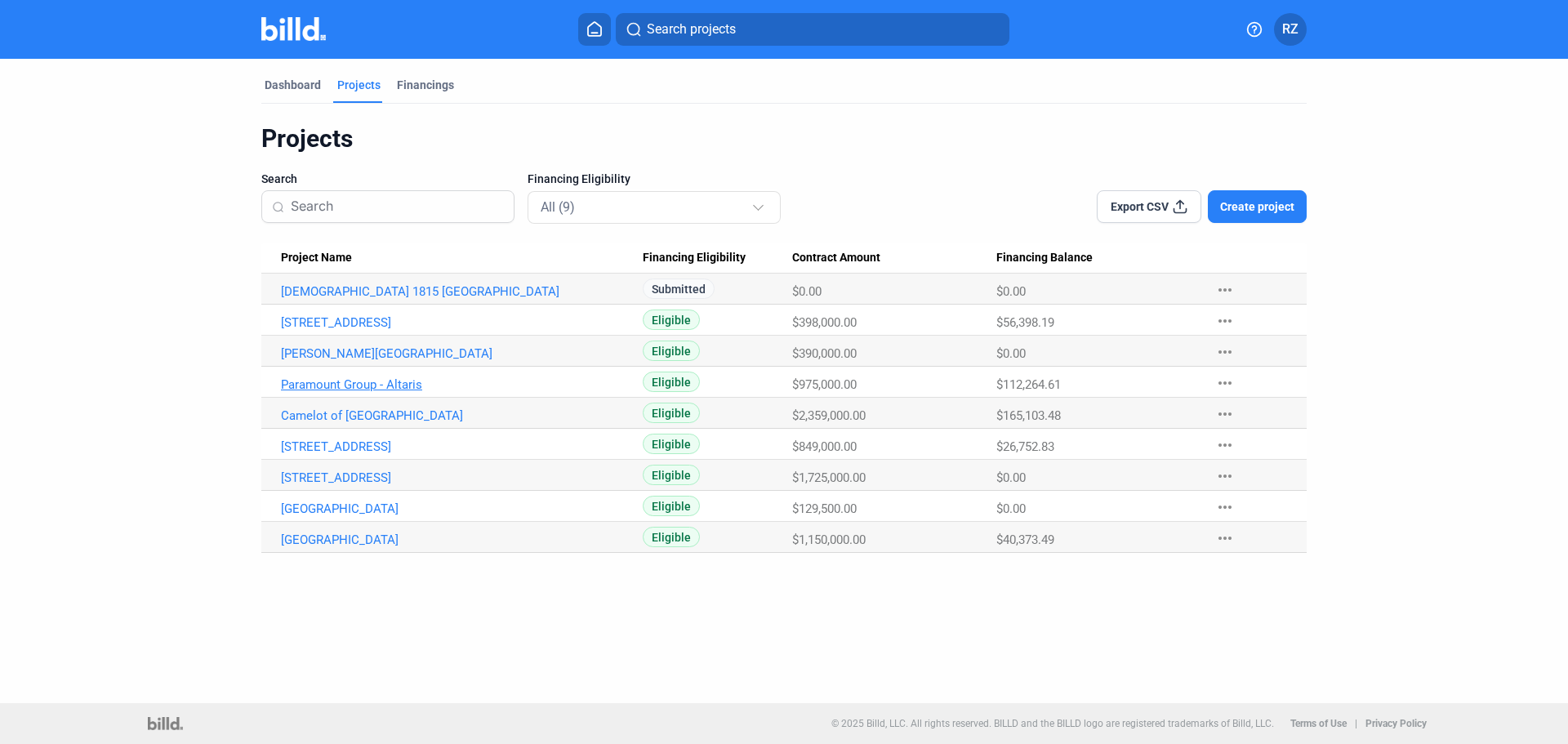
click at [380, 381] on link "Paramount Group - Altaris" at bounding box center [462, 385] width 362 height 15
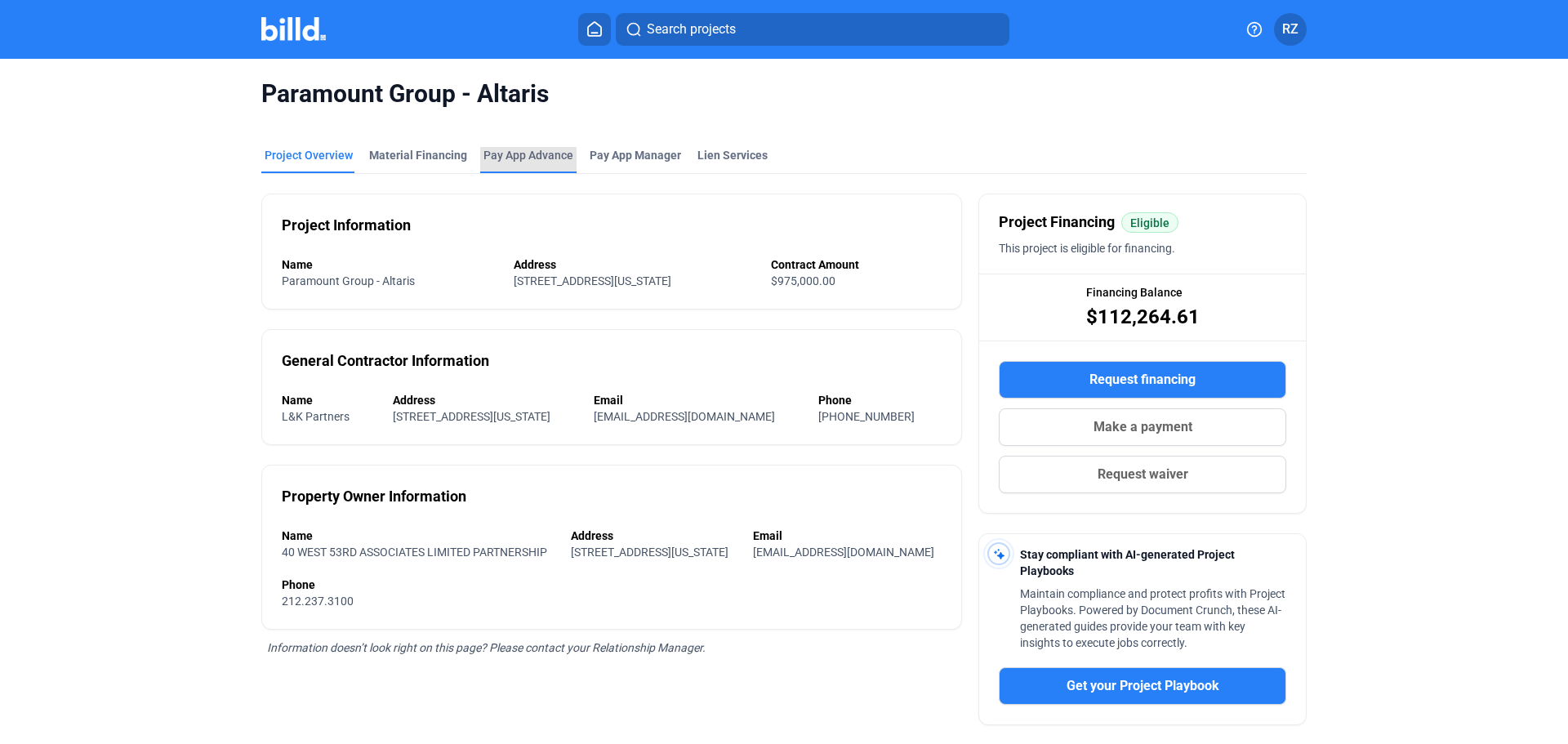
click at [511, 161] on div "Pay App Advance" at bounding box center [528, 155] width 90 height 16
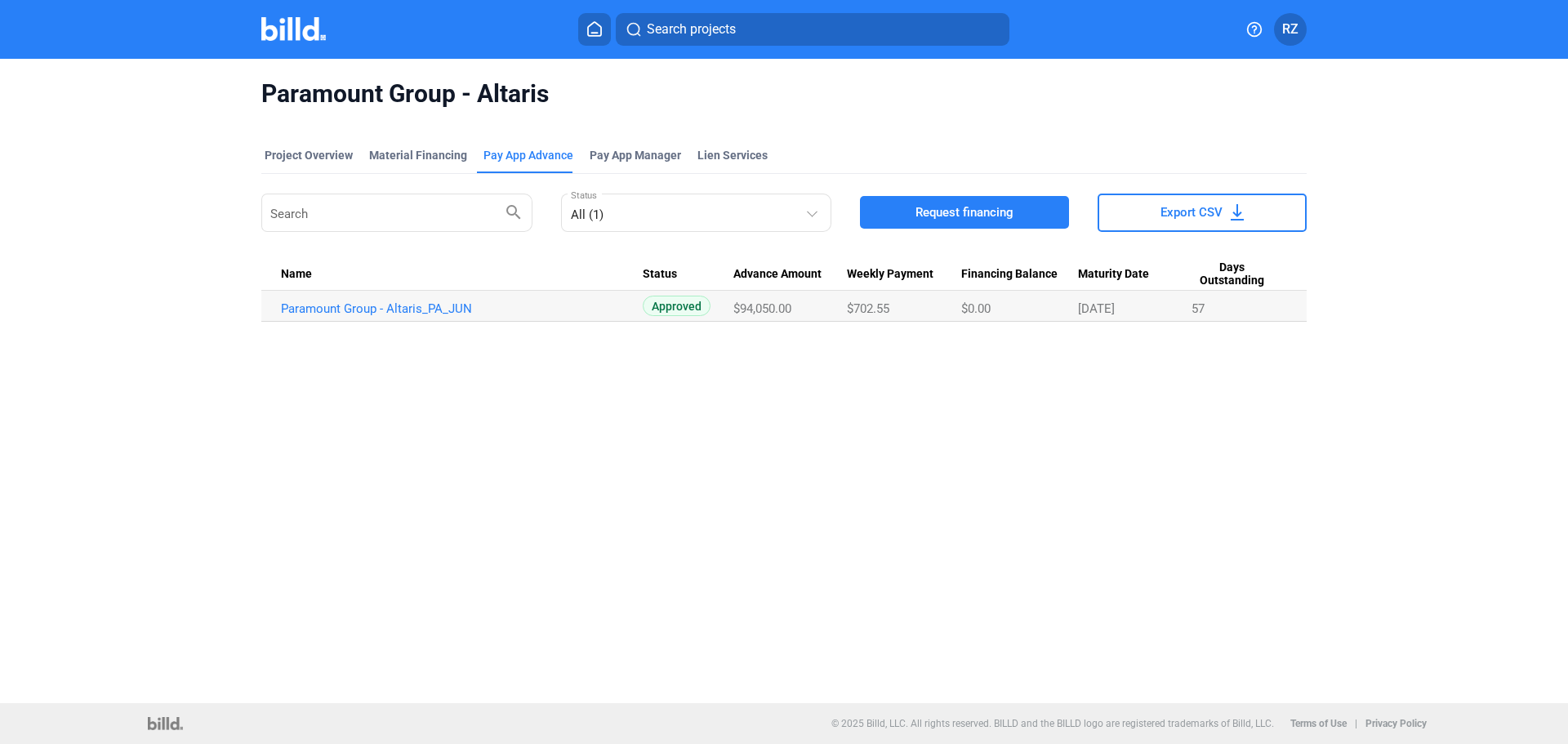
click at [951, 210] on span "Request financing" at bounding box center [965, 212] width 98 height 16
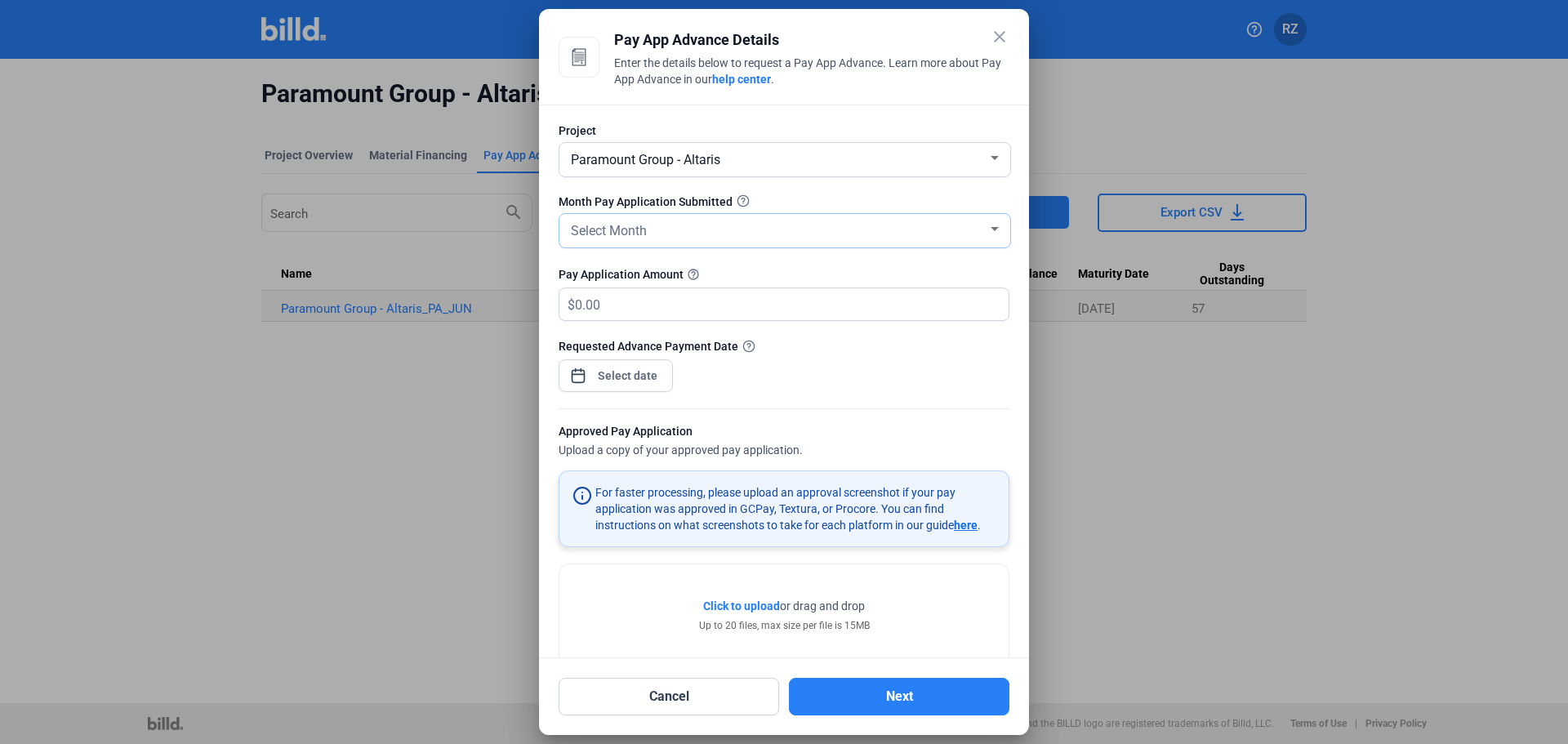
click at [661, 235] on div "Select Month" at bounding box center [778, 229] width 420 height 23
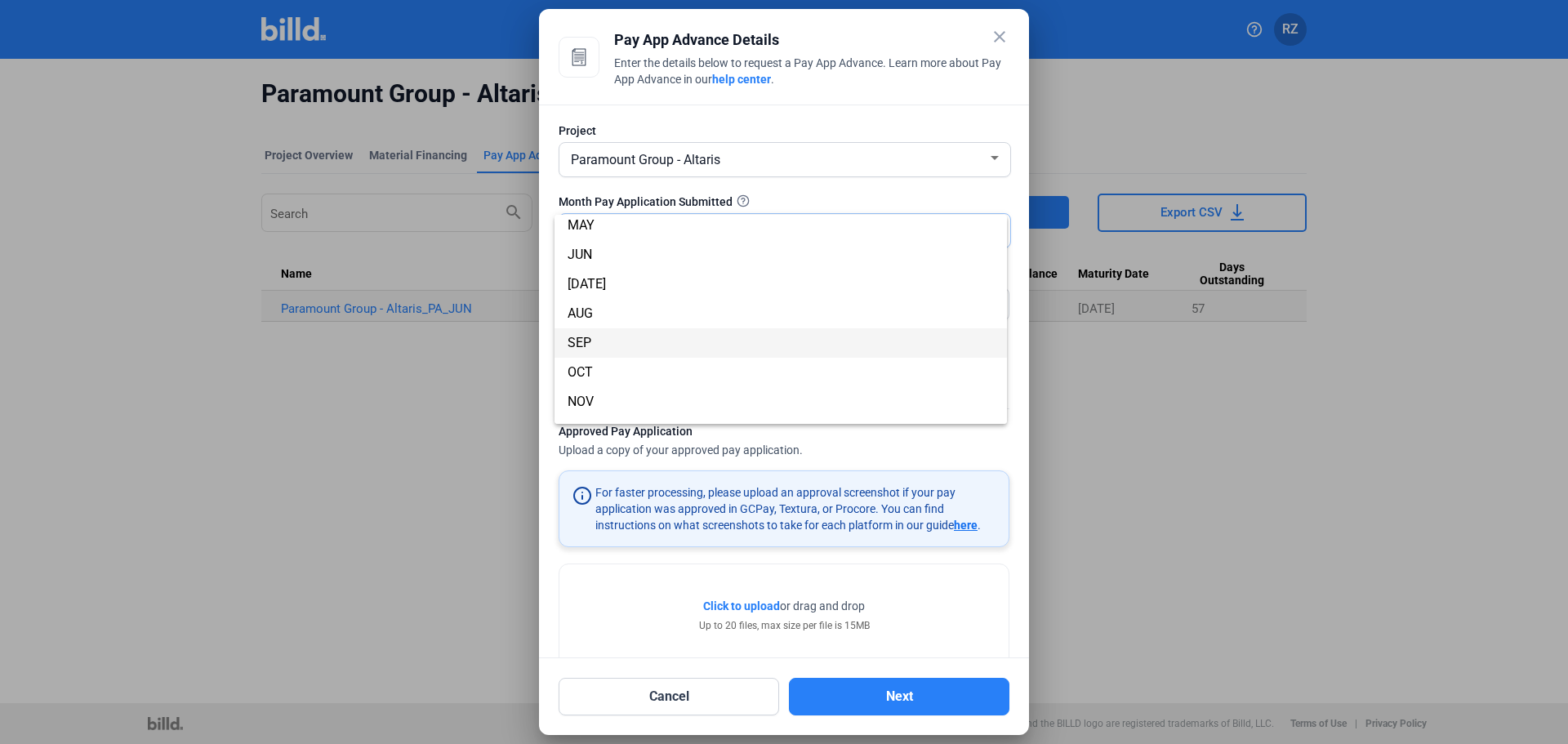
scroll to position [143, 0]
click at [612, 299] on span "AUG" at bounding box center [781, 291] width 426 height 29
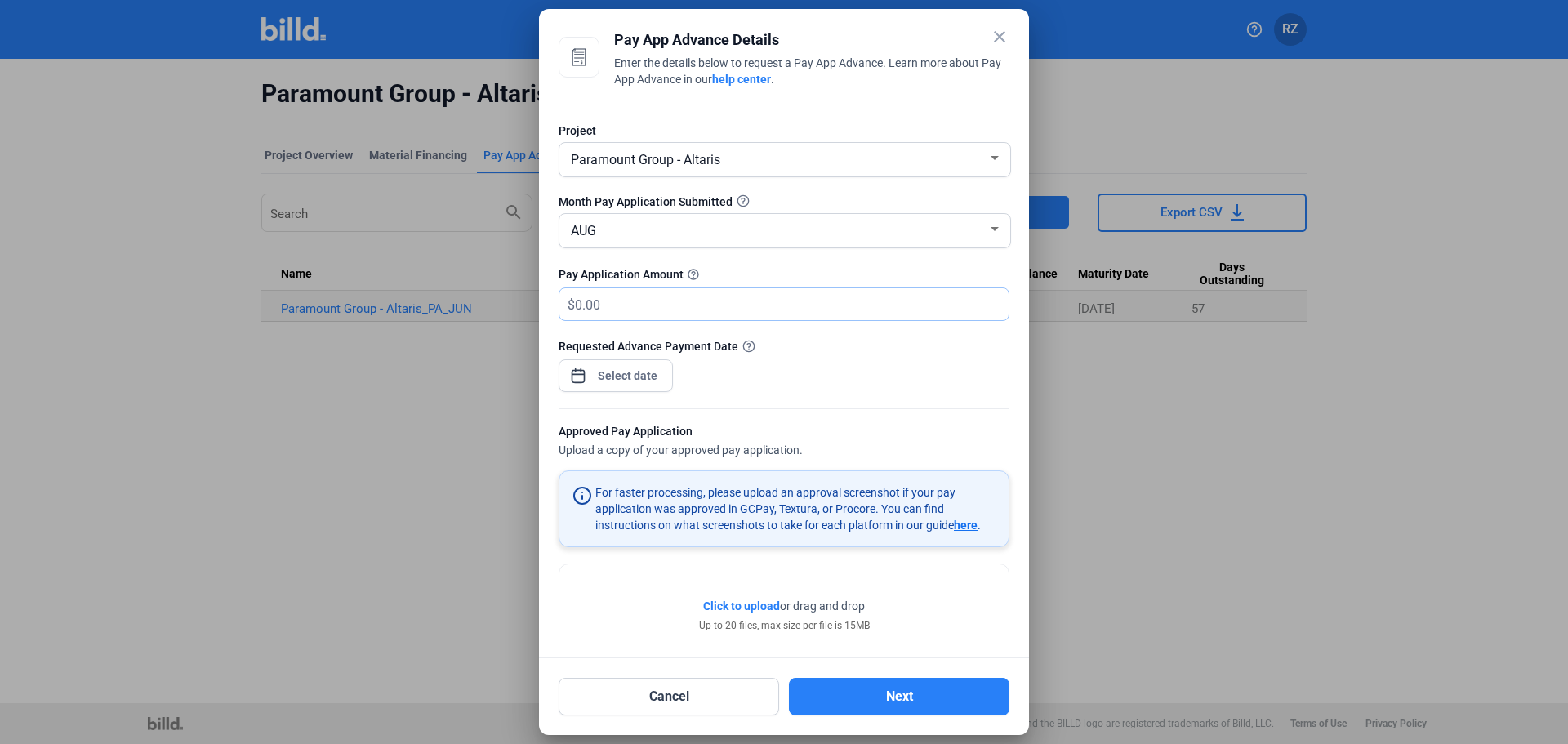
click at [622, 290] on input "text" at bounding box center [782, 304] width 415 height 32
type input "357,200"
click at [838, 356] on div "Requested Advance Payment Date" at bounding box center [784, 373] width 451 height 71
click at [619, 371] on div "close Pay App Advance Details Enter the details below to request a Pay App Adva…" at bounding box center [784, 372] width 1568 height 744
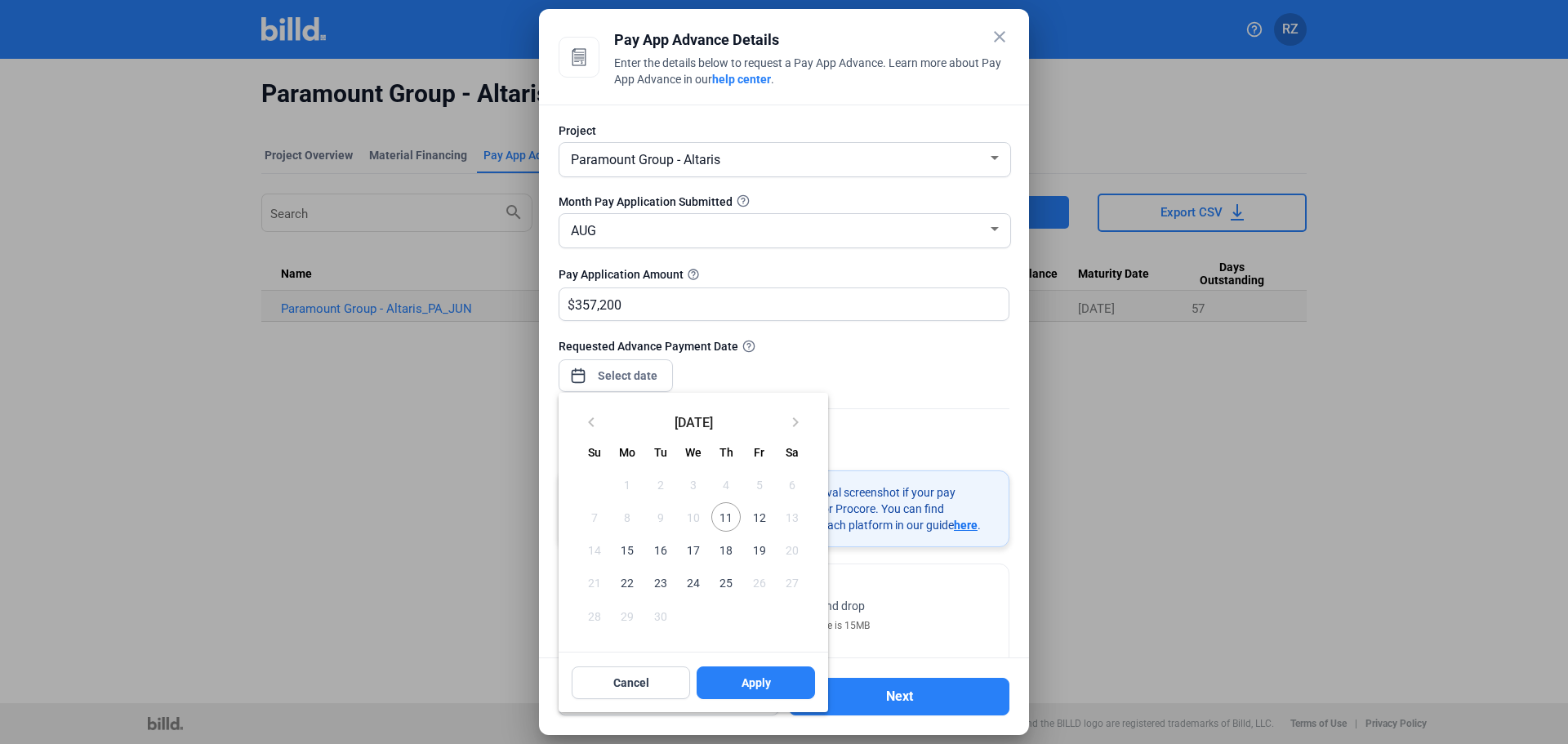
click at [765, 514] on span "12" at bounding box center [759, 517] width 29 height 29
click at [752, 679] on span "Apply" at bounding box center [756, 683] width 29 height 16
click at [757, 510] on span "12" at bounding box center [759, 517] width 29 height 29
click at [742, 679] on span "Apply" at bounding box center [756, 683] width 29 height 16
click at [756, 515] on span "12" at bounding box center [759, 517] width 29 height 29
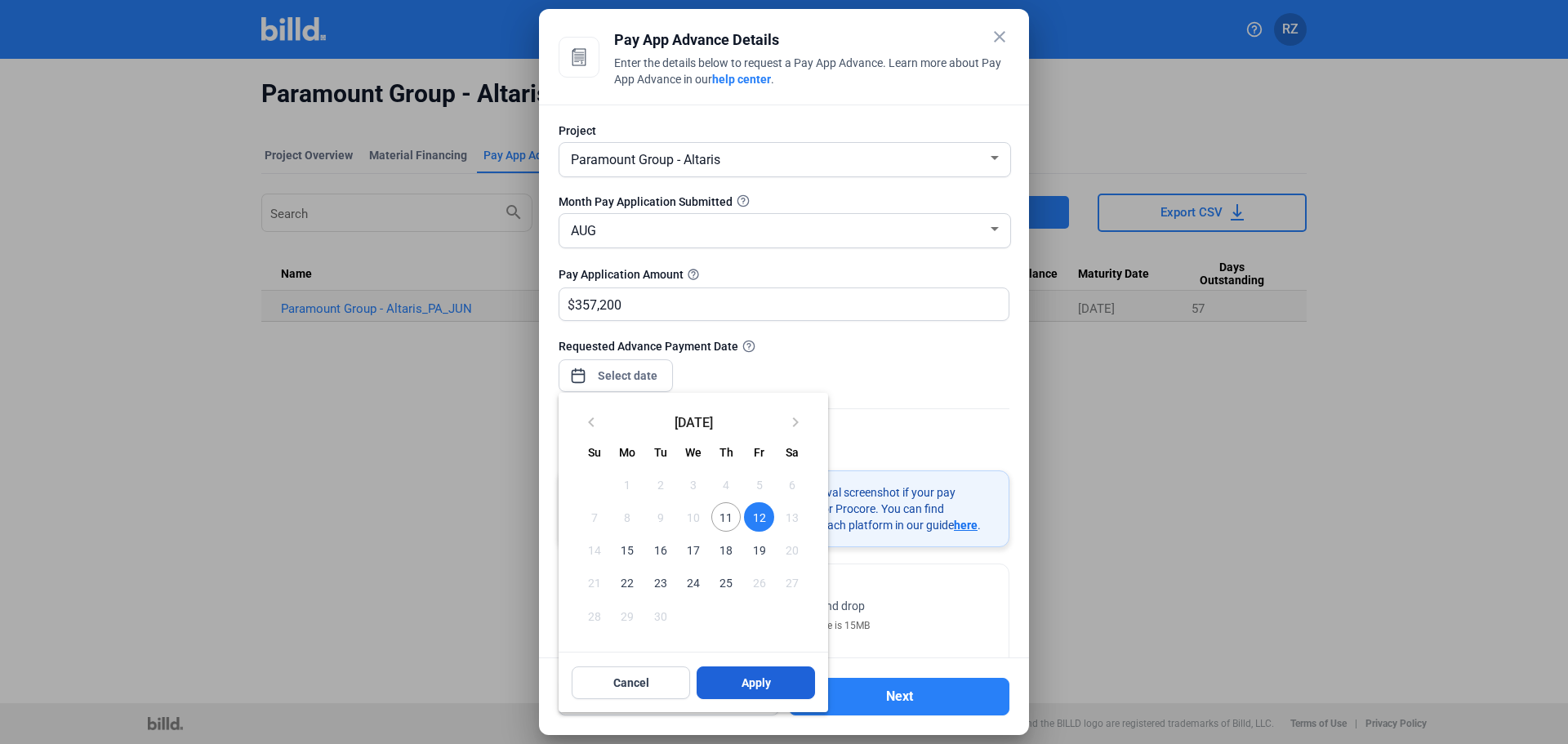
click at [752, 685] on span "Apply" at bounding box center [756, 683] width 29 height 16
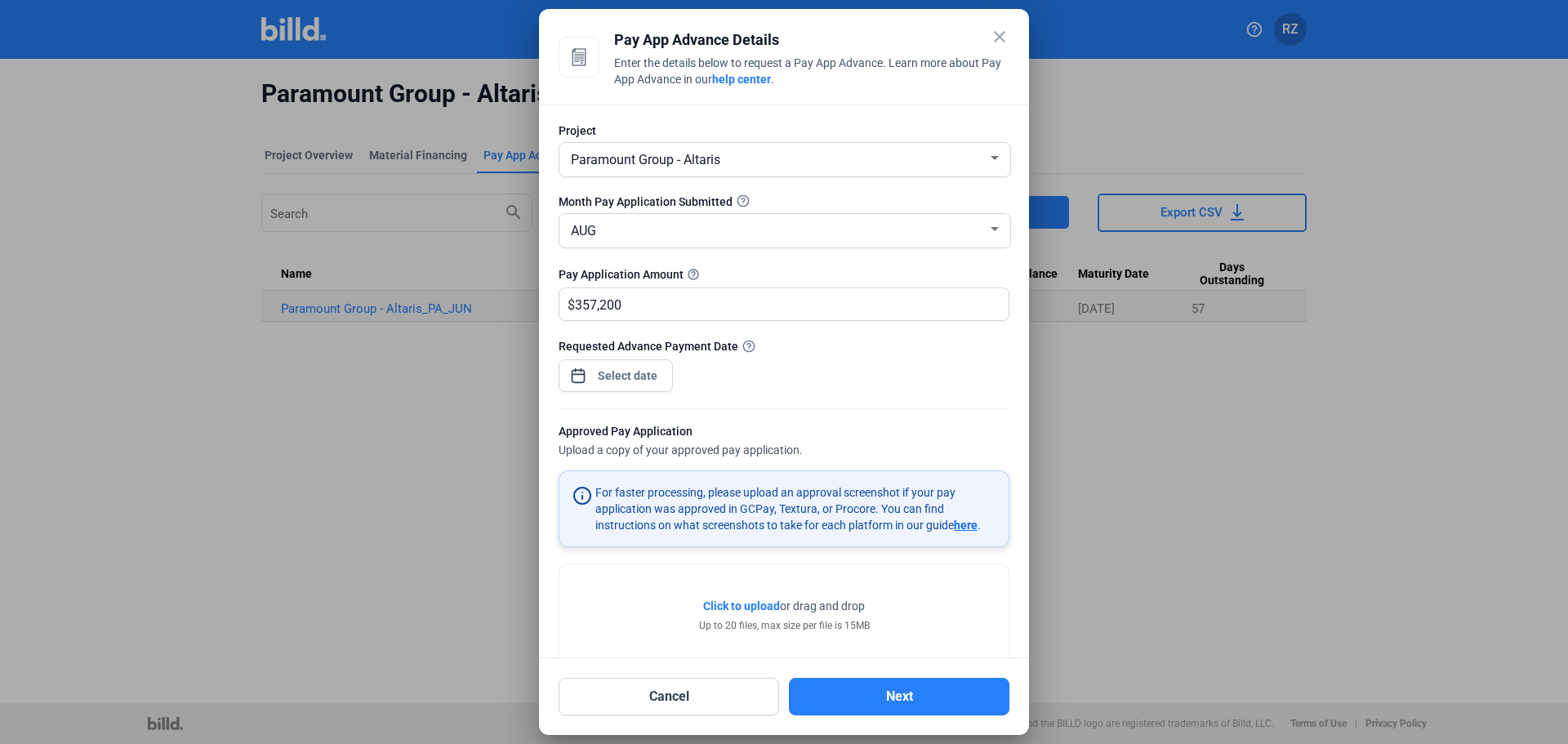
click at [749, 605] on span "Click to upload" at bounding box center [741, 606] width 77 height 13
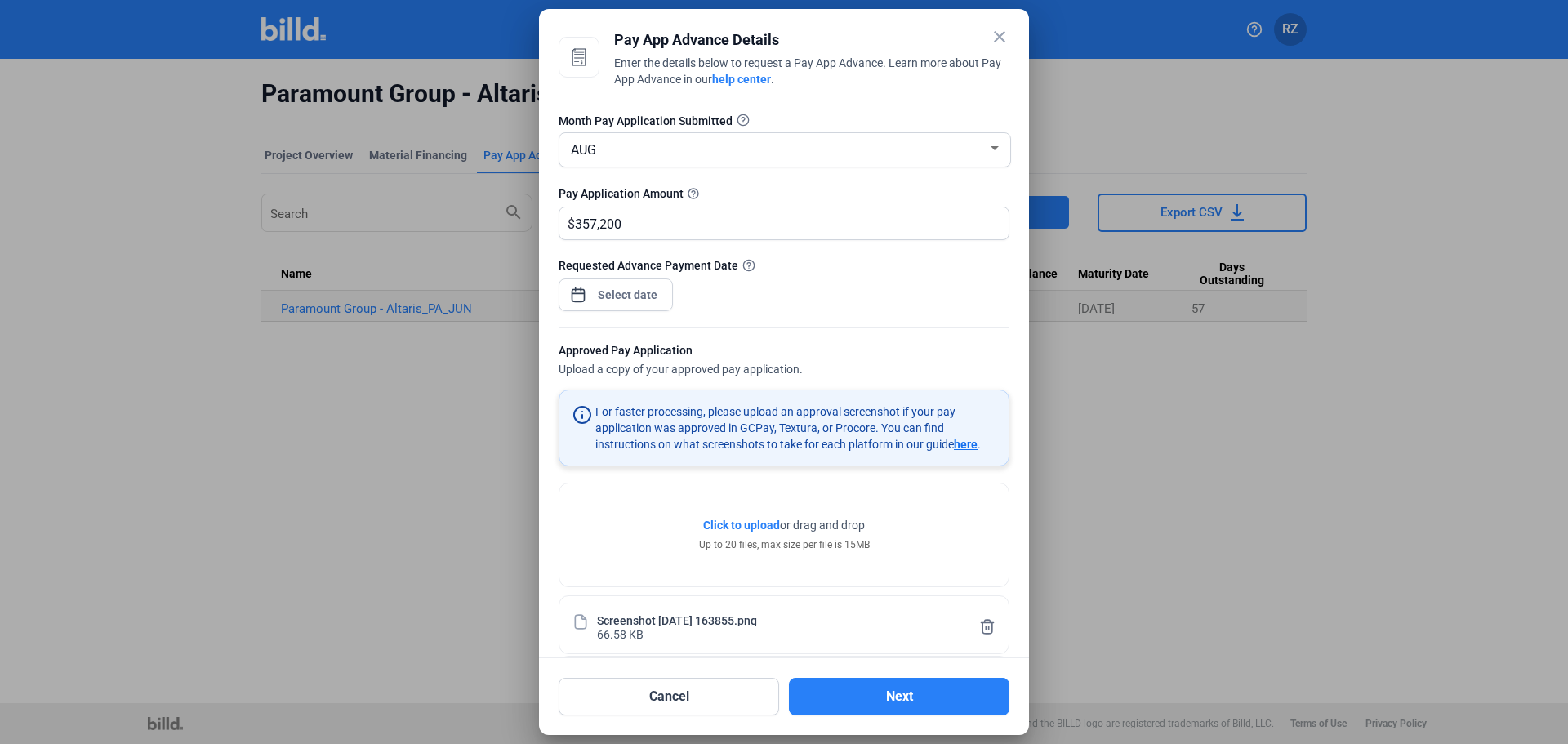
scroll to position [82, 0]
click at [716, 519] on span "Click to upload" at bounding box center [741, 524] width 77 height 13
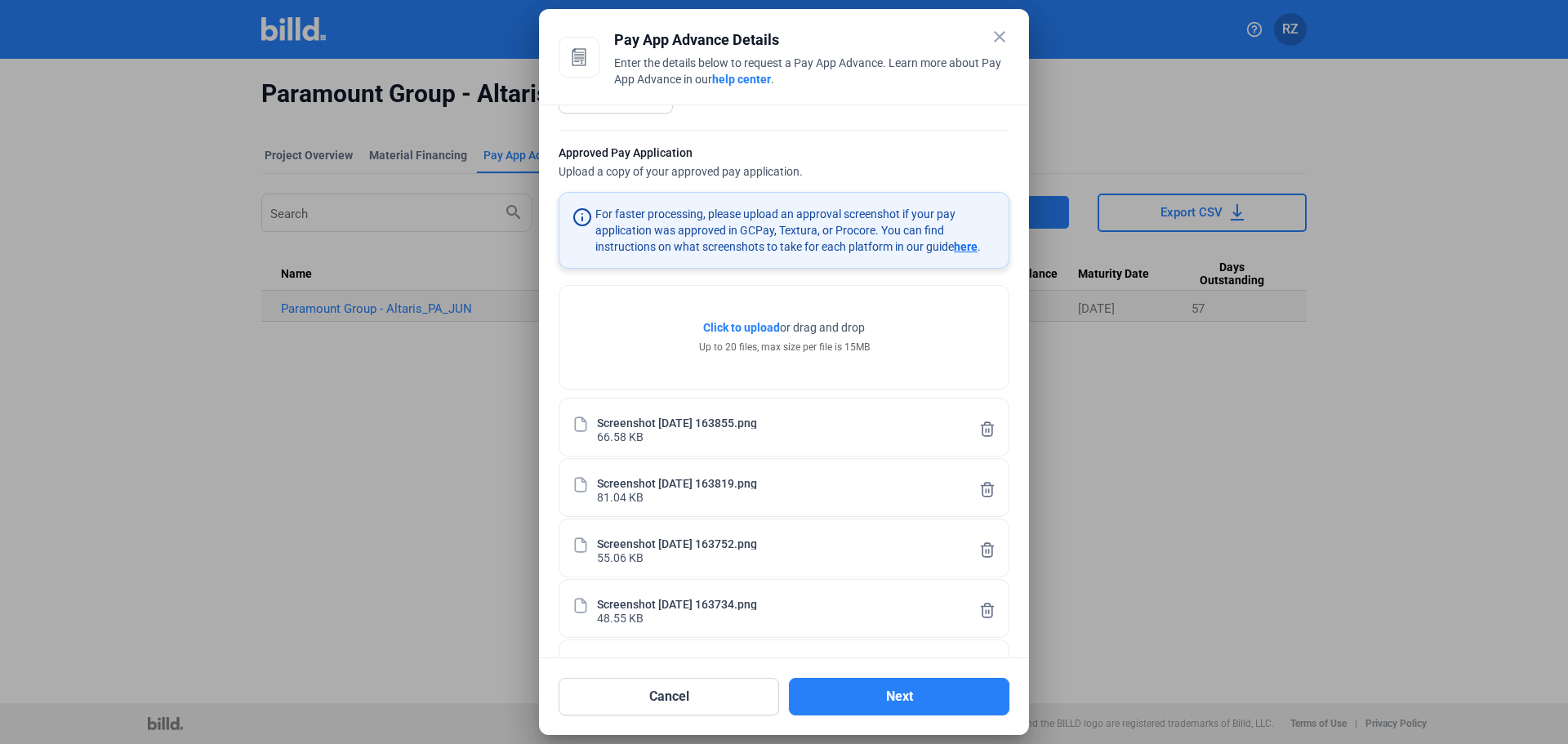
scroll to position [259, 0]
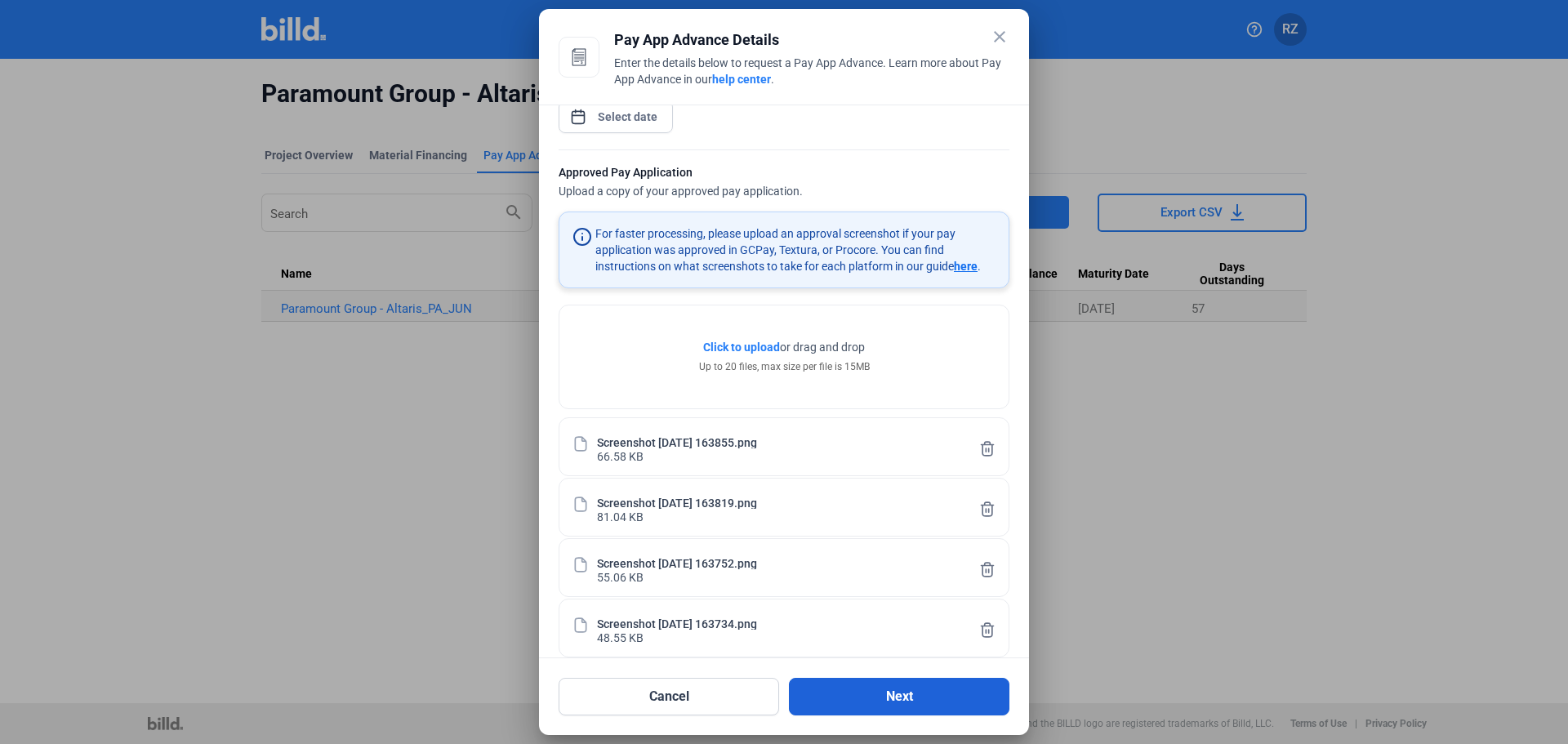
click at [878, 701] on button "Next" at bounding box center [899, 696] width 220 height 37
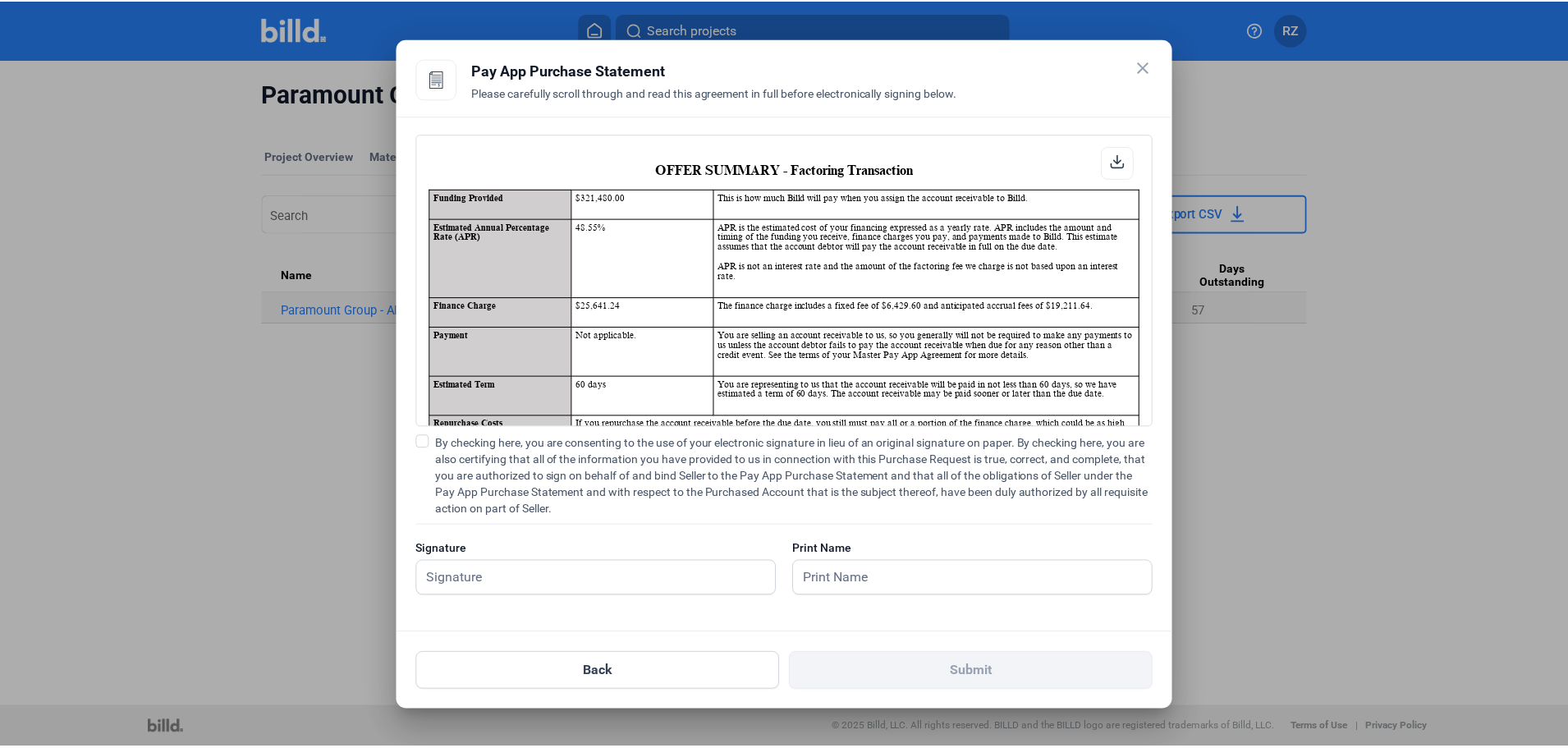
scroll to position [1, 0]
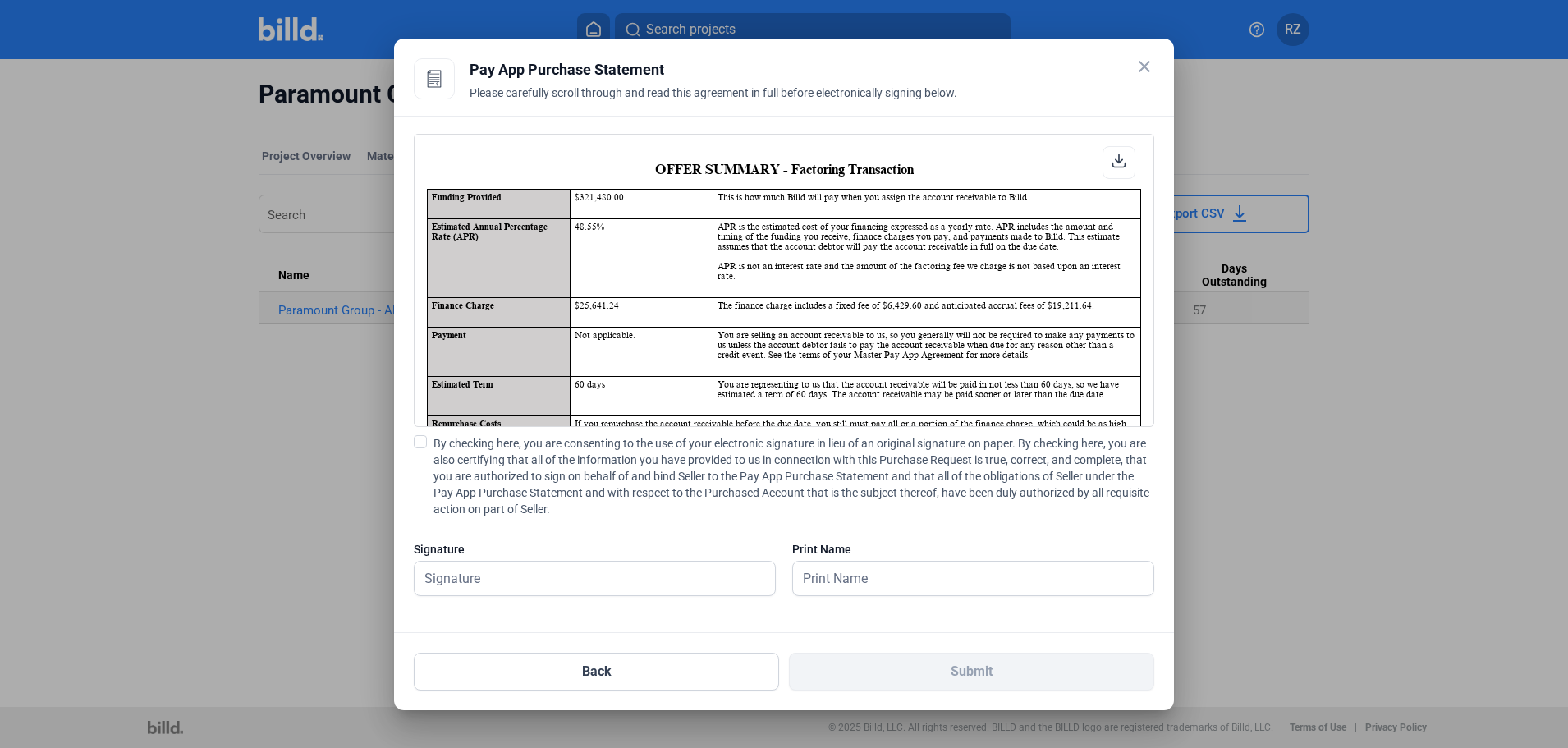
drag, startPoint x: 573, startPoint y: 294, endPoint x: 628, endPoint y: 296, distance: 55.0
click at [628, 297] on td "$25,641.24" at bounding box center [641, 312] width 143 height 29
click at [615, 298] on td "$25,641.24" at bounding box center [641, 312] width 143 height 29
drag, startPoint x: 575, startPoint y: 292, endPoint x: 680, endPoint y: 292, distance: 105.0
click at [680, 297] on td "$25,641.24" at bounding box center [641, 312] width 143 height 29
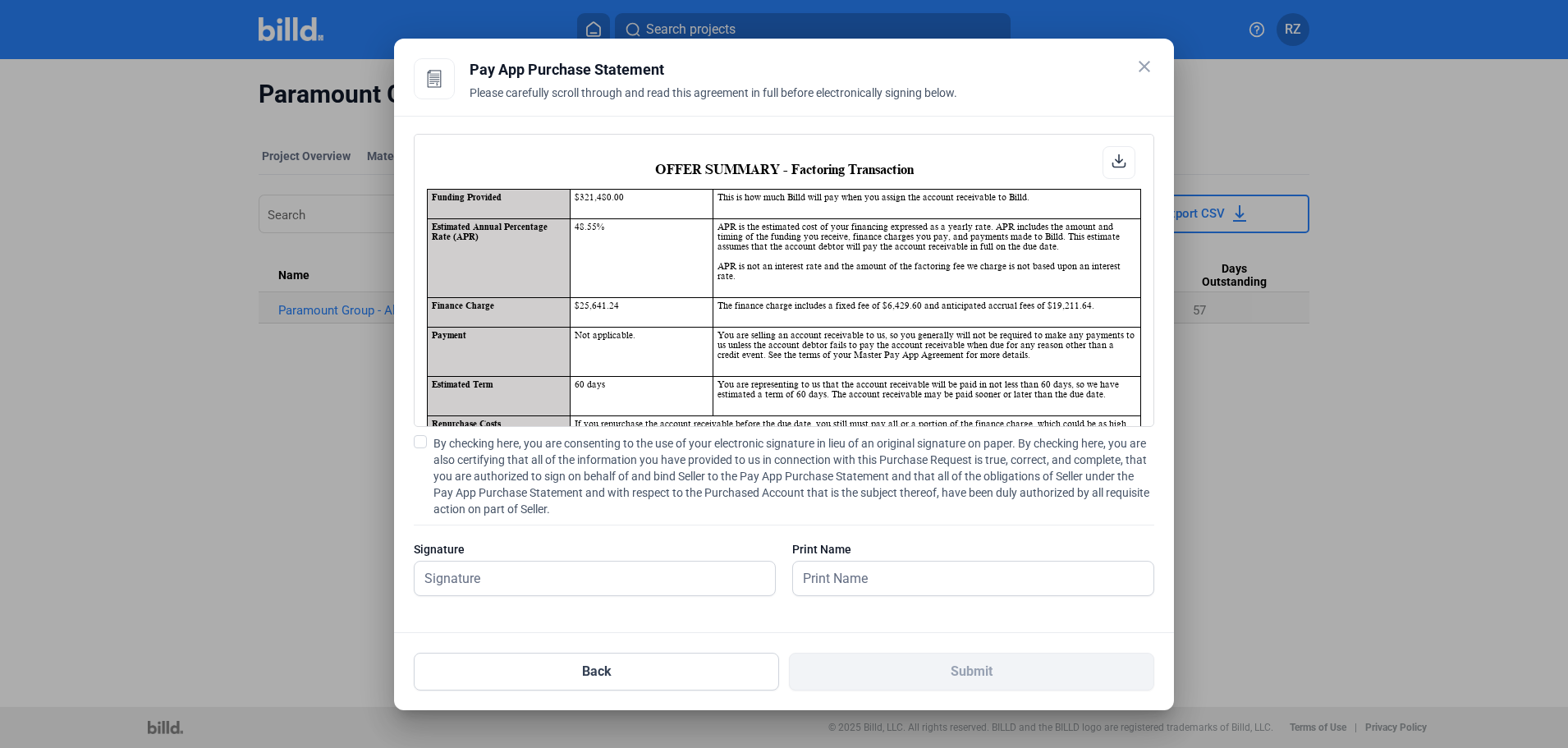
click at [671, 297] on td "$25,641.24" at bounding box center [641, 312] width 143 height 29
drag, startPoint x: 717, startPoint y: 358, endPoint x: 699, endPoint y: 413, distance: 57.9
drag, startPoint x: 699, startPoint y: 413, endPoint x: 616, endPoint y: 299, distance: 141.0
click at [616, 299] on td "$25,641.24" at bounding box center [641, 312] width 143 height 29
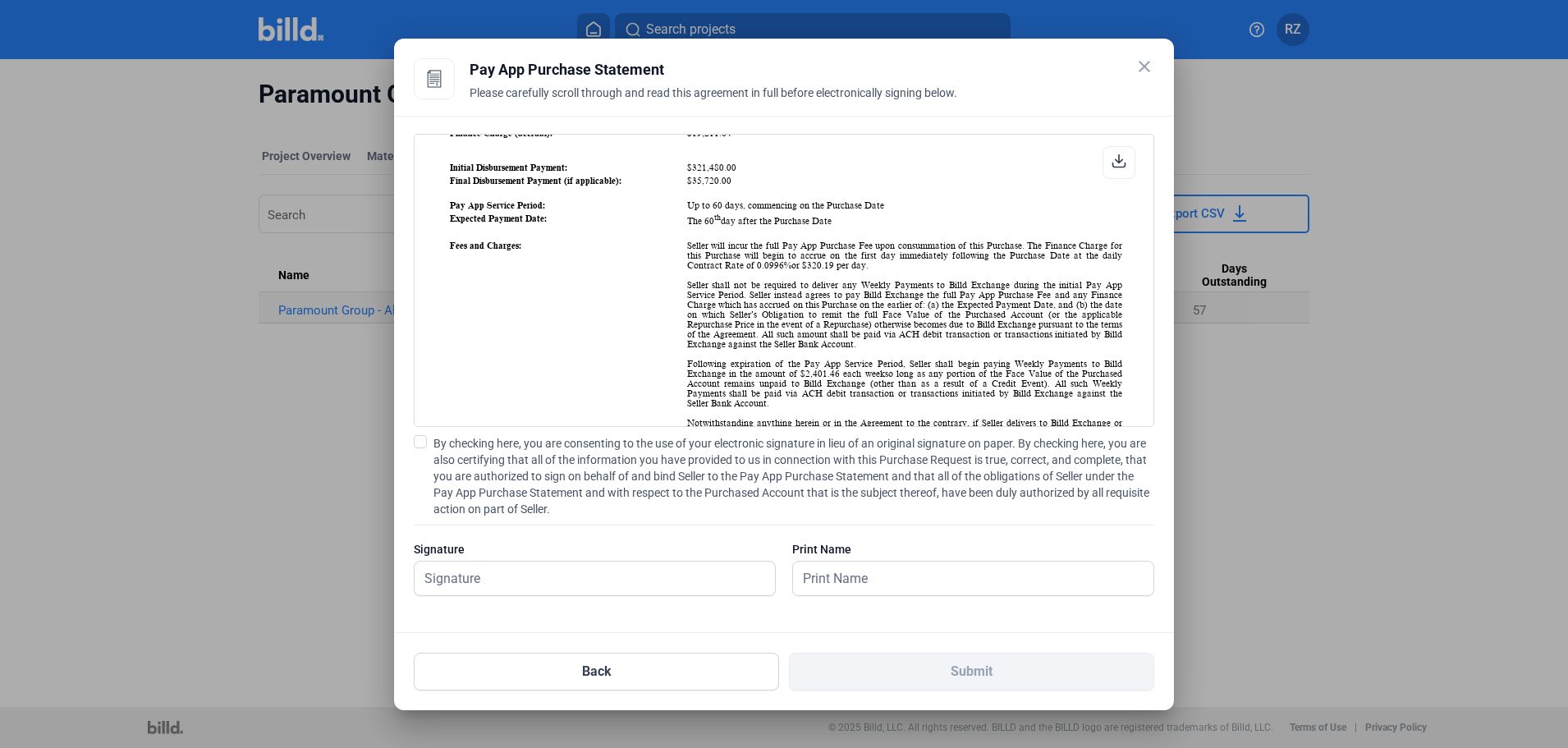
scroll to position [930, 0]
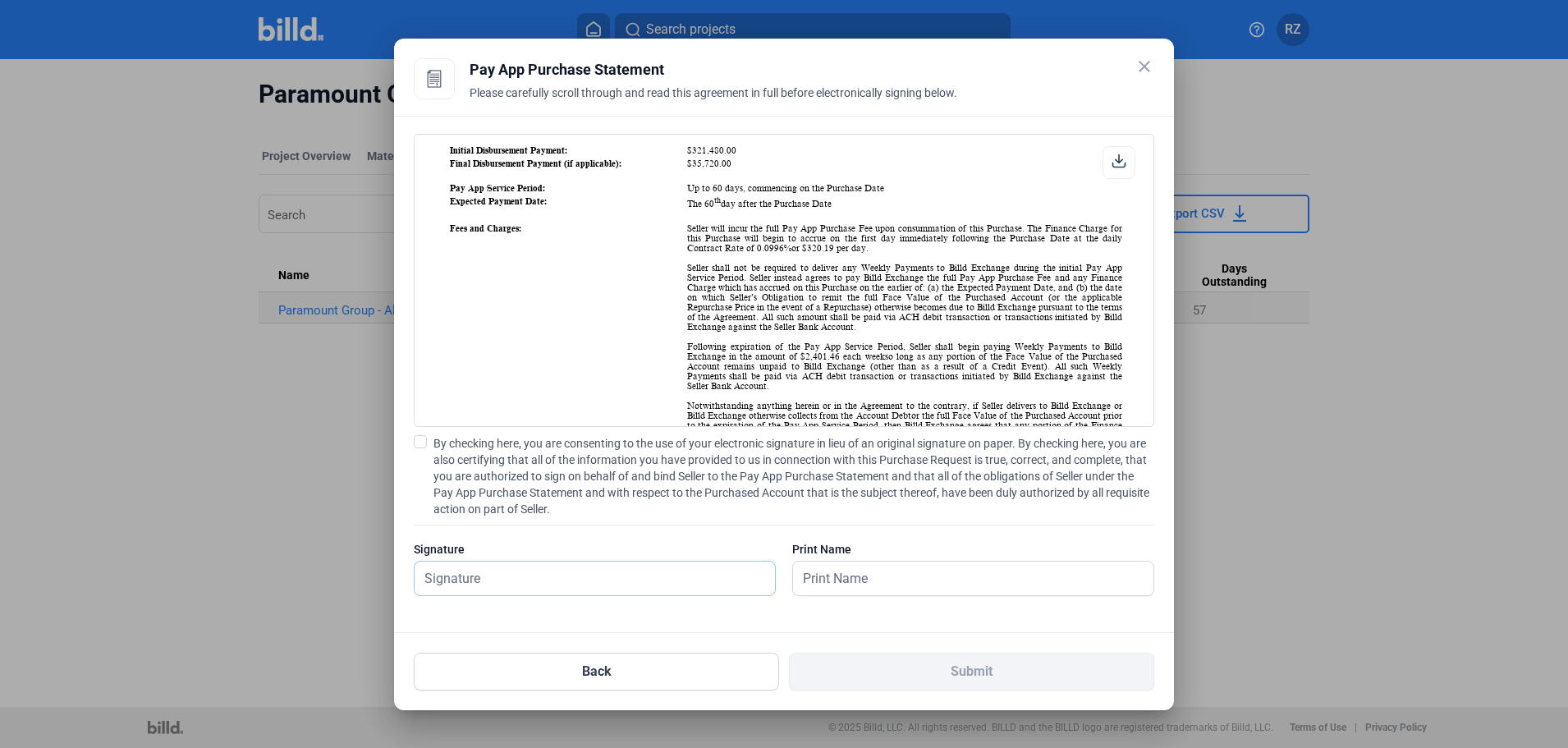
drag, startPoint x: 509, startPoint y: 581, endPoint x: 519, endPoint y: 576, distance: 11.2
click at [509, 581] on input "text" at bounding box center [586, 578] width 342 height 34
type input "[PERSON_NAME]"
click at [877, 571] on input "text" at bounding box center [964, 578] width 342 height 34
type input "[PERSON_NAME]"
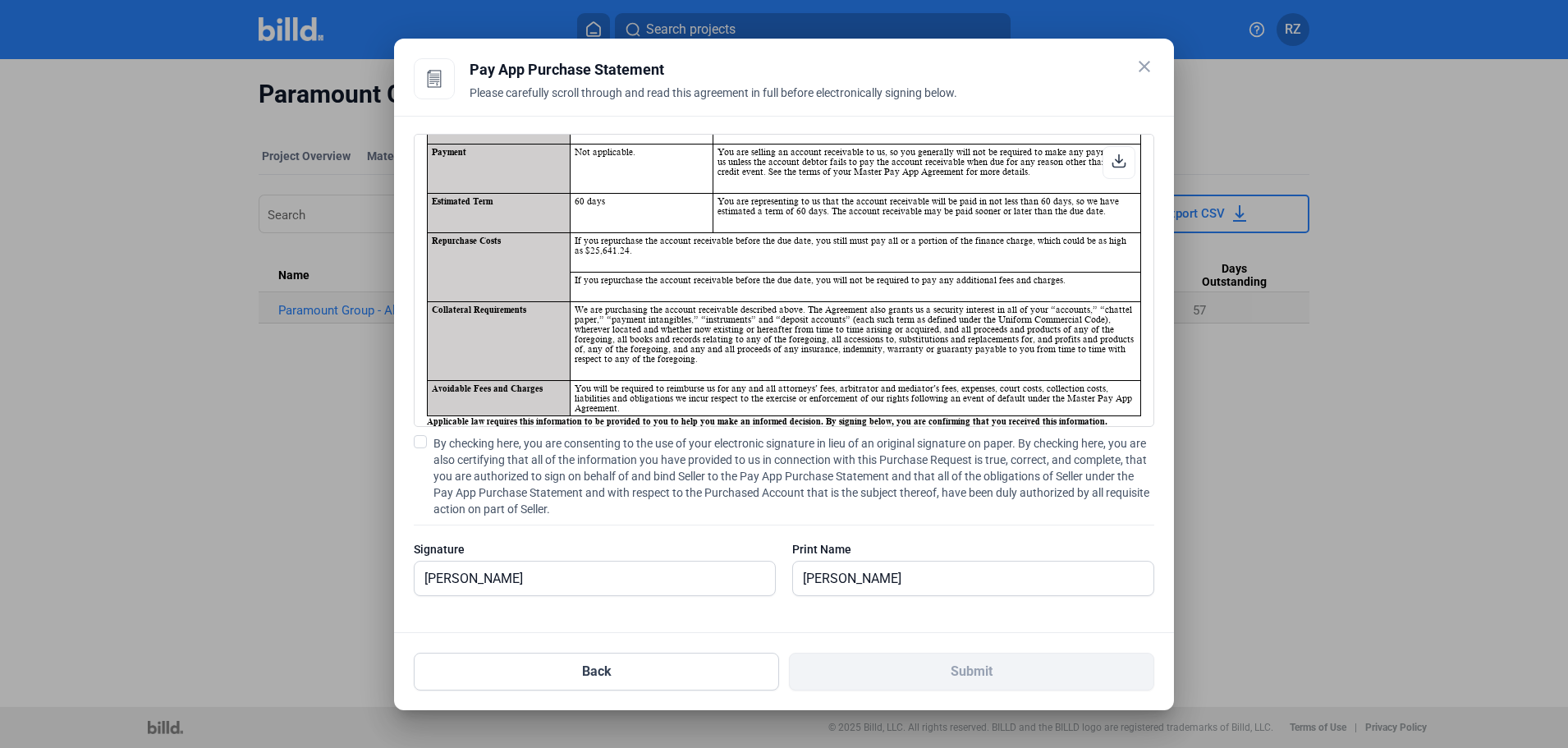
scroll to position [0, 0]
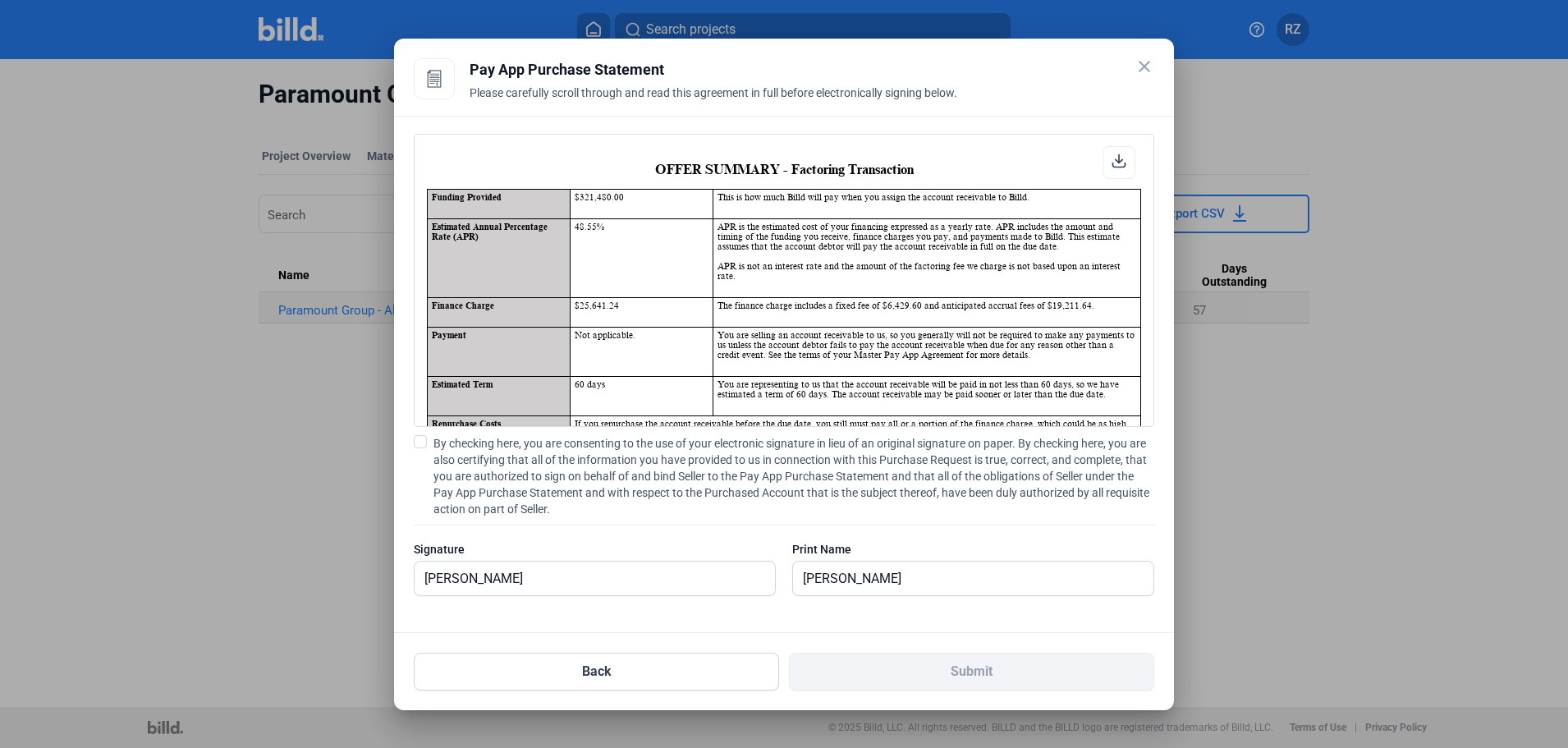
click at [426, 440] on span at bounding box center [421, 442] width 13 height 13
click at [0, 0] on input "By checking here, you are consenting to the use of your electronic signature in…" at bounding box center [0, 0] width 0 height 0
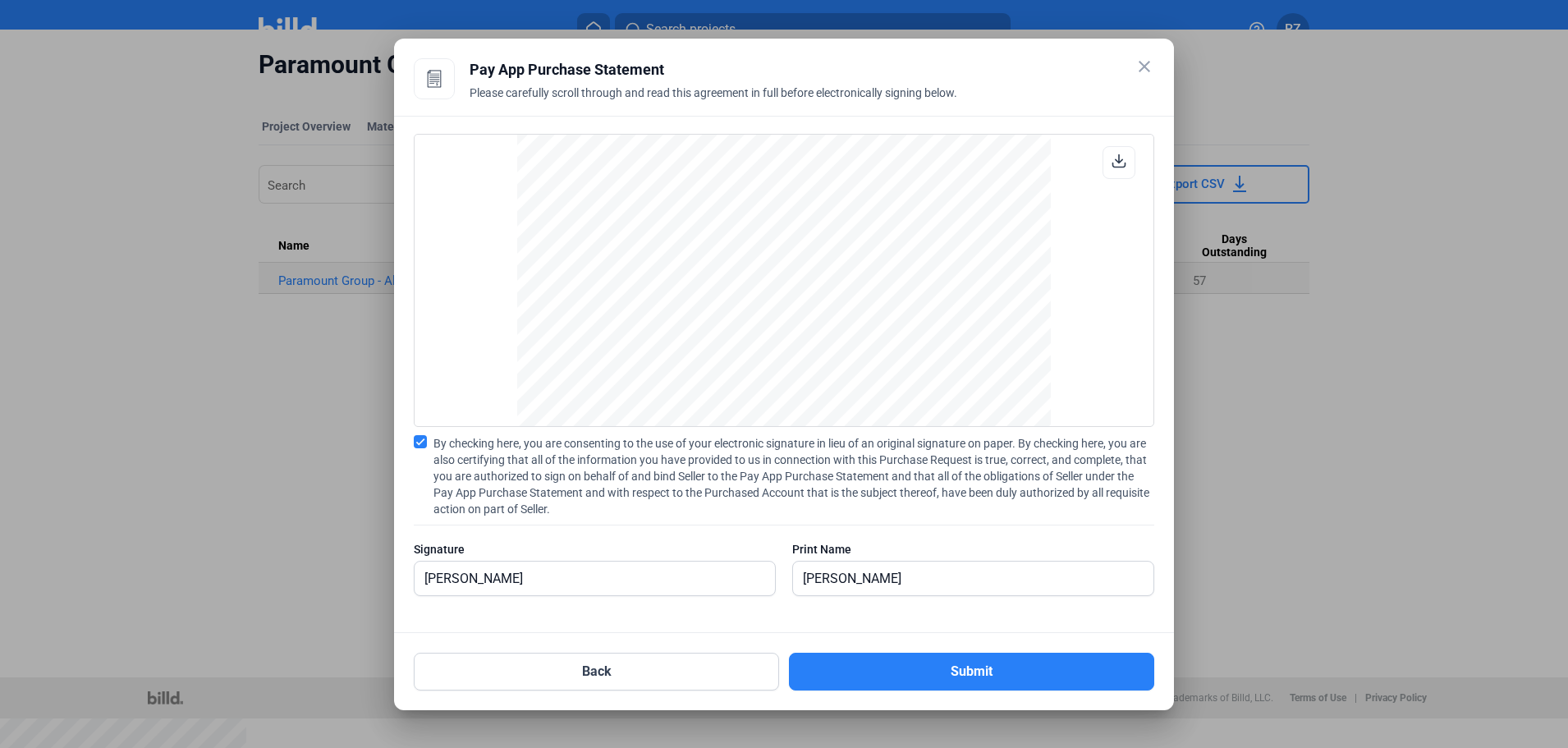
scroll to position [28, 0]
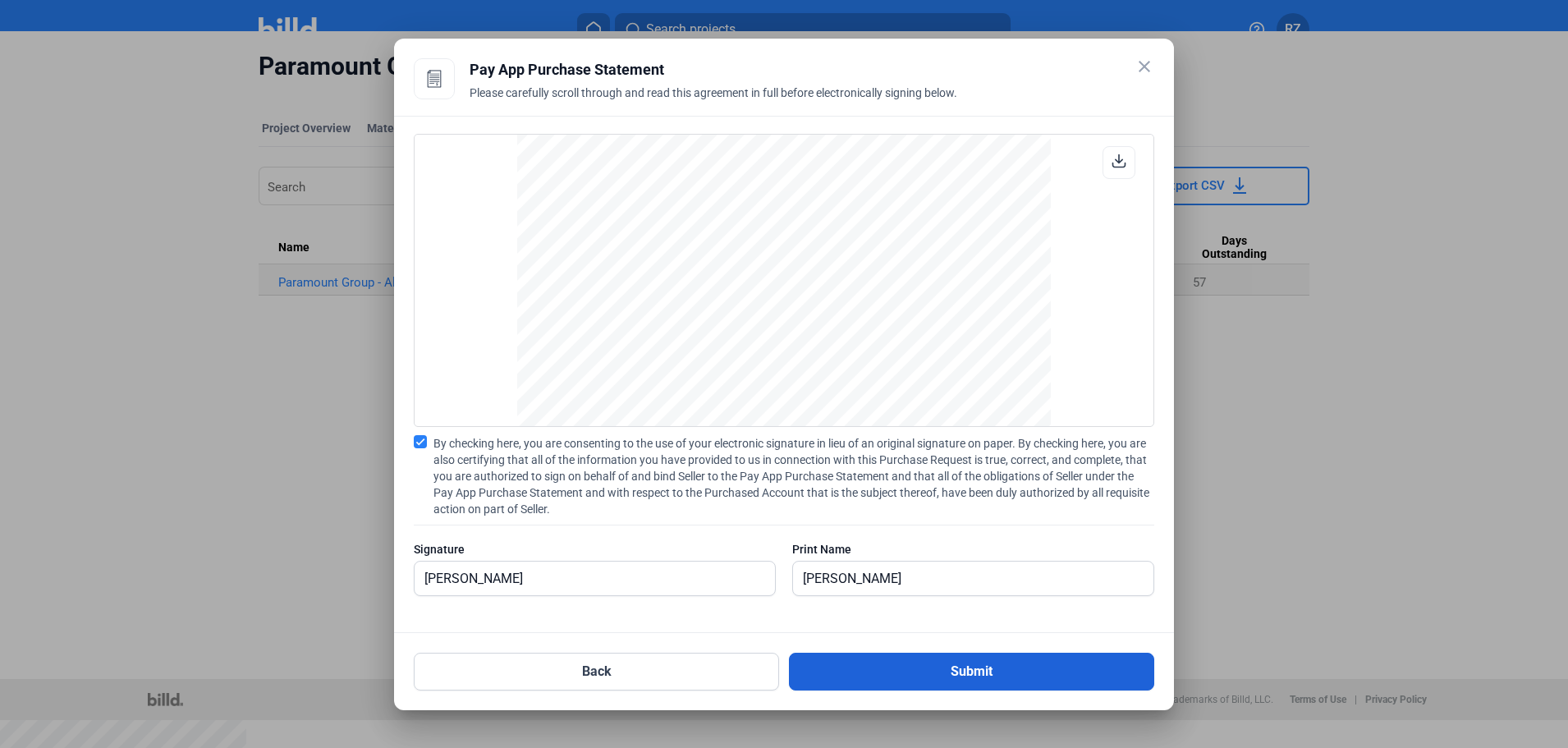
click at [952, 669] on button "Submit" at bounding box center [971, 671] width 366 height 37
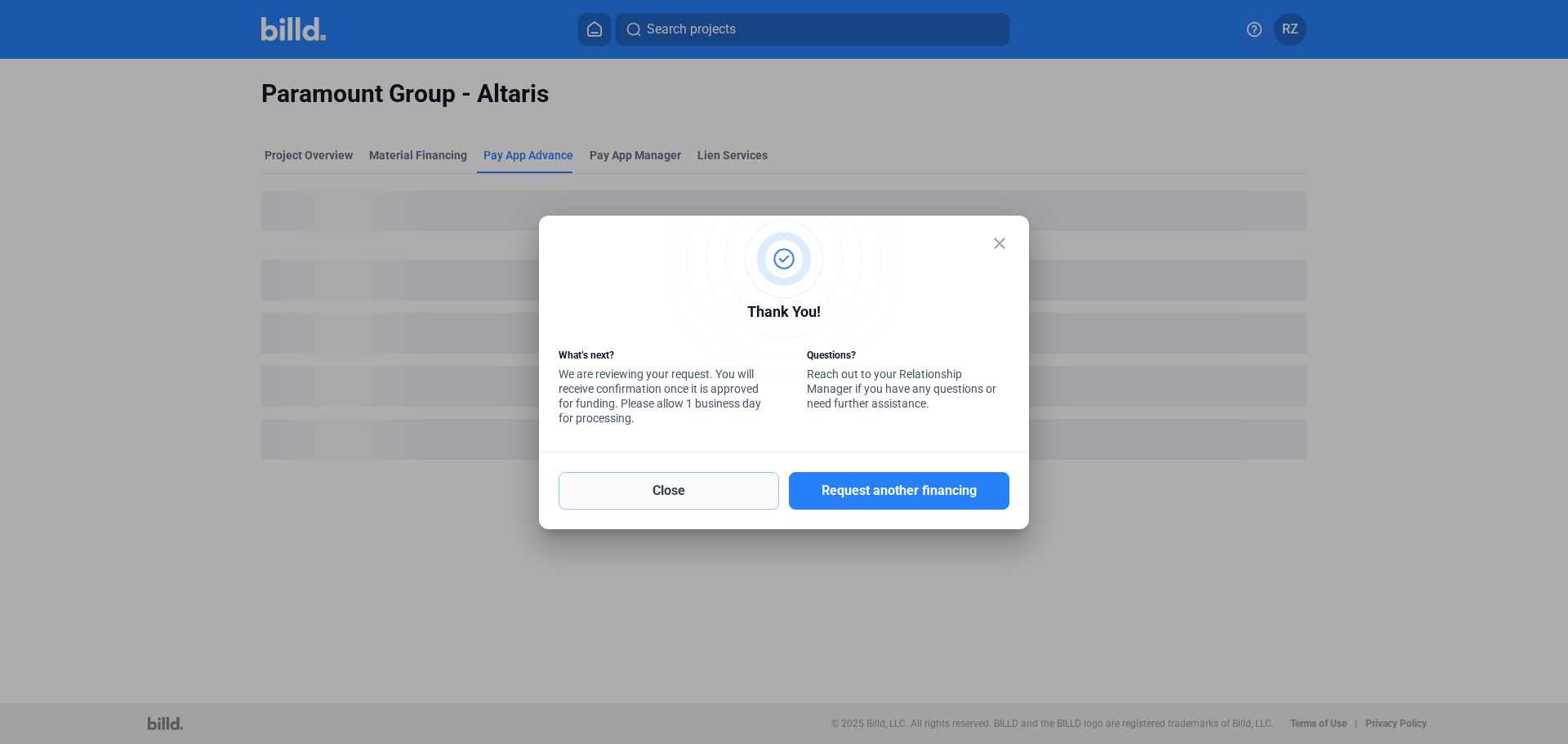
click at [651, 483] on button "Close" at bounding box center [669, 490] width 220 height 37
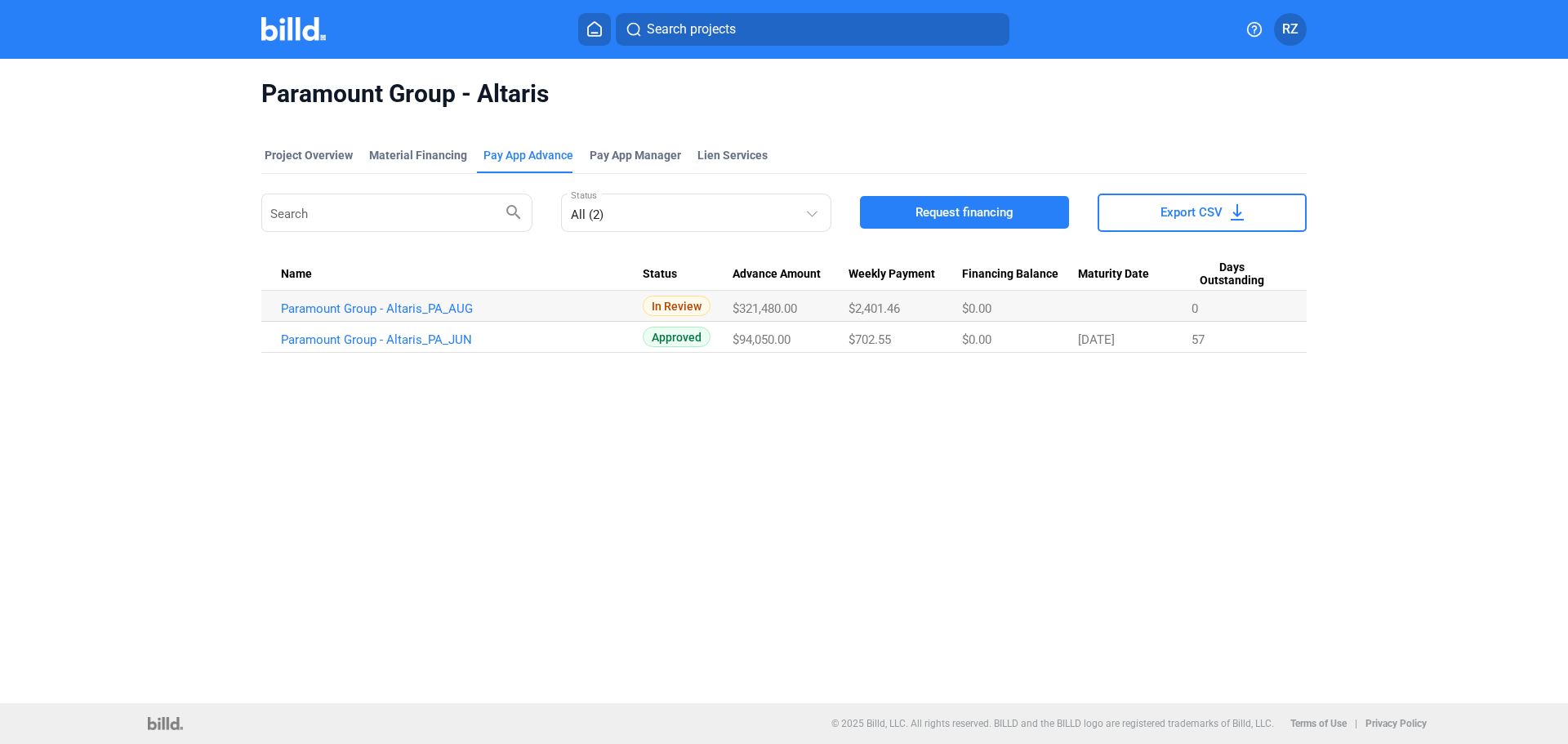
click at [500, 413] on div "Paramount Group - Altaris Project Overview Material Financing Pay App Advance P…" at bounding box center [784, 381] width 1568 height 644
click at [279, 5] on mat-toolbar "Search projects RZ" at bounding box center [784, 29] width 1568 height 59
click at [282, 25] on img at bounding box center [293, 29] width 64 height 24
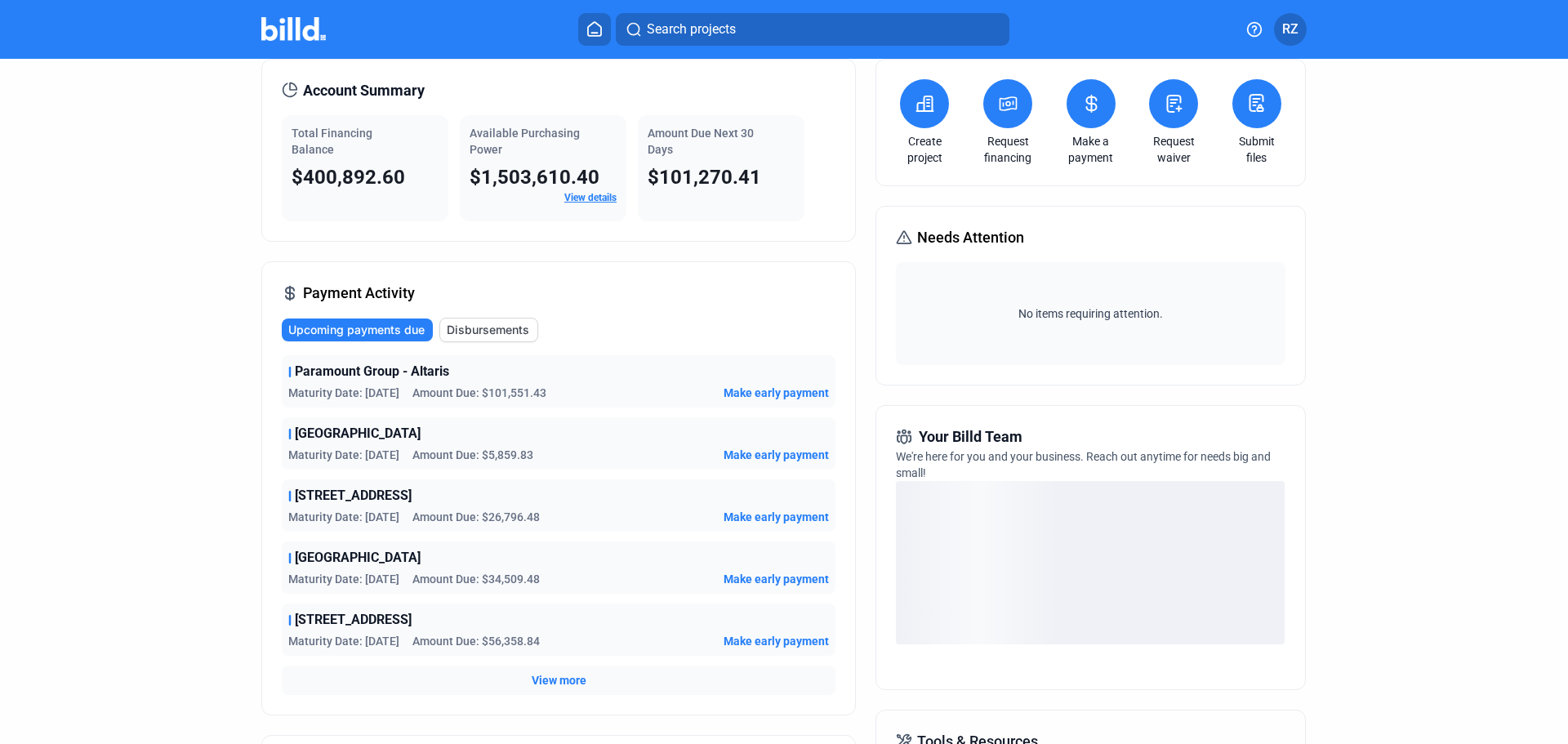
scroll to position [187, 0]
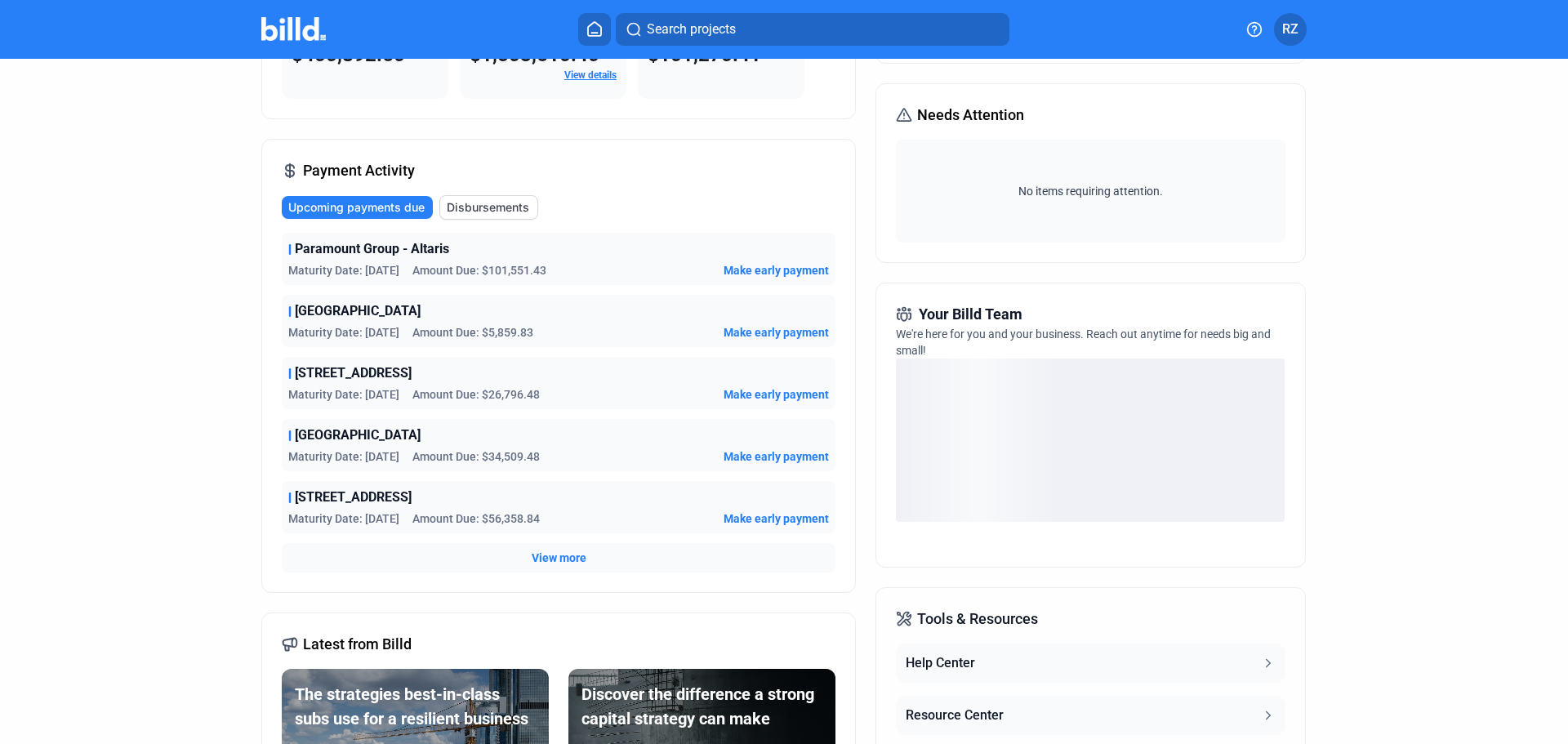
click at [560, 555] on span "View more" at bounding box center [559, 558] width 54 height 16
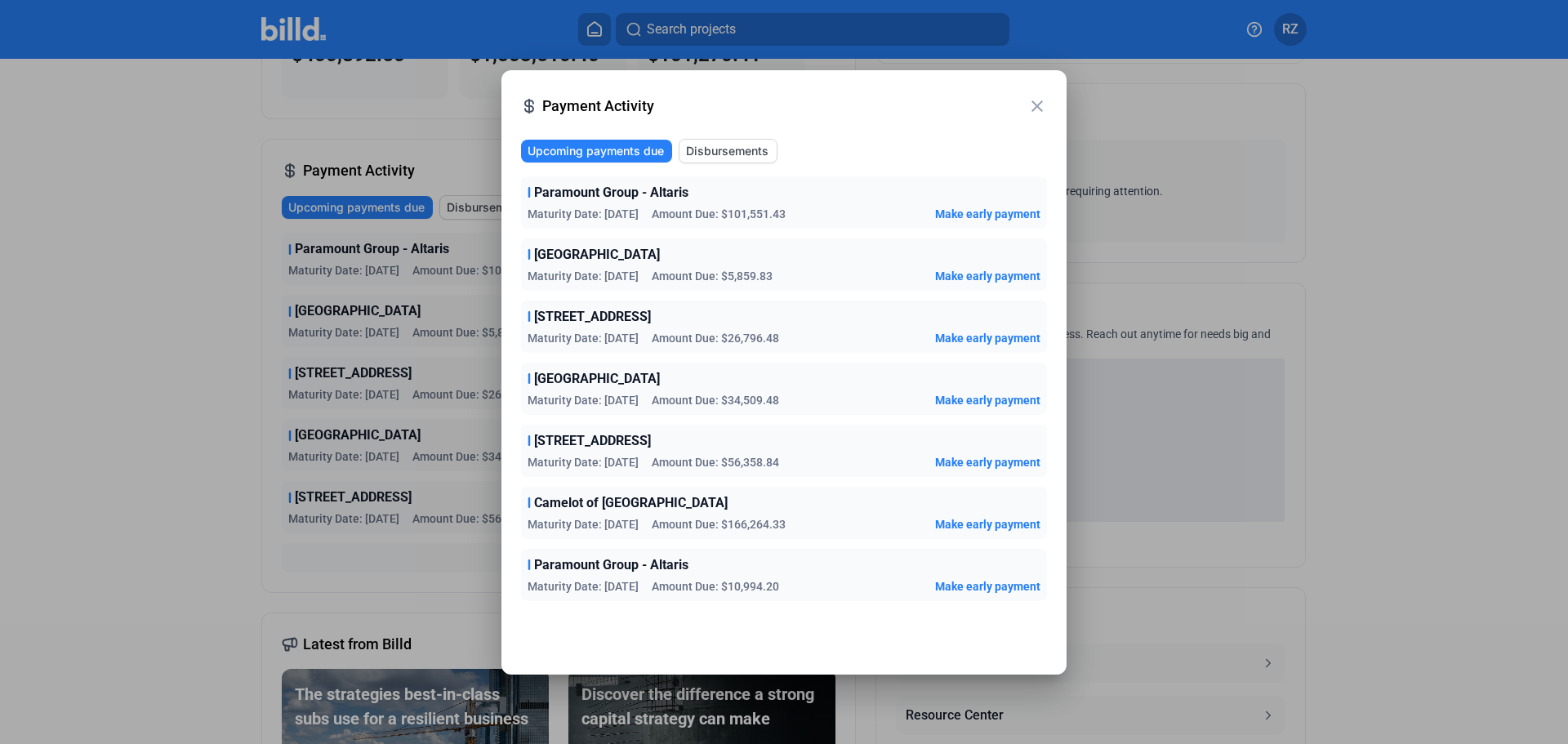
click at [1032, 105] on mat-icon "close" at bounding box center [1037, 106] width 20 height 20
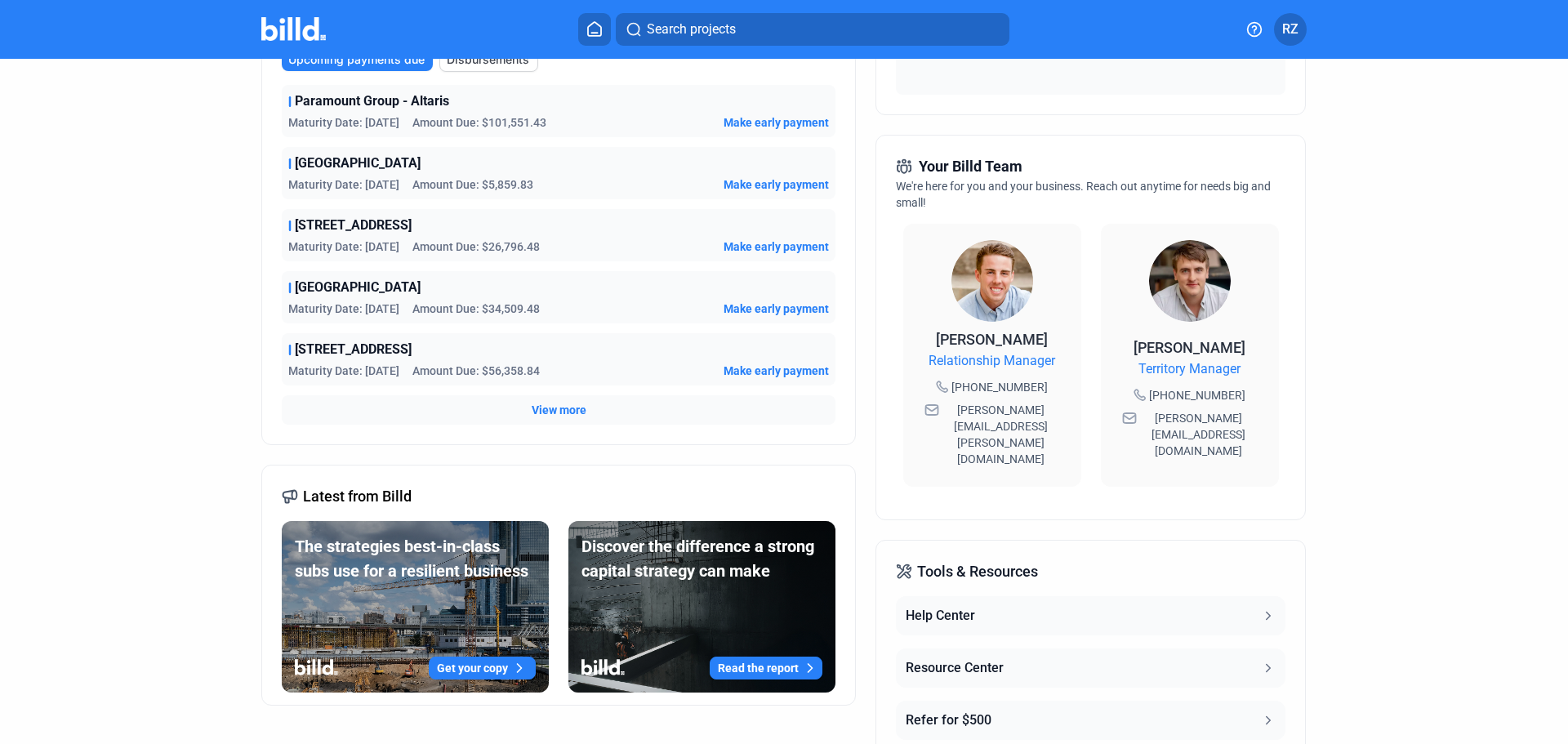
scroll to position [0, 0]
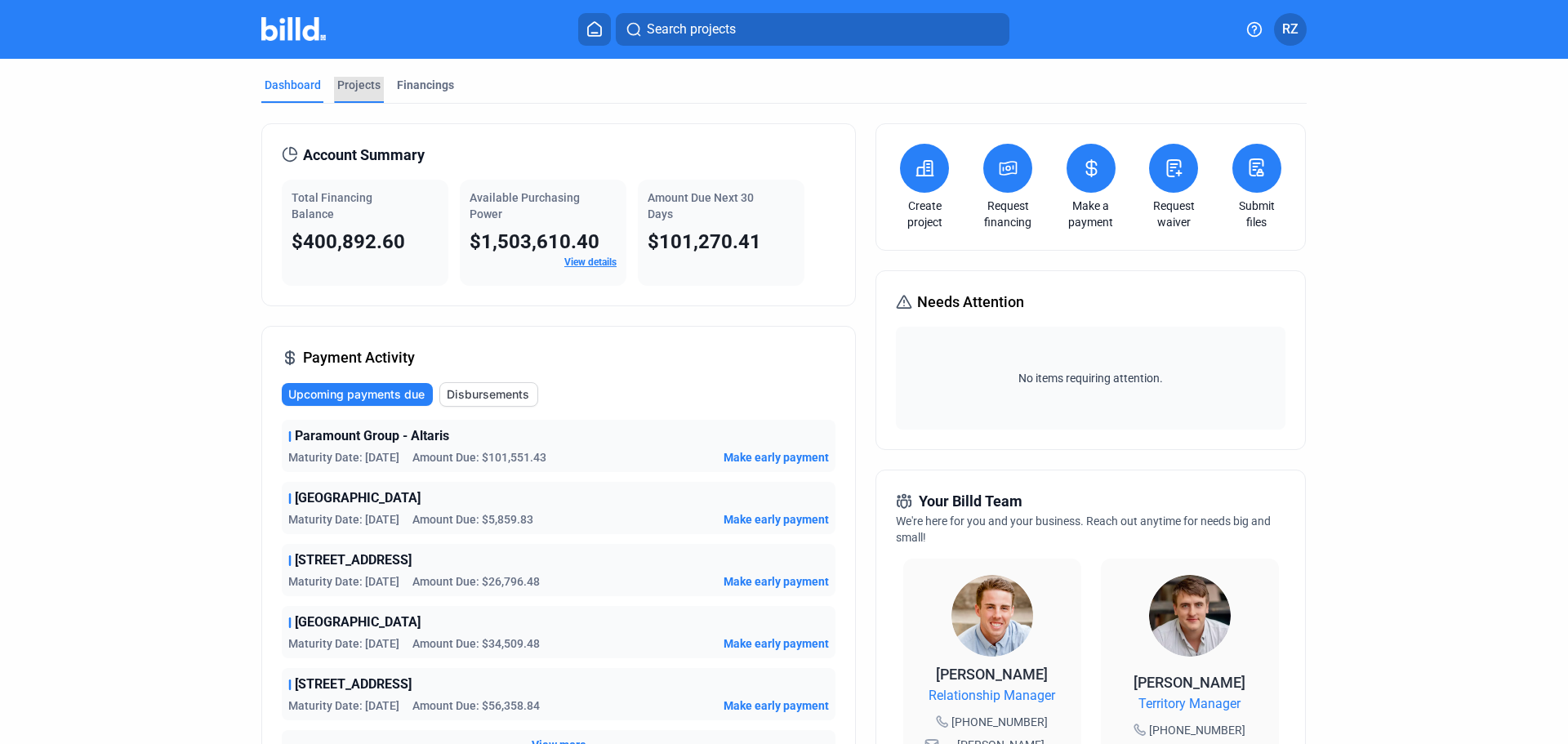
click at [360, 83] on div "Projects" at bounding box center [359, 85] width 44 height 16
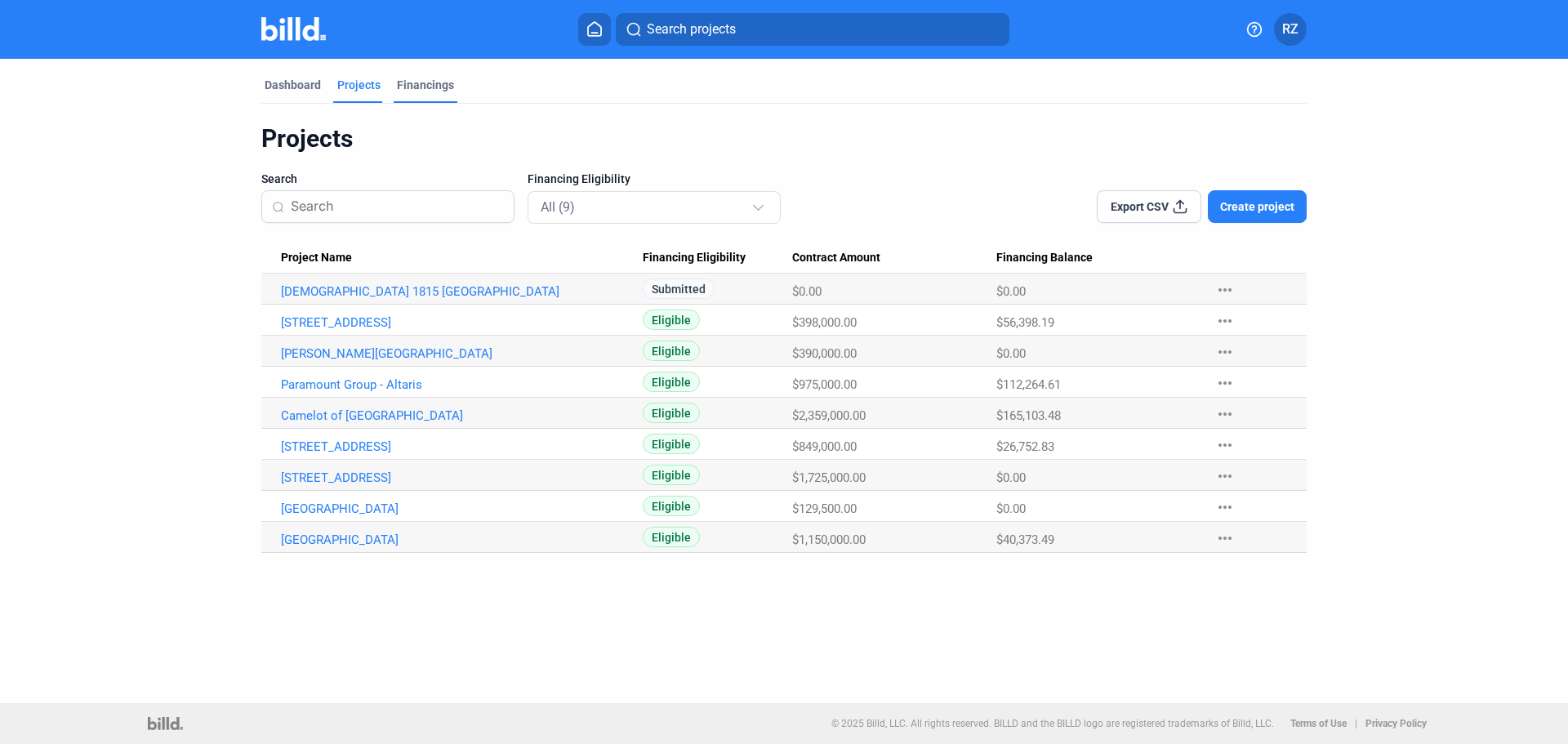
click at [420, 87] on div "Financings" at bounding box center [425, 85] width 57 height 16
